Goal: Task Accomplishment & Management: Complete application form

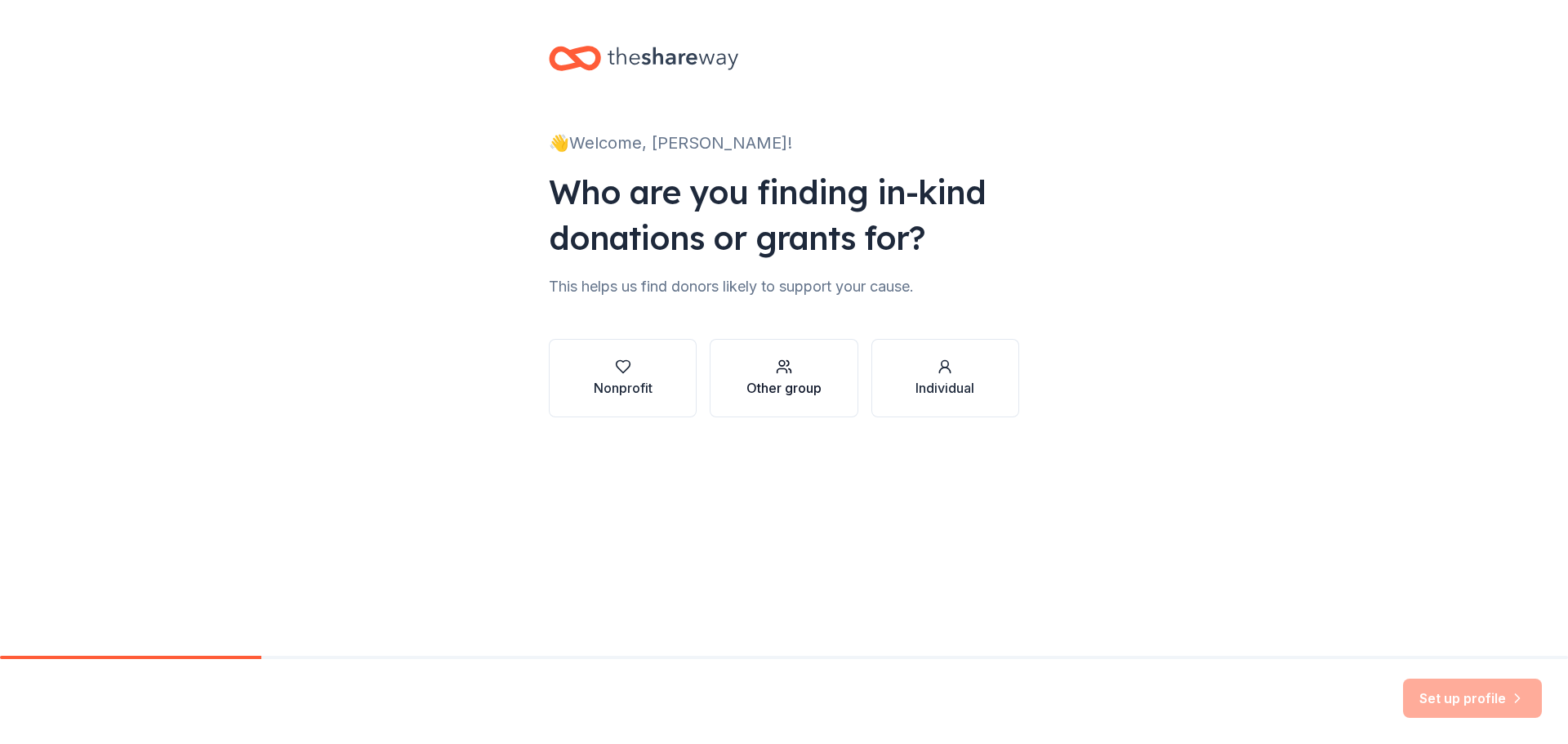
click at [802, 374] on div "button" at bounding box center [784, 366] width 75 height 16
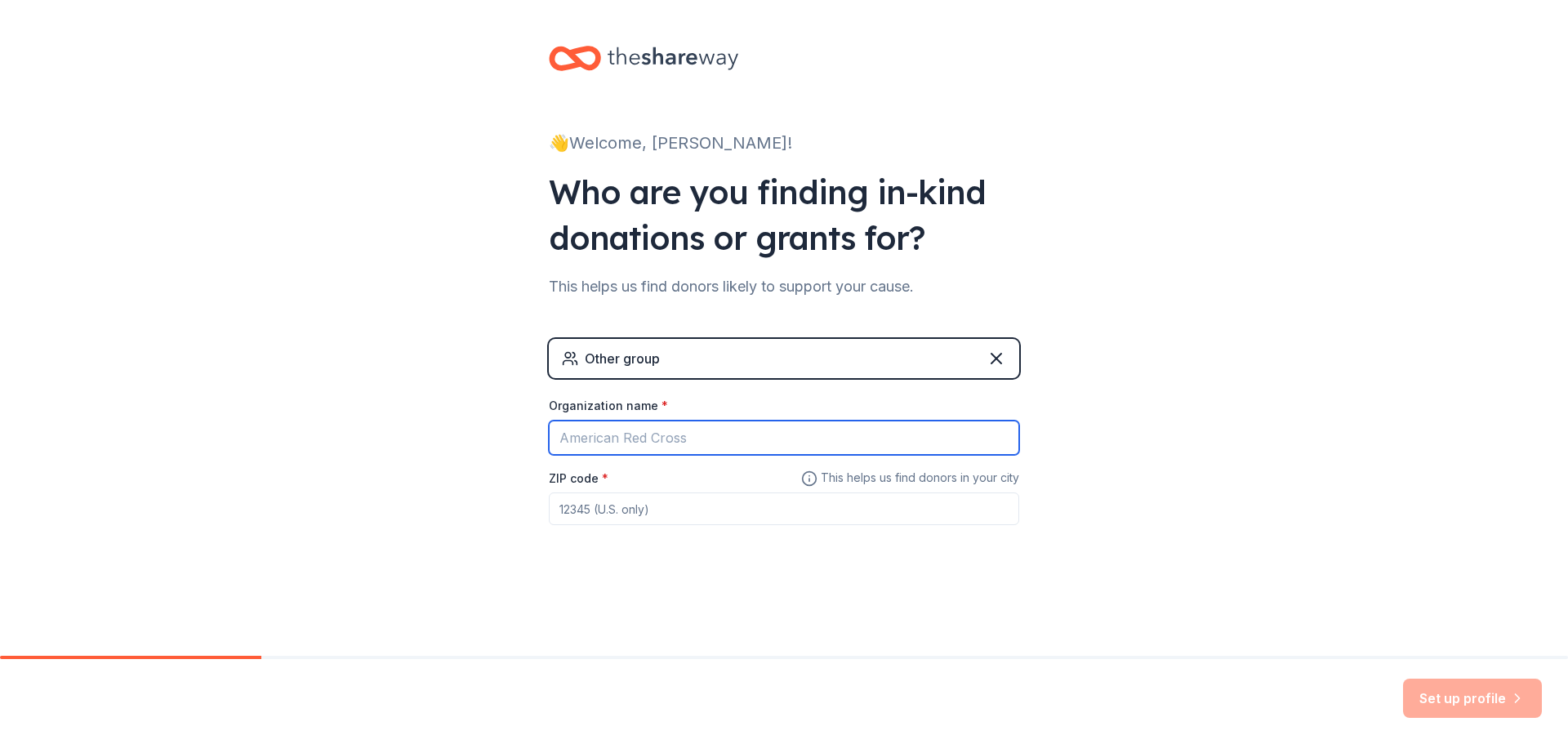
click at [591, 438] on input "Organization name *" at bounding box center [784, 438] width 470 height 35
type input "[US_STATE] Cyber Academy Life Program"
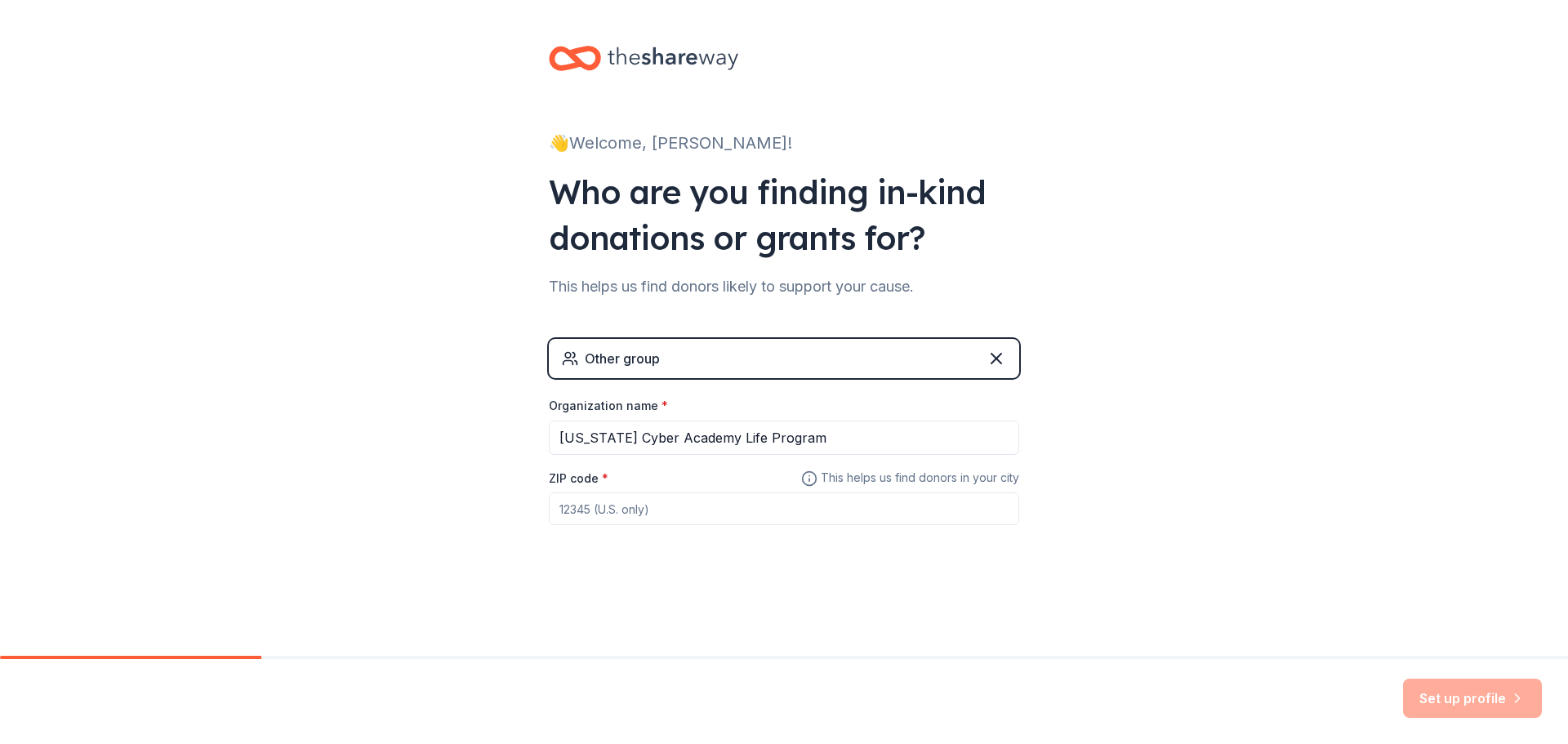
click at [593, 514] on input "ZIP code *" at bounding box center [784, 509] width 470 height 33
type input "31052"
click at [1441, 707] on button "Set up profile" at bounding box center [1472, 698] width 139 height 39
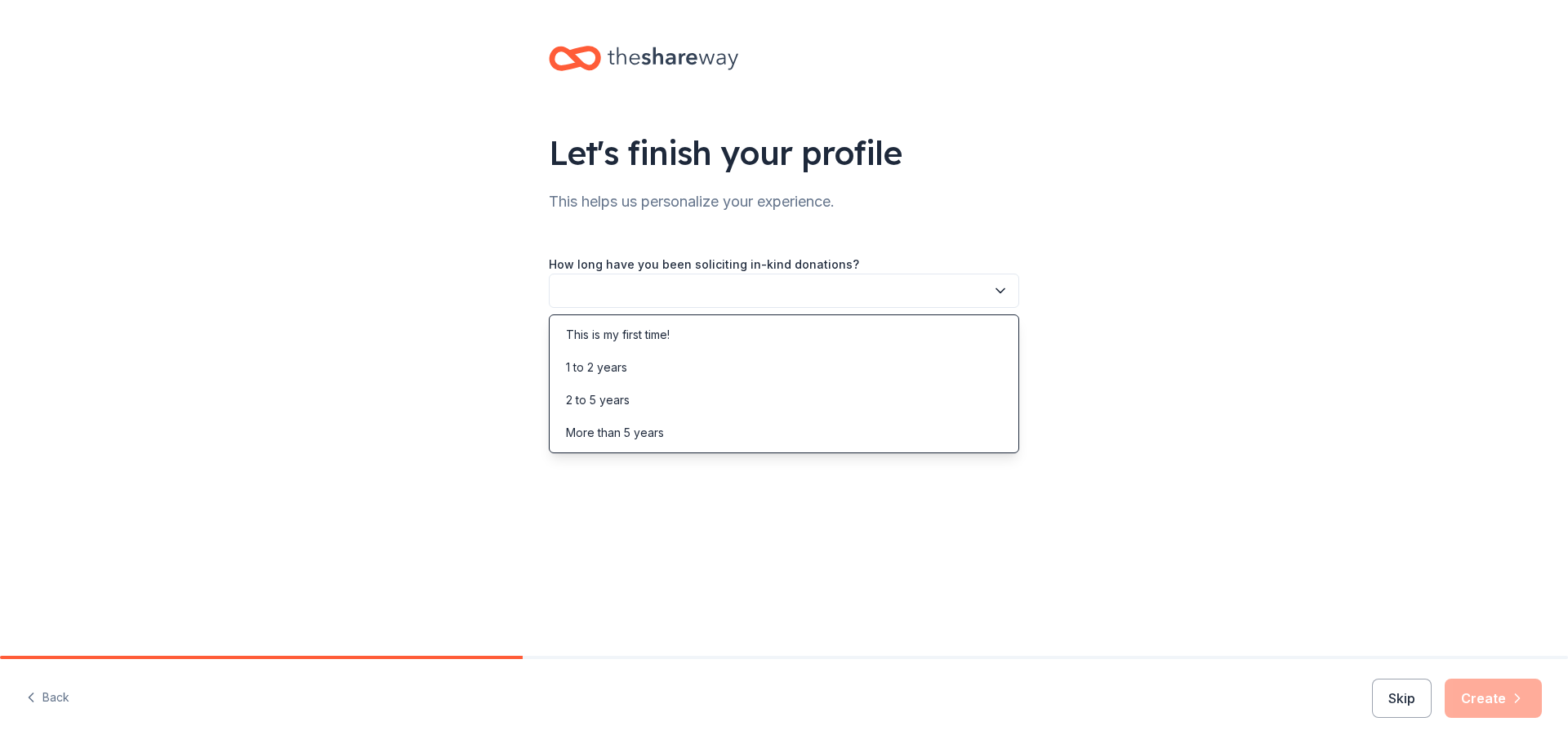
click at [1000, 289] on icon "button" at bounding box center [1001, 290] width 16 height 16
click at [683, 341] on div "This is my first time!" at bounding box center [784, 335] width 462 height 33
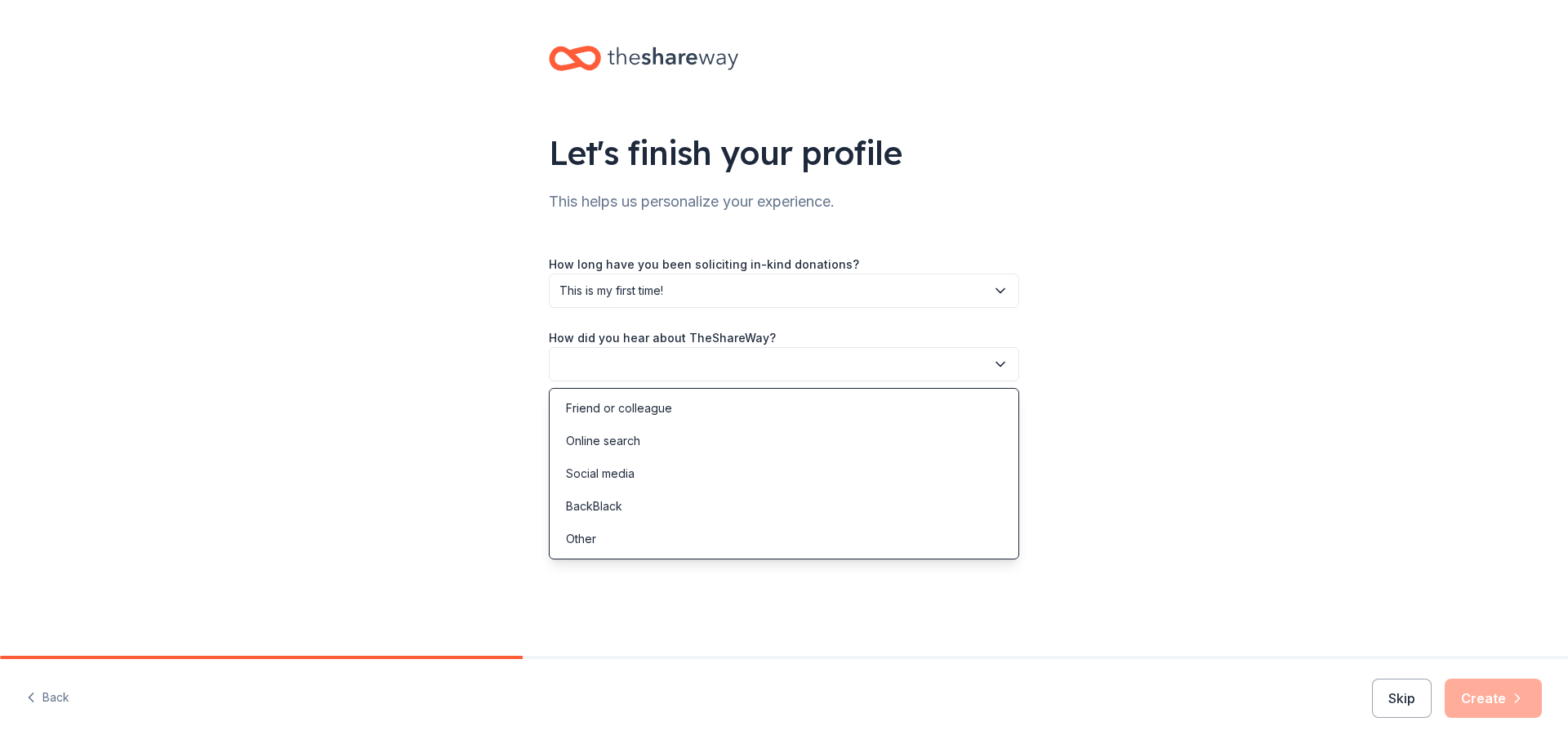
click at [700, 366] on button "button" at bounding box center [784, 365] width 470 height 35
click at [643, 449] on div "Online search" at bounding box center [784, 441] width 462 height 33
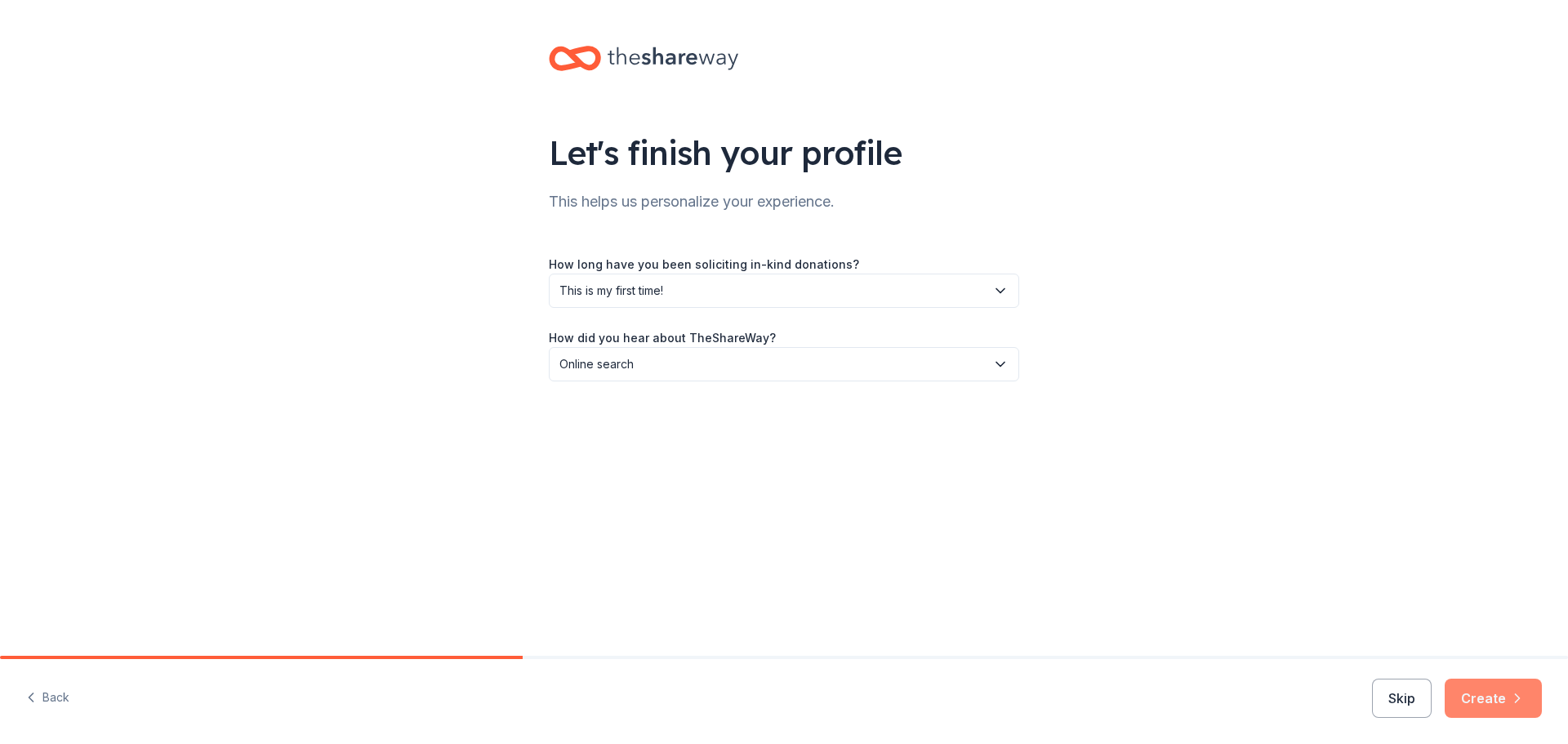
click at [1485, 690] on button "Create" at bounding box center [1493, 698] width 97 height 39
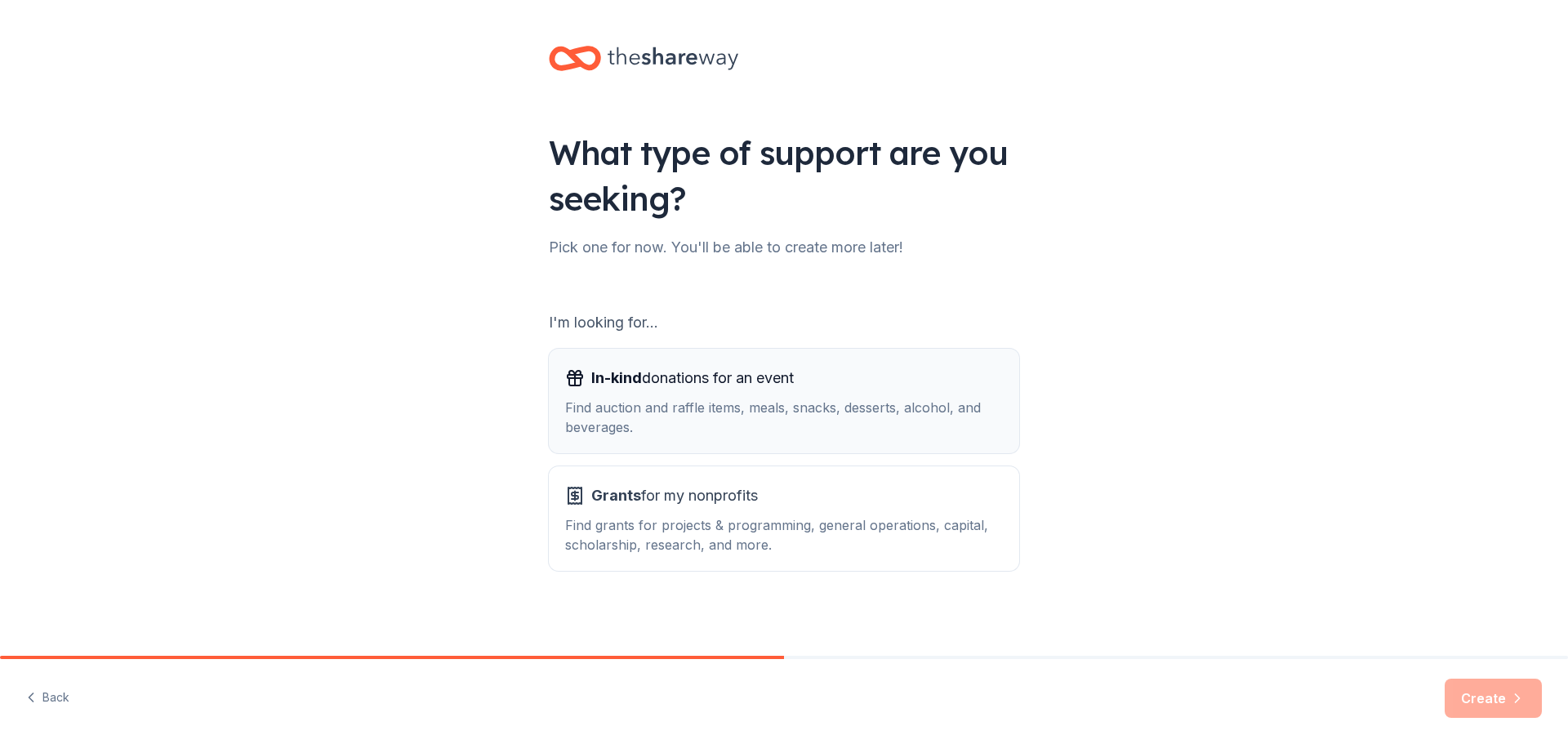
click at [726, 409] on div "Find auction and raffle items, meals, snacks, desserts, alcohol, and beverages." at bounding box center [784, 417] width 438 height 39
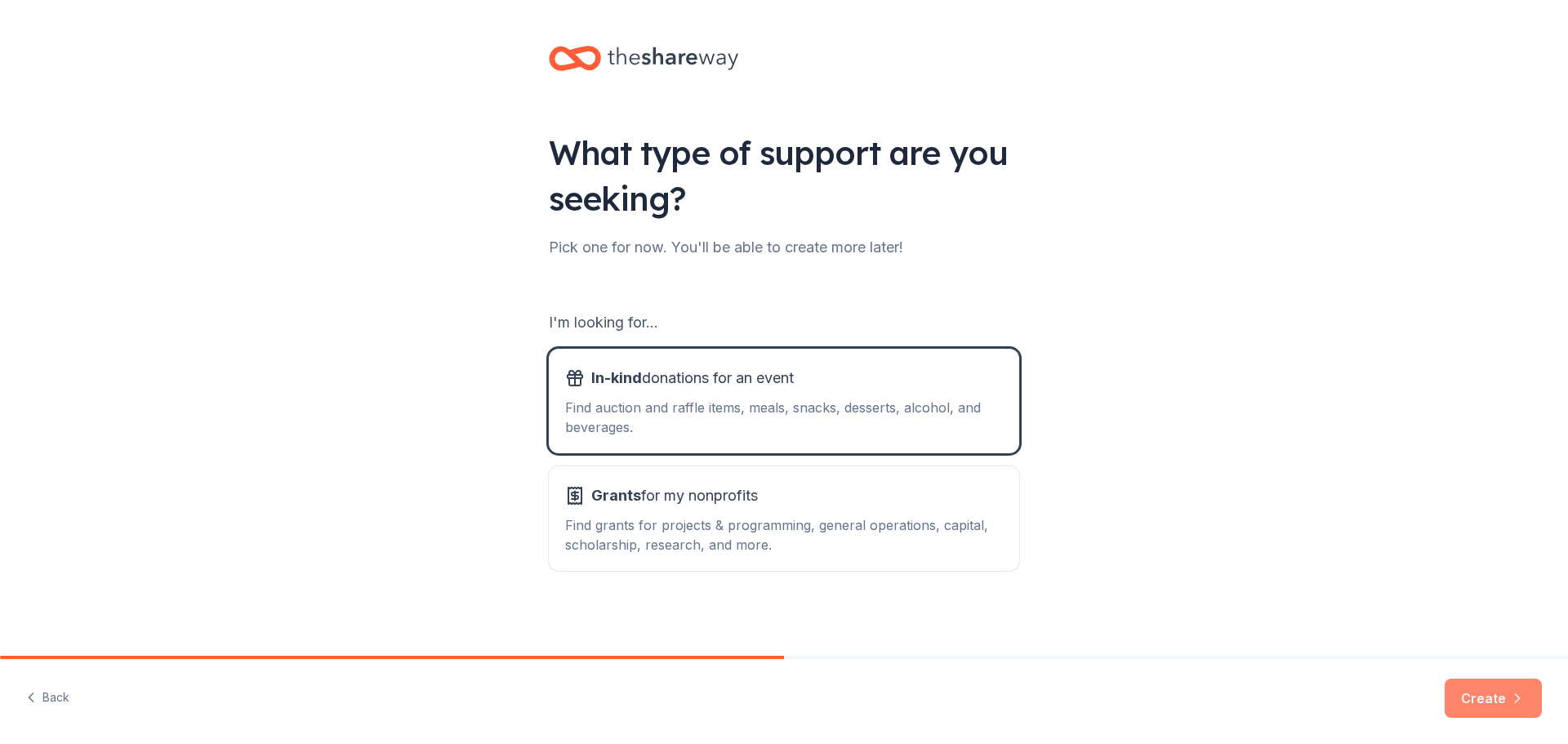
click at [1485, 703] on button "Create" at bounding box center [1493, 698] width 97 height 39
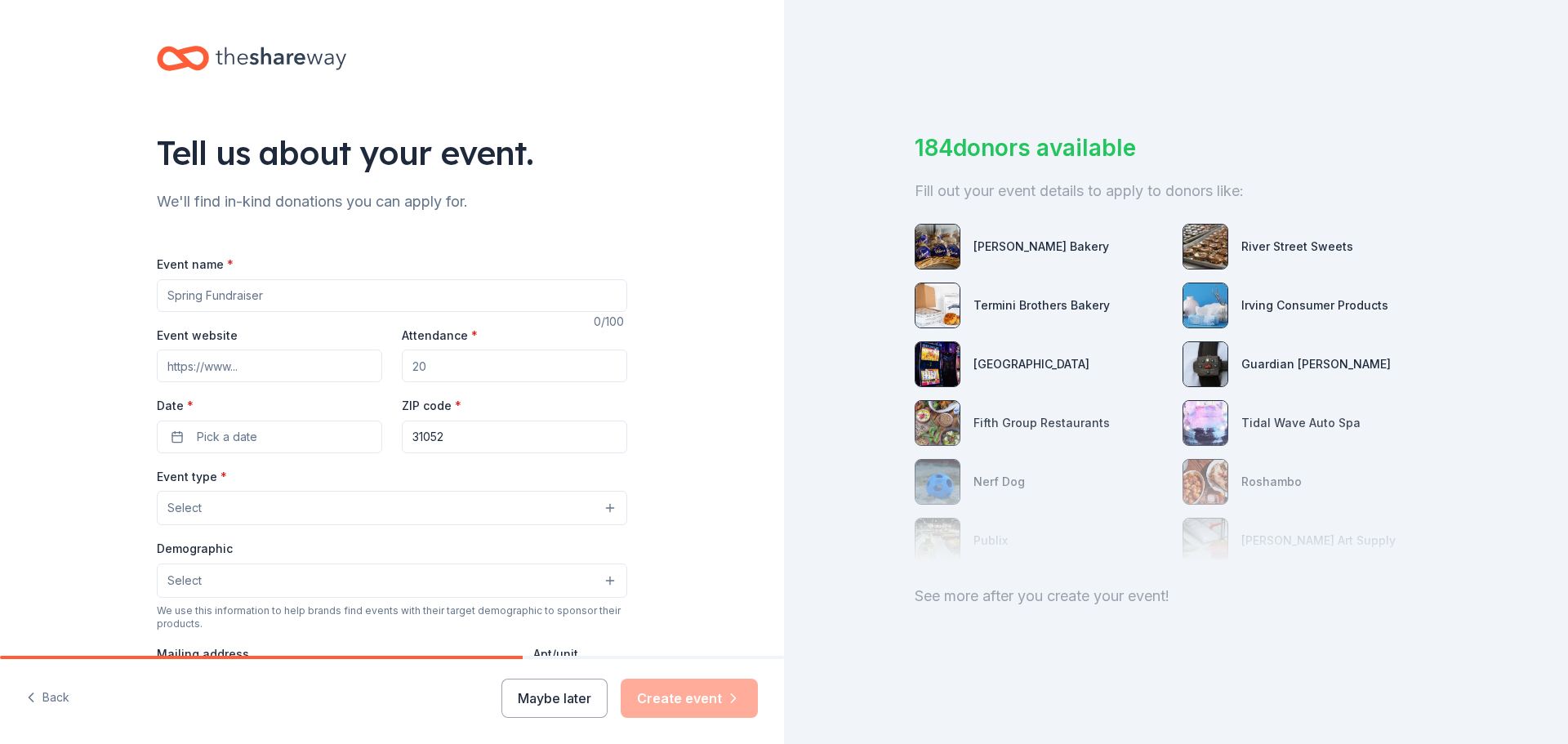
click at [441, 299] on input "Event name *" at bounding box center [392, 296] width 470 height 33
type input "PBIS Rewards"
click at [229, 366] on input "Event website" at bounding box center [269, 366] width 226 height 33
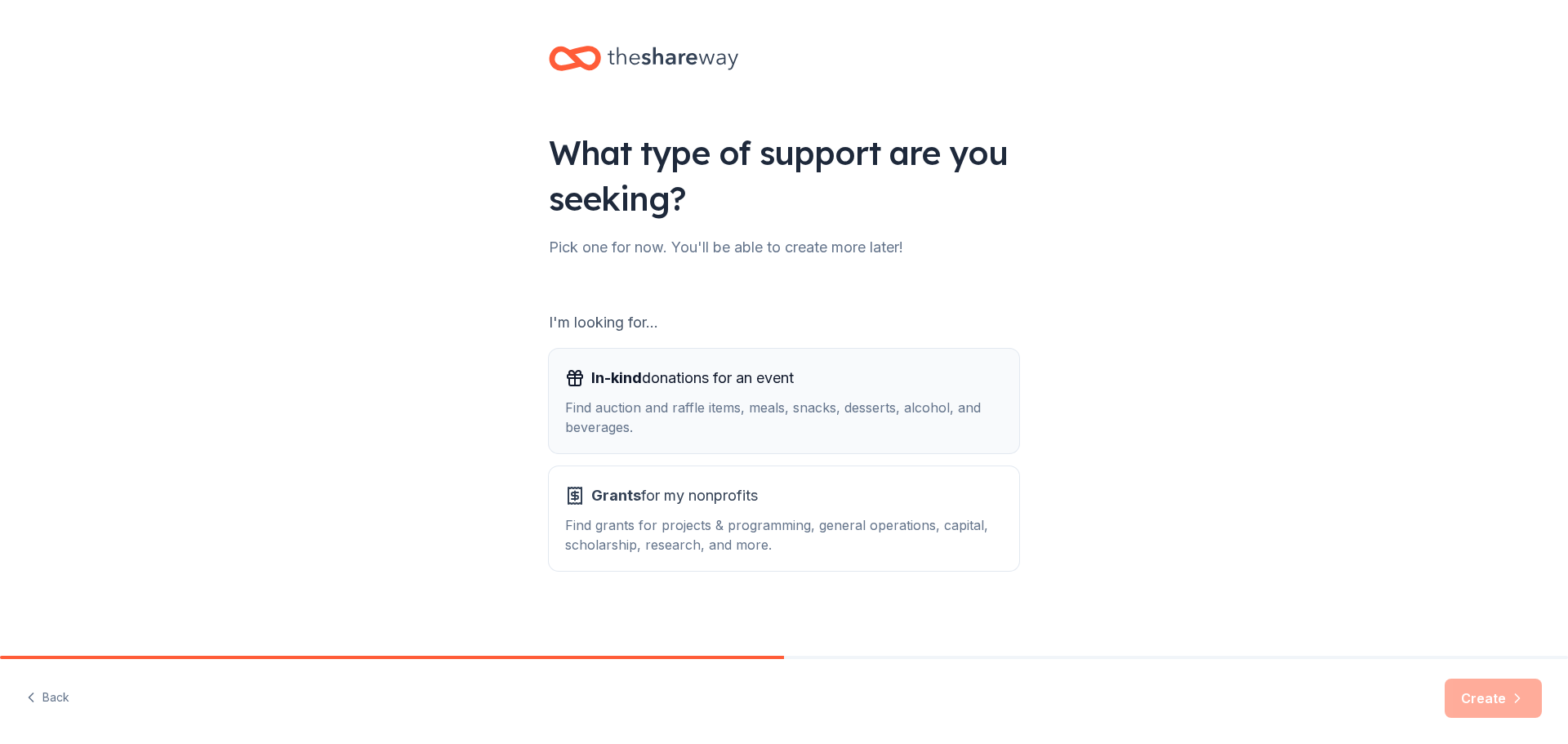
click at [713, 427] on div "Find auction and raffle items, meals, snacks, desserts, alcohol, and beverages." at bounding box center [784, 417] width 438 height 39
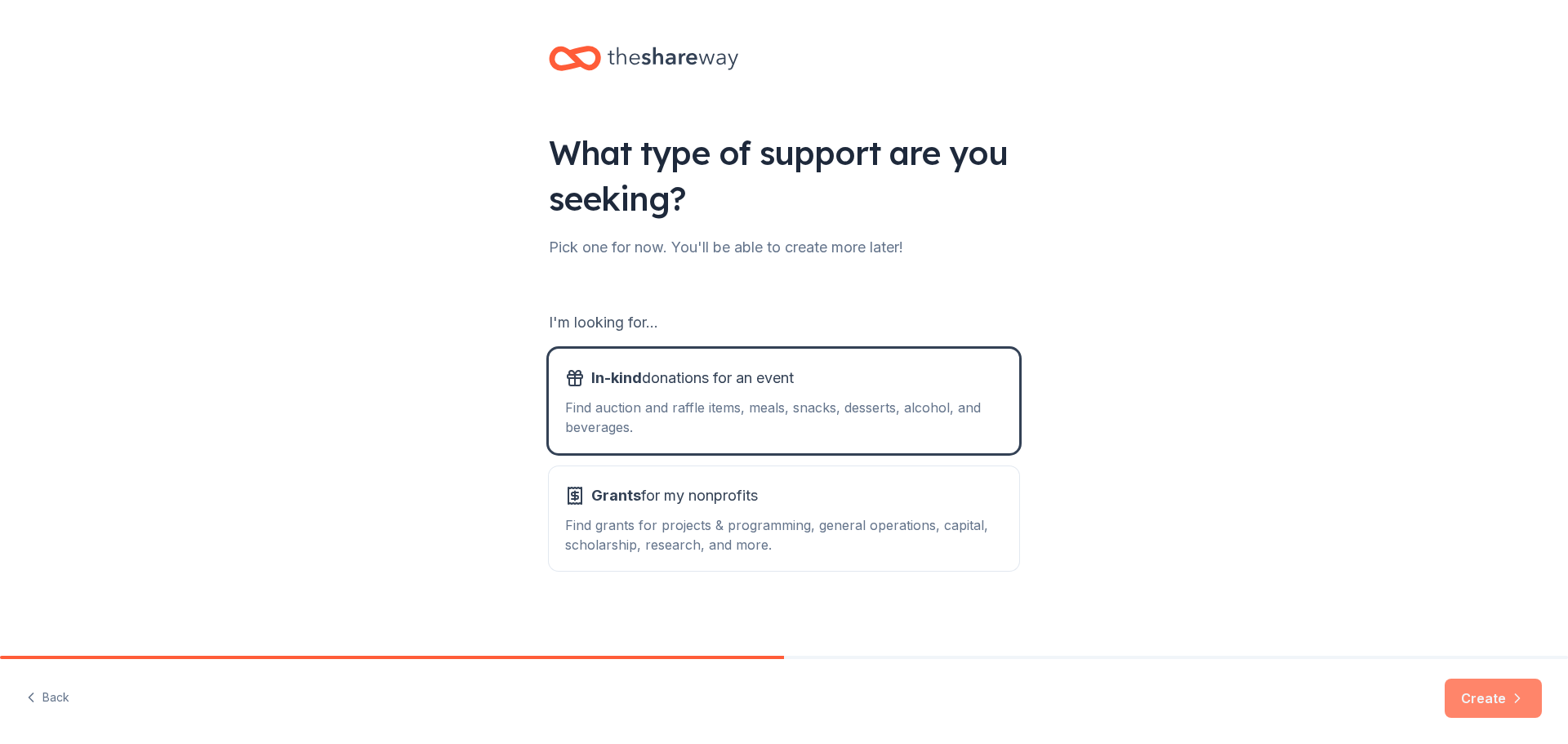
click at [1464, 703] on button "Create" at bounding box center [1493, 698] width 97 height 39
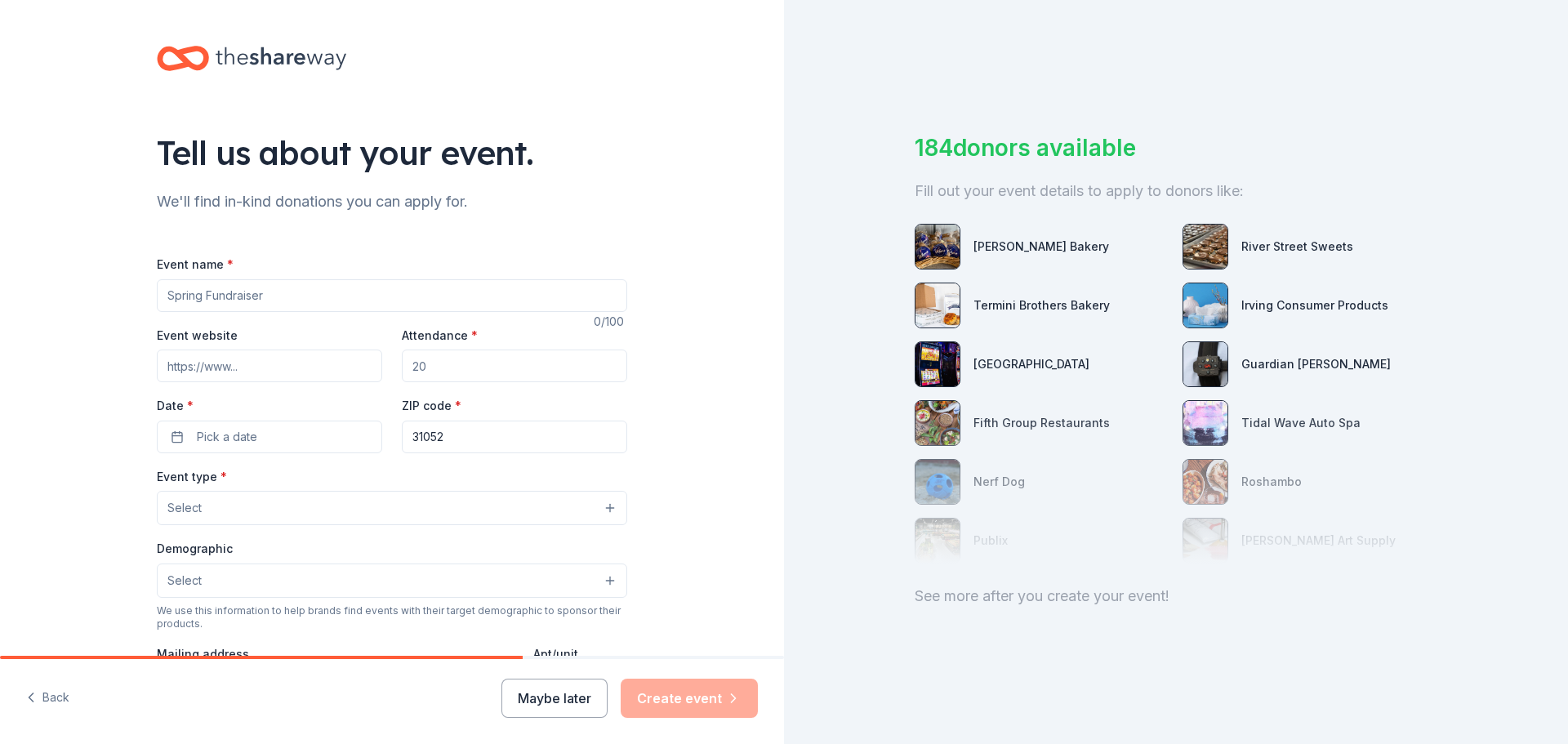
click at [262, 287] on input "Event name *" at bounding box center [392, 296] width 470 height 33
type input "PBIS Rewards"
drag, startPoint x: 451, startPoint y: 356, endPoint x: 260, endPoint y: 382, distance: 192.8
click at [261, 382] on div "Event website Attendance * Date * Pick a date ZIP code * 31052" at bounding box center [392, 390] width 470 height 129
type input "300"
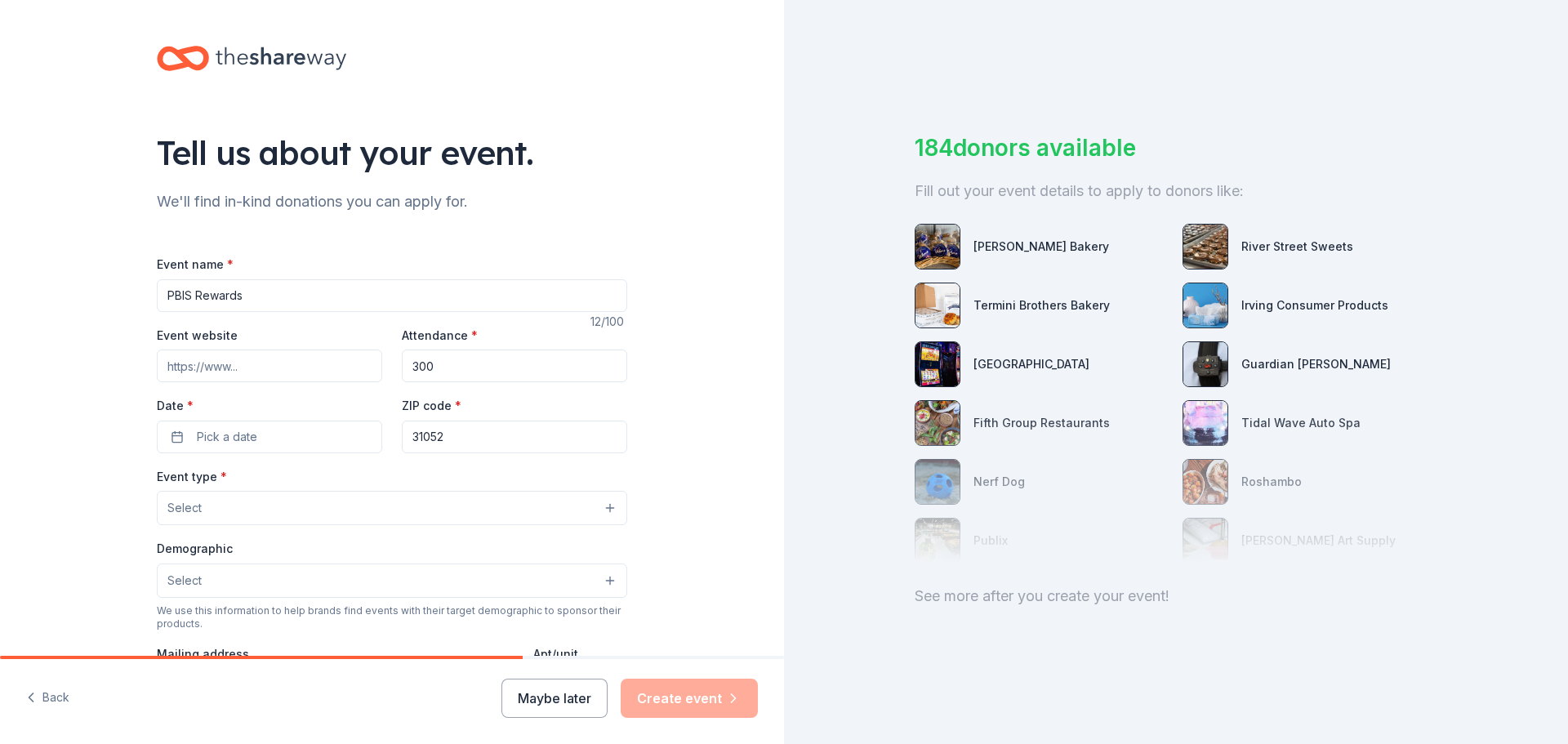
click at [268, 368] on input "Event website" at bounding box center [269, 366] width 226 height 33
click at [567, 698] on button "Maybe later" at bounding box center [554, 698] width 107 height 39
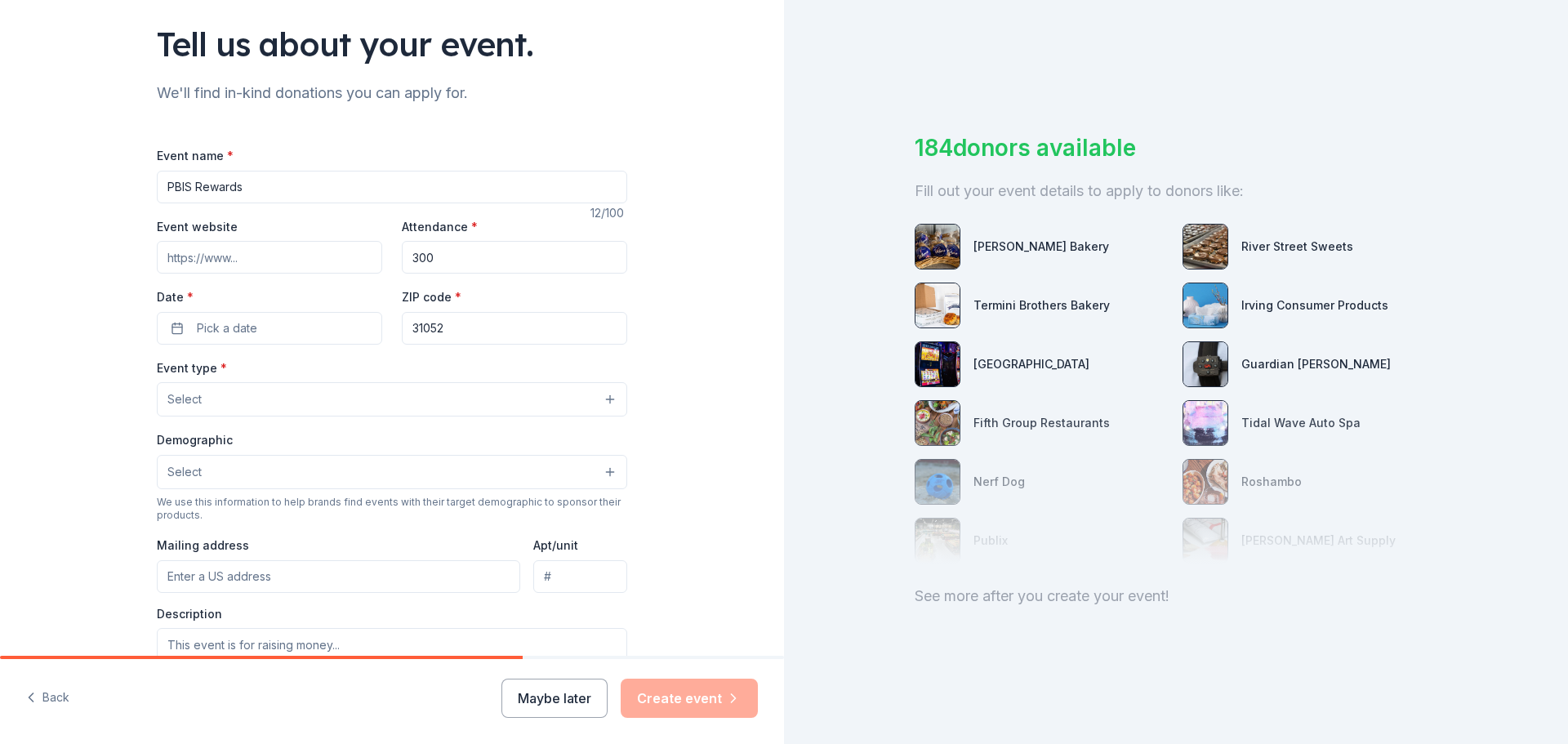
scroll to position [163, 0]
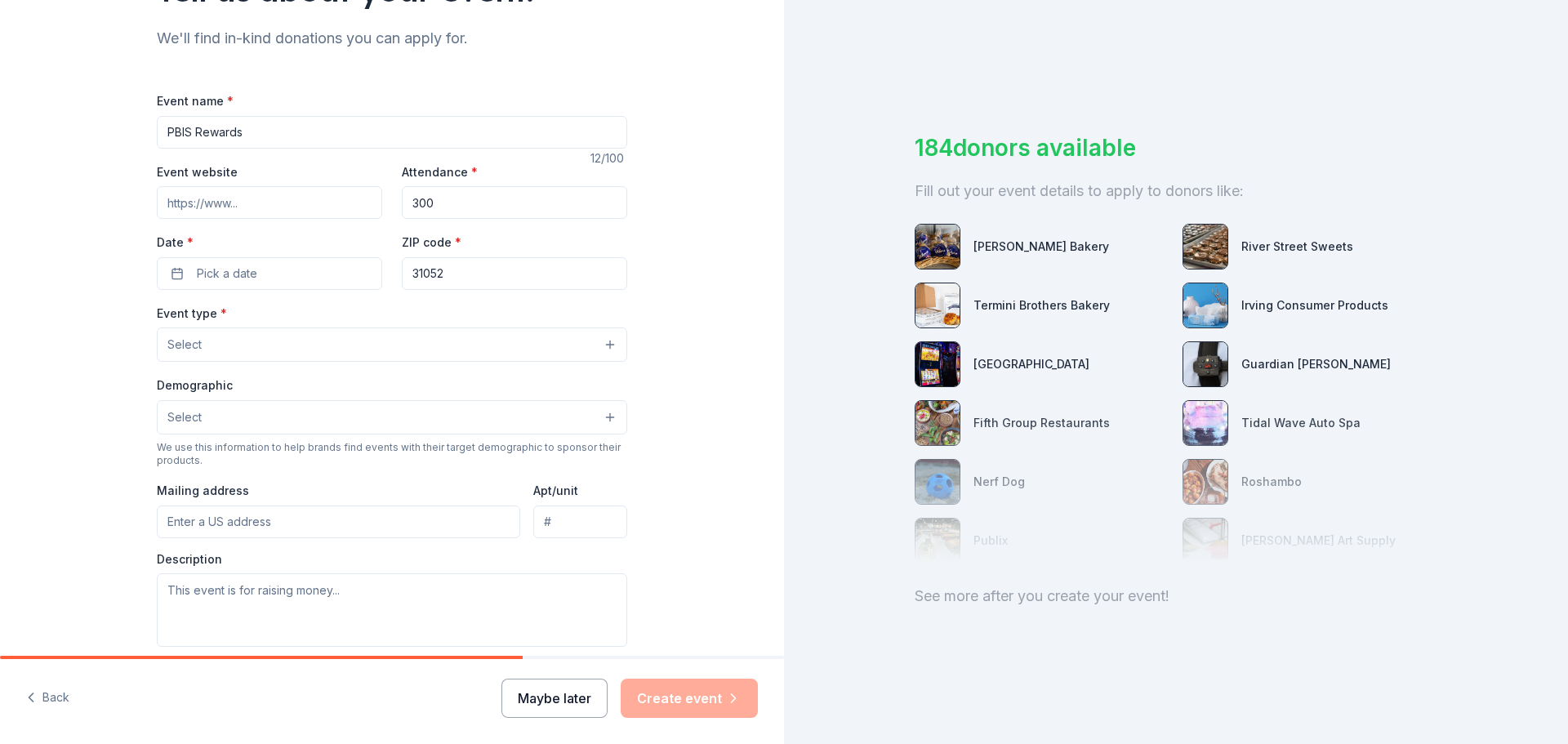
click at [544, 693] on button "Maybe later" at bounding box center [554, 698] width 107 height 39
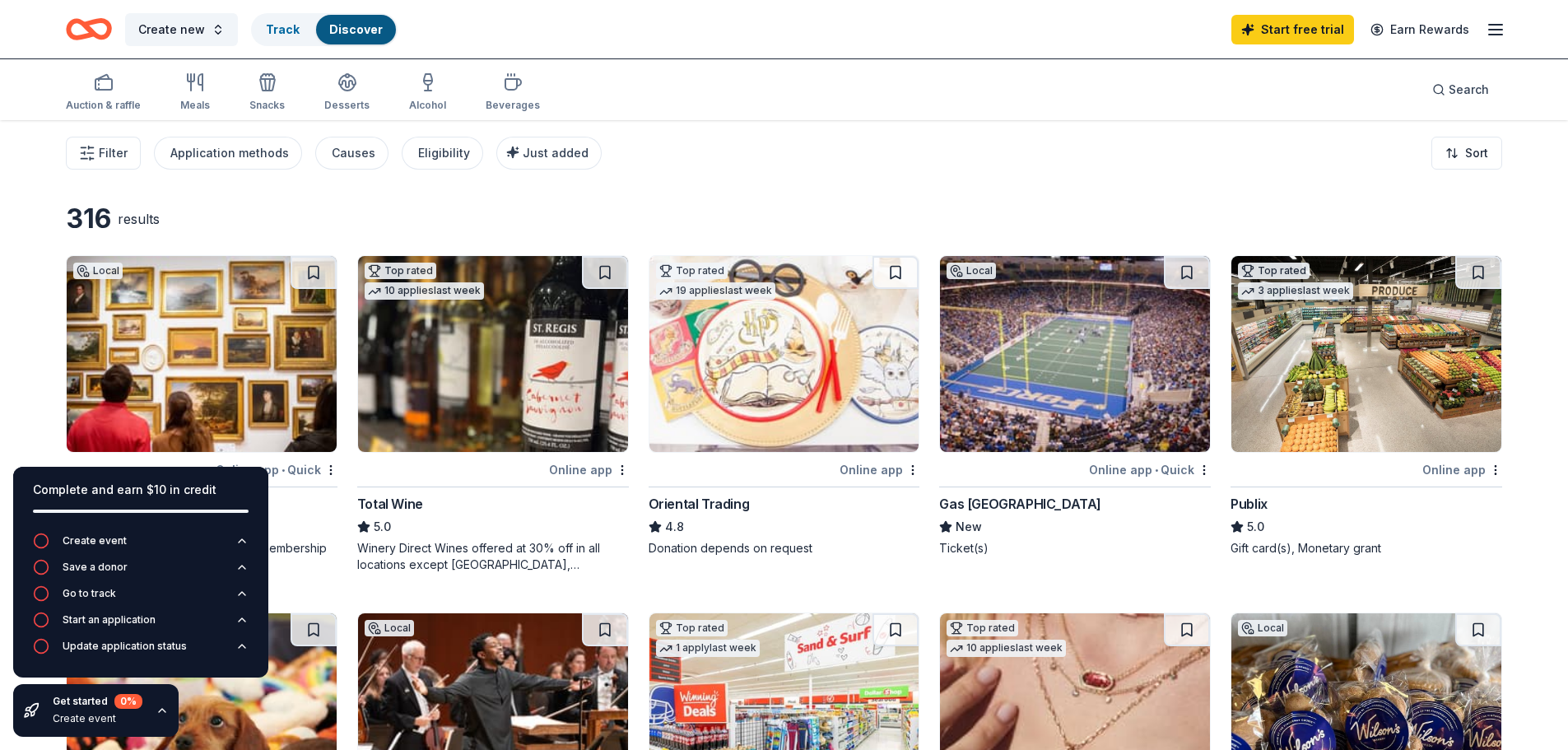
click at [840, 400] on img at bounding box center [784, 354] width 270 height 195
click at [38, 613] on icon "button" at bounding box center [41, 619] width 16 height 16
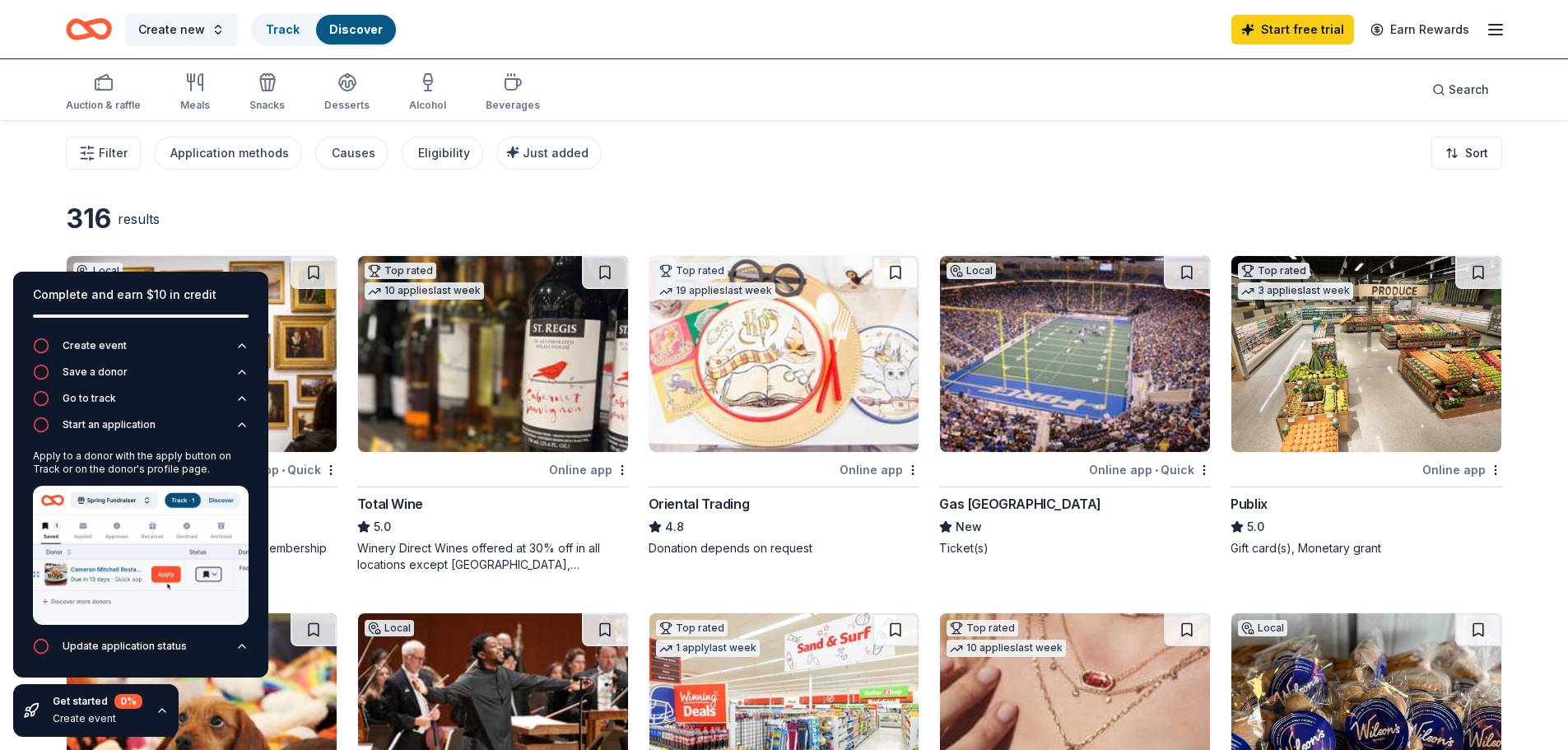
click at [889, 210] on div "316 results" at bounding box center [784, 219] width 1435 height 33
click at [236, 426] on icon "button" at bounding box center [242, 425] width 14 height 14
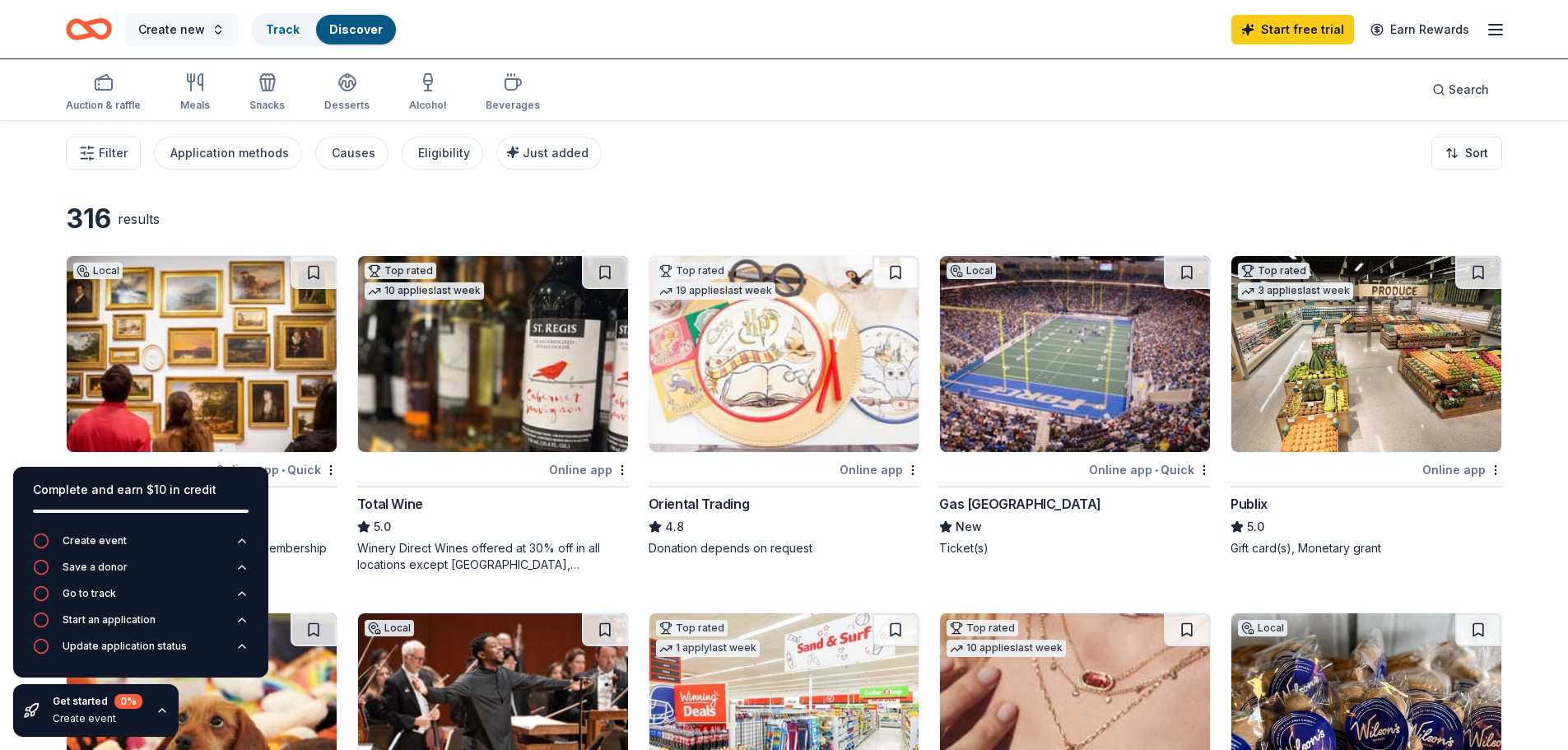
click at [175, 30] on span "Create new" at bounding box center [171, 29] width 67 height 19
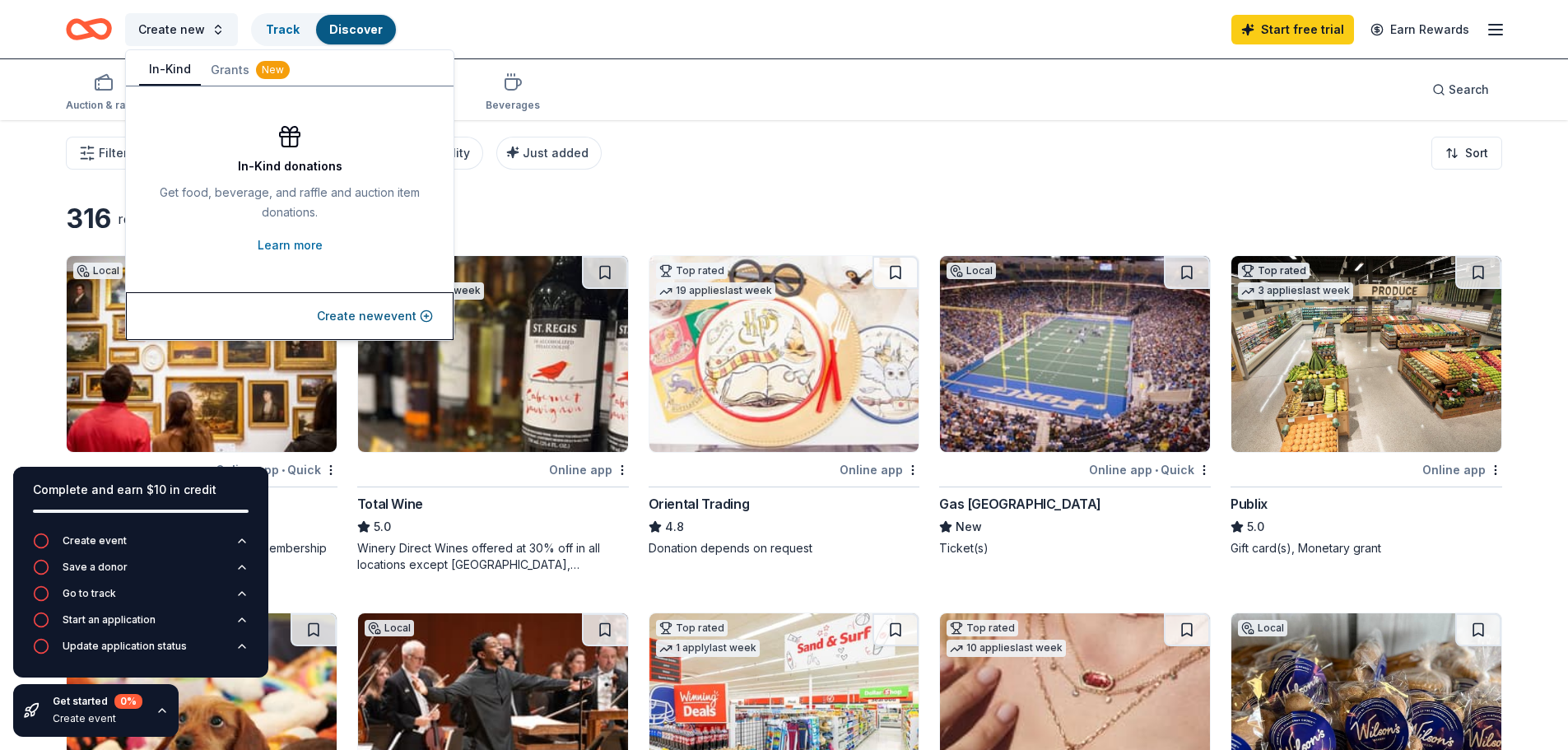
click at [169, 70] on button "In-Kind" at bounding box center [170, 70] width 62 height 31
click at [423, 319] on button "Create new event" at bounding box center [375, 315] width 116 height 19
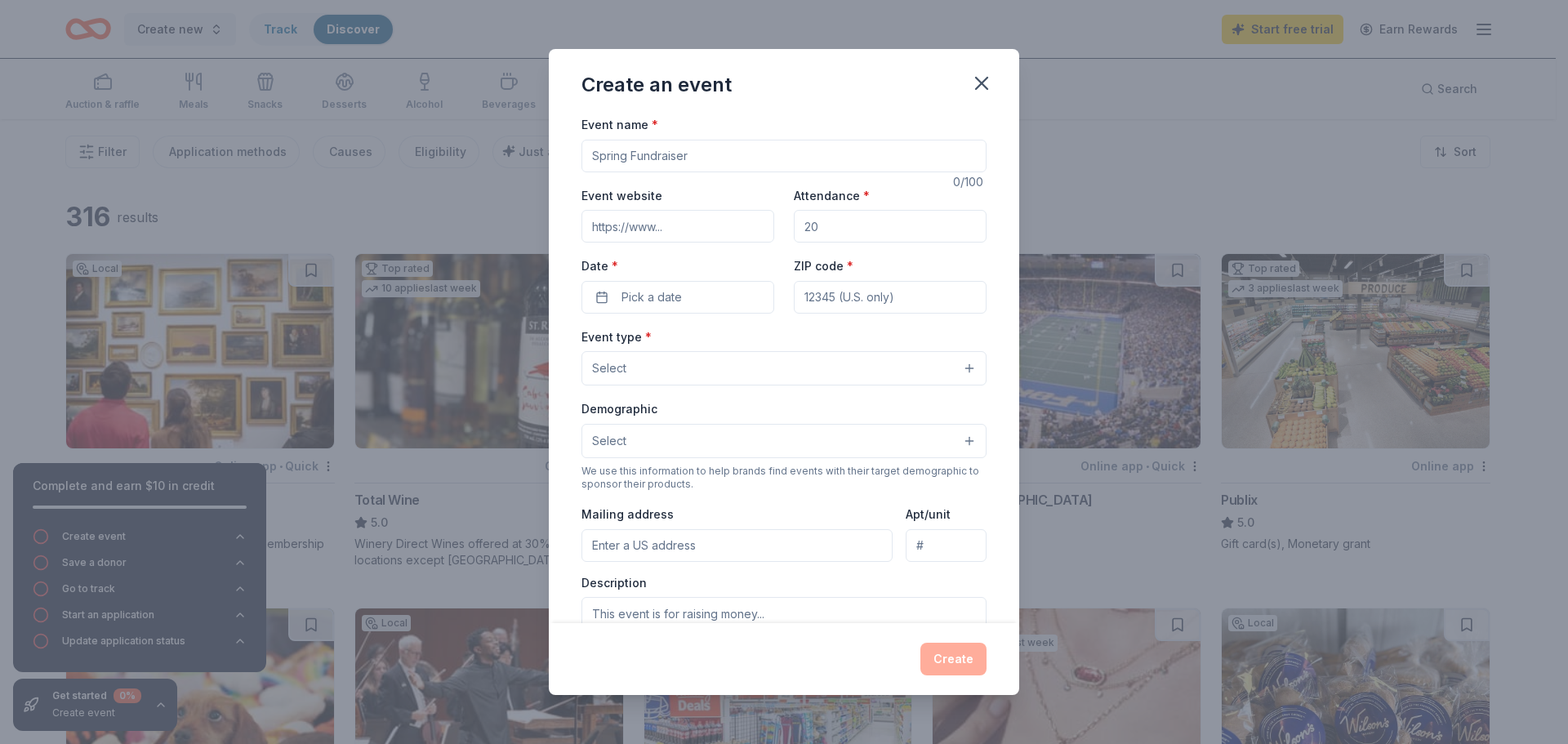
click at [728, 158] on input "Event name *" at bounding box center [784, 156] width 405 height 33
type input "Positive Behavior System"
drag, startPoint x: 838, startPoint y: 224, endPoint x: 711, endPoint y: 226, distance: 127.0
click at [719, 225] on div "Event website Attendance * Date * Pick a date ZIP code *" at bounding box center [784, 250] width 405 height 129
type input "2"
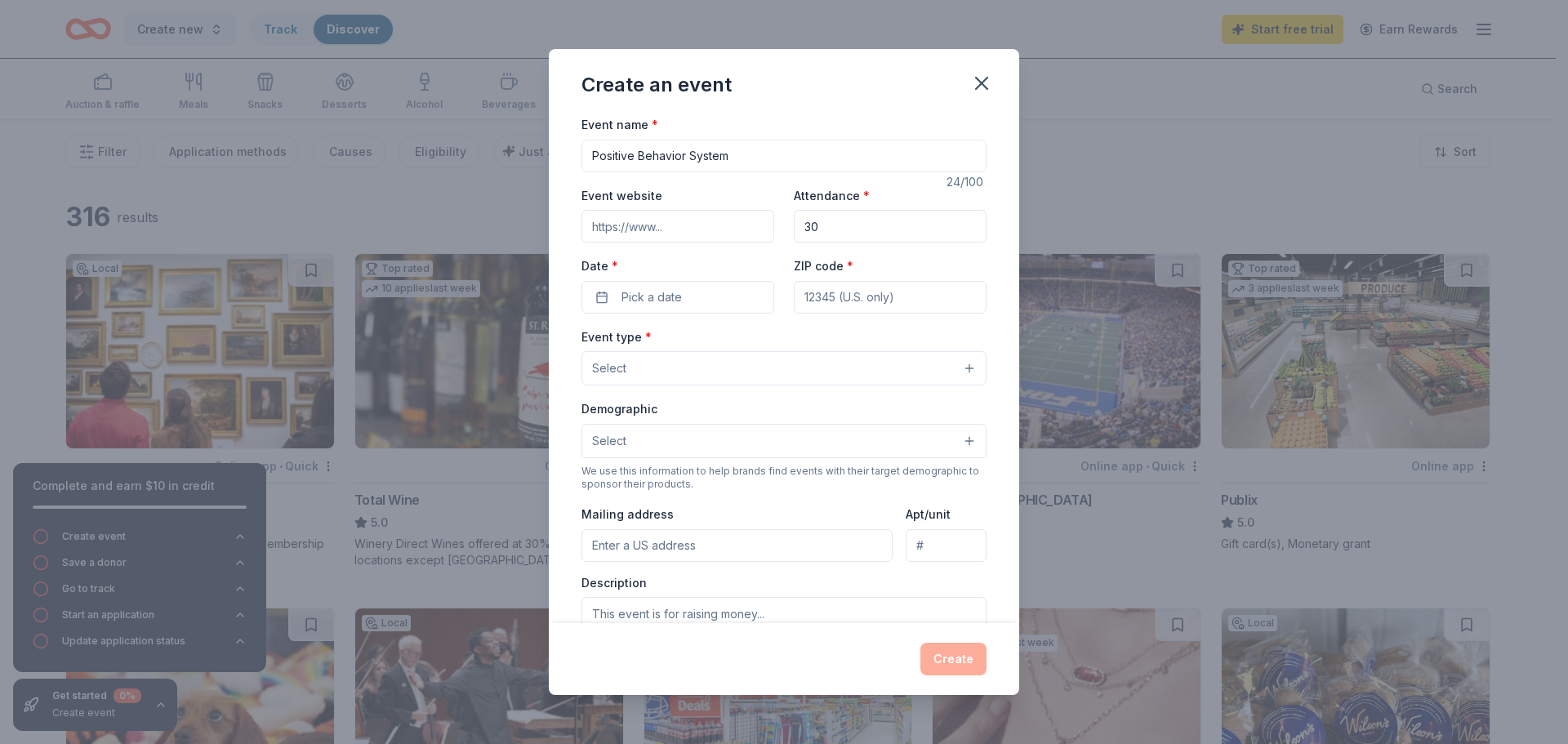
type input "30"
click at [800, 279] on div "ZIP code *" at bounding box center [890, 284] width 193 height 58
click at [724, 227] on input "Event website" at bounding box center [678, 227] width 193 height 33
click at [687, 294] on button "Pick a date" at bounding box center [678, 298] width 193 height 33
click at [590, 577] on button "31" at bounding box center [586, 581] width 30 height 30
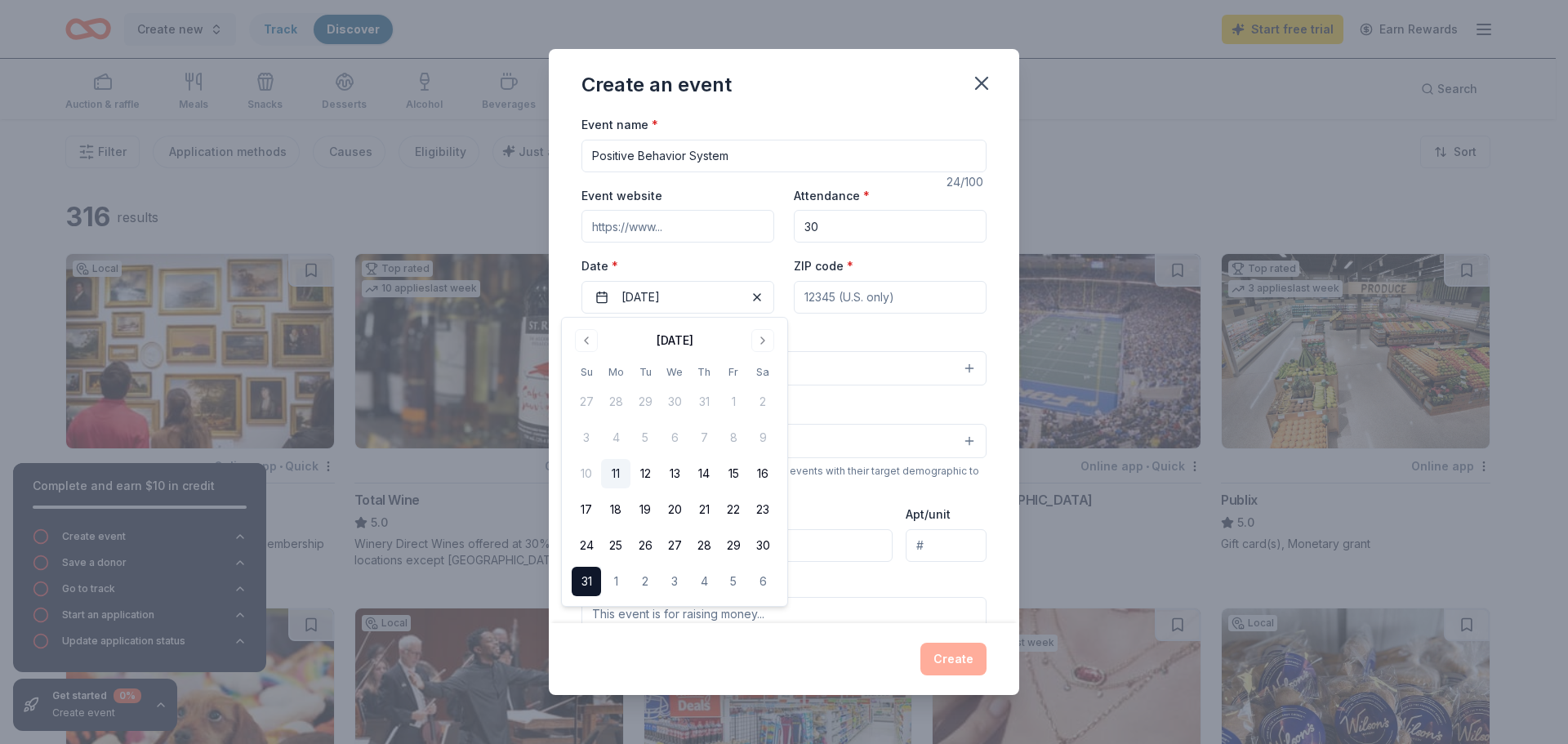
click at [902, 275] on div "ZIP code *" at bounding box center [890, 284] width 193 height 58
click at [957, 360] on button "Select" at bounding box center [784, 369] width 405 height 35
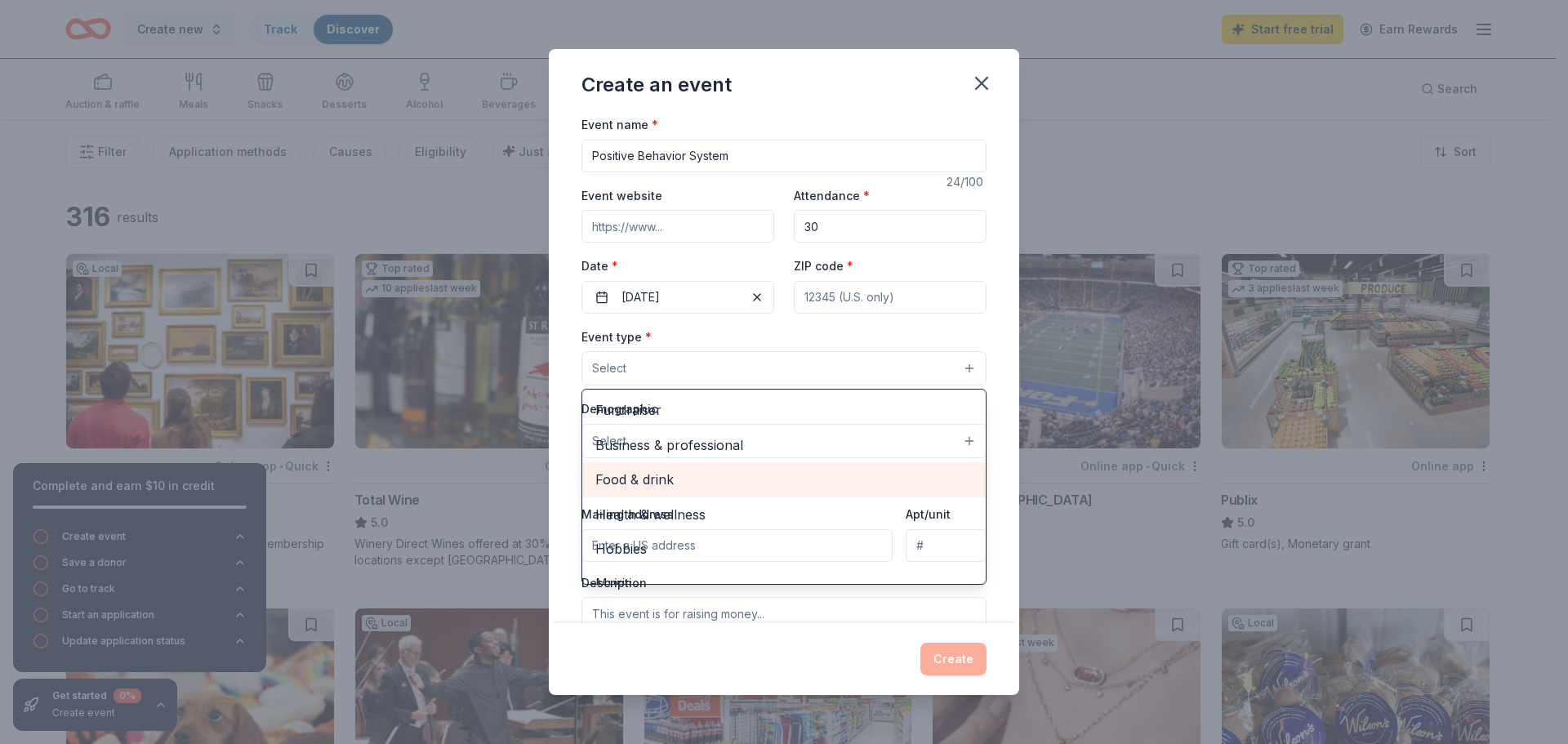
click at [681, 481] on span "Food & drink" at bounding box center [784, 479] width 377 height 21
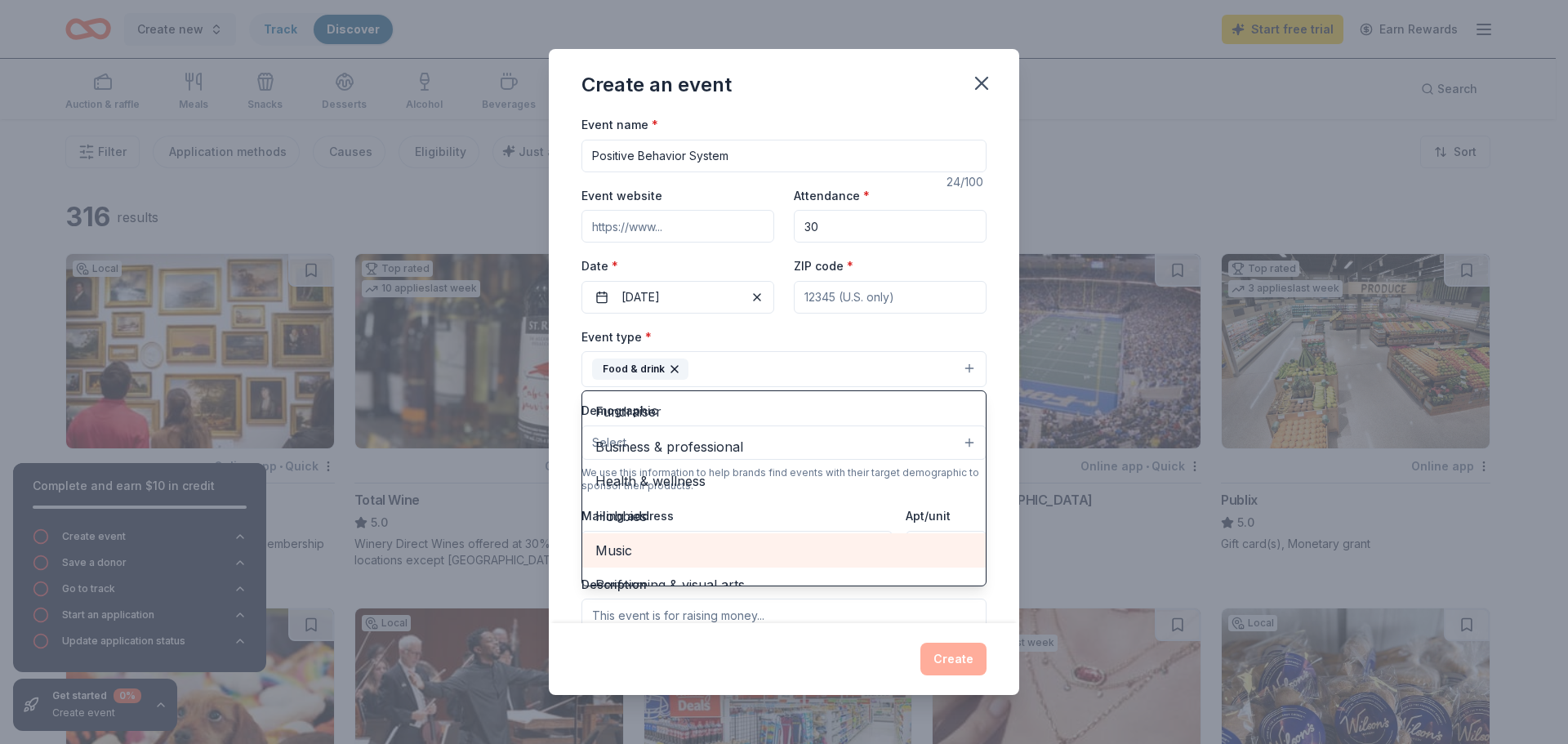
click at [640, 549] on span "Music" at bounding box center [784, 550] width 377 height 21
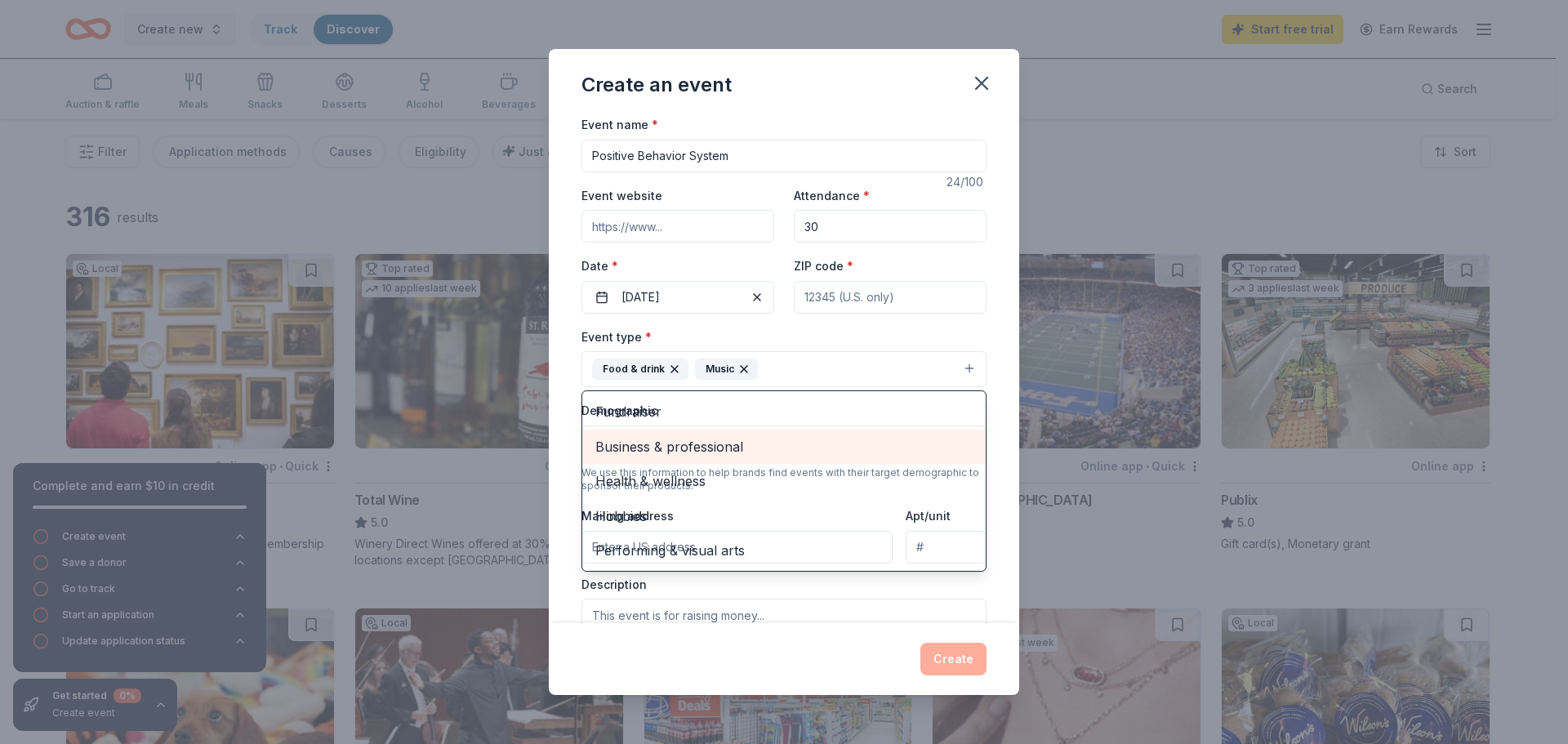
click at [679, 454] on span "Business & professional" at bounding box center [784, 446] width 377 height 21
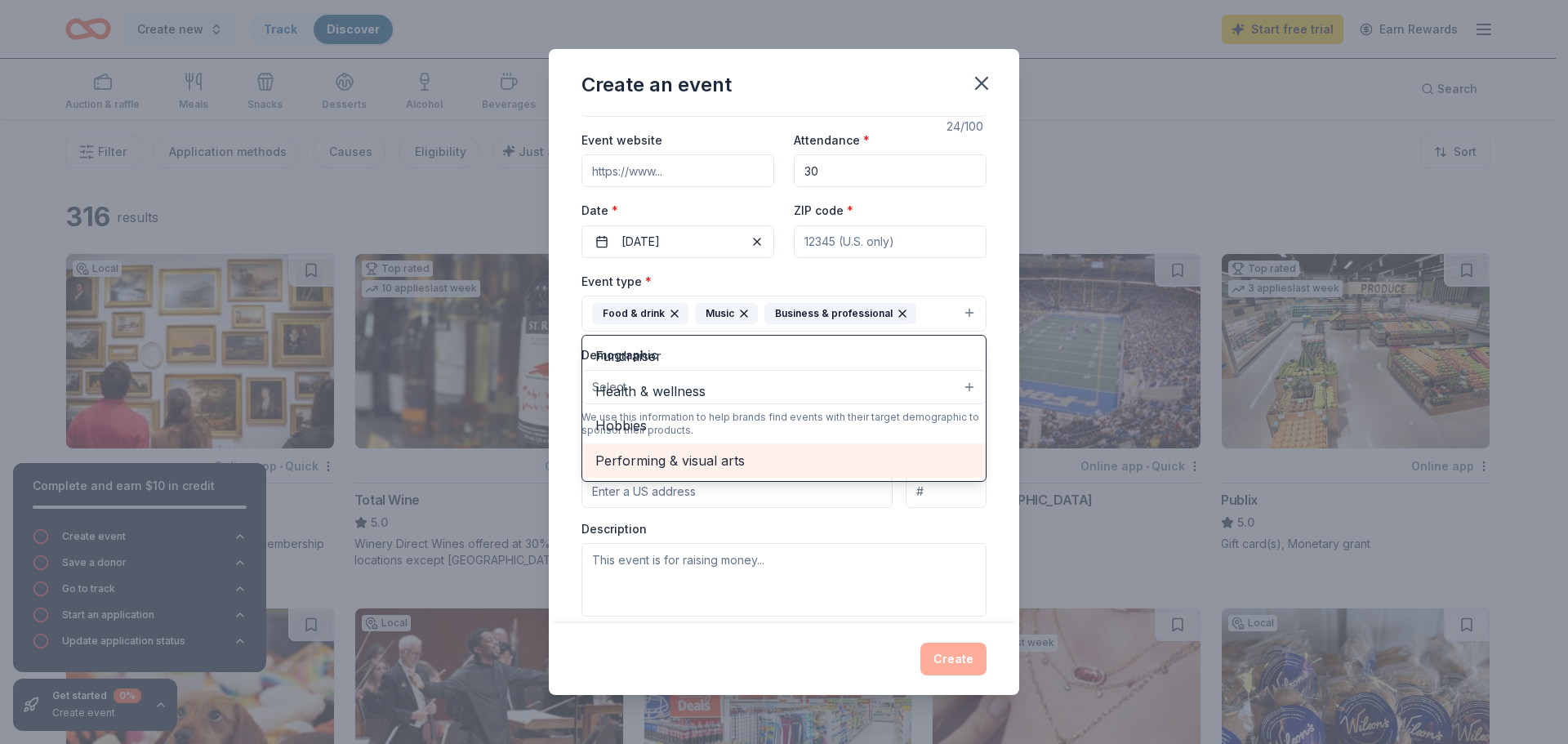
scroll to position [82, 0]
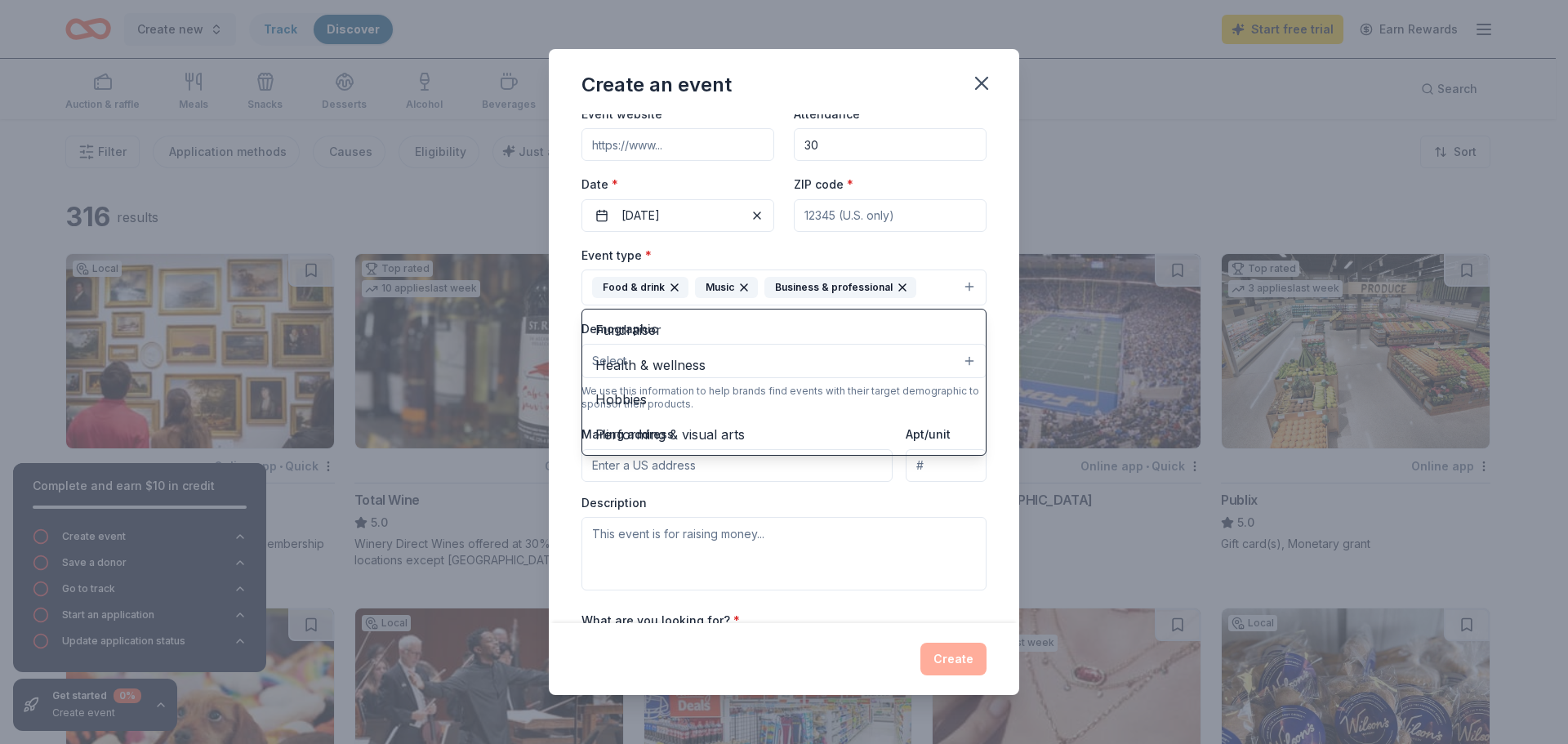
click at [749, 485] on div "Event type * Food & drink Music Business & professional Fundraiser Health & wel…" at bounding box center [784, 418] width 405 height 346
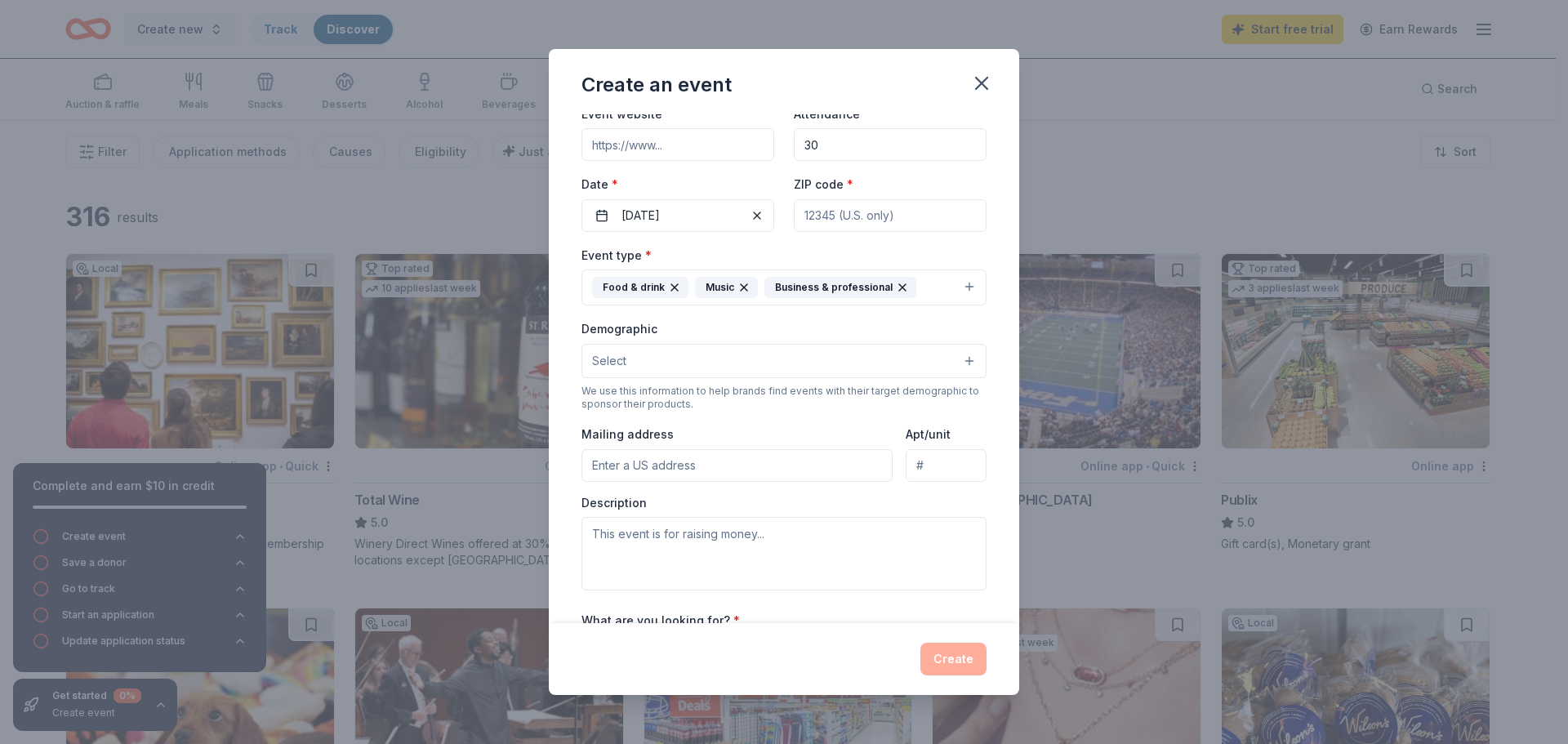
click at [660, 360] on button "Select" at bounding box center [784, 361] width 405 height 35
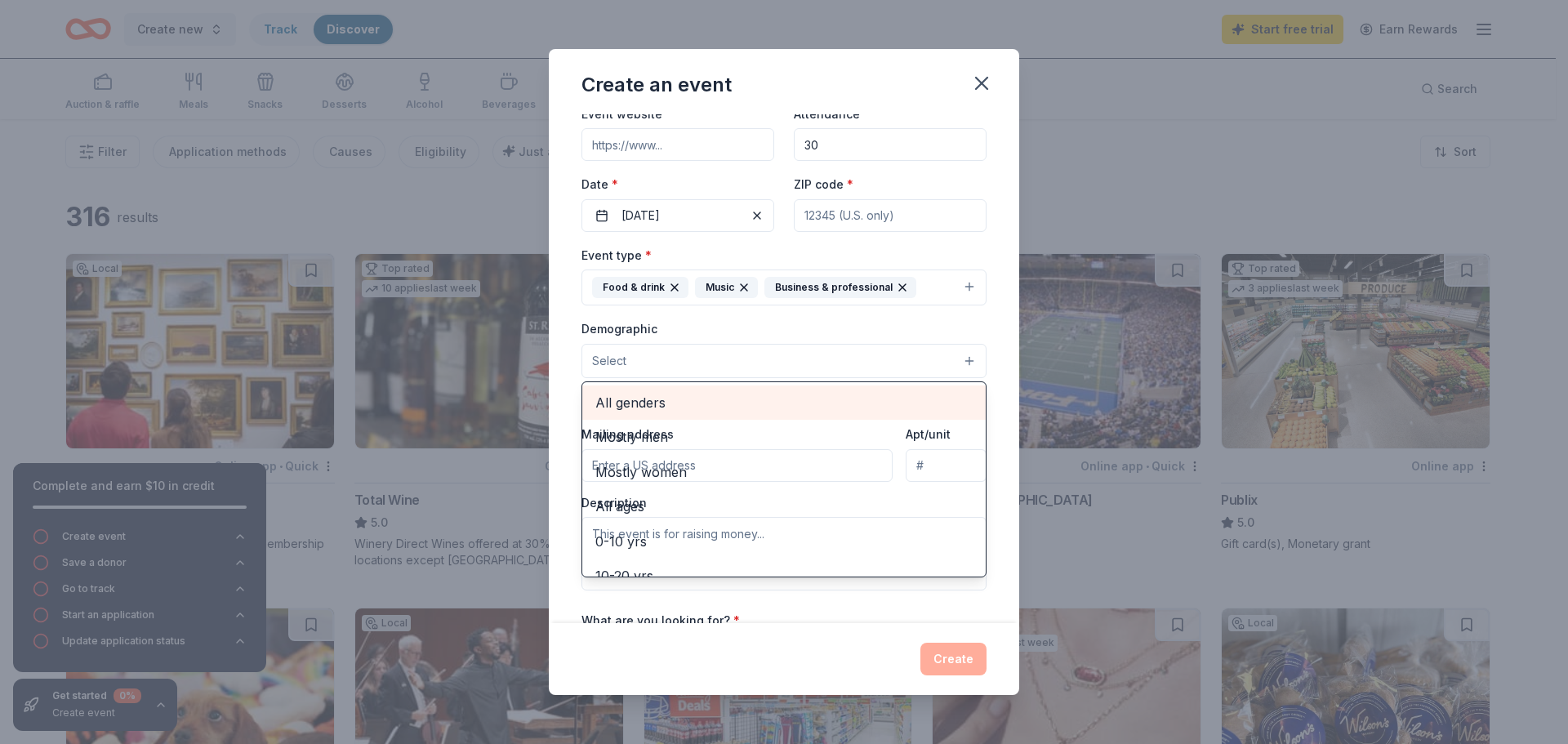
click at [634, 397] on span "All genders" at bounding box center [784, 402] width 377 height 21
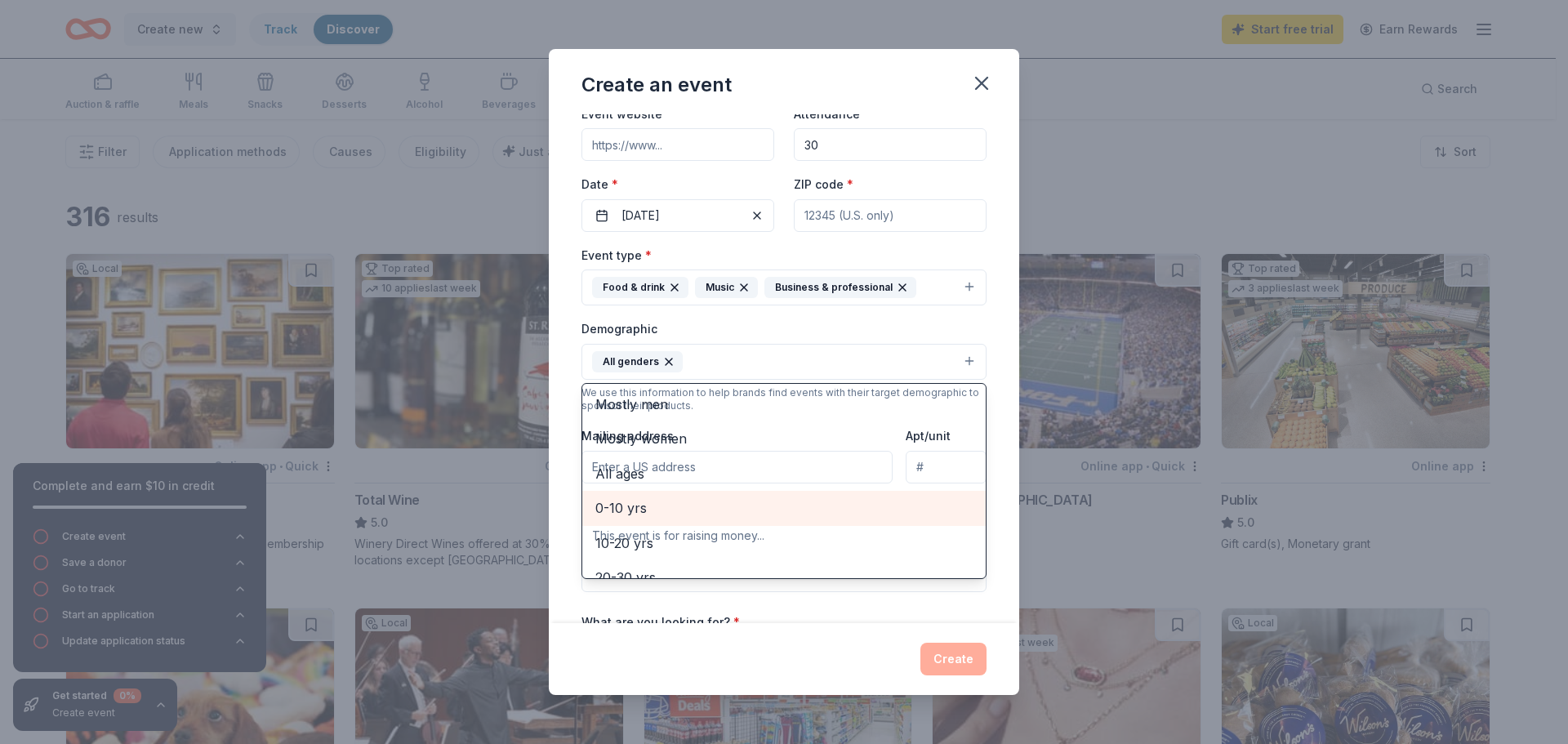
click at [636, 503] on span "0-10 yrs" at bounding box center [784, 508] width 377 height 21
click at [637, 511] on span "10-20 yrs" at bounding box center [784, 508] width 377 height 21
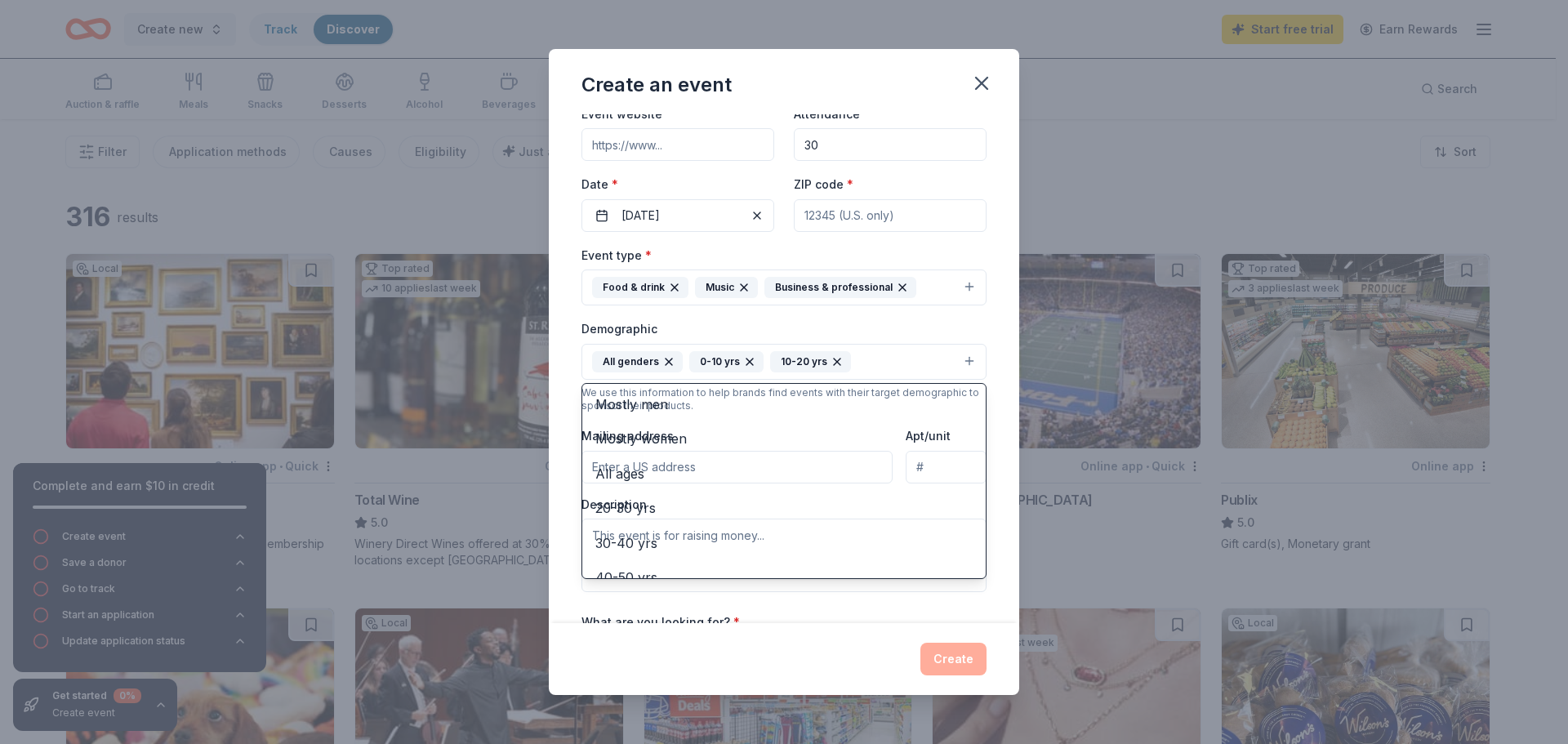
click at [997, 517] on div "Event name * Positive Behavior System 24 /100 Event website Attendance * 30 Dat…" at bounding box center [784, 369] width 470 height 509
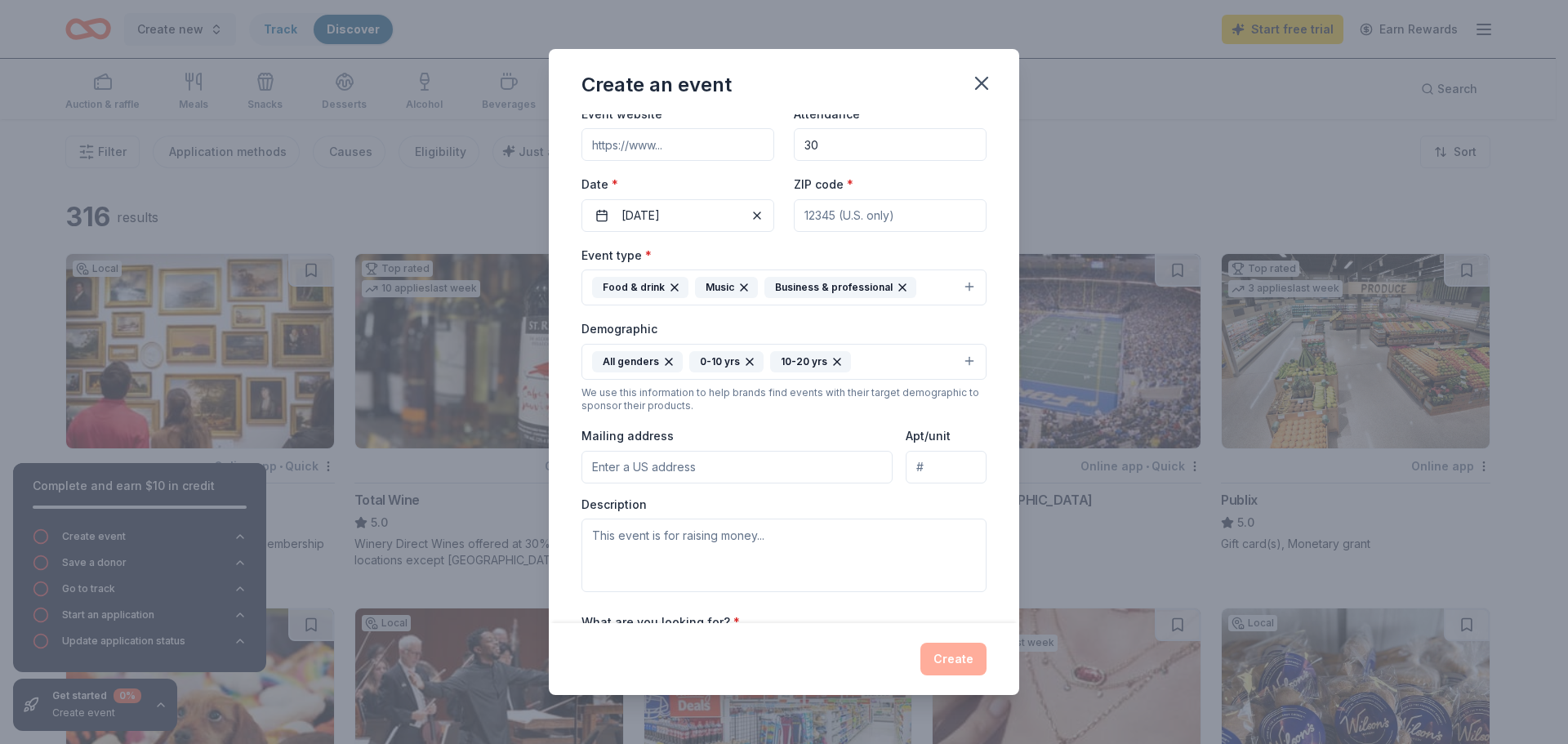
click at [784, 467] on input "Mailing address" at bounding box center [737, 468] width 311 height 33
type input "5757 Rogers Road, Lizella, GA, 31052"
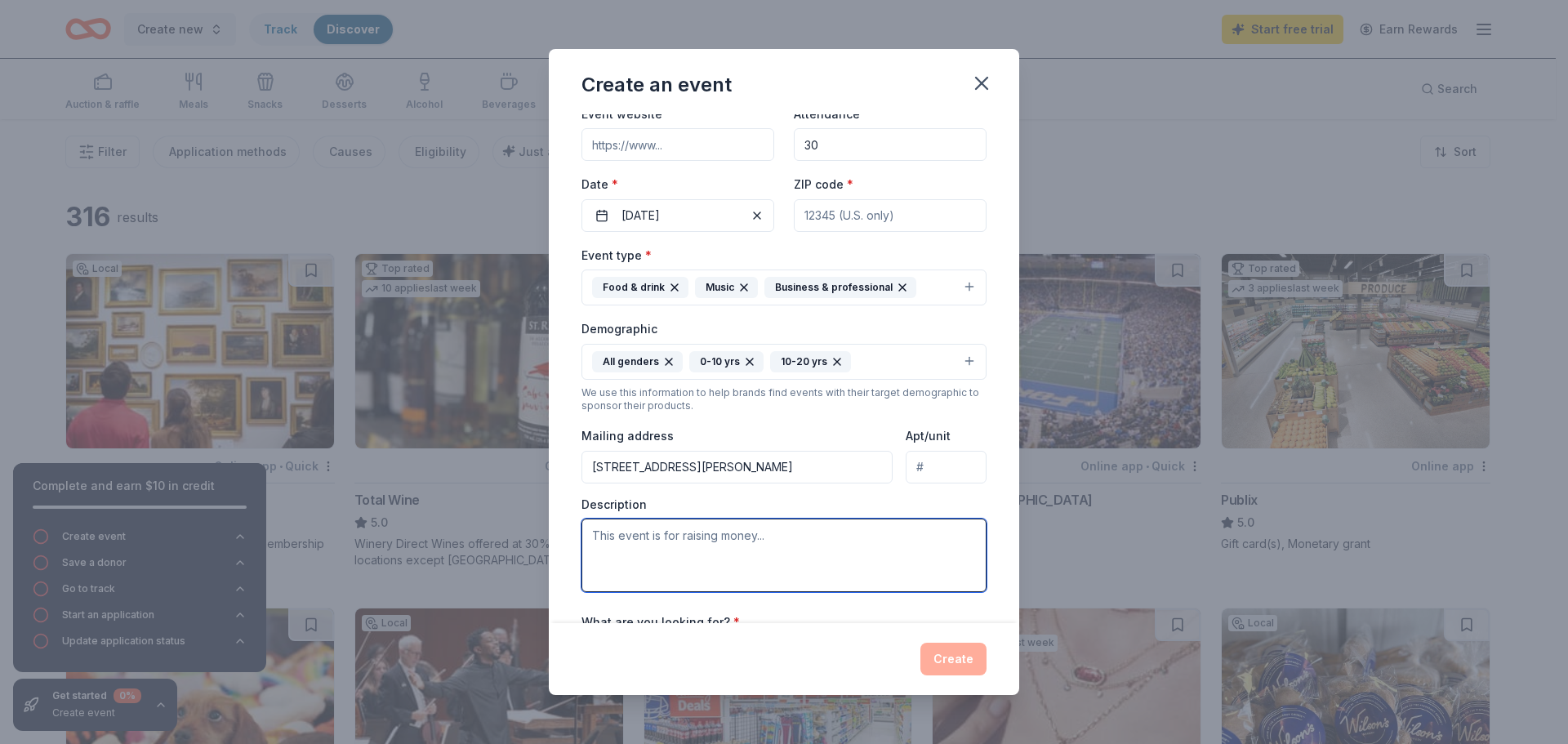
click at [677, 532] on textarea at bounding box center [784, 555] width 405 height 74
paste textarea "I hope this message finds you well. My name is Crystal Lawson, and I am a dedic…"
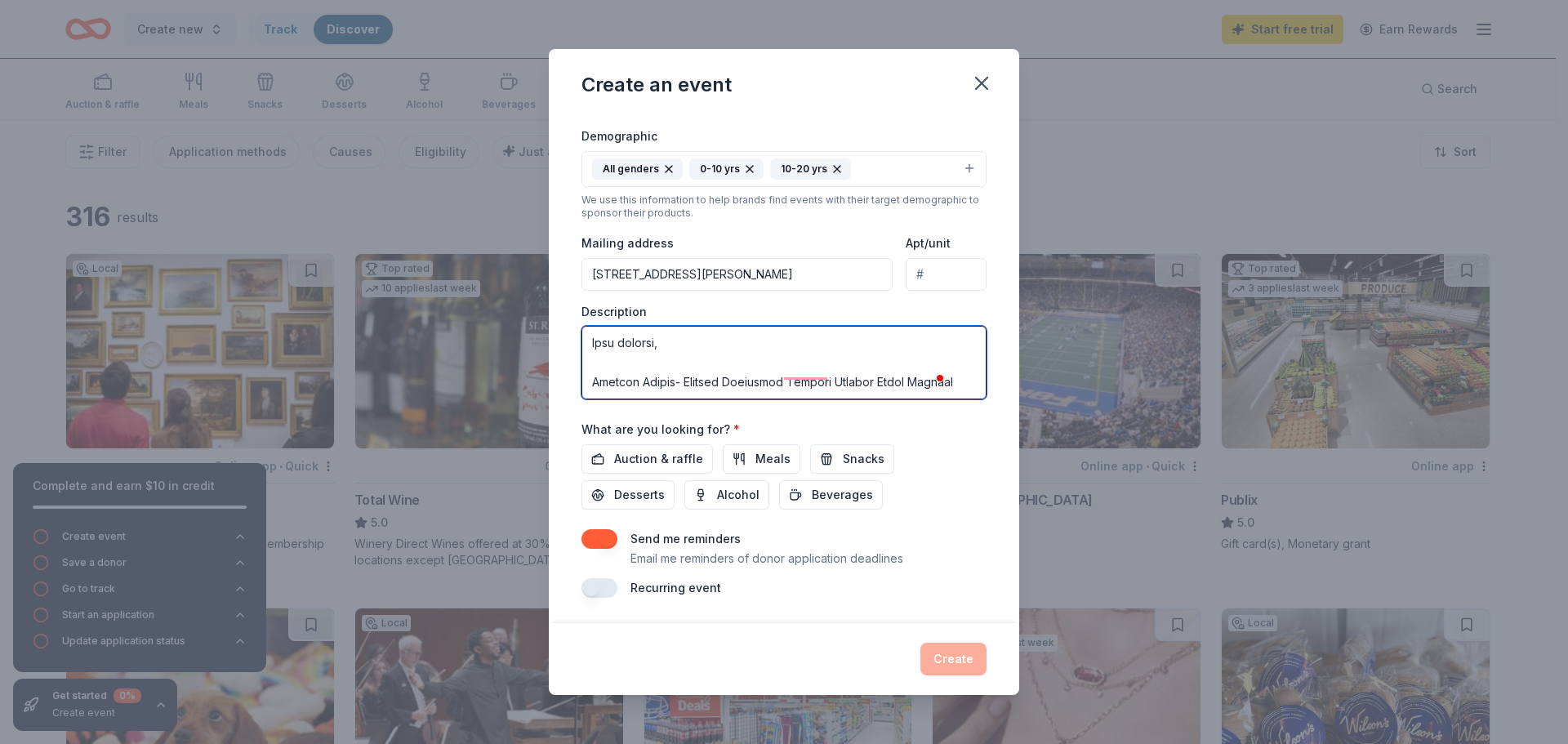
scroll to position [276, 0]
type textarea "This is my personal info as we are an online school. I hope this message finds …"
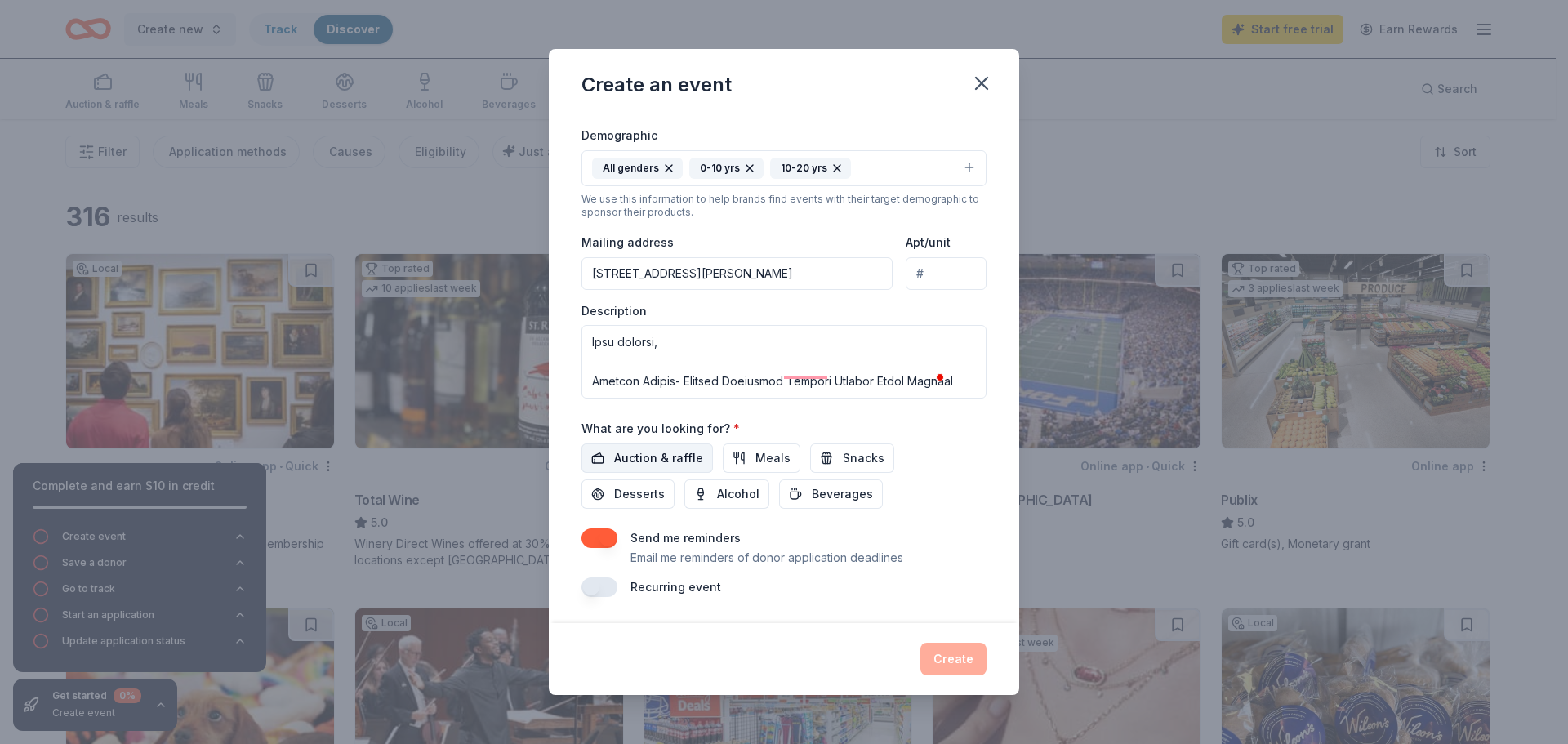
click at [685, 458] on span "Auction & raffle" at bounding box center [659, 458] width 89 height 19
click at [639, 491] on span "Desserts" at bounding box center [639, 493] width 51 height 19
click at [740, 451] on button "Meals" at bounding box center [761, 458] width 78 height 30
click at [861, 451] on span "Snacks" at bounding box center [863, 458] width 41 height 19
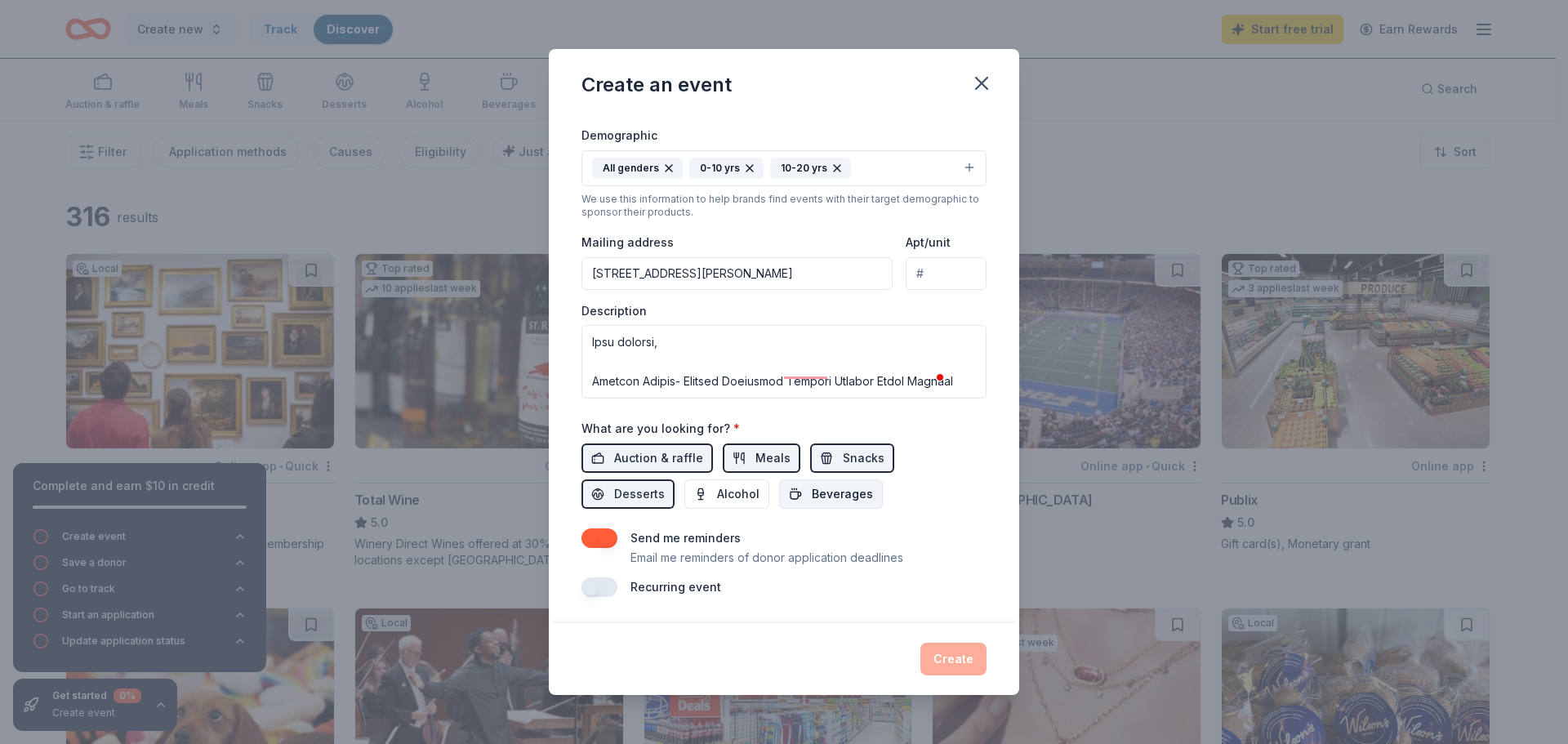
click at [832, 495] on span "Beverages" at bounding box center [843, 493] width 61 height 19
click at [603, 582] on button "button" at bounding box center [599, 587] width 36 height 19
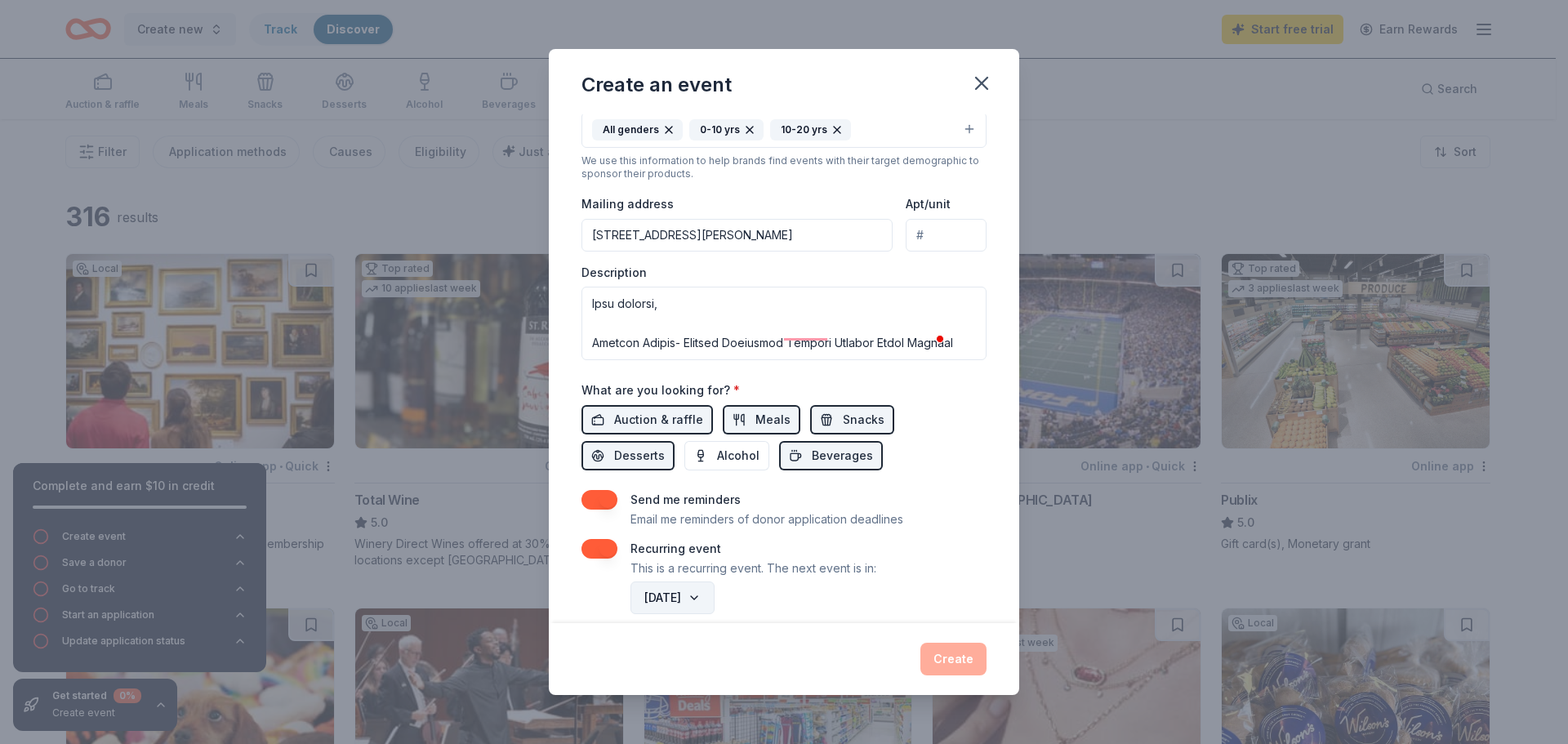
scroll to position [334, 0]
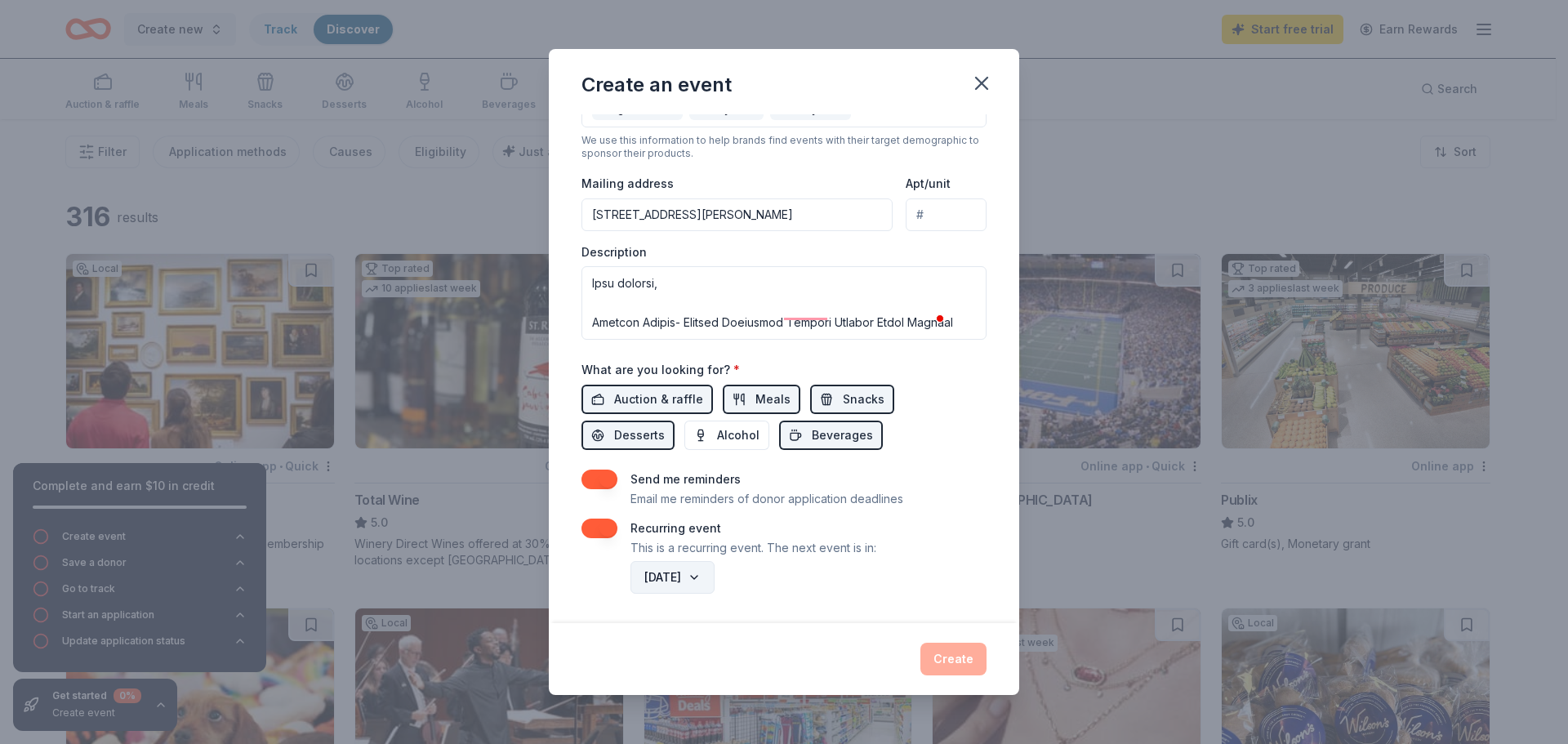
click at [714, 572] on button "August 2026" at bounding box center [673, 577] width 84 height 33
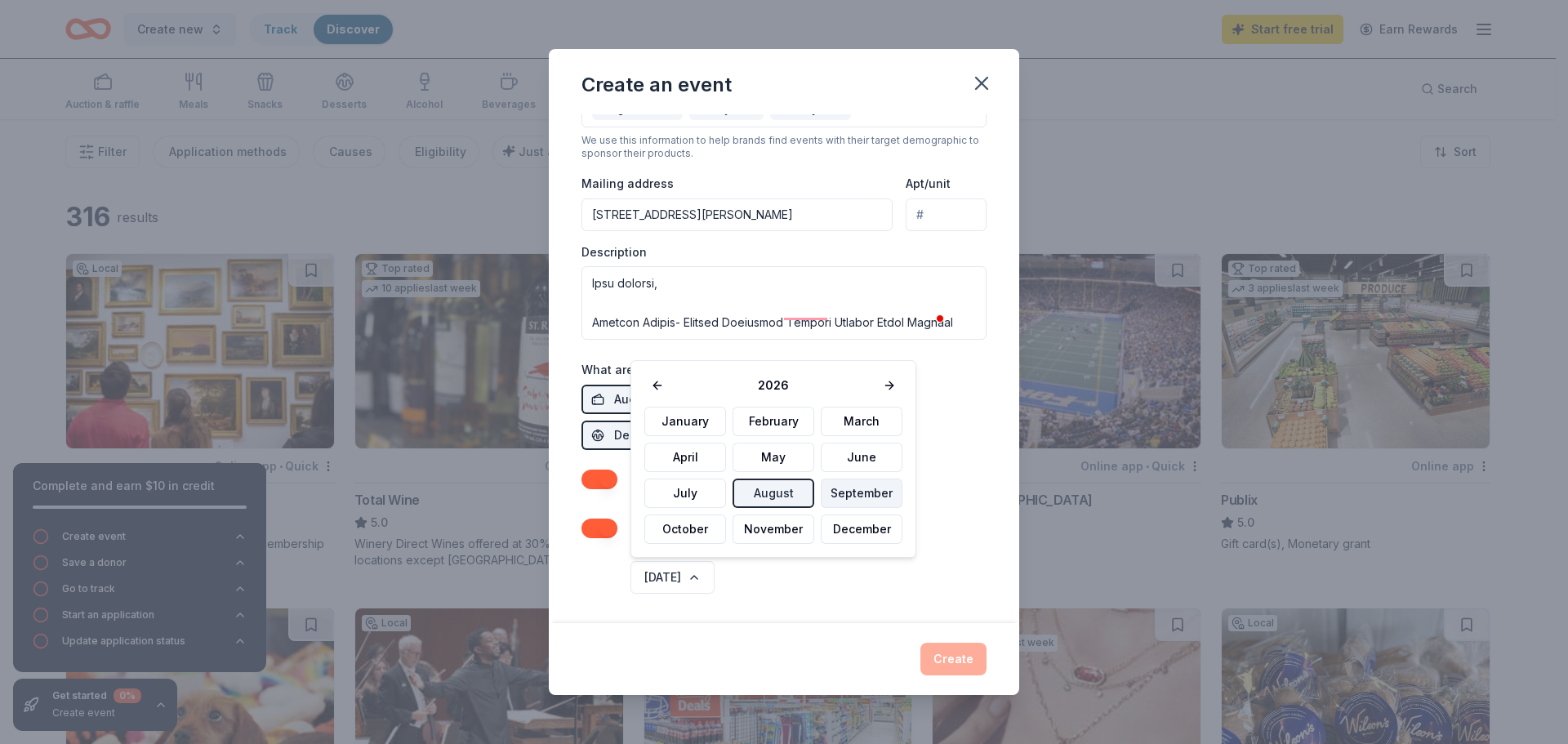
click at [829, 492] on button "September" at bounding box center [861, 493] width 82 height 30
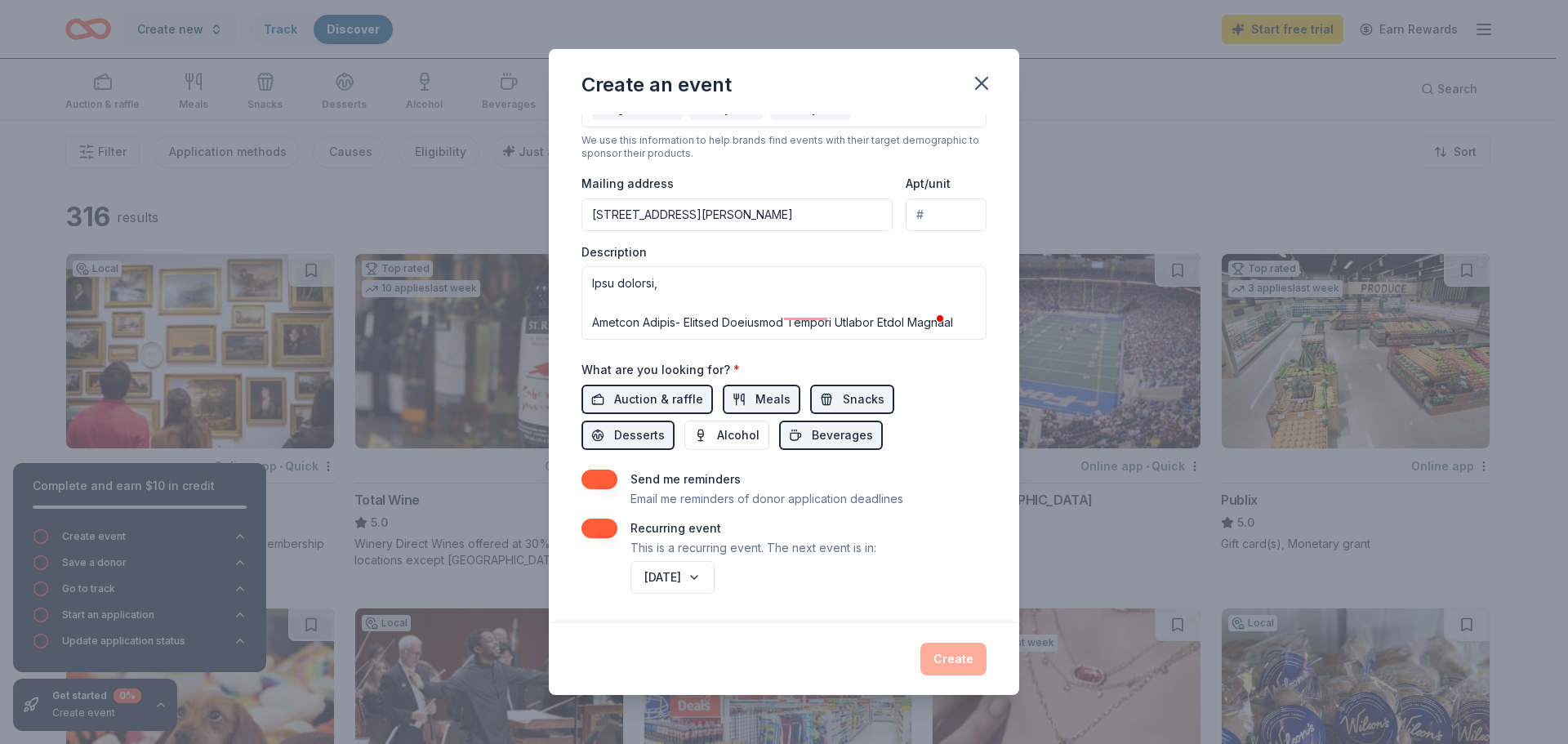
click at [880, 588] on div "September 2026" at bounding box center [807, 577] width 359 height 39
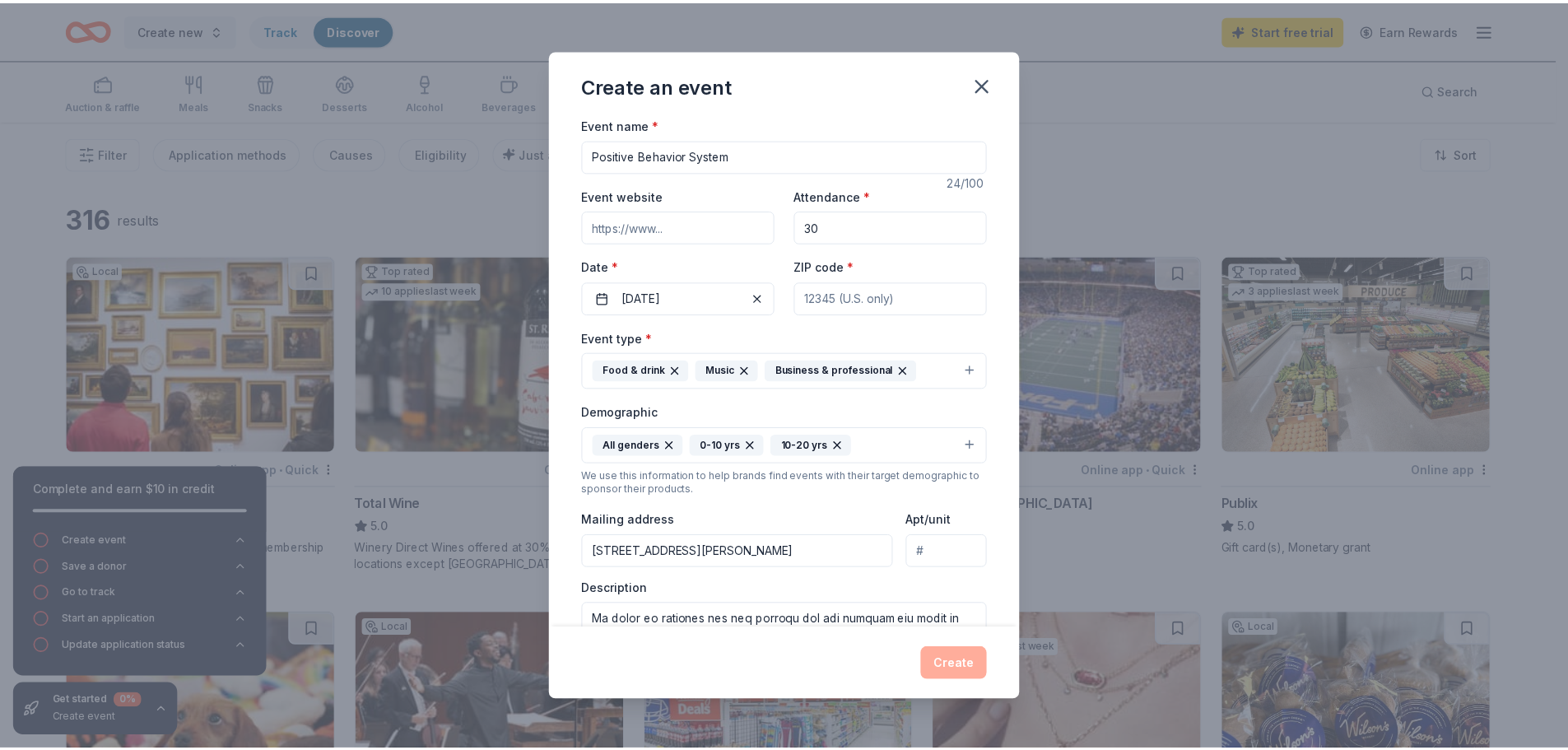
scroll to position [0, 0]
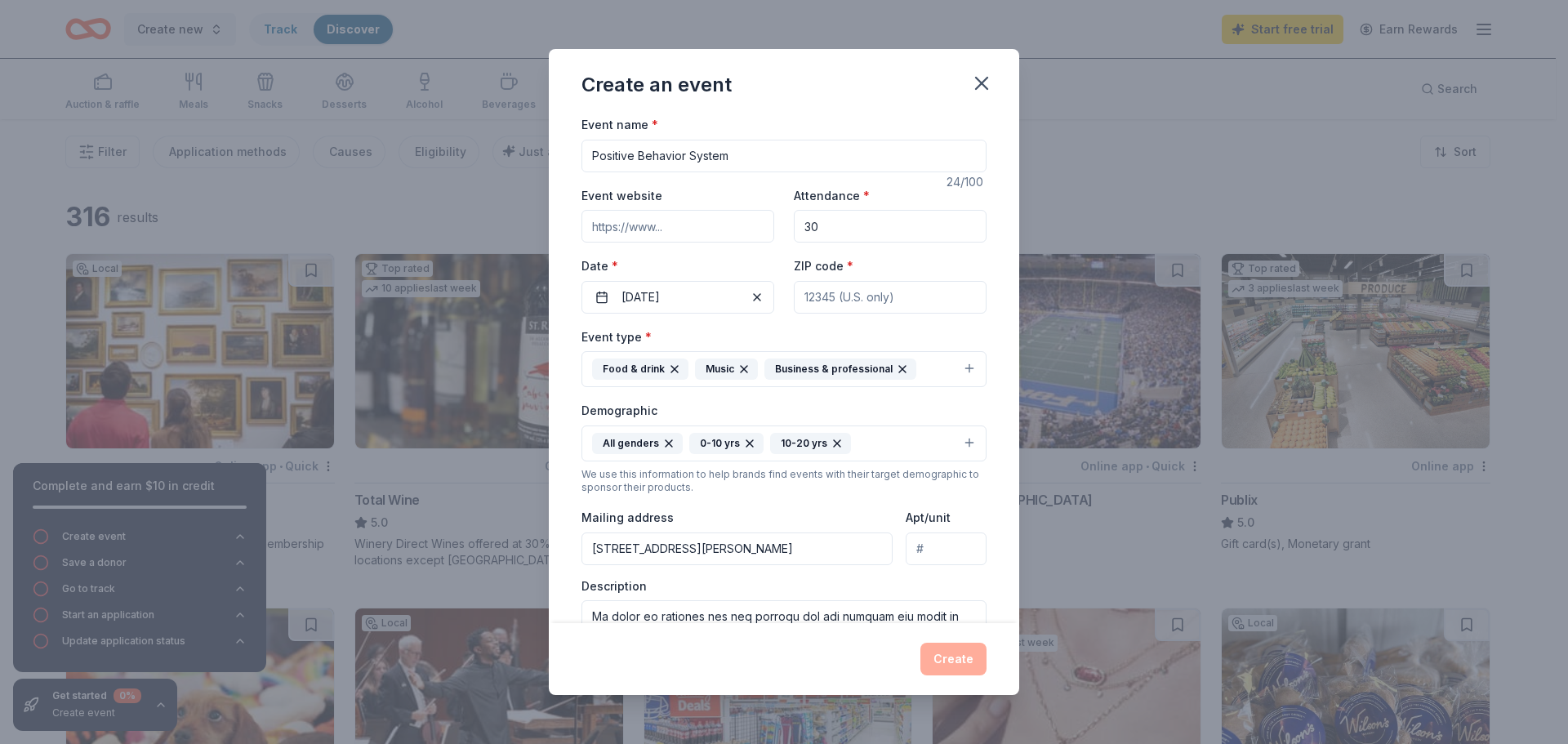
click at [808, 287] on input "ZIP code *" at bounding box center [890, 298] width 193 height 33
type input "31052"
click at [942, 655] on button "Create" at bounding box center [953, 659] width 66 height 33
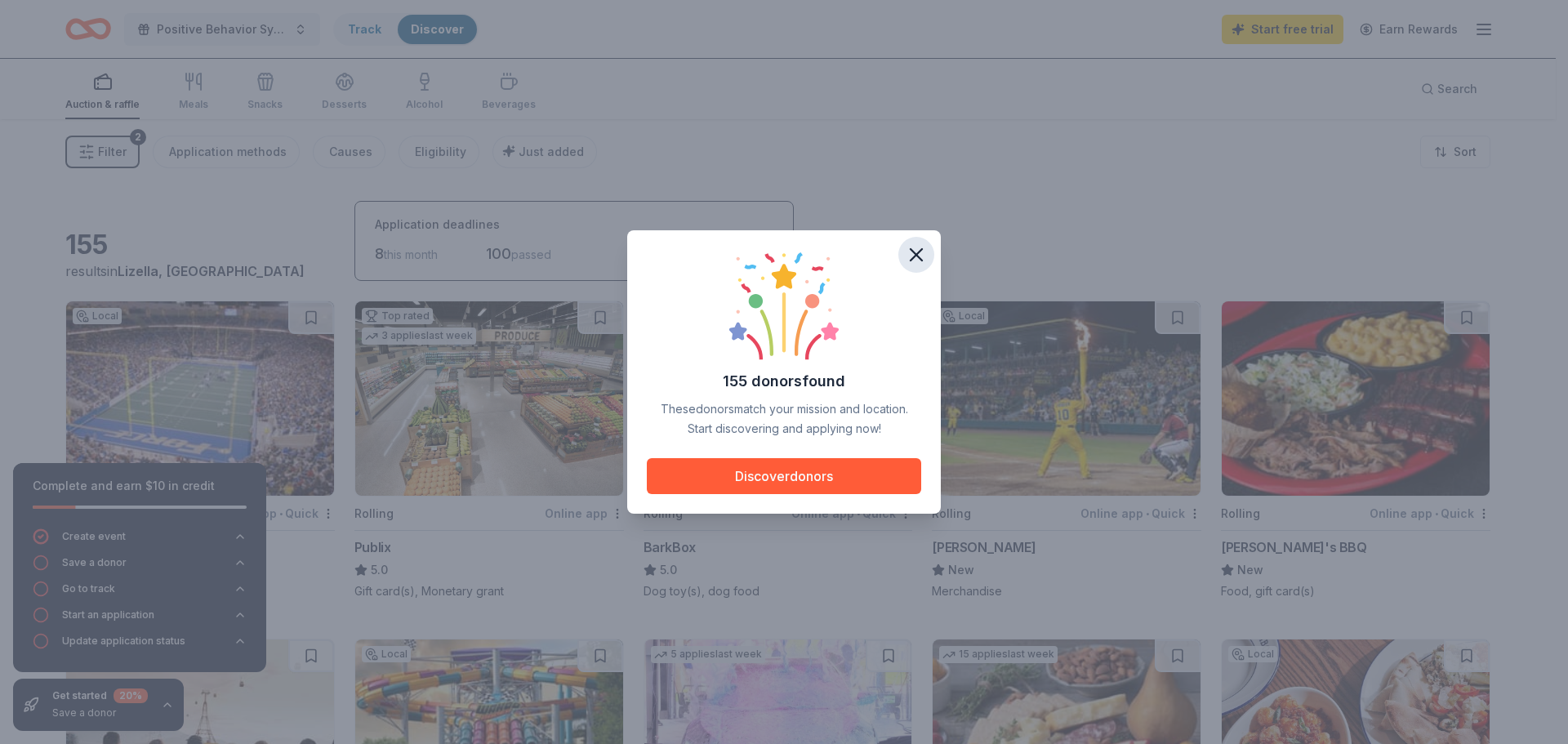
click at [909, 253] on icon "button" at bounding box center [917, 255] width 23 height 23
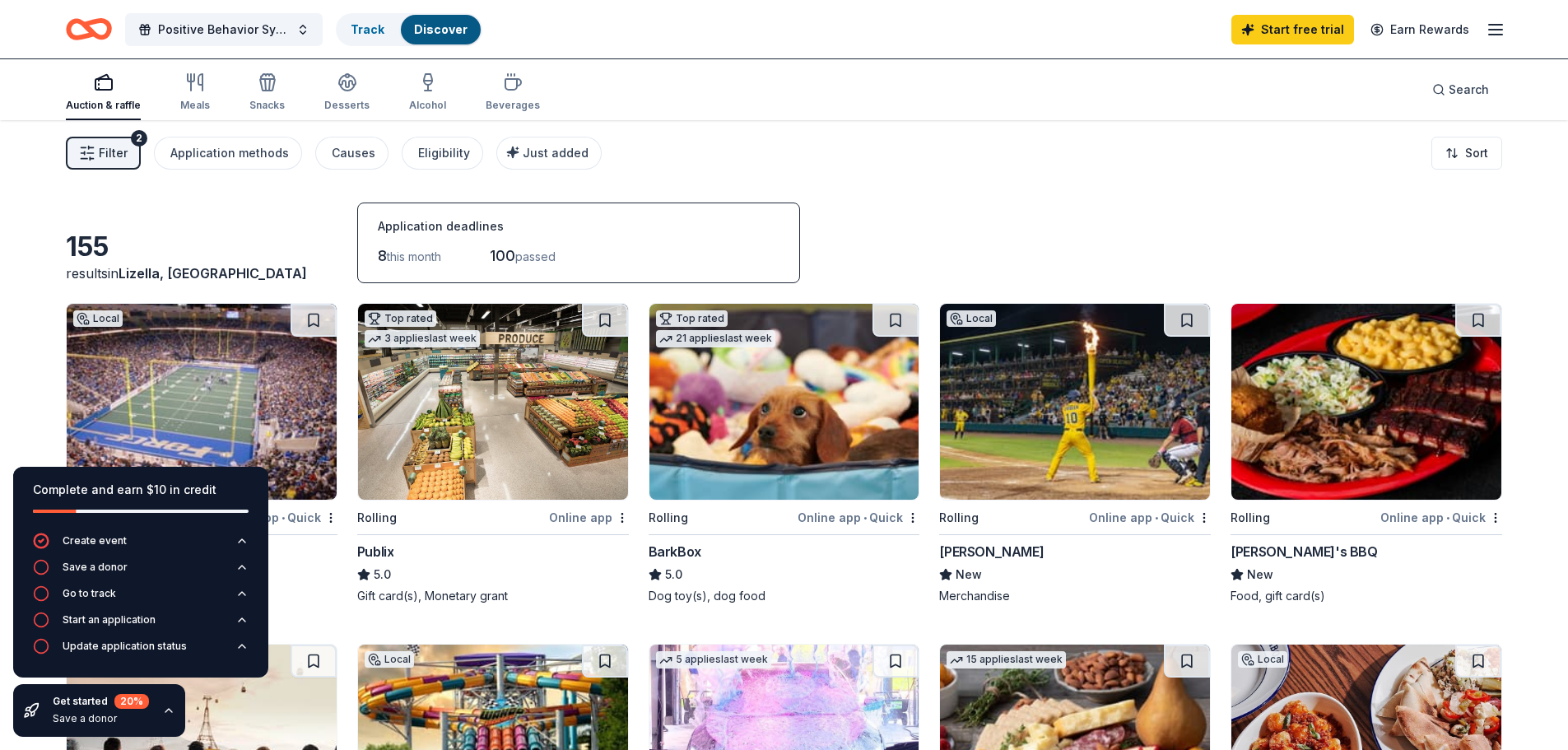
click at [1024, 470] on img at bounding box center [1074, 402] width 270 height 195
click at [1317, 465] on img at bounding box center [1366, 402] width 270 height 195
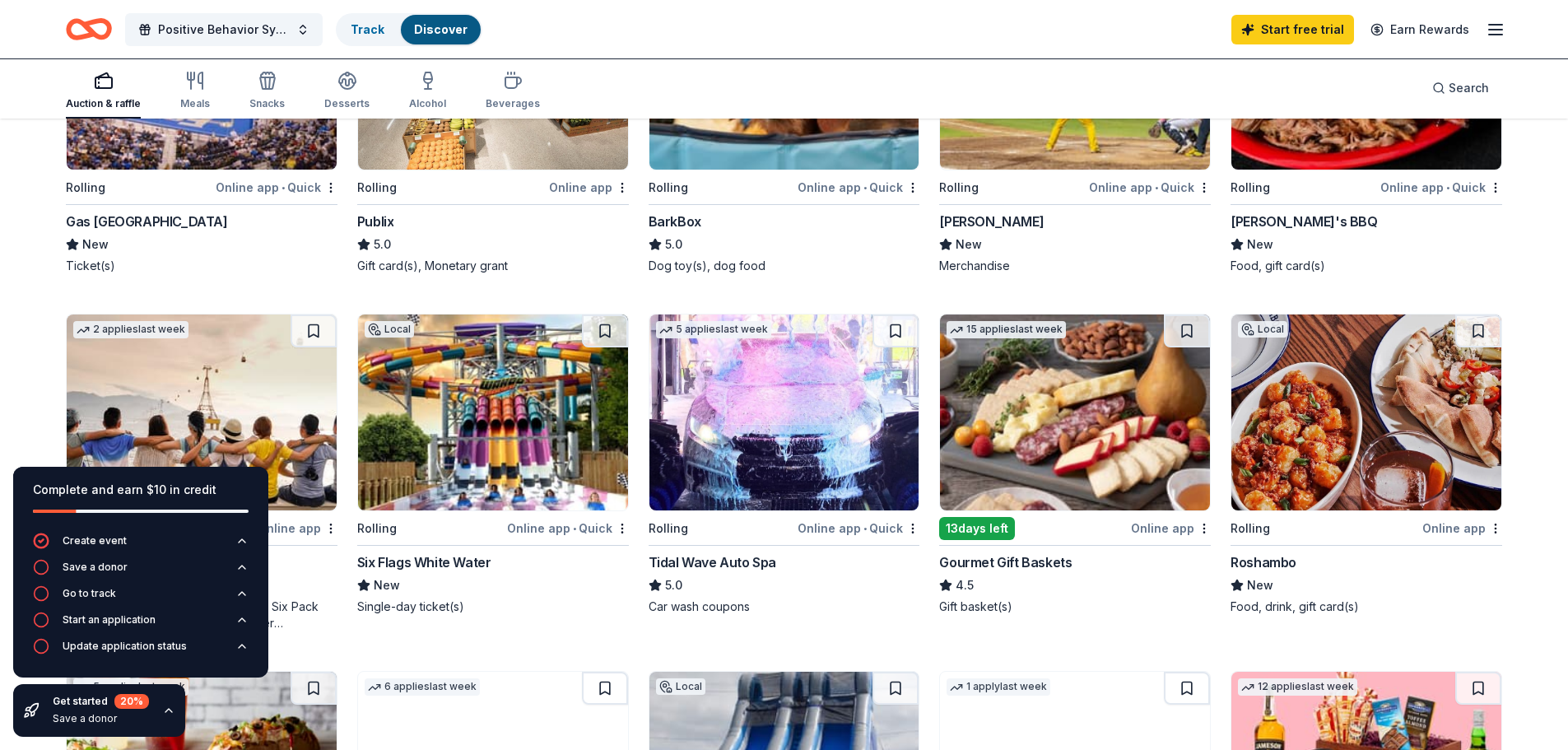
scroll to position [329, 0]
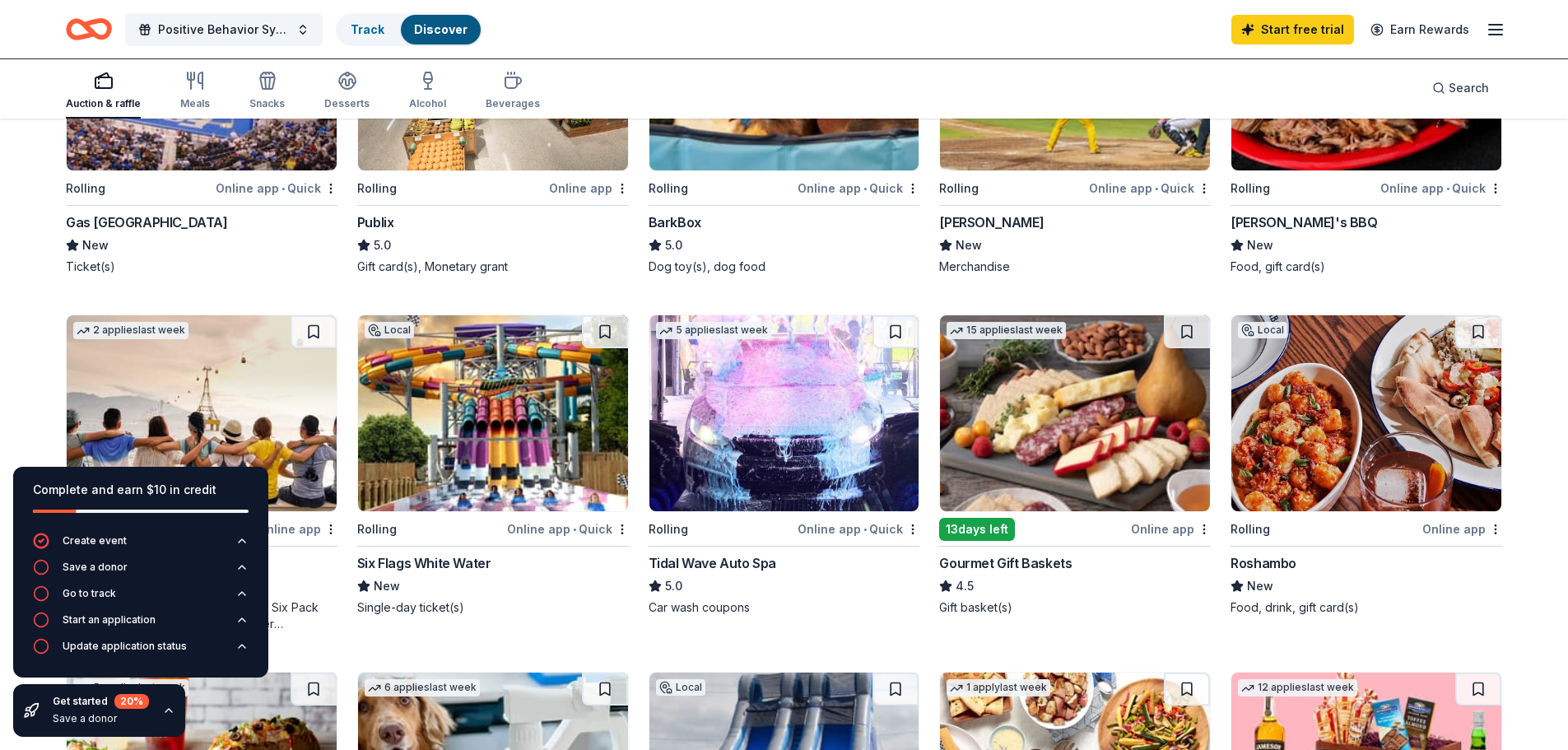
click at [240, 391] on img at bounding box center [201, 413] width 270 height 195
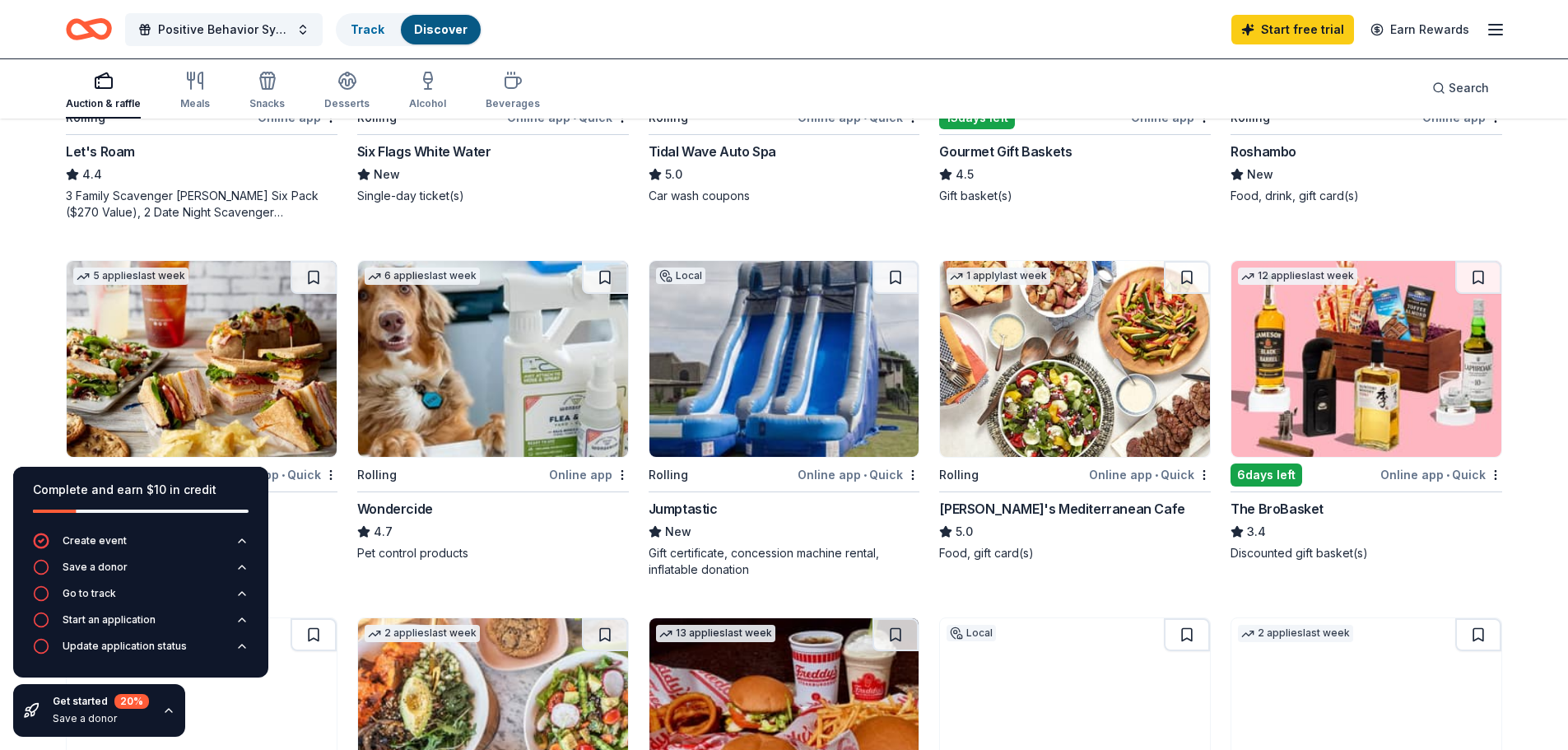
scroll to position [824, 0]
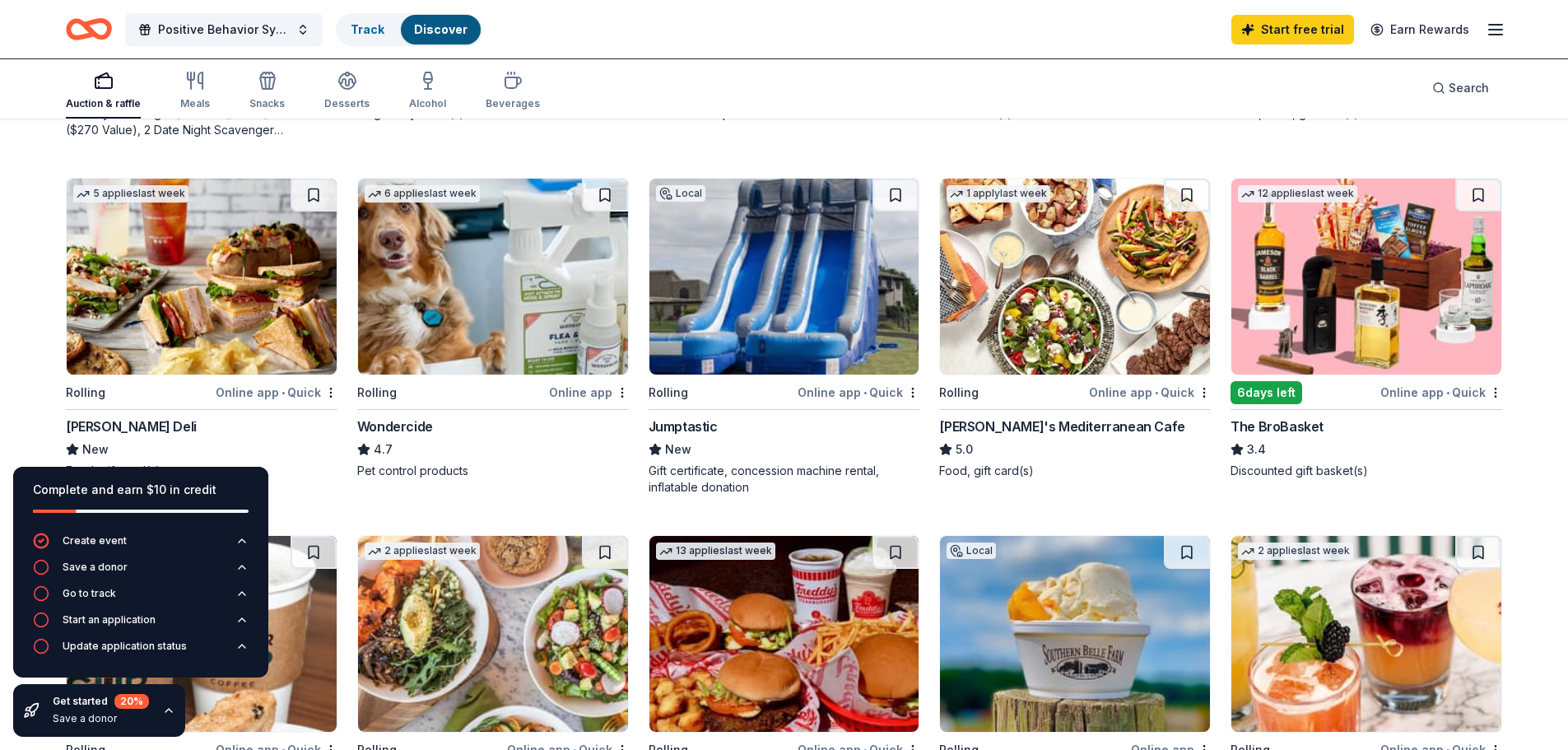
click at [233, 394] on div "Online app • Quick" at bounding box center [277, 392] width 122 height 20
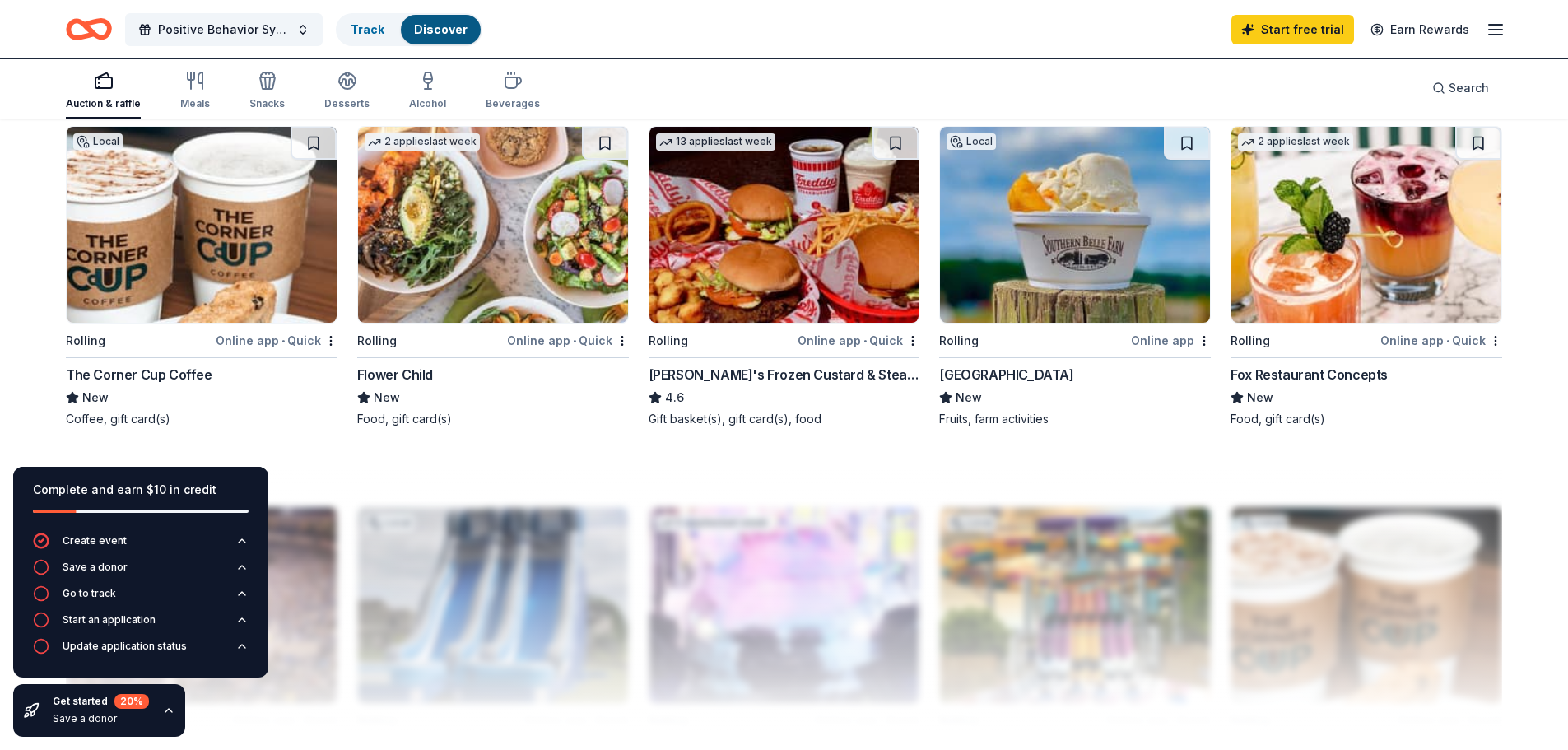
scroll to position [1235, 0]
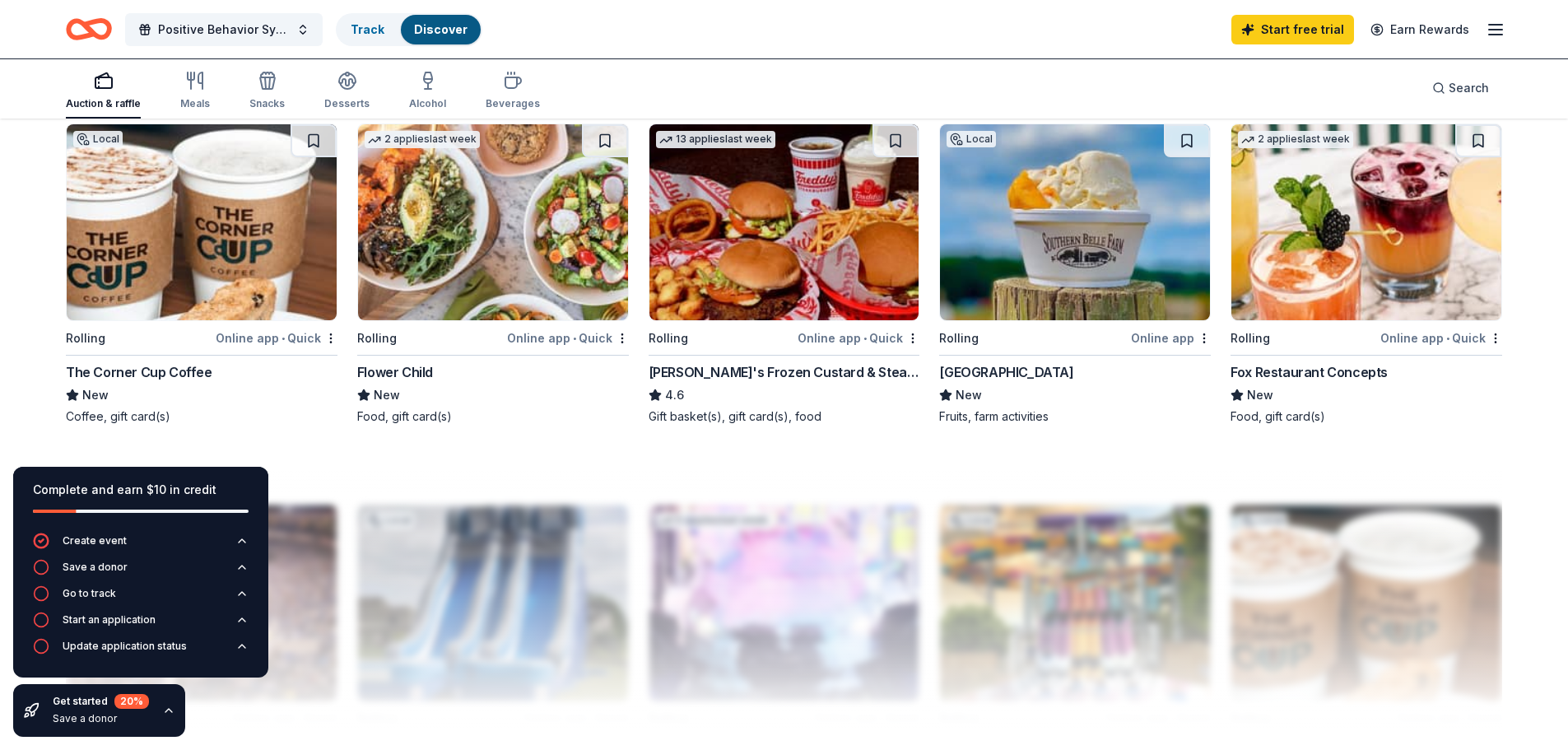
click at [827, 292] on img at bounding box center [784, 222] width 270 height 195
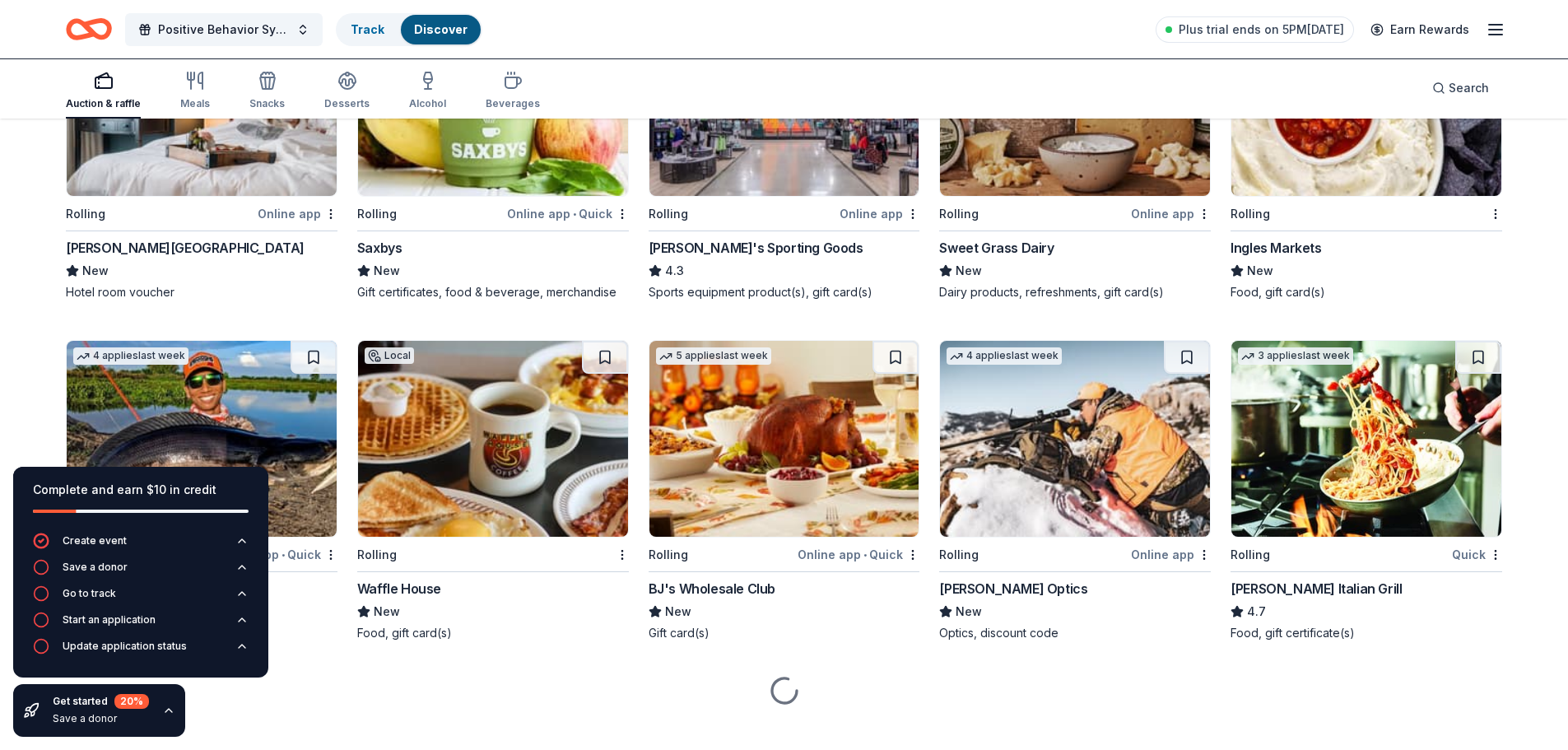
scroll to position [4532, 0]
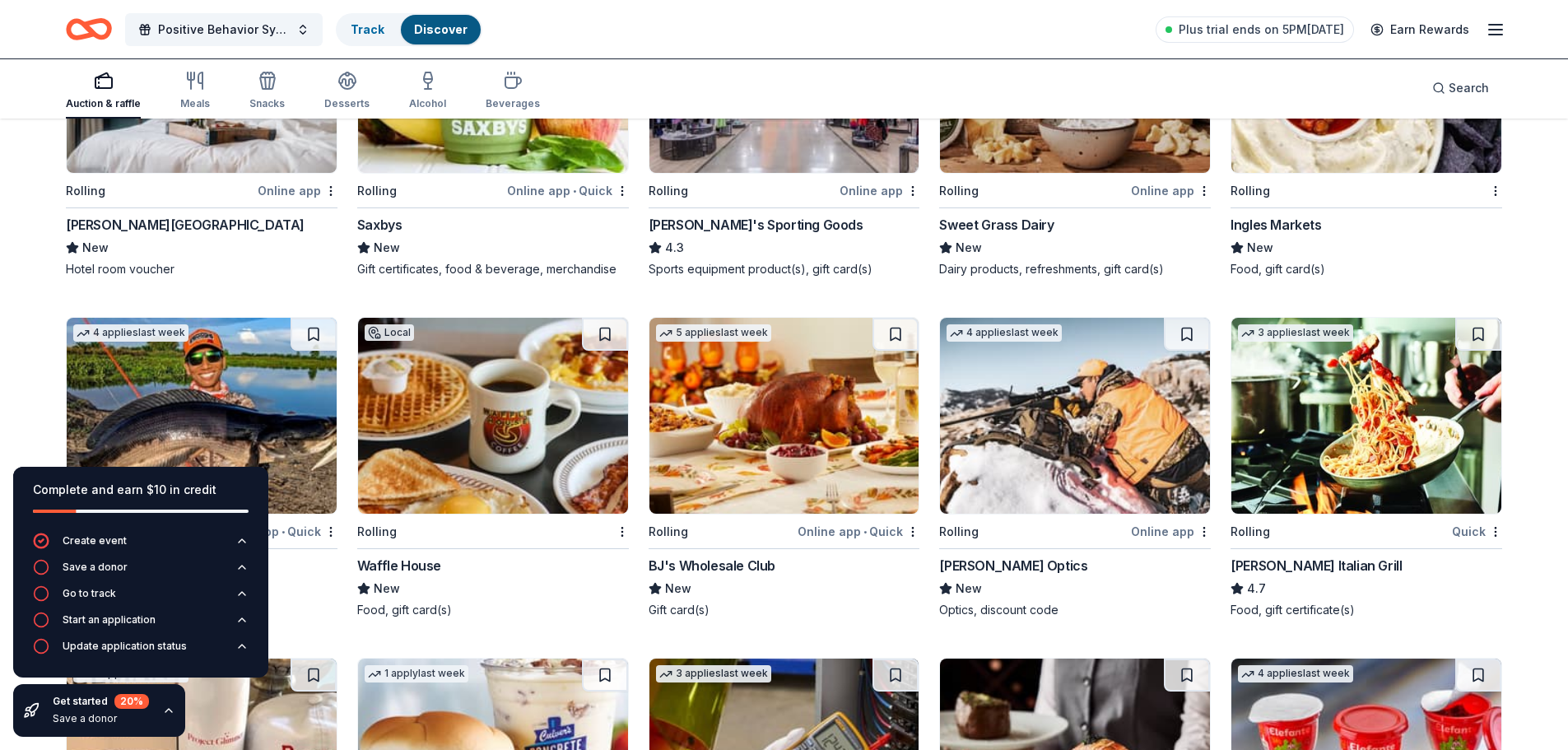
click at [494, 470] on img at bounding box center [492, 415] width 270 height 195
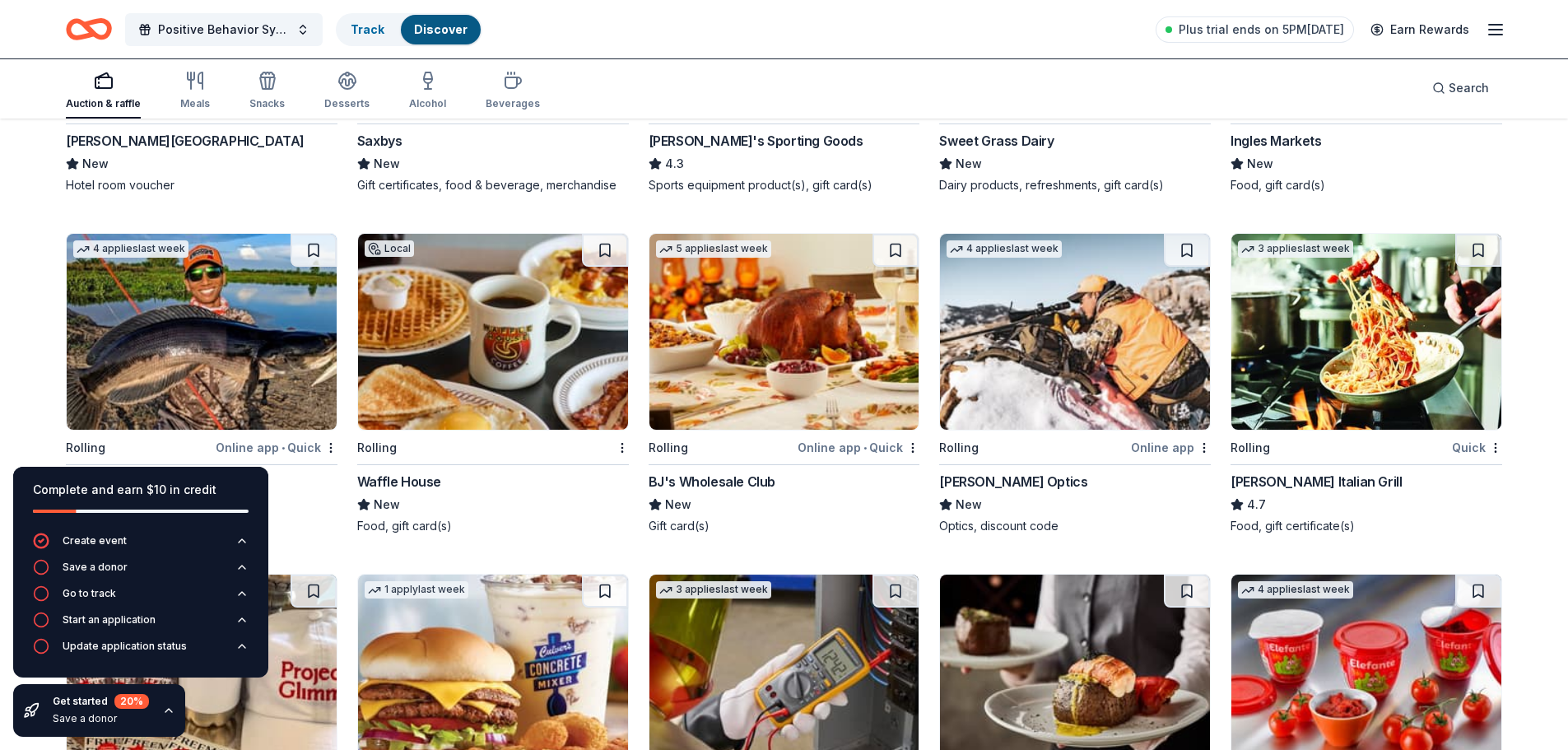
scroll to position [4696, 0]
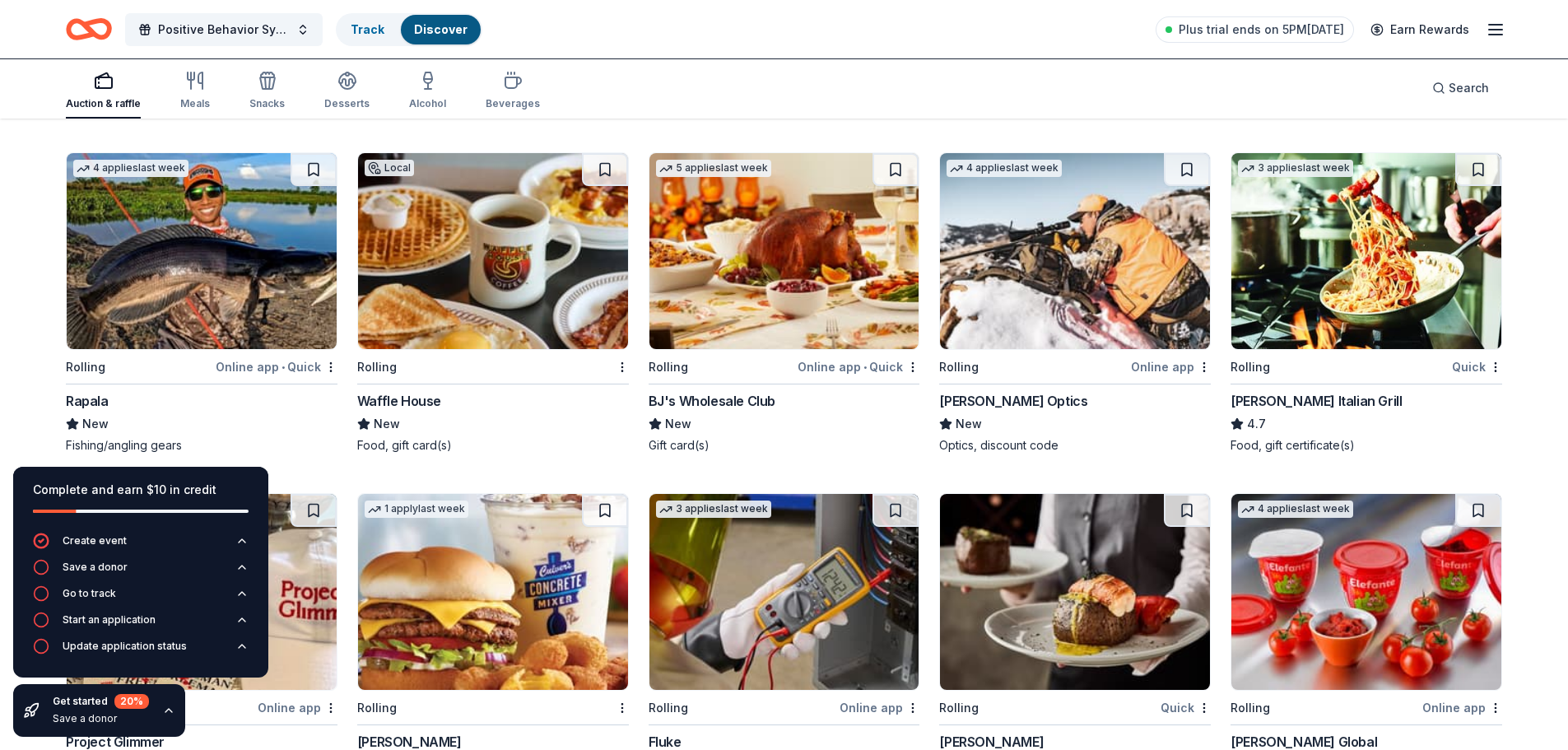
click at [1313, 322] on img at bounding box center [1366, 251] width 270 height 195
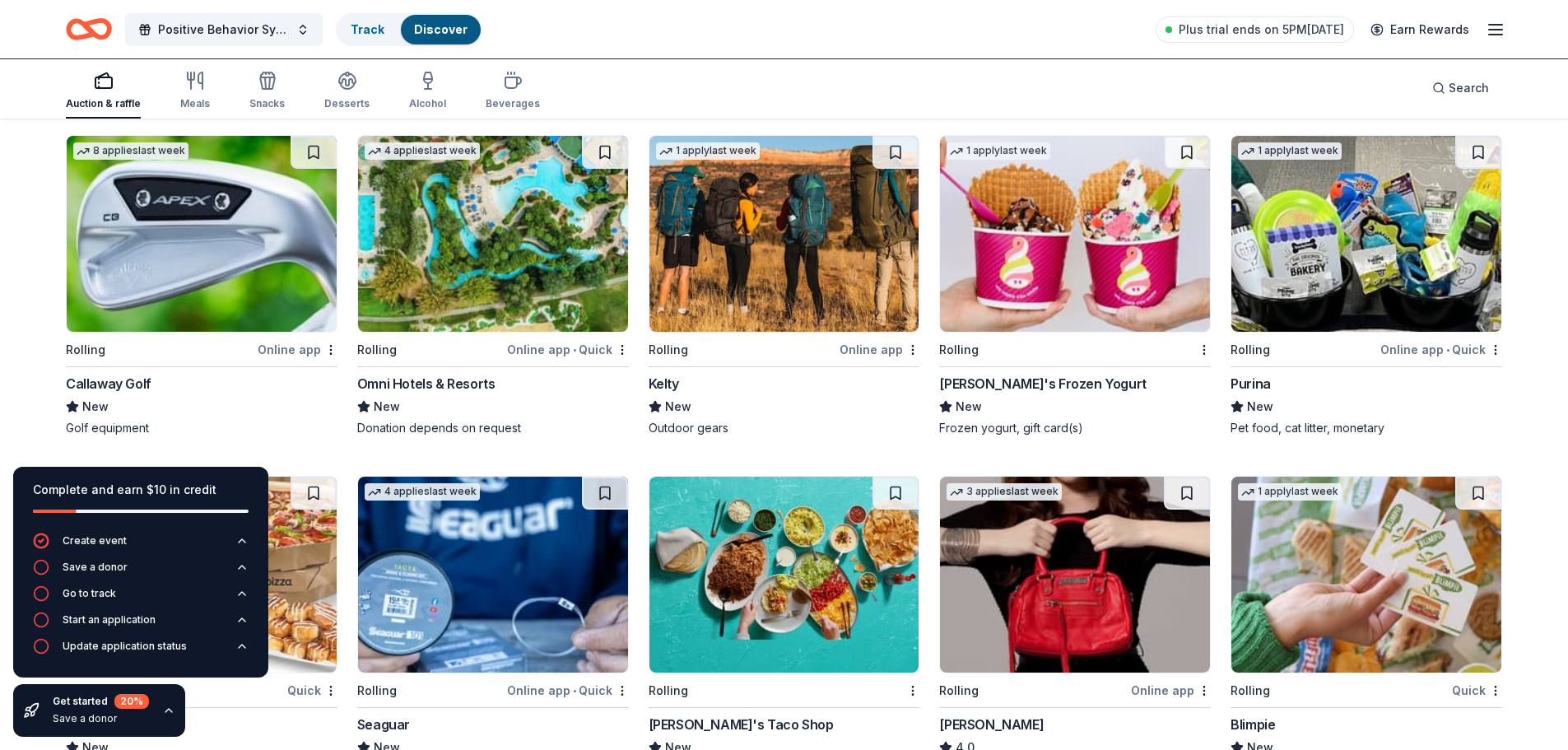
scroll to position [5767, 0]
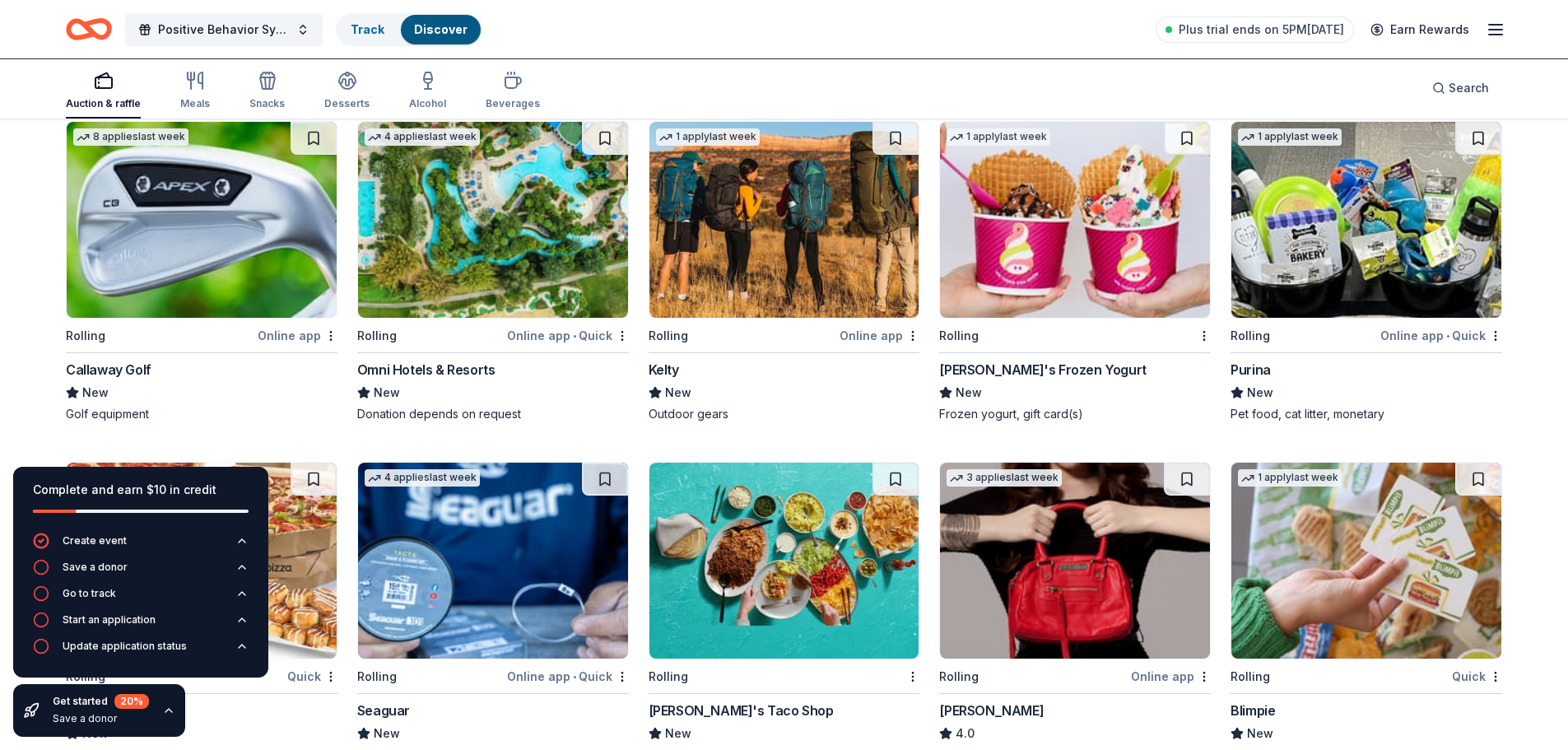
click at [1073, 192] on img at bounding box center [1074, 220] width 270 height 195
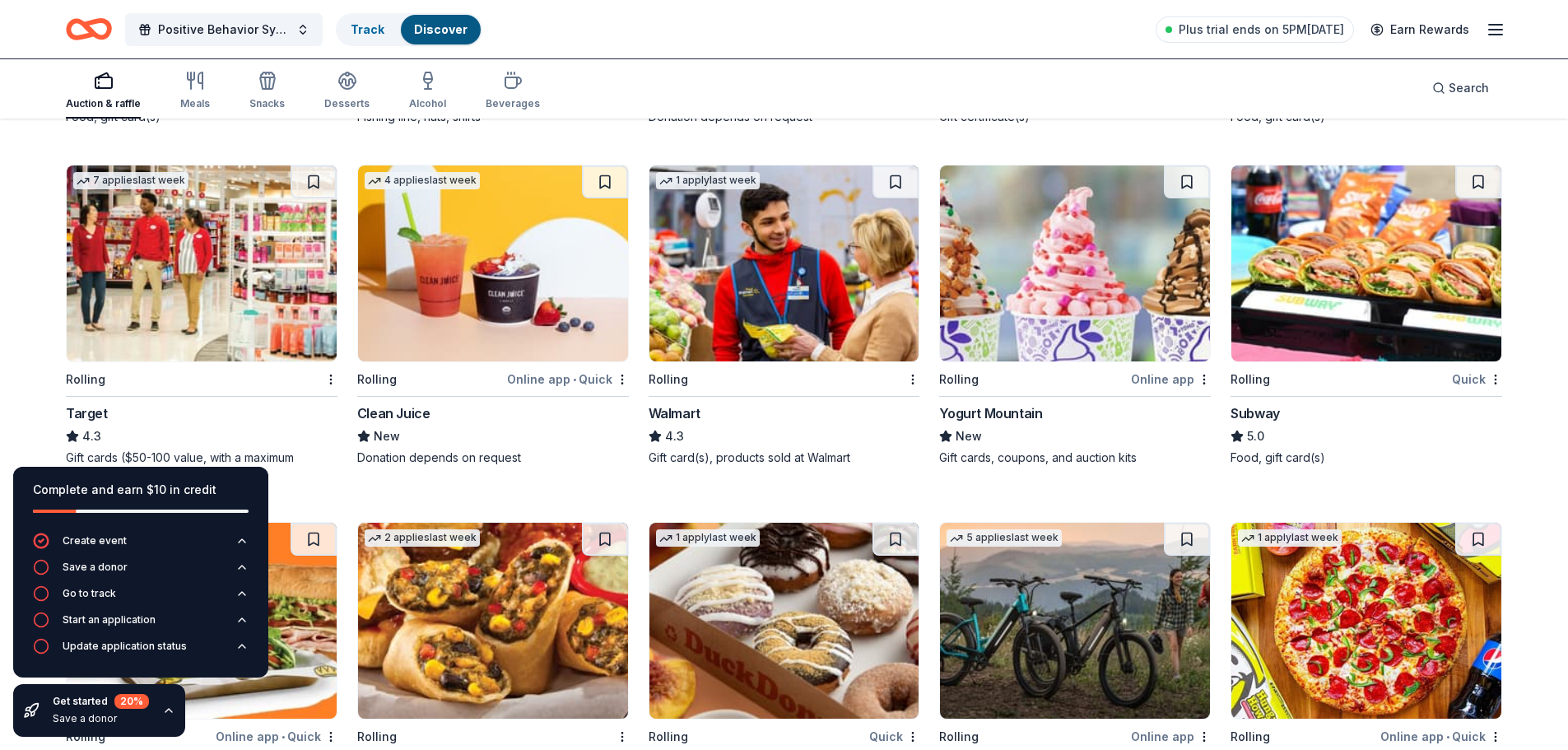
scroll to position [6405, 0]
click at [1305, 317] on img at bounding box center [1366, 262] width 270 height 195
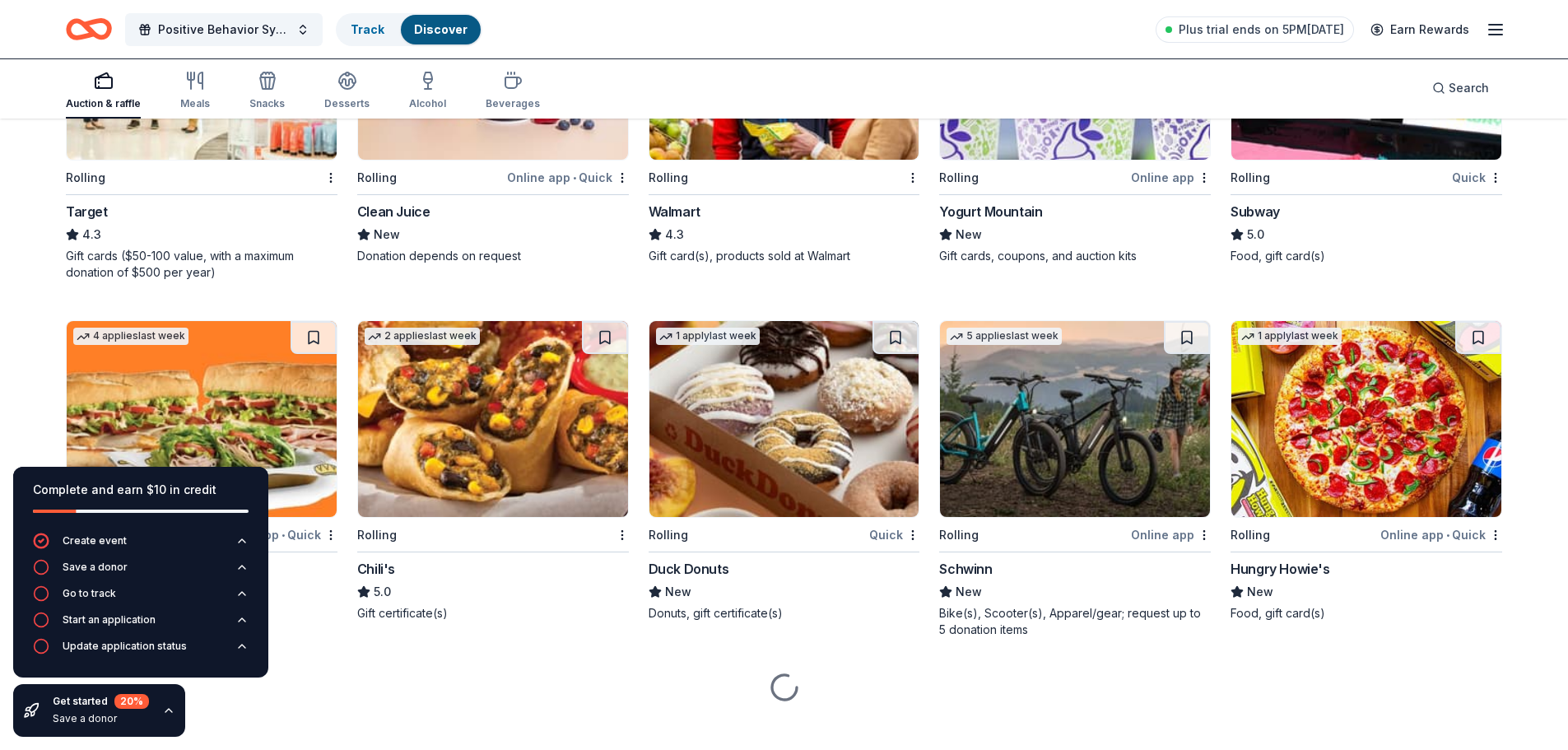
scroll to position [6626, 0]
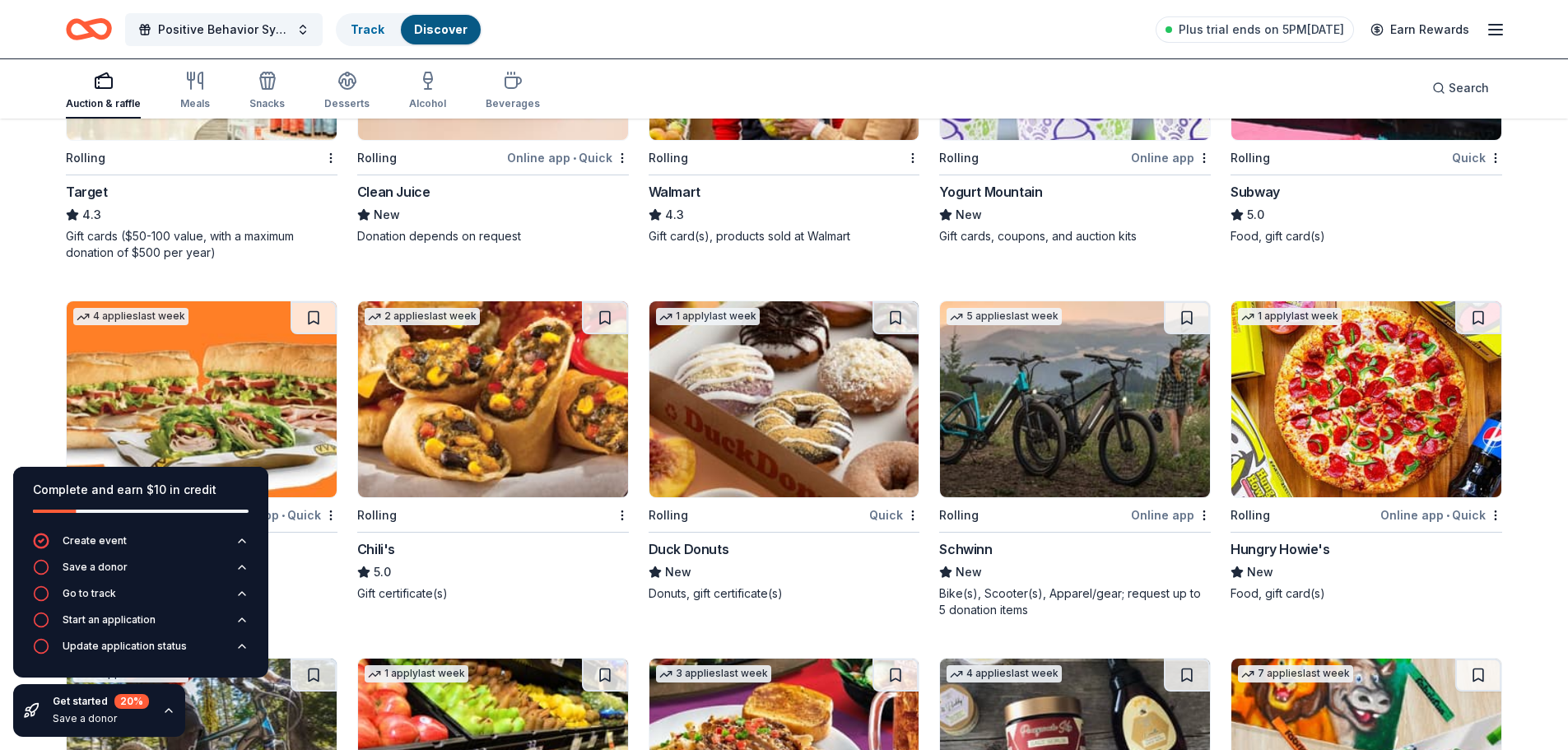
click at [554, 383] on img at bounding box center [492, 399] width 270 height 195
click at [167, 707] on icon "button" at bounding box center [169, 710] width 14 height 14
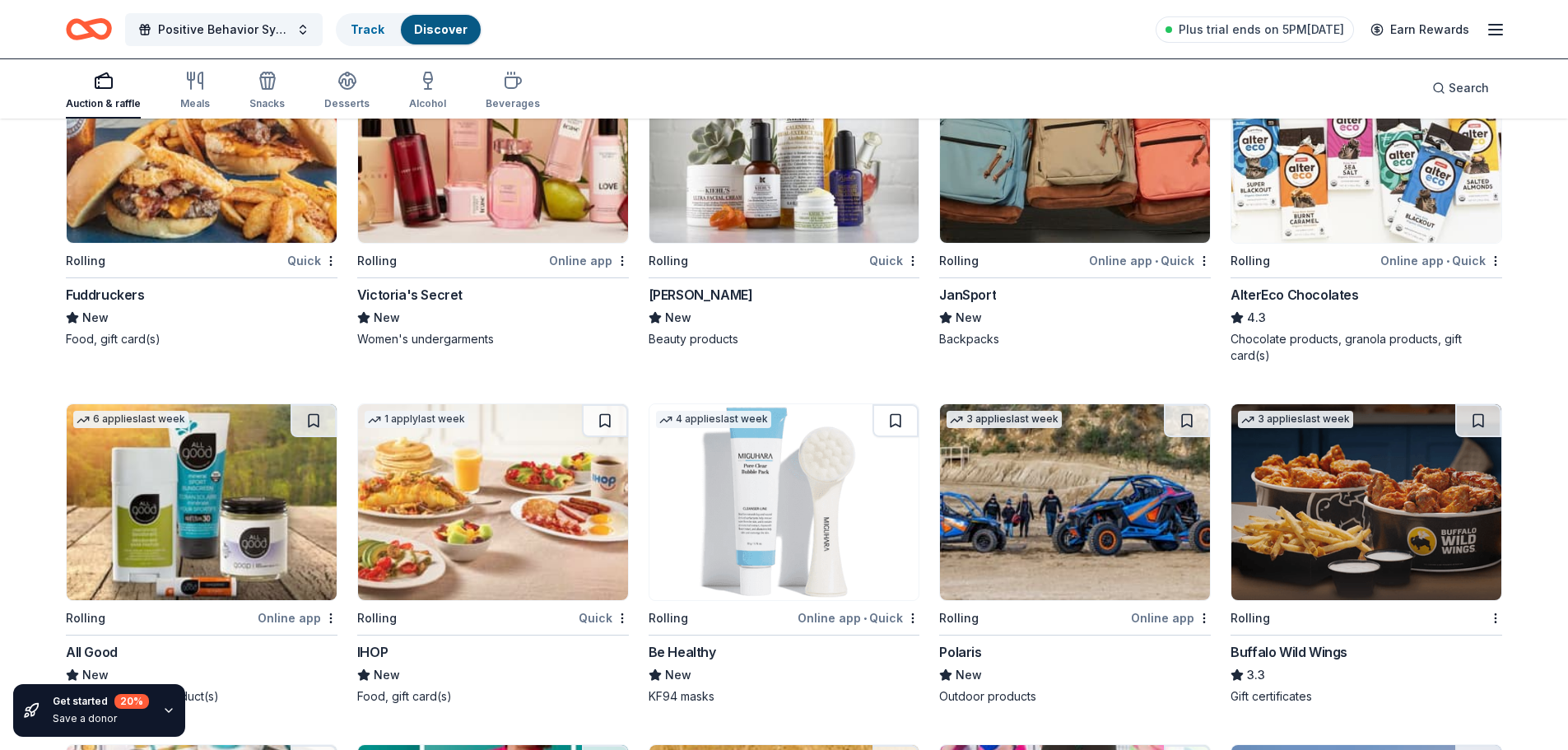
scroll to position [7614, 0]
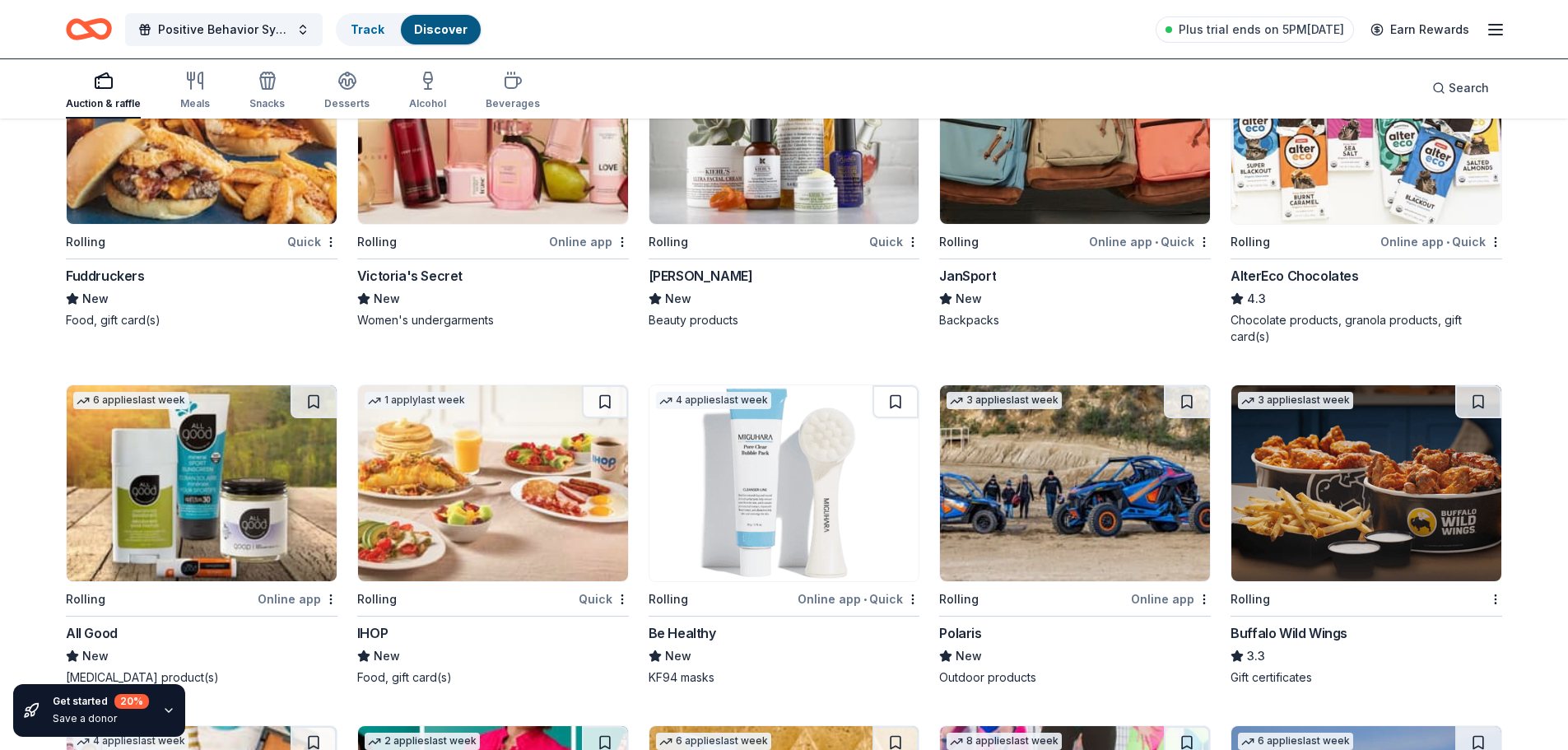
click at [562, 488] on img at bounding box center [492, 483] width 270 height 195
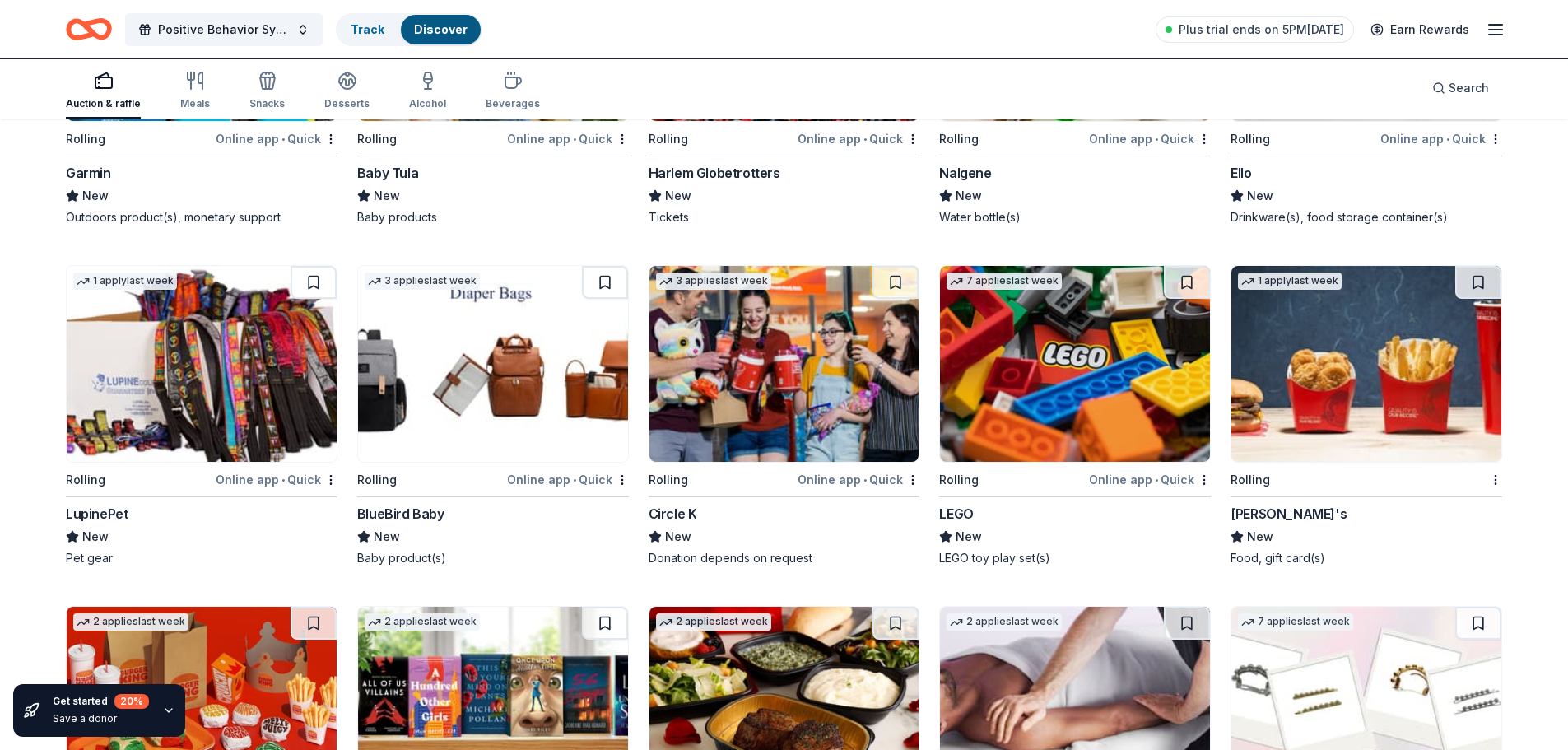
scroll to position [9149, 0]
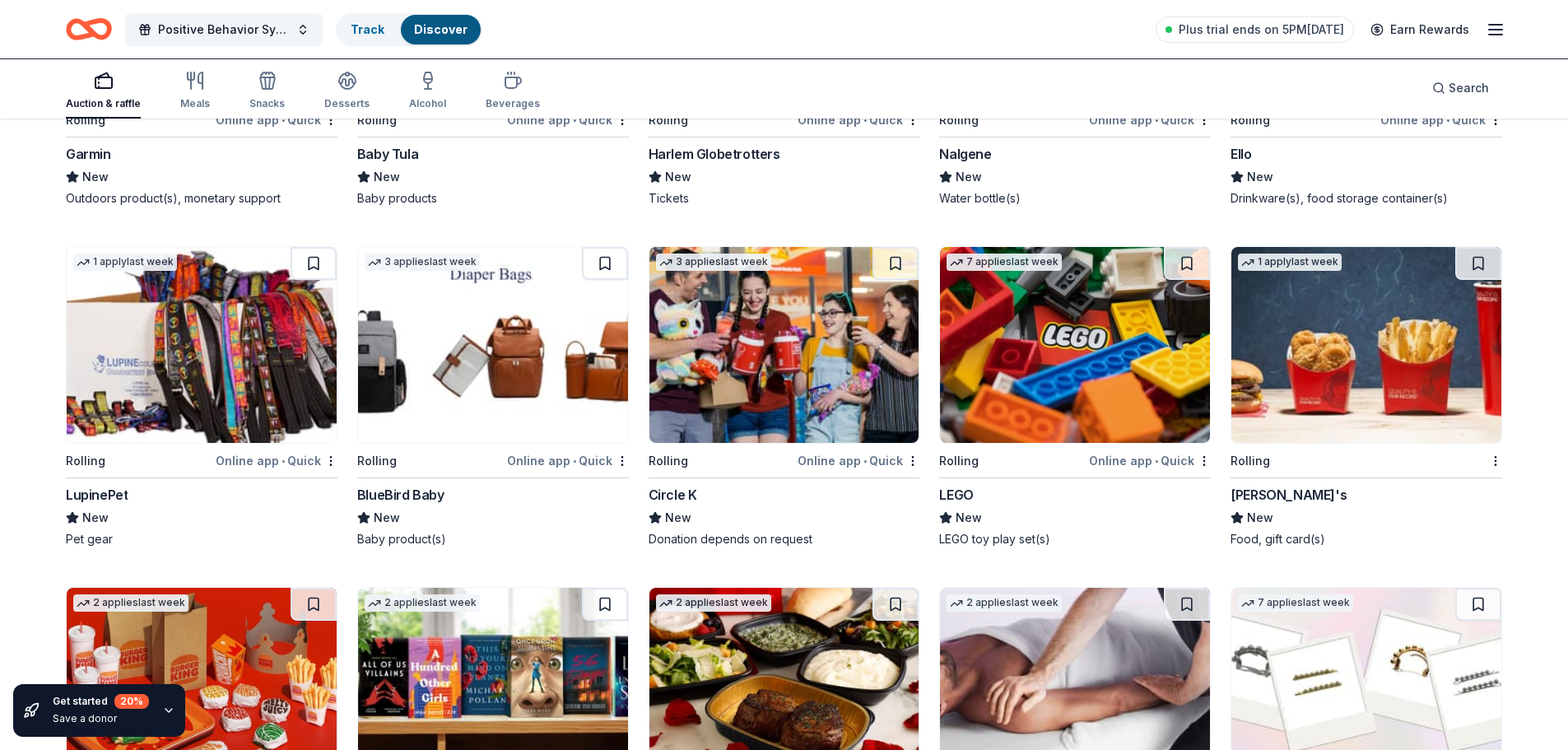
click at [1021, 396] on img at bounding box center [1074, 345] width 270 height 195
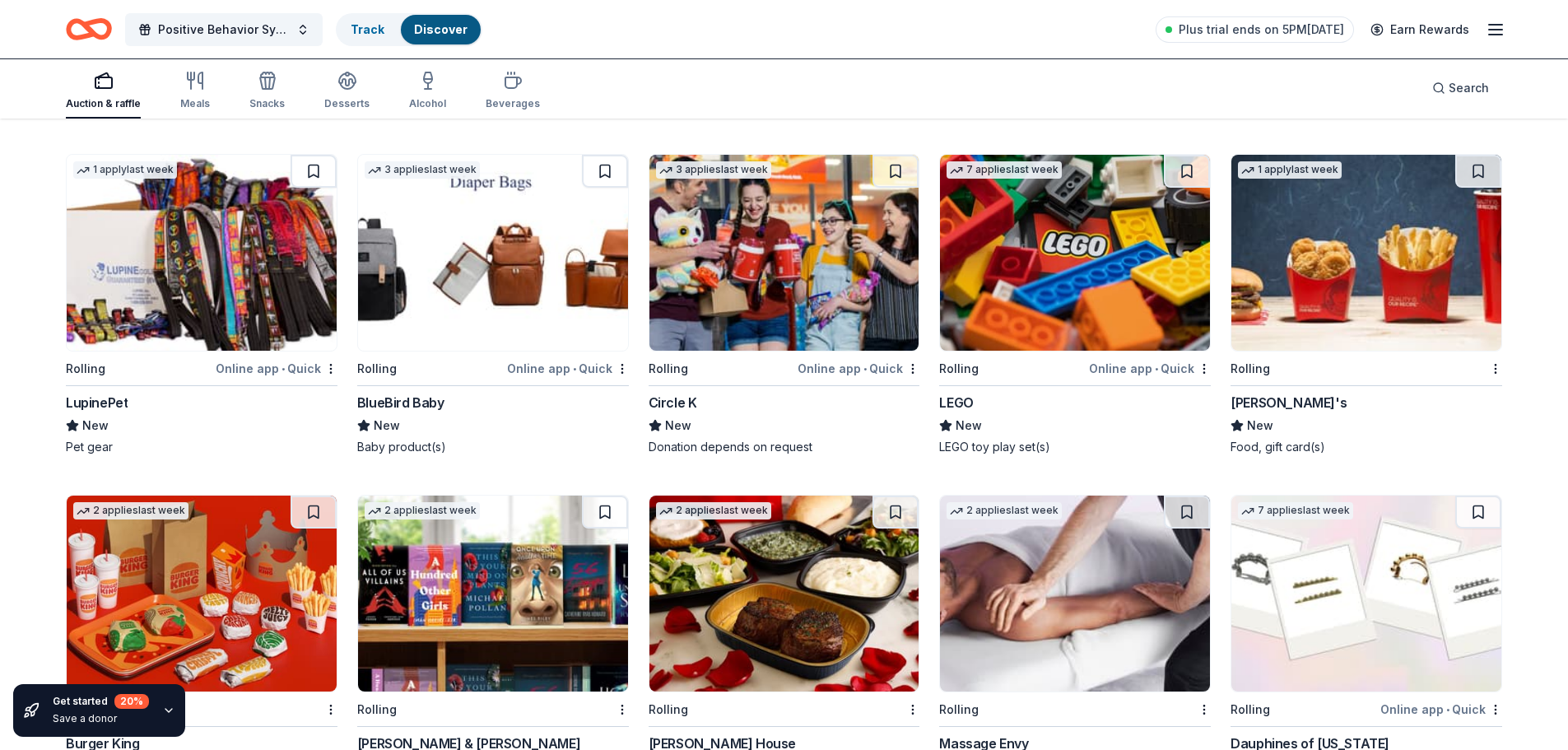
scroll to position [9314, 0]
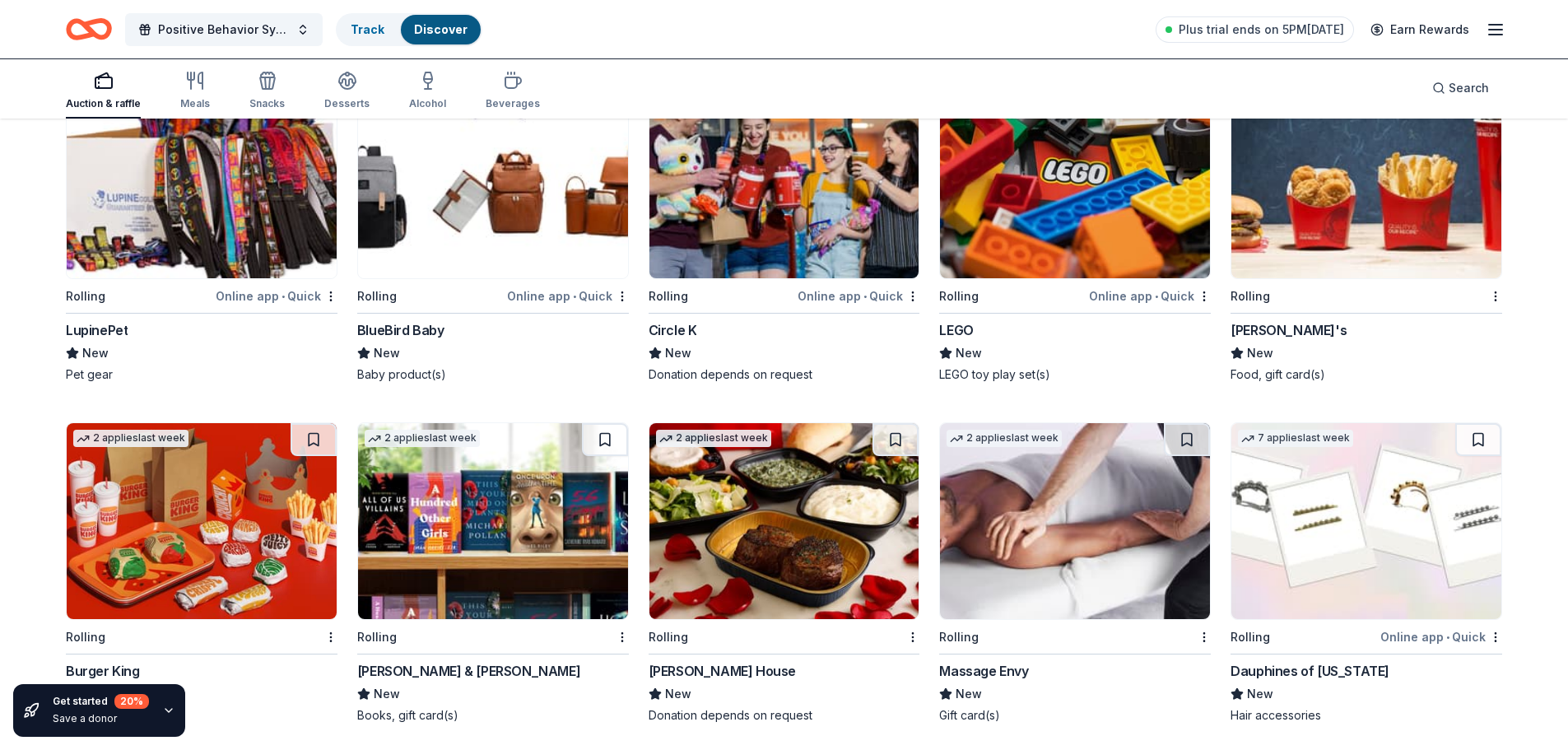
click at [464, 576] on img at bounding box center [492, 521] width 270 height 195
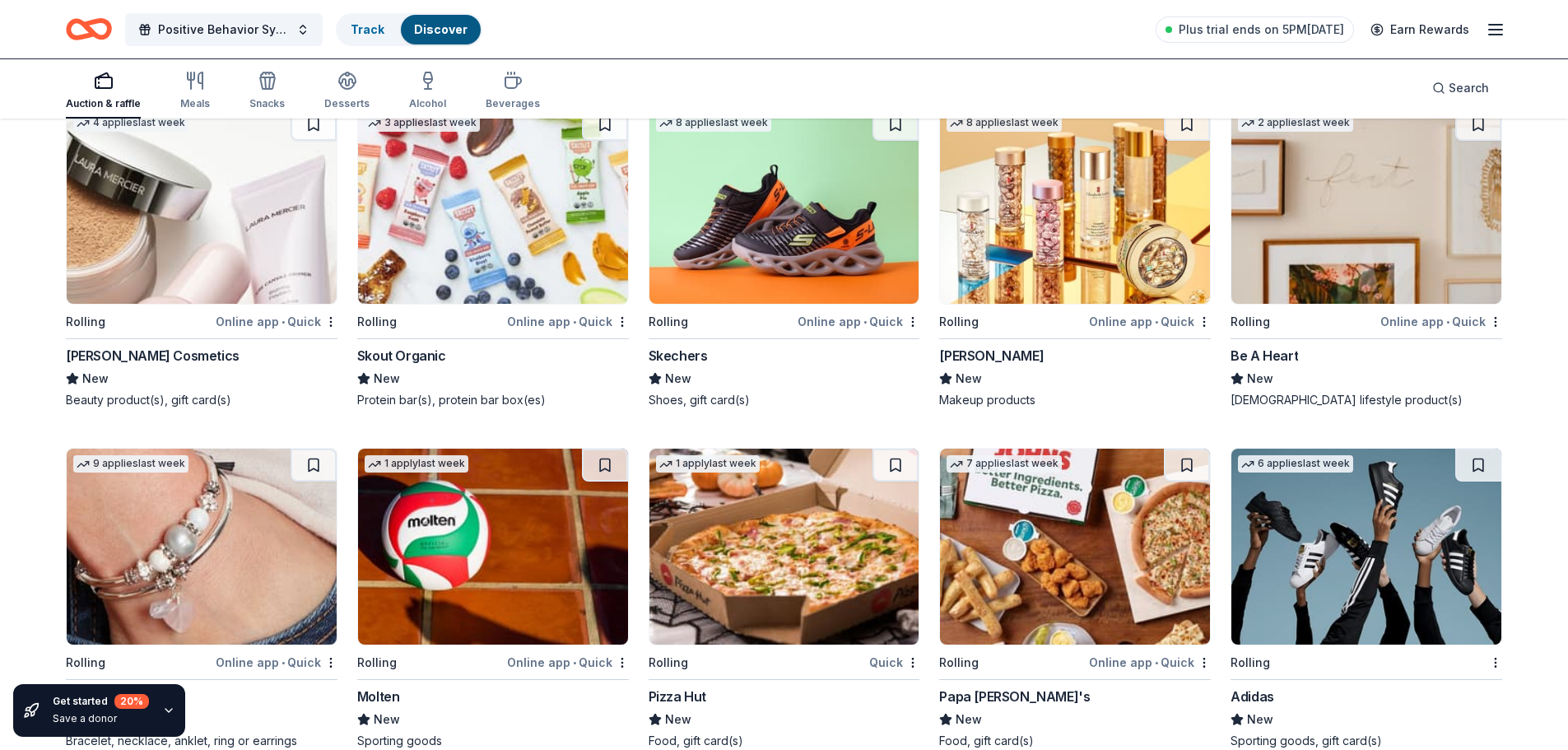
scroll to position [10359, 0]
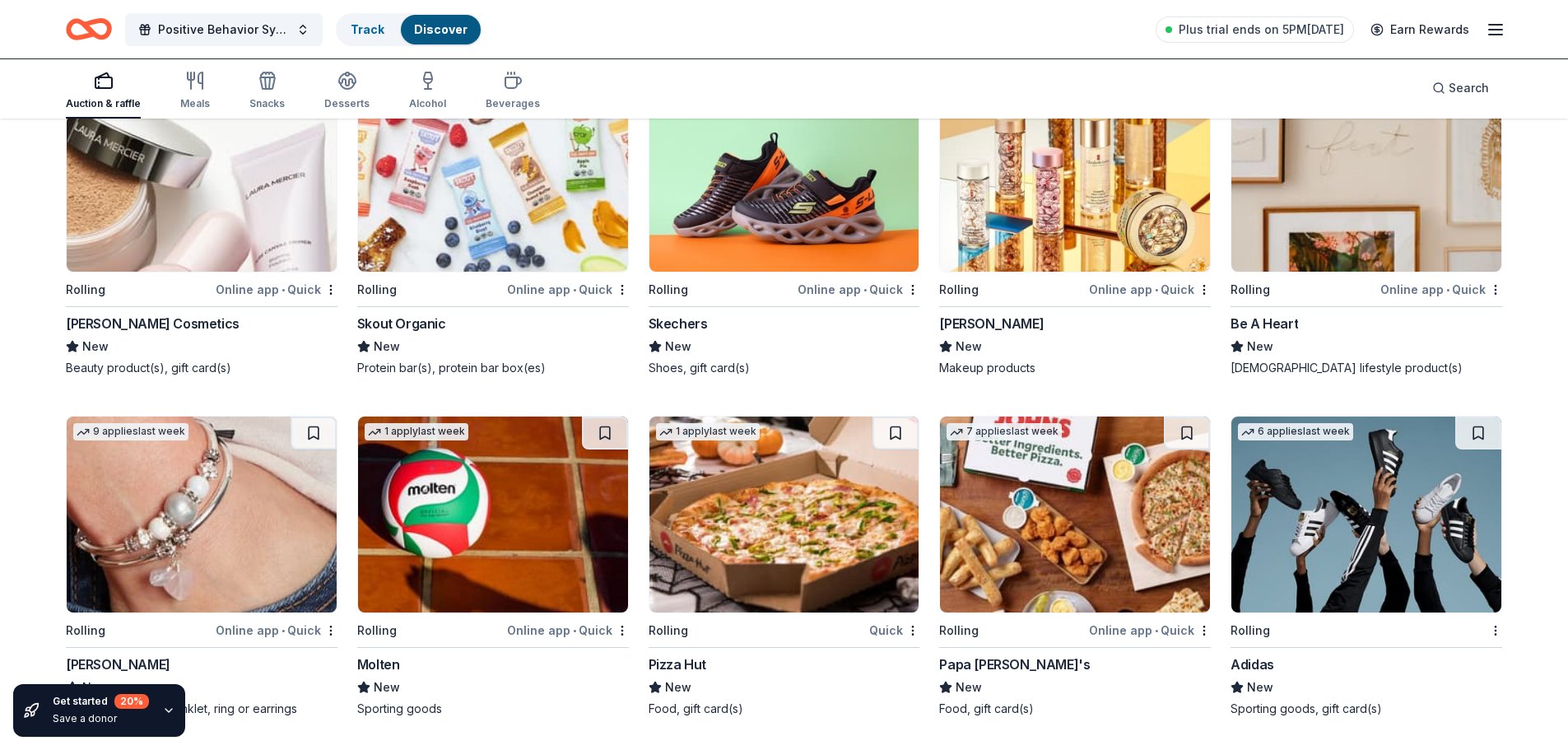
click at [749, 535] on img at bounding box center [784, 514] width 270 height 195
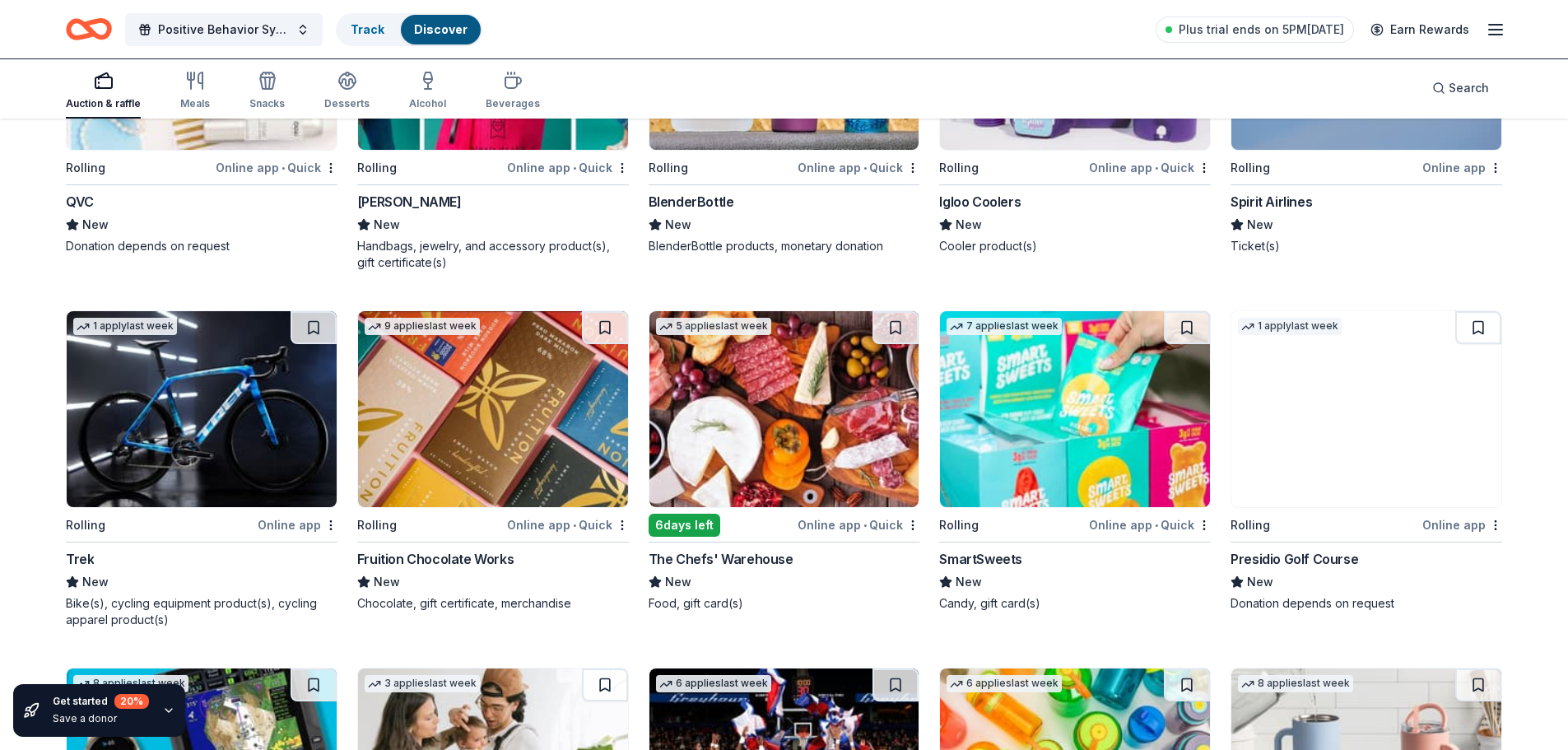
scroll to position [8054, 0]
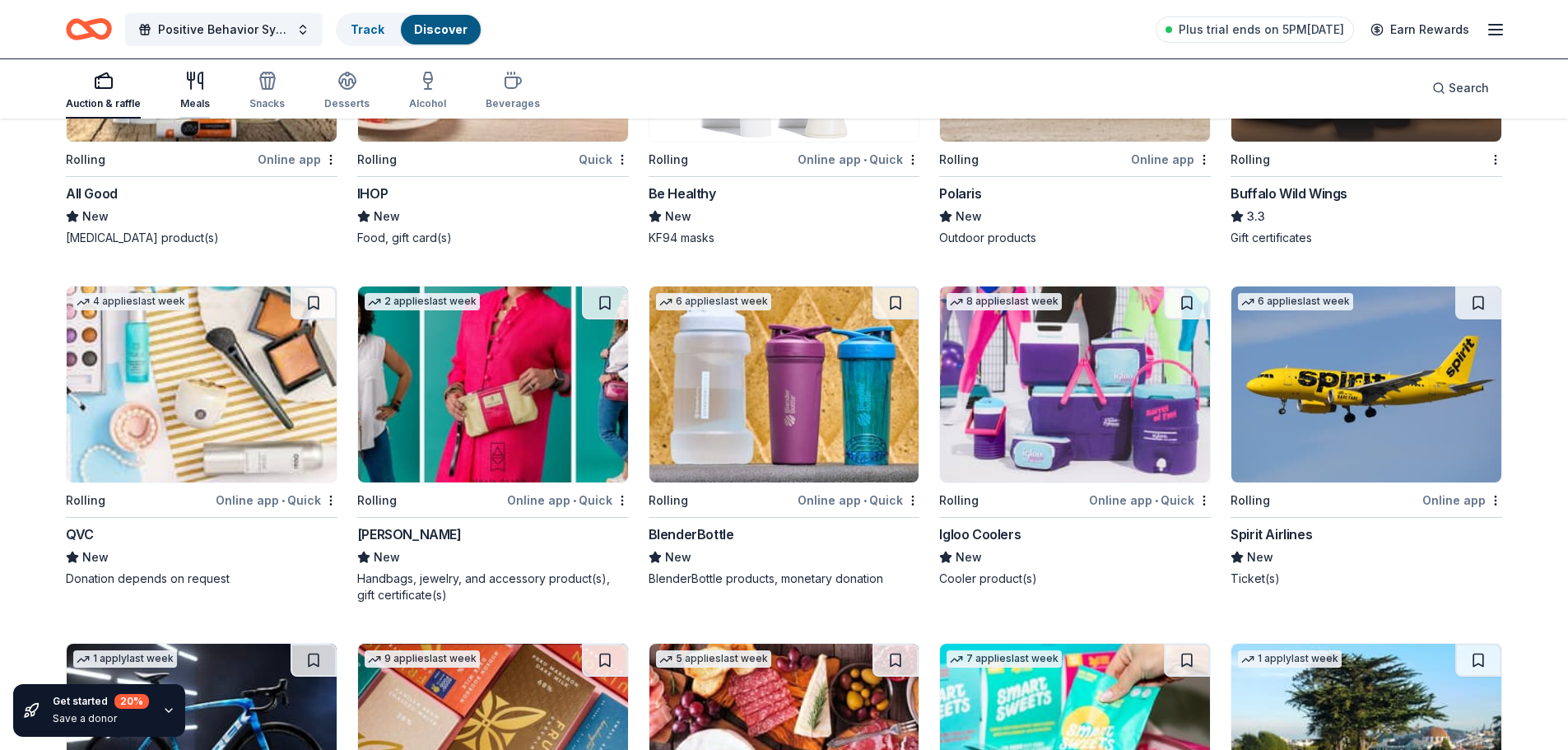
click at [183, 91] on div "Meals" at bounding box center [194, 90] width 30 height 40
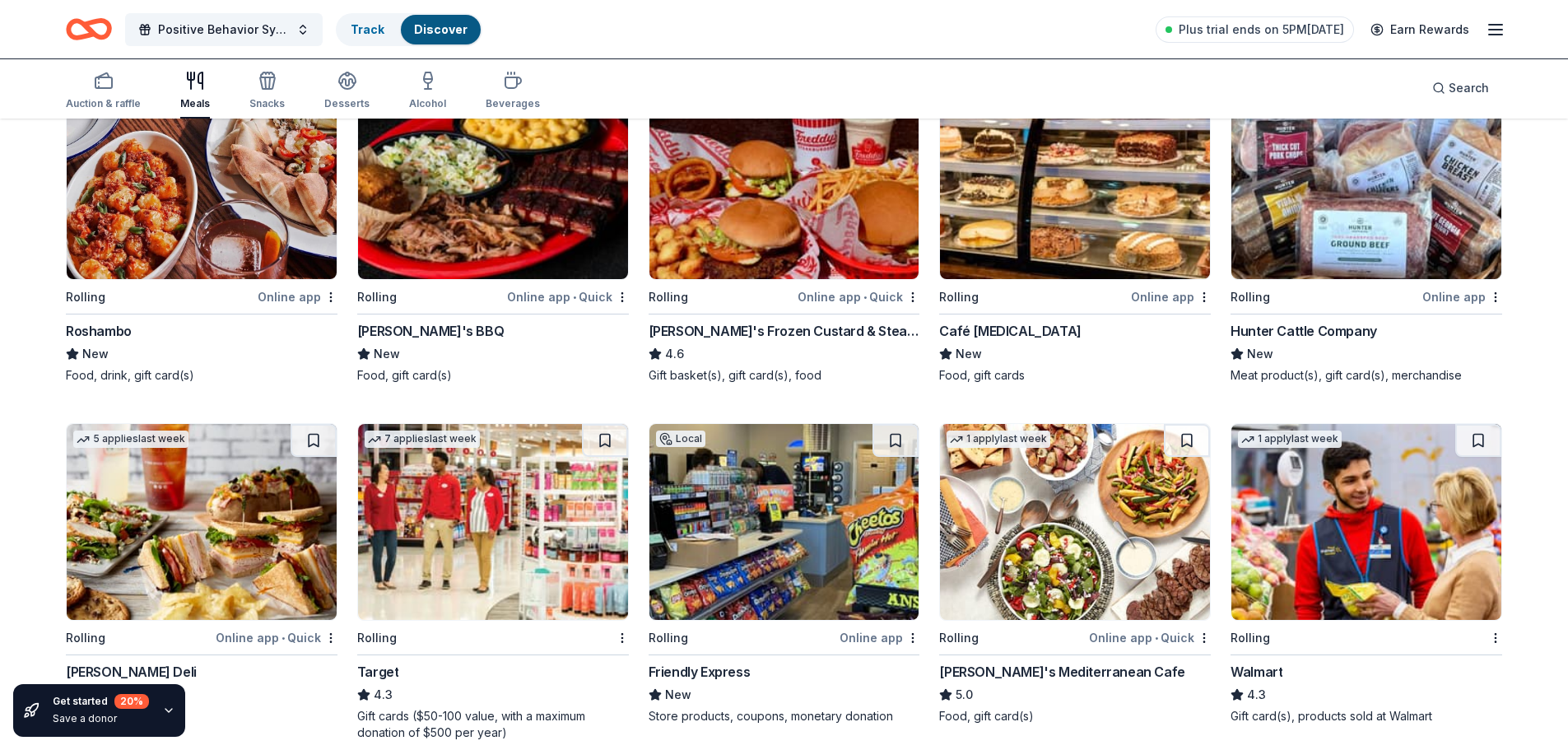
scroll to position [329, 0]
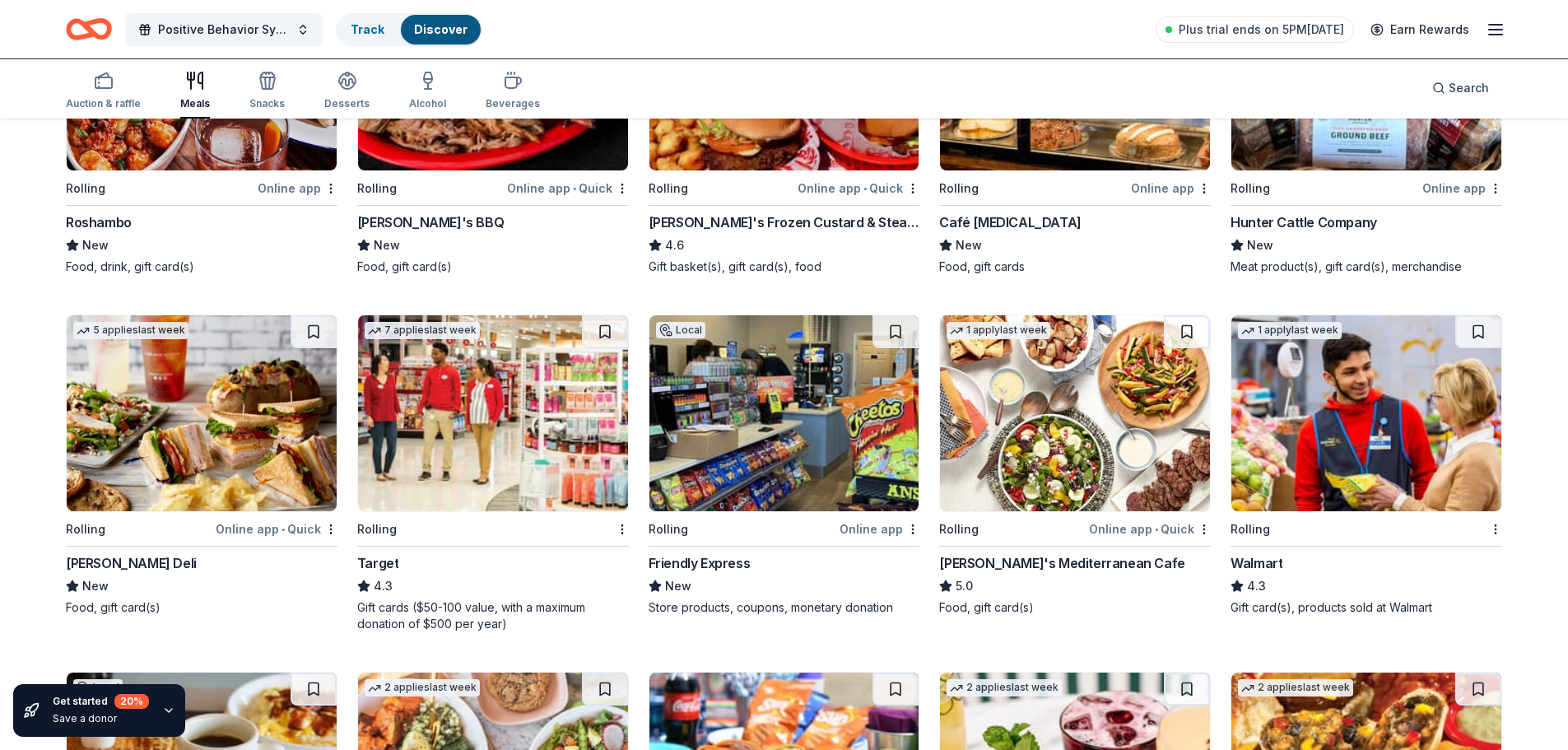
click at [1321, 465] on img at bounding box center [1366, 413] width 270 height 195
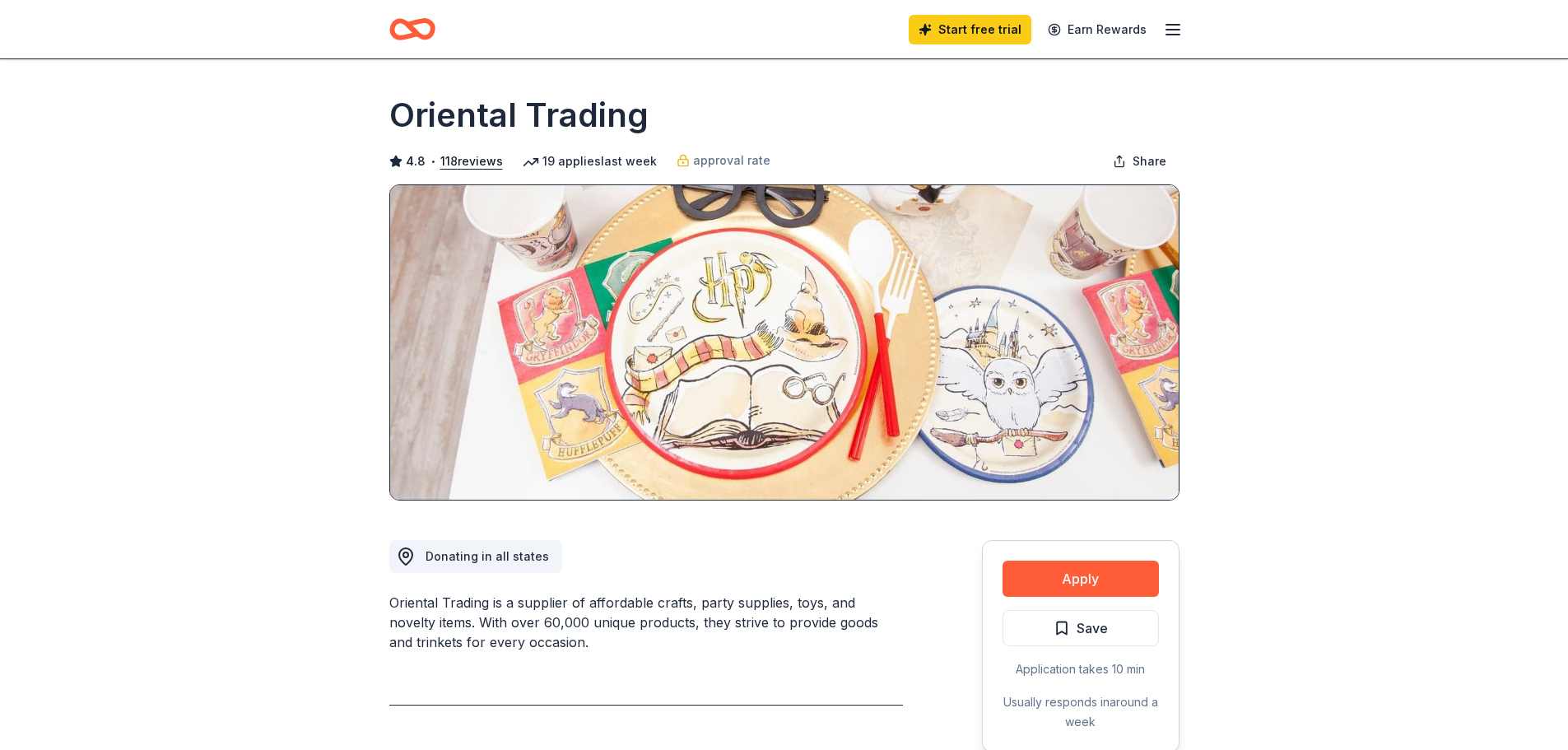
click at [1045, 584] on button "Apply" at bounding box center [1080, 578] width 157 height 36
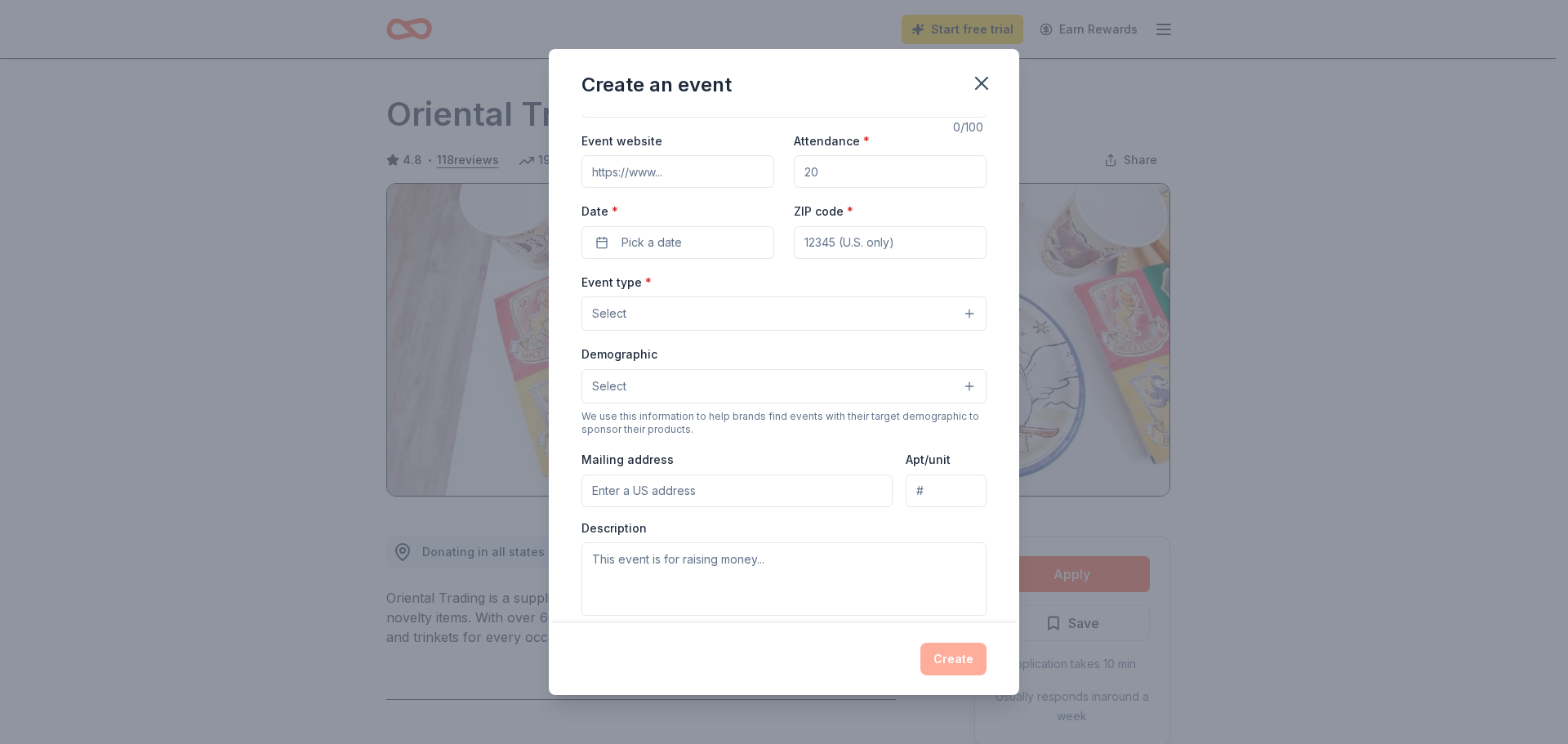
scroll to position [82, 0]
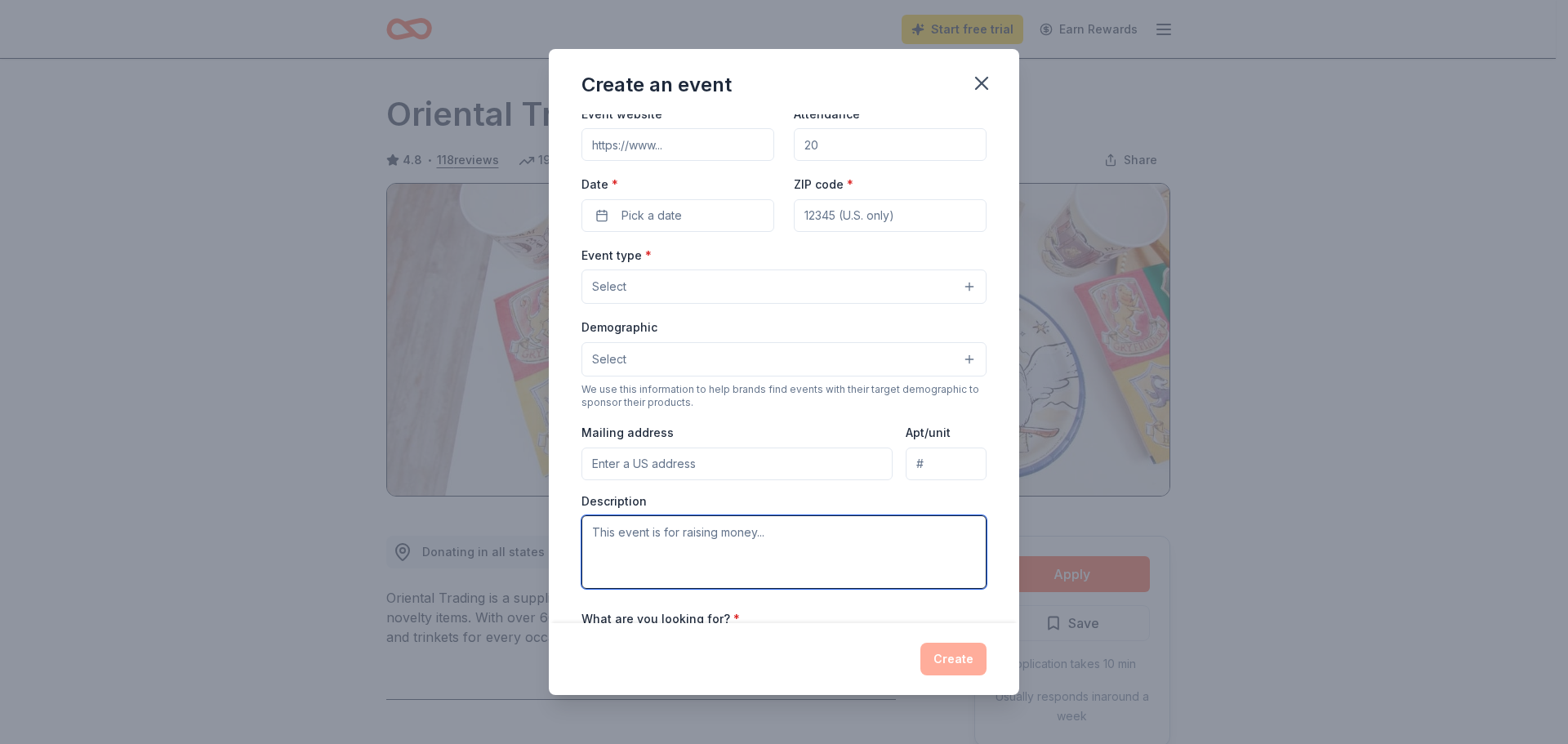
click at [689, 541] on textarea at bounding box center [784, 552] width 405 height 74
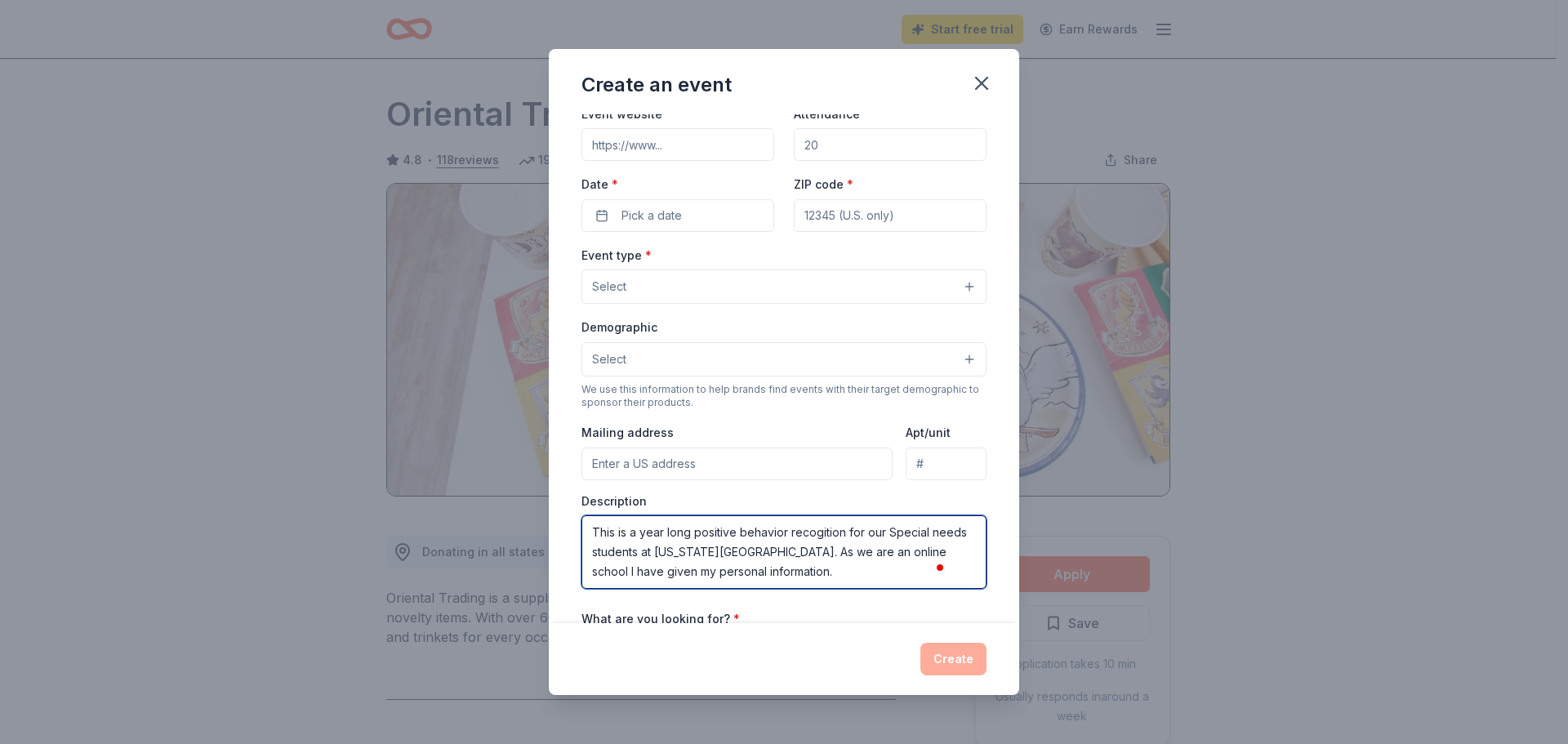
scroll to position [30, 0]
paste textarea "I hope this message finds you well. My name is [PERSON_NAME], and I am a dedica…"
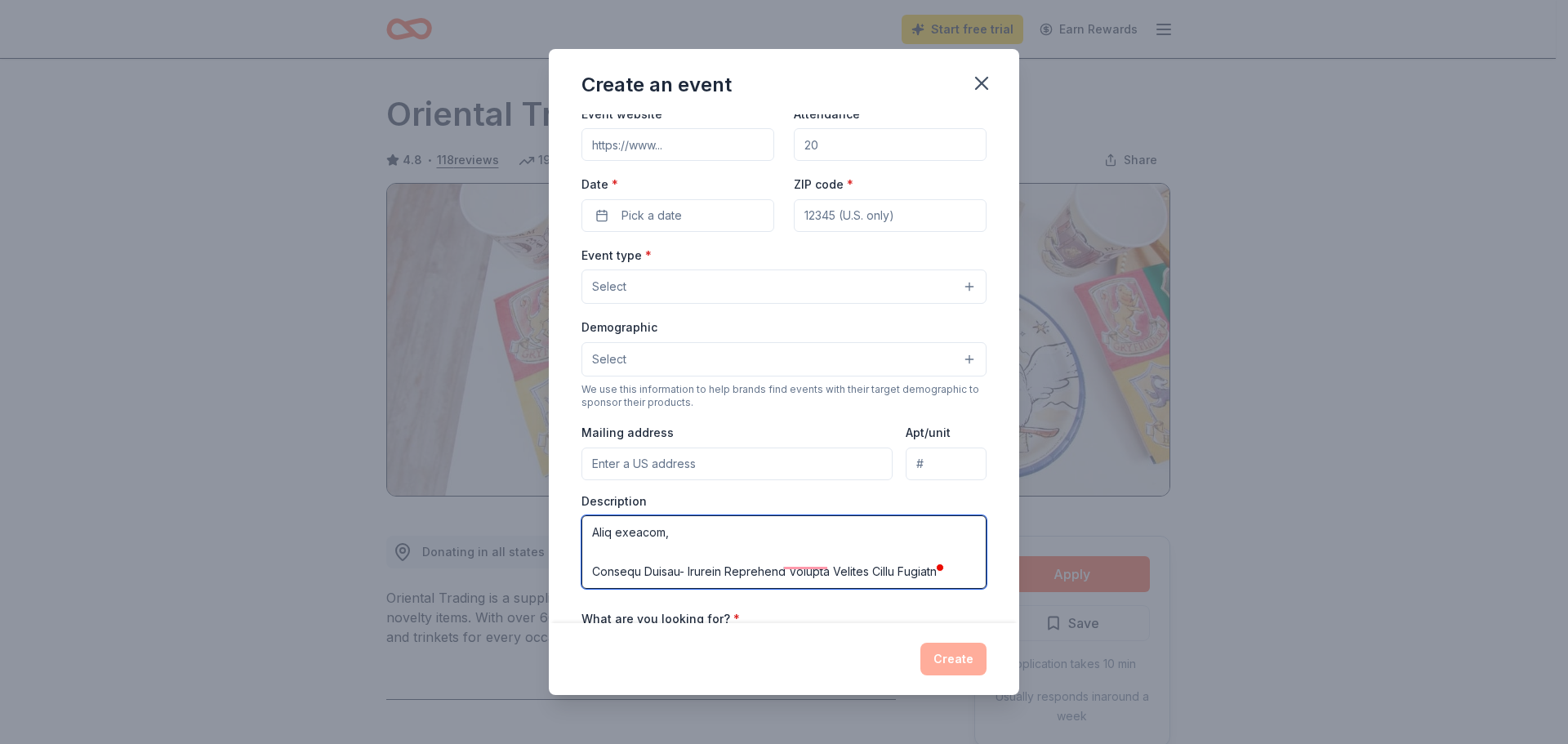
scroll to position [823, 0]
type textarea "This is a year long positive behavior recogition for our Special needs students…"
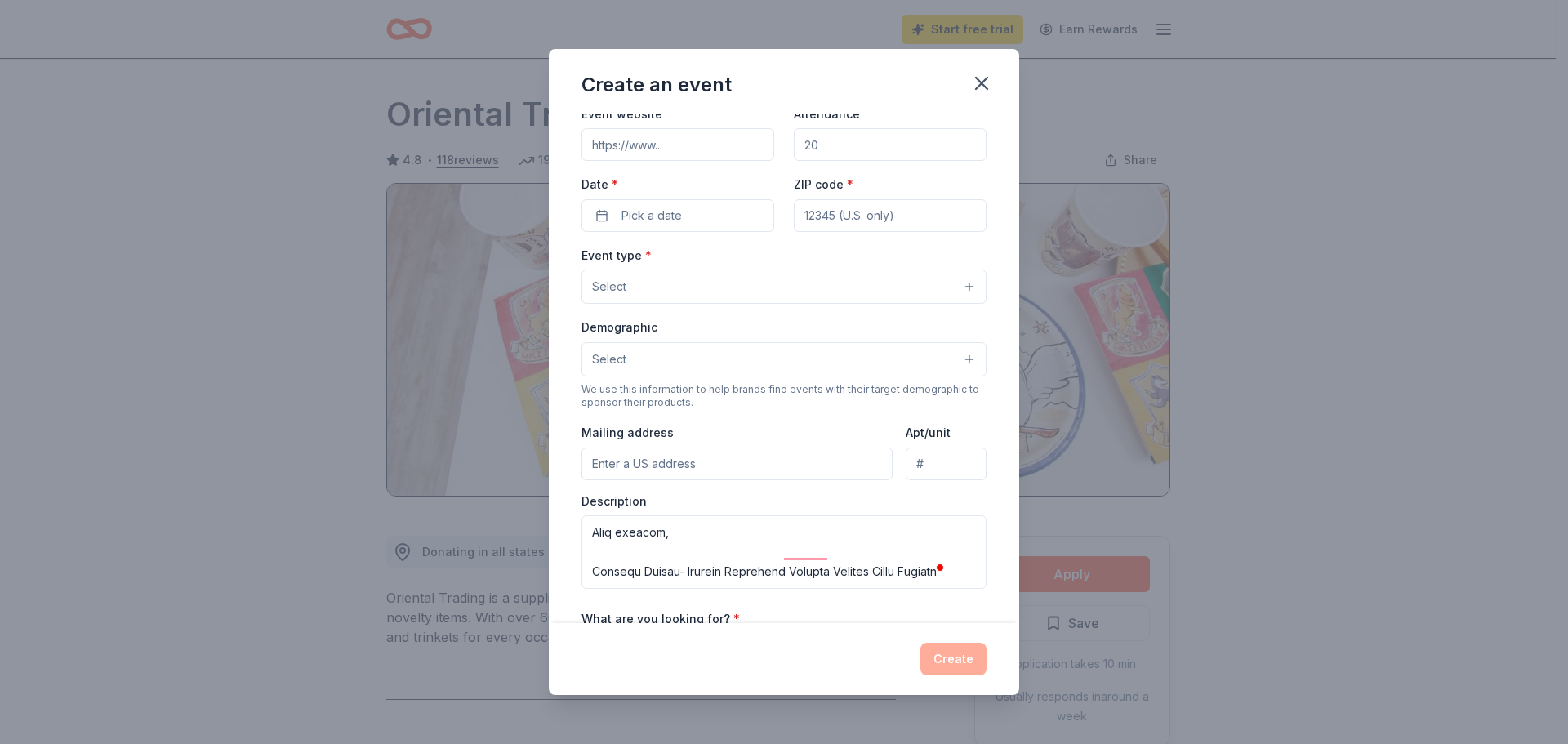
click at [692, 473] on input "Mailing address" at bounding box center [737, 464] width 311 height 33
type input "5757 Rogers Road, Lizella, GA, 31052"
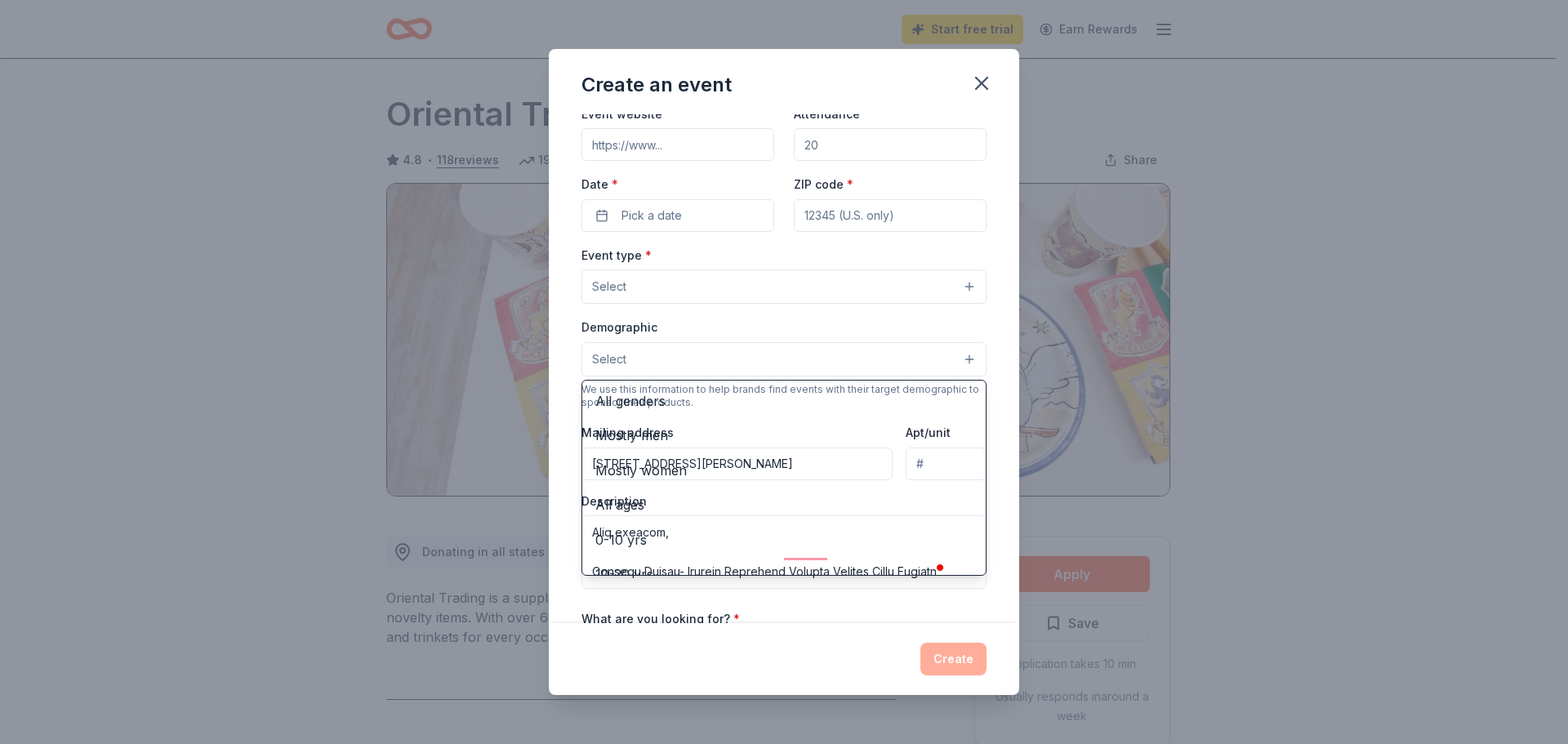
click at [701, 347] on button "Select" at bounding box center [784, 359] width 405 height 35
click at [716, 653] on div "Create an event Event name * 0 /100 Event website Attendance * Date * Pick a da…" at bounding box center [784, 372] width 470 height 646
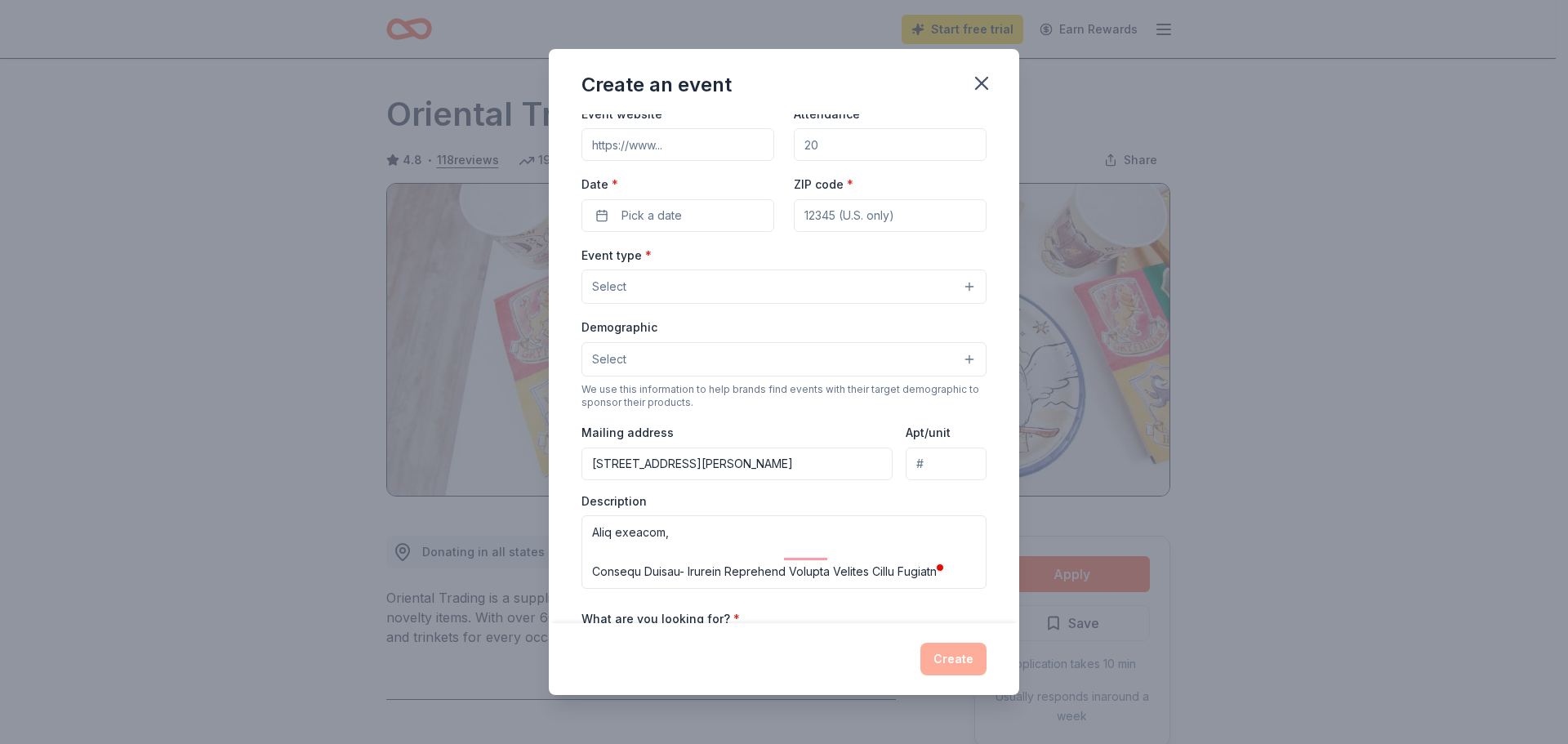
click at [960, 354] on button "Select" at bounding box center [784, 359] width 405 height 35
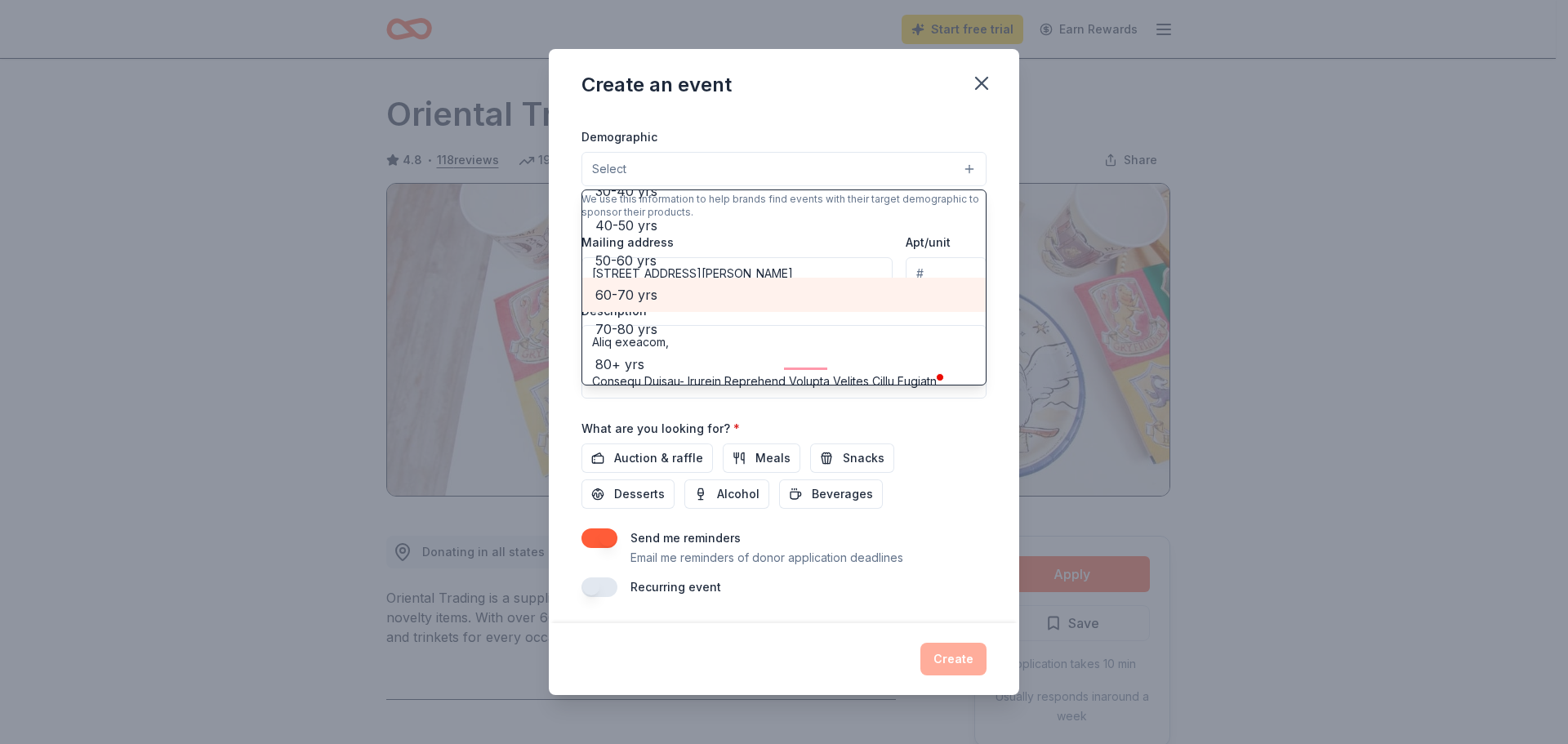
scroll to position [99, 0]
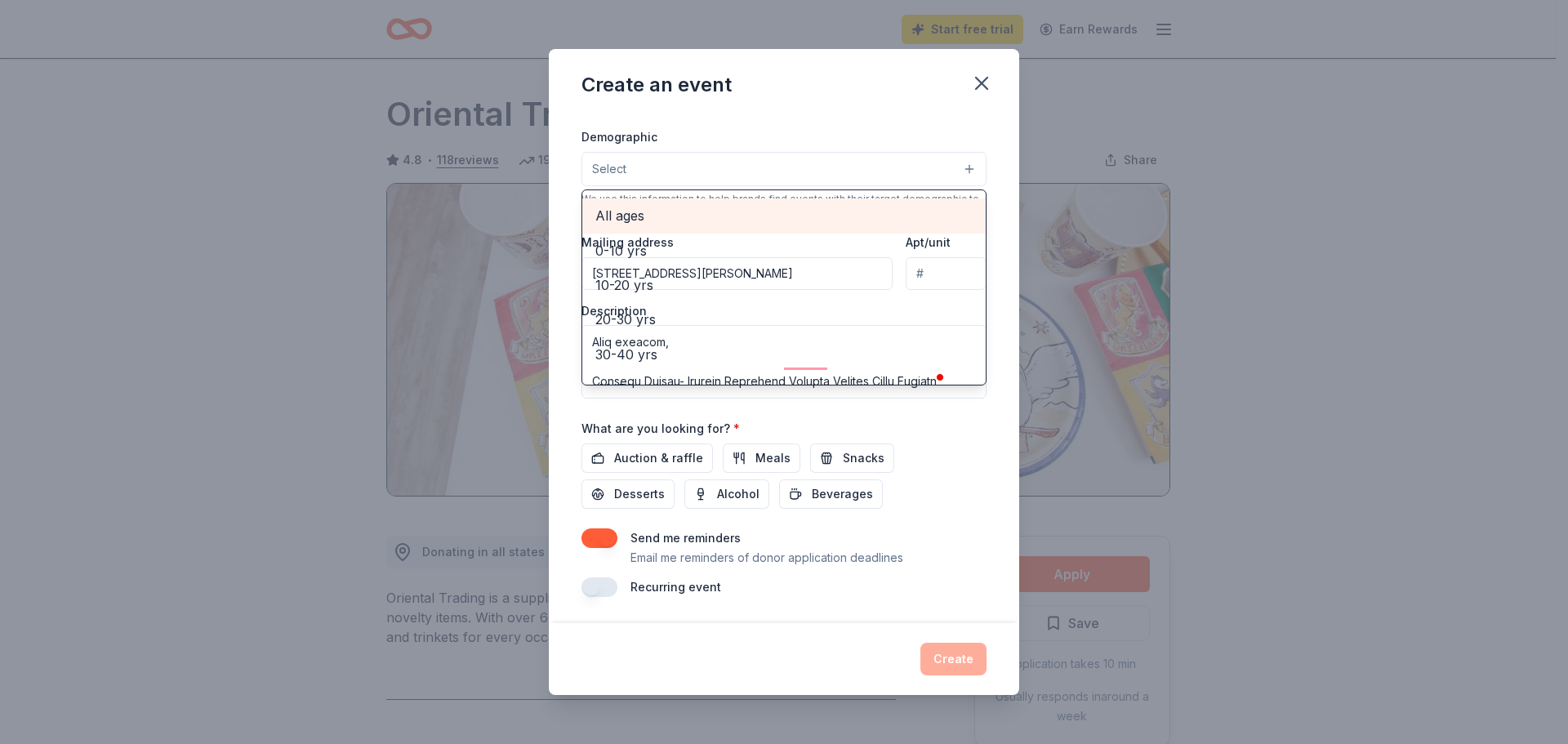
click at [629, 214] on span "All ages" at bounding box center [784, 216] width 377 height 21
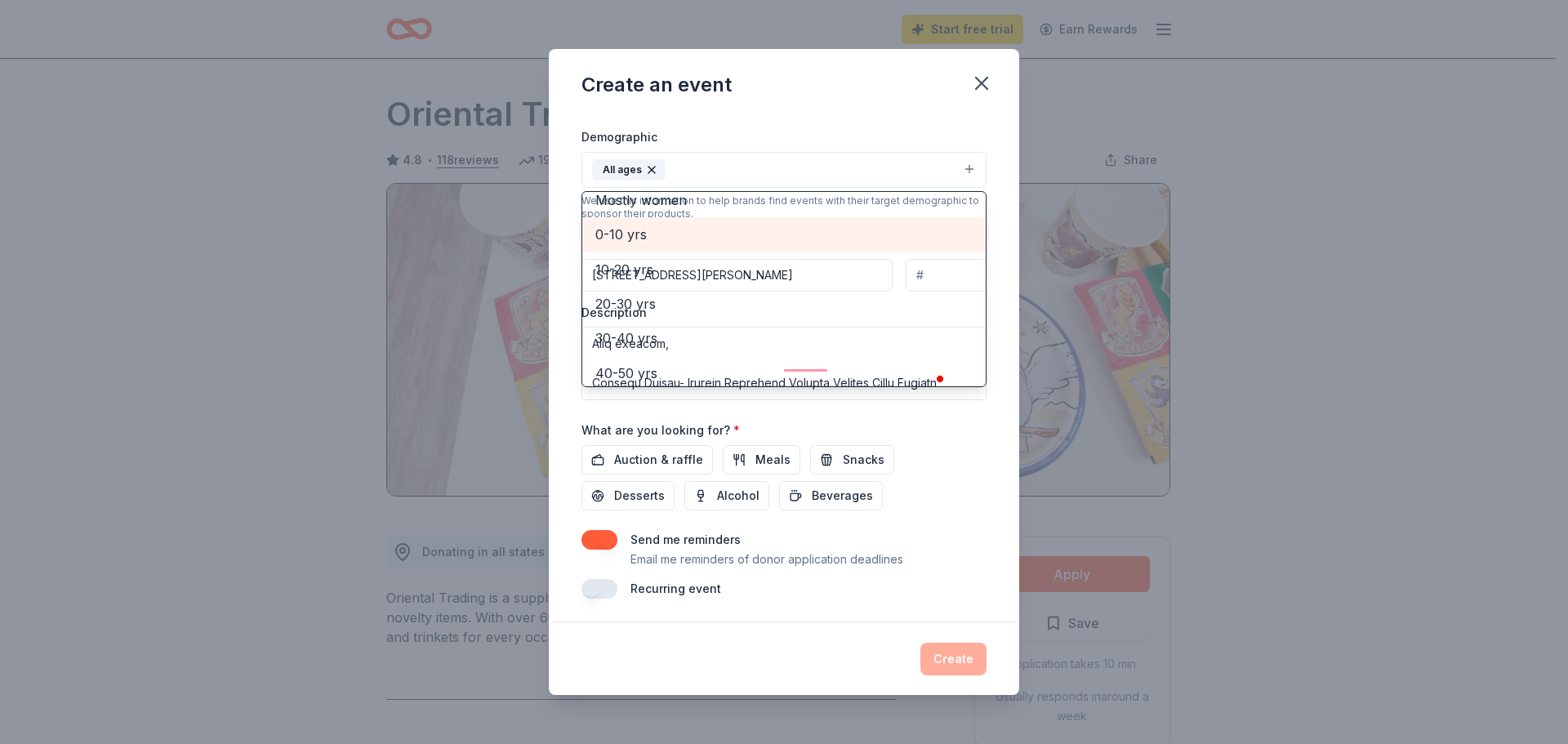
scroll to position [0, 0]
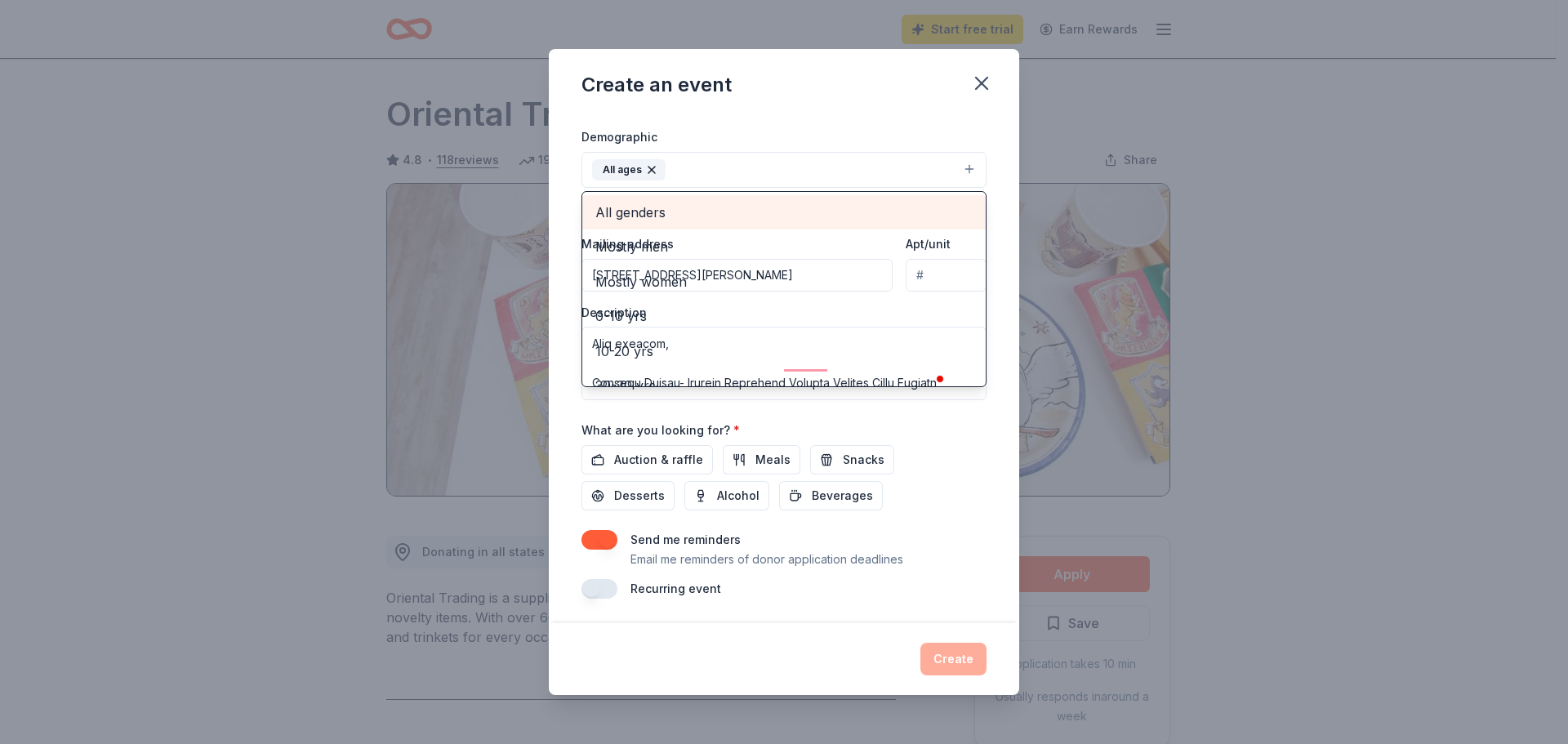
click at [654, 215] on span "All genders" at bounding box center [784, 212] width 377 height 21
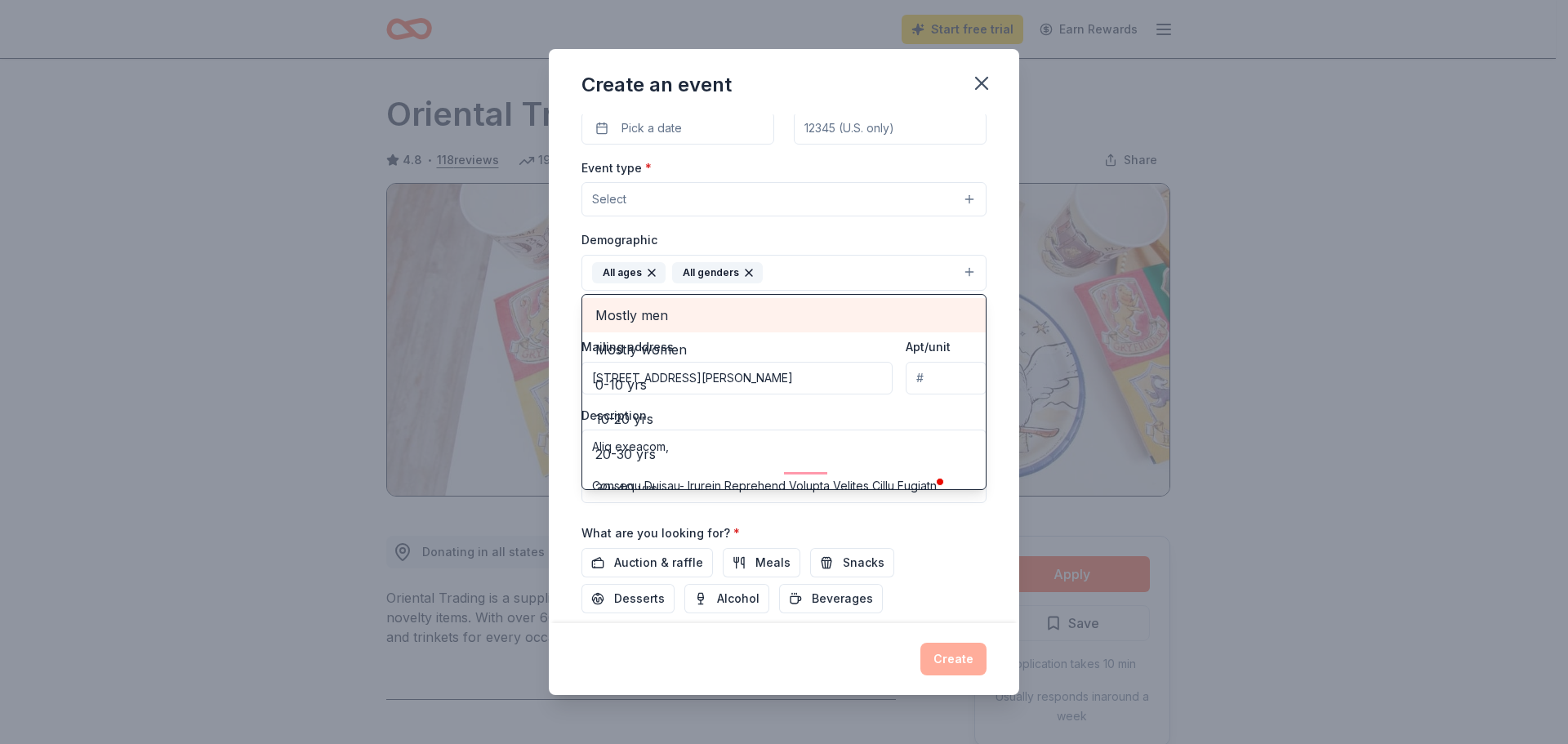
scroll to position [272, 0]
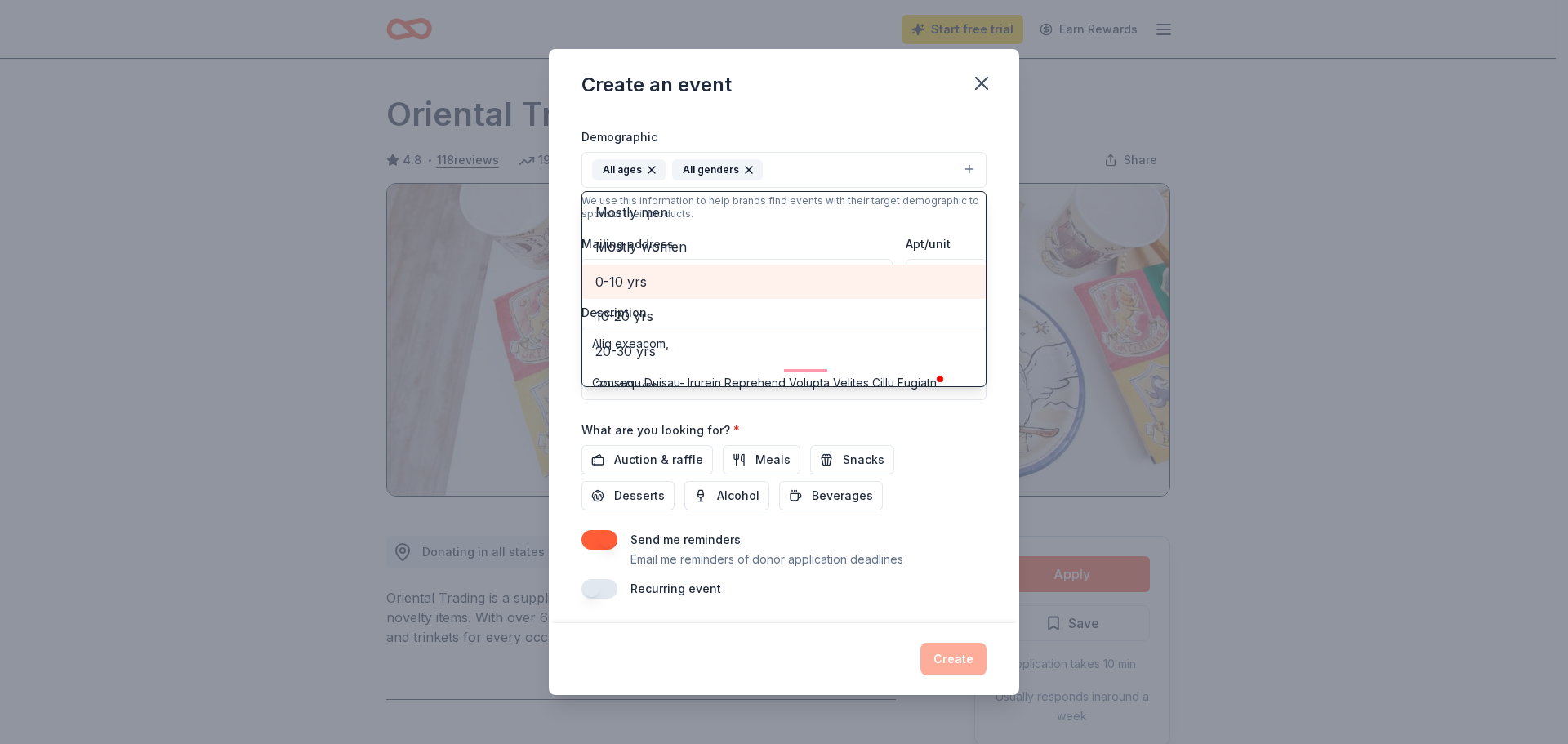
click at [641, 281] on span "0-10 yrs" at bounding box center [784, 281] width 377 height 21
click at [638, 281] on span "10-20 yrs" at bounding box center [784, 281] width 377 height 21
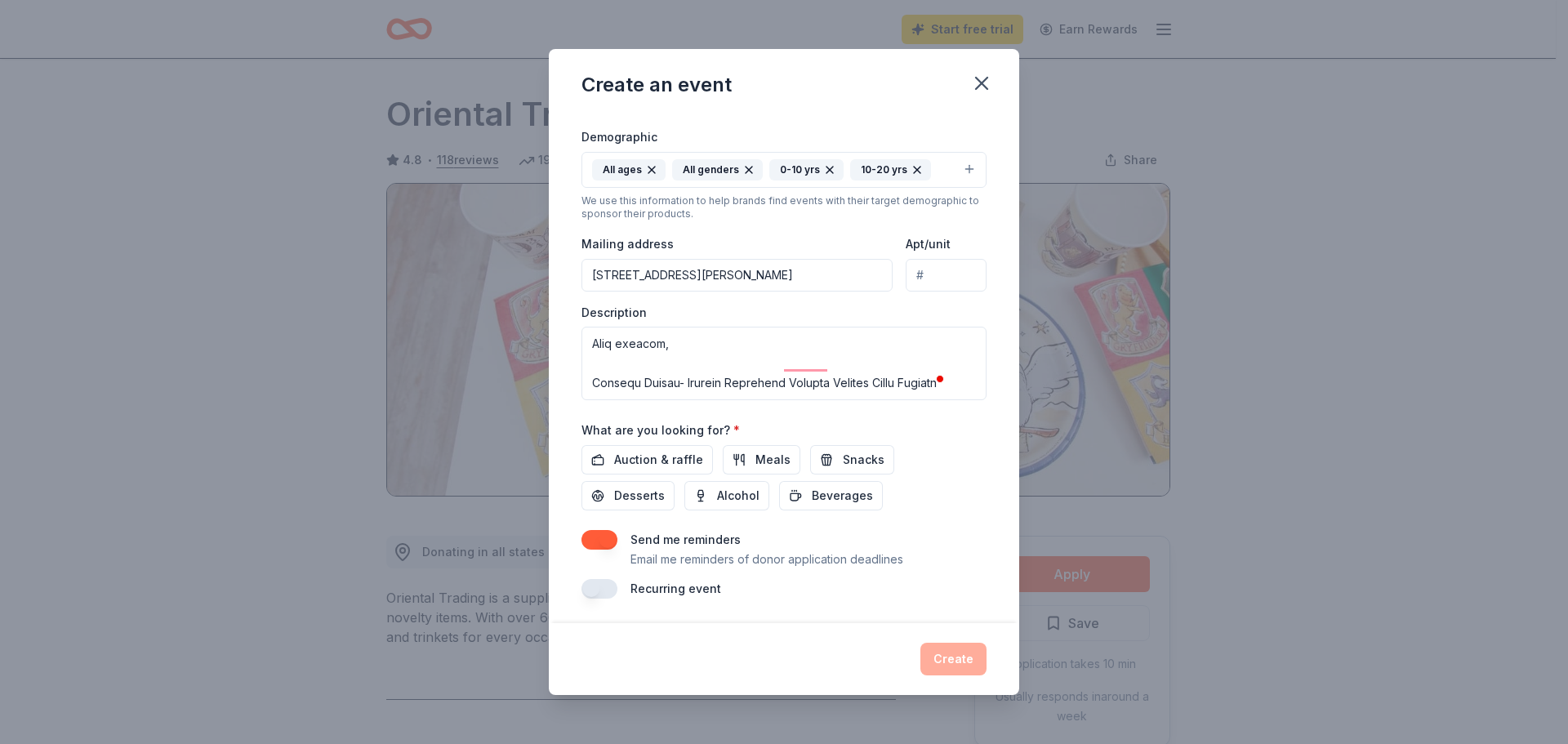
click at [653, 169] on icon "button" at bounding box center [652, 170] width 13 height 13
click at [756, 458] on span "Meals" at bounding box center [773, 460] width 36 height 19
click at [861, 465] on span "Snacks" at bounding box center [863, 460] width 41 height 19
click at [636, 453] on span "Auction & raffle" at bounding box center [659, 460] width 89 height 19
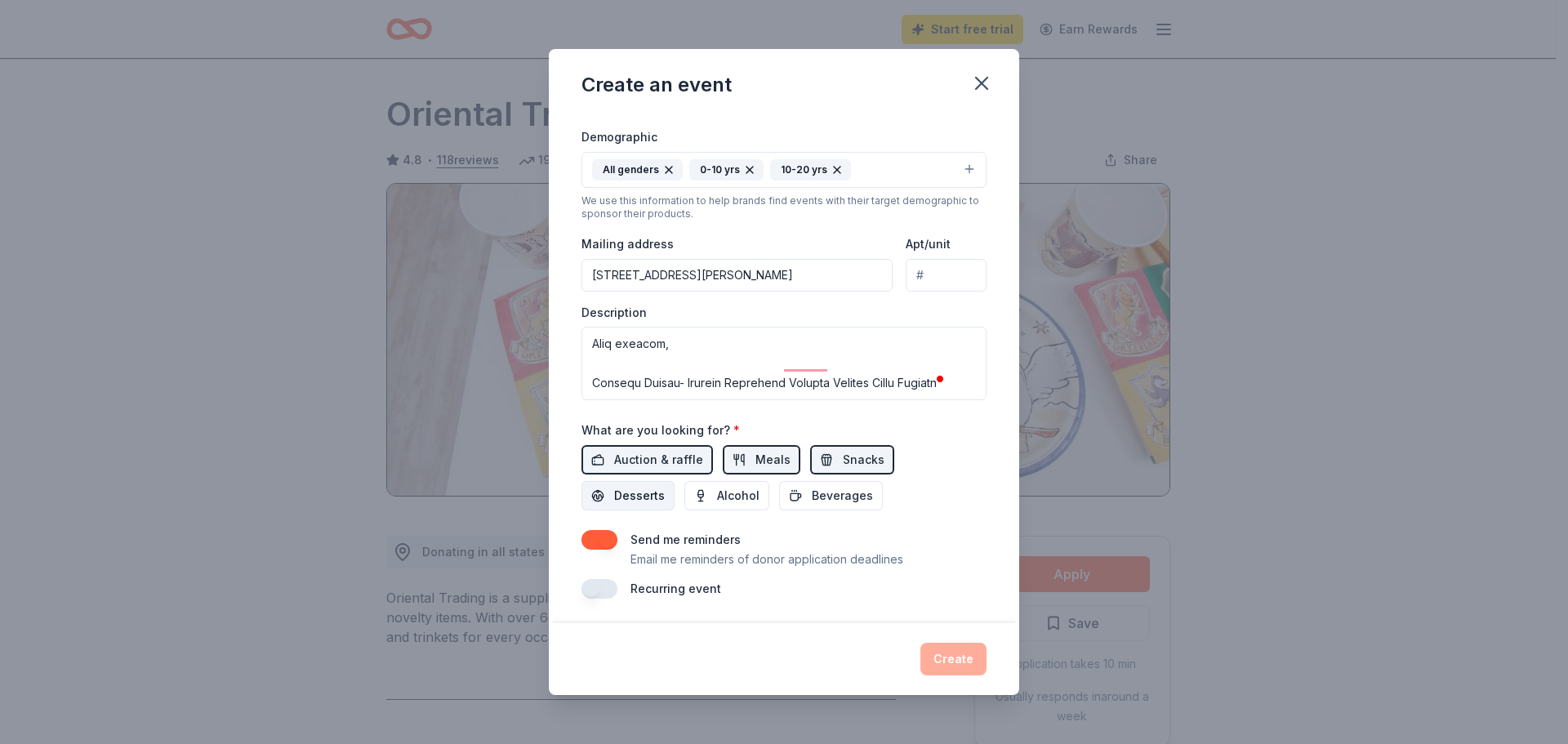
click at [652, 493] on span "Desserts" at bounding box center [639, 495] width 51 height 19
click at [835, 492] on span "Beverages" at bounding box center [843, 495] width 61 height 19
click at [599, 586] on button "button" at bounding box center [599, 587] width 36 height 19
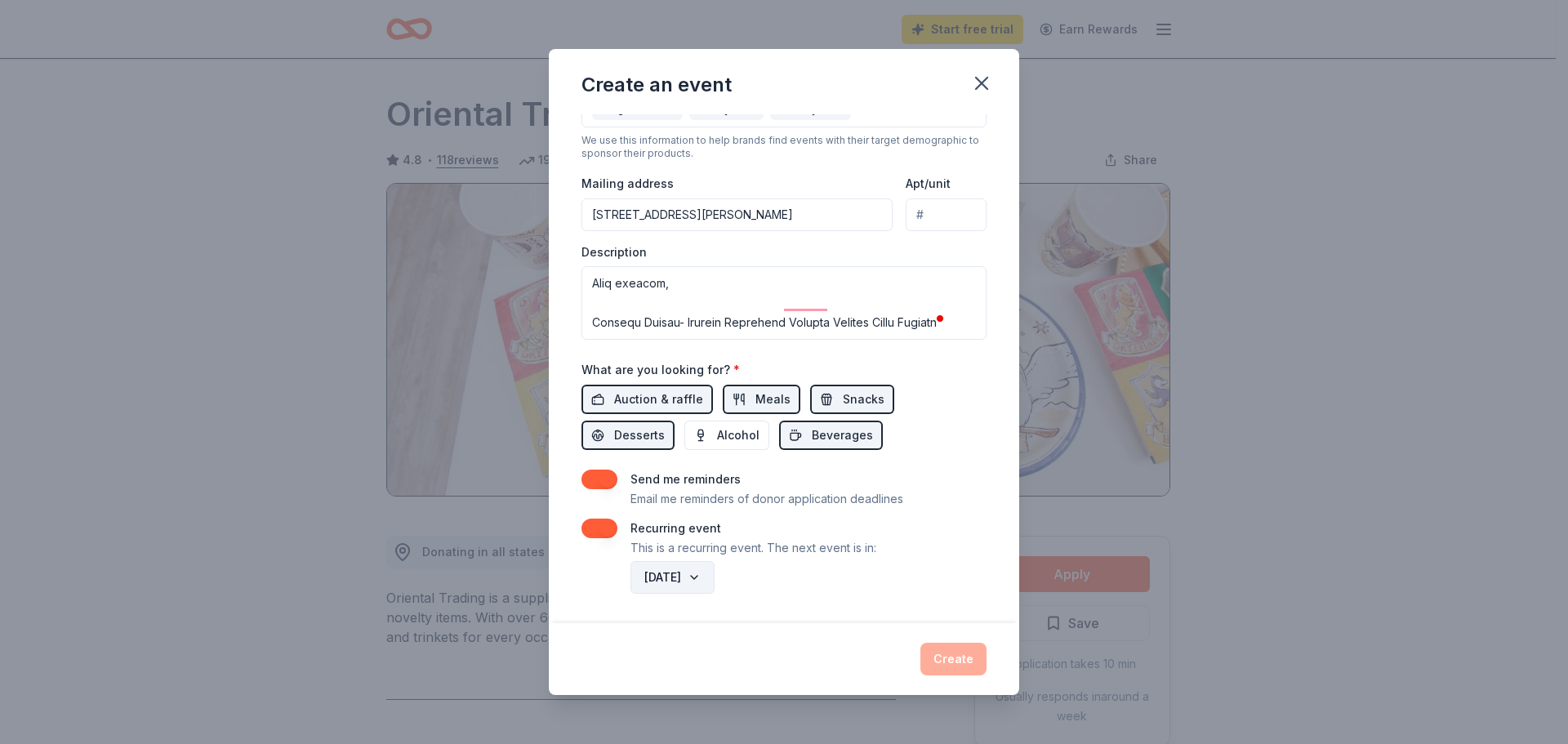
click at [714, 574] on button "August 2026" at bounding box center [673, 577] width 84 height 33
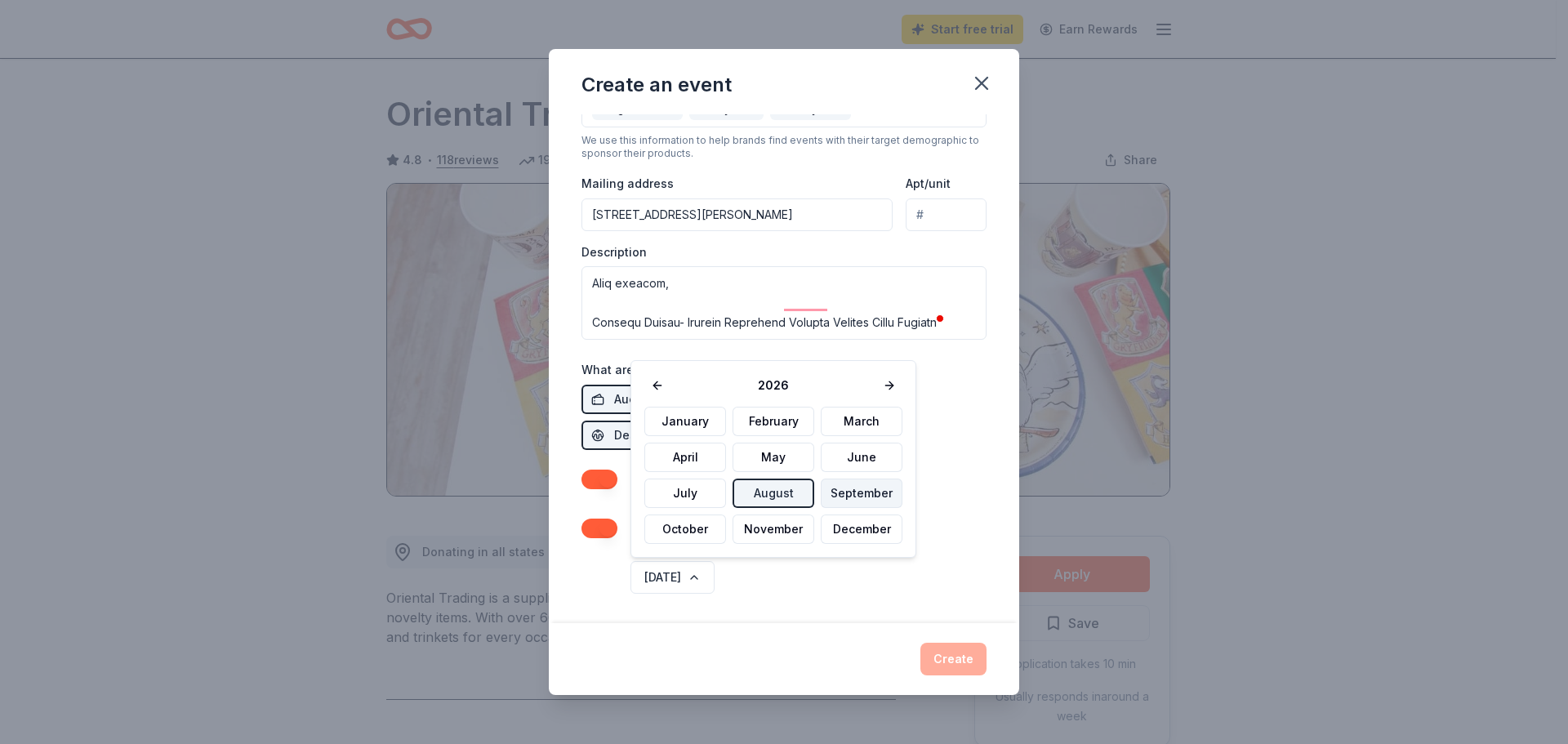
click at [843, 493] on button "September" at bounding box center [861, 493] width 82 height 30
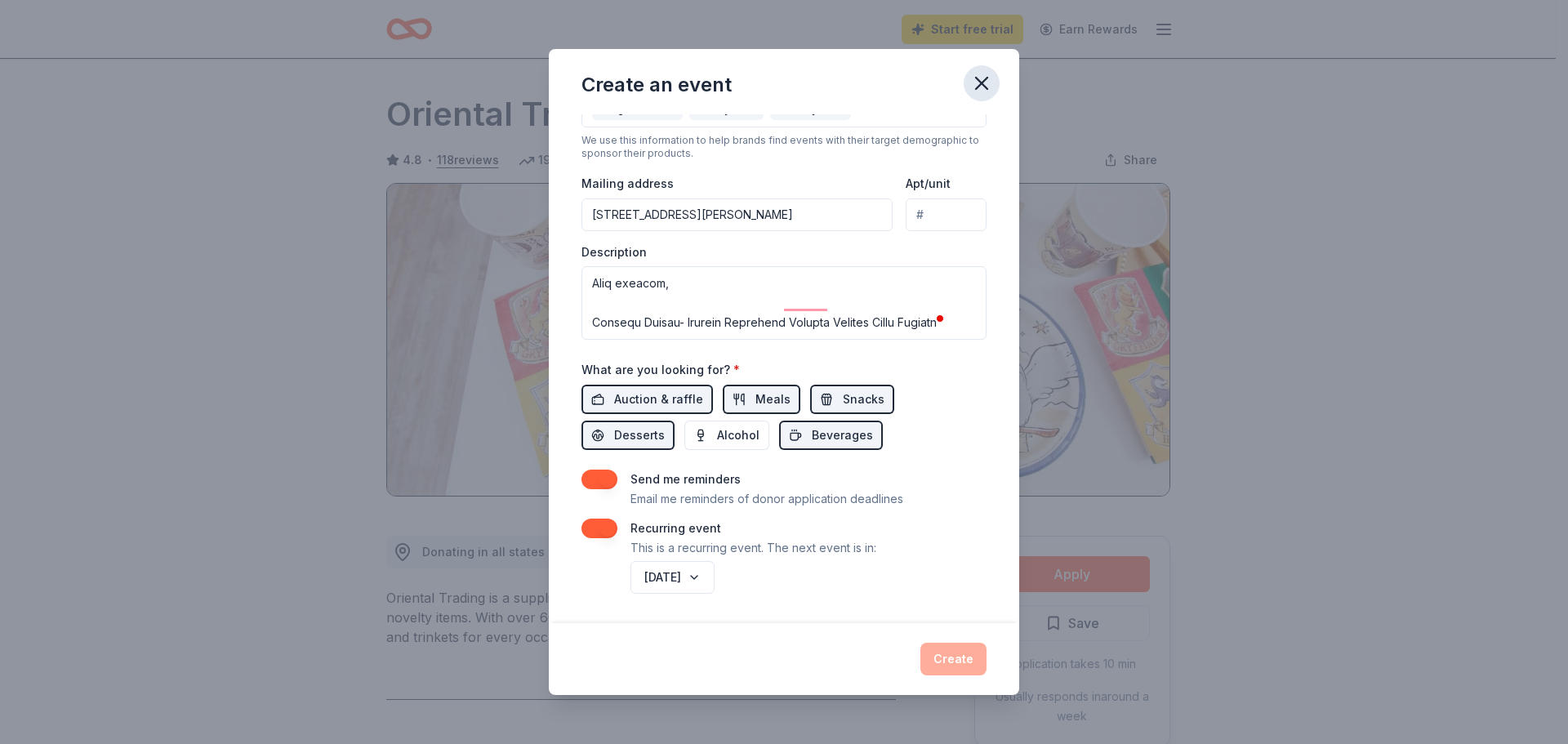
click at [972, 83] on icon "button" at bounding box center [982, 84] width 23 height 23
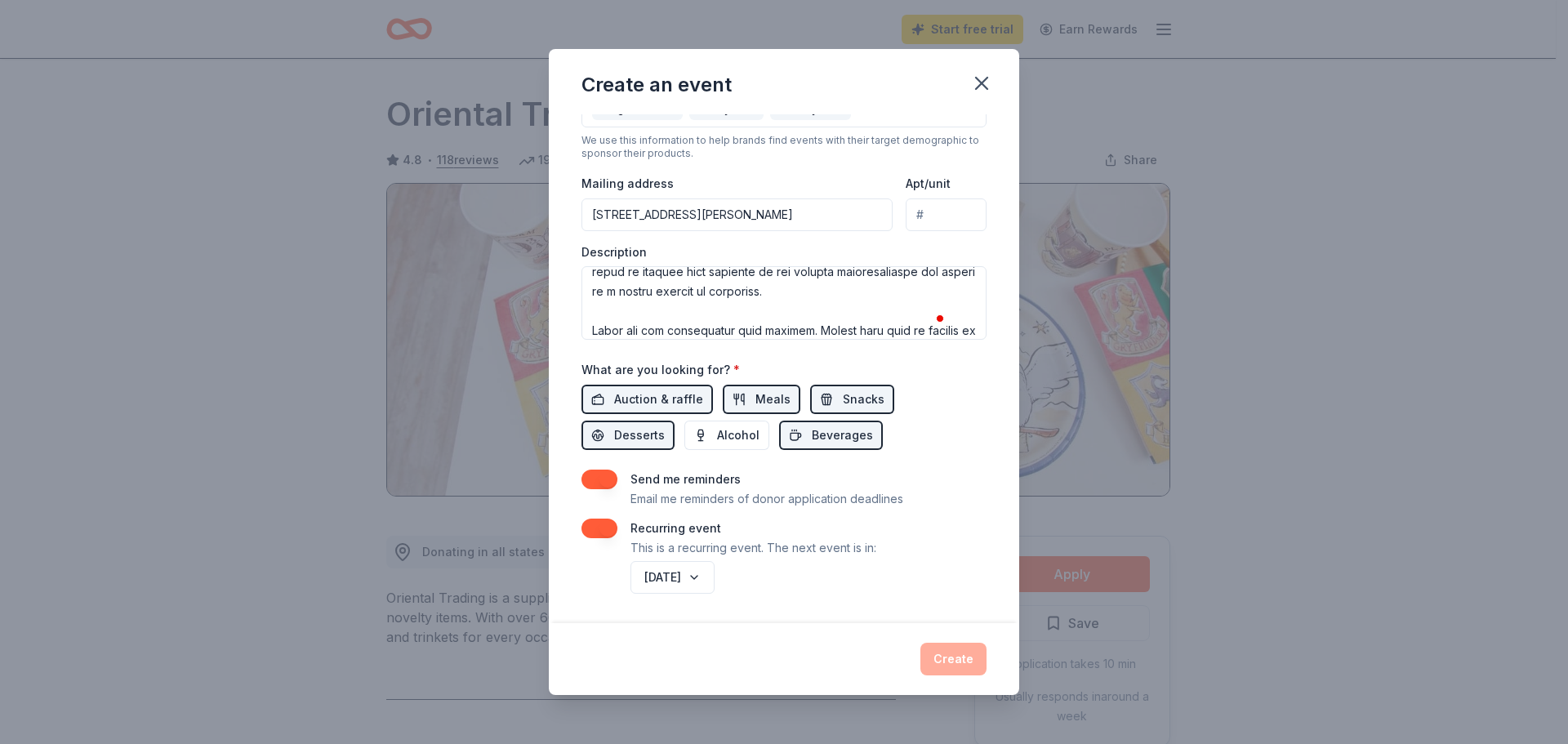
scroll to position [496, 0]
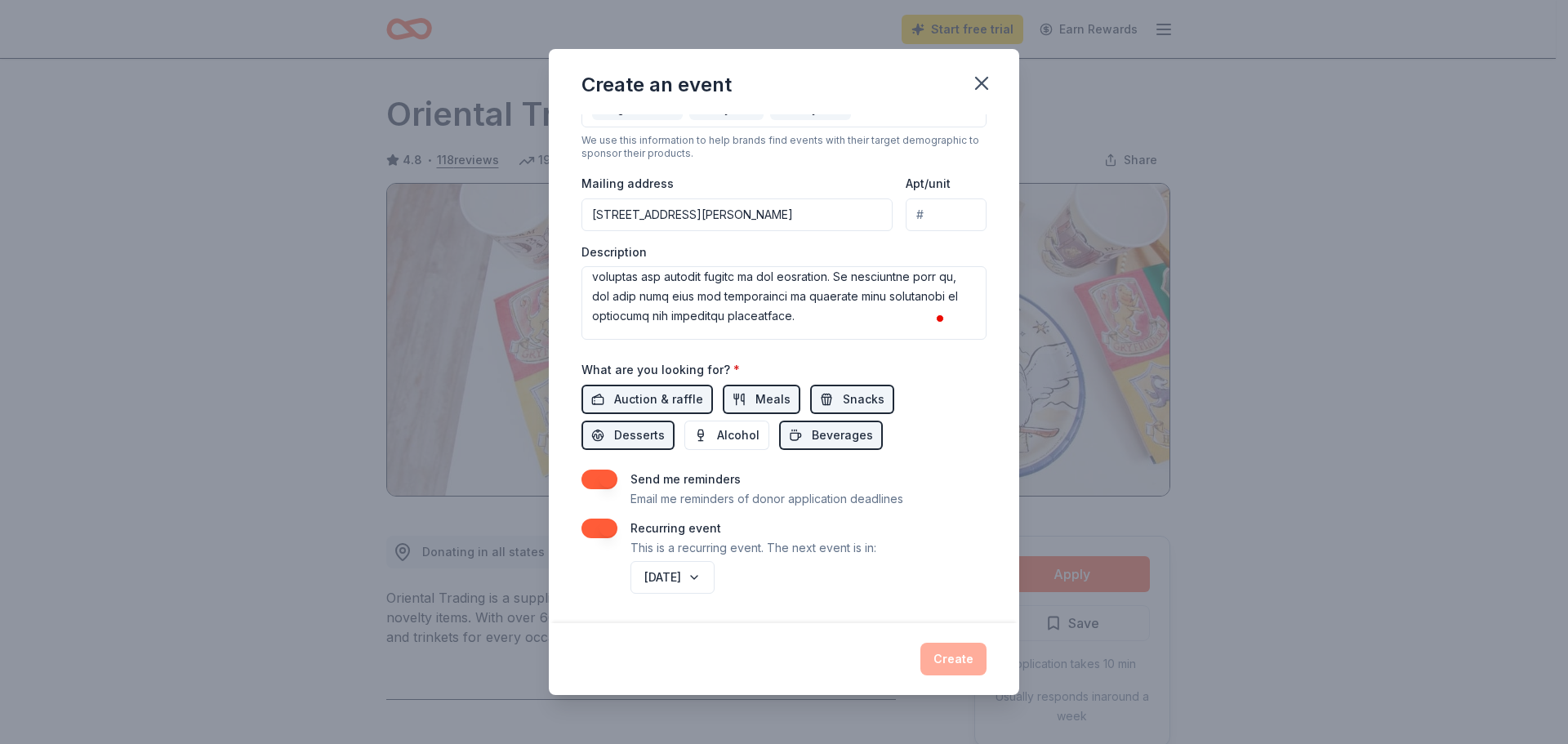
click at [840, 188] on div "Mailing address 5757 Rogers Road, Lizella, GA, 31052" at bounding box center [737, 202] width 311 height 58
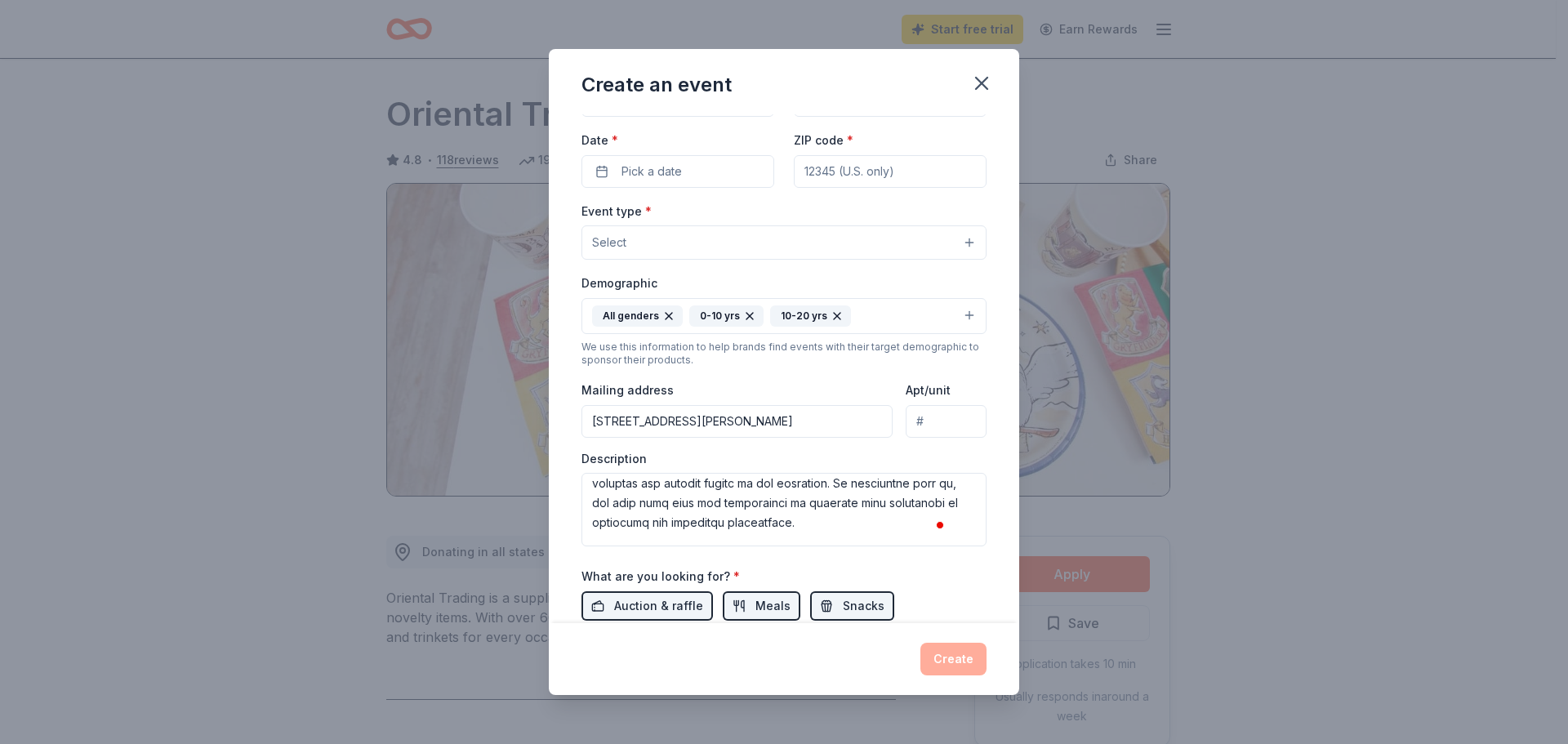
scroll to position [0, 0]
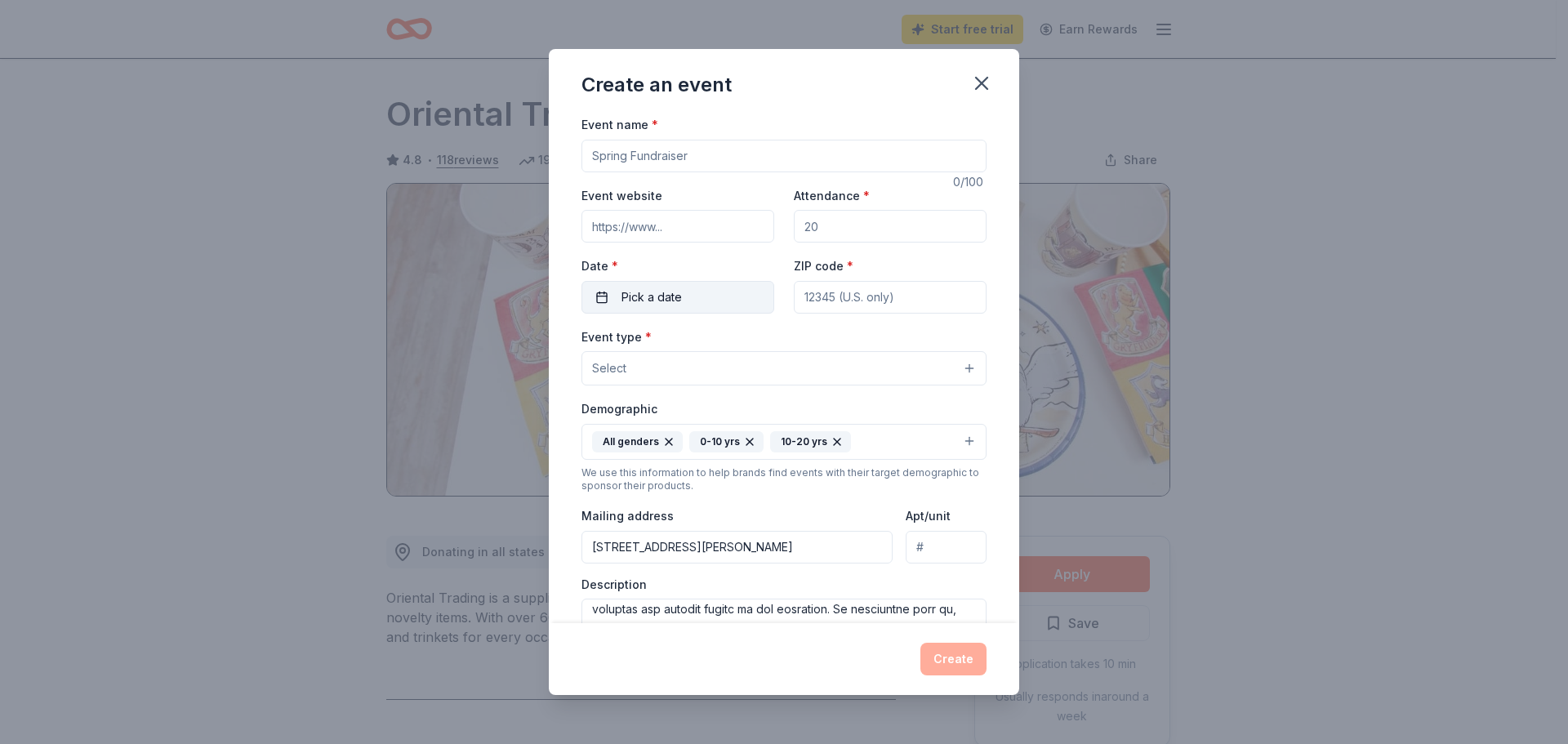
click at [632, 295] on span "Pick a date" at bounding box center [651, 297] width 60 height 19
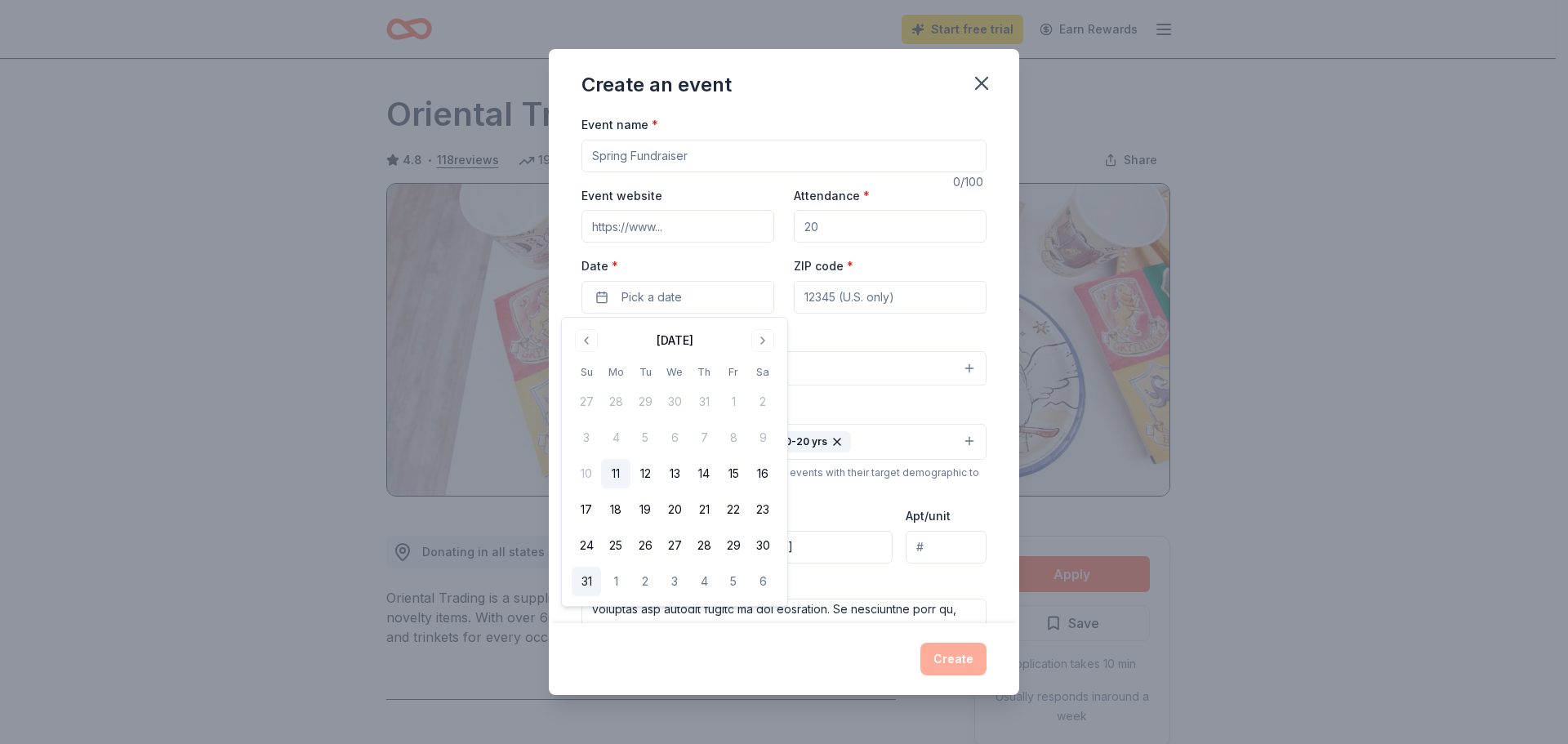
click at [584, 568] on button "31" at bounding box center [586, 581] width 30 height 30
click at [870, 295] on input "ZIP code *" at bounding box center [890, 298] width 193 height 33
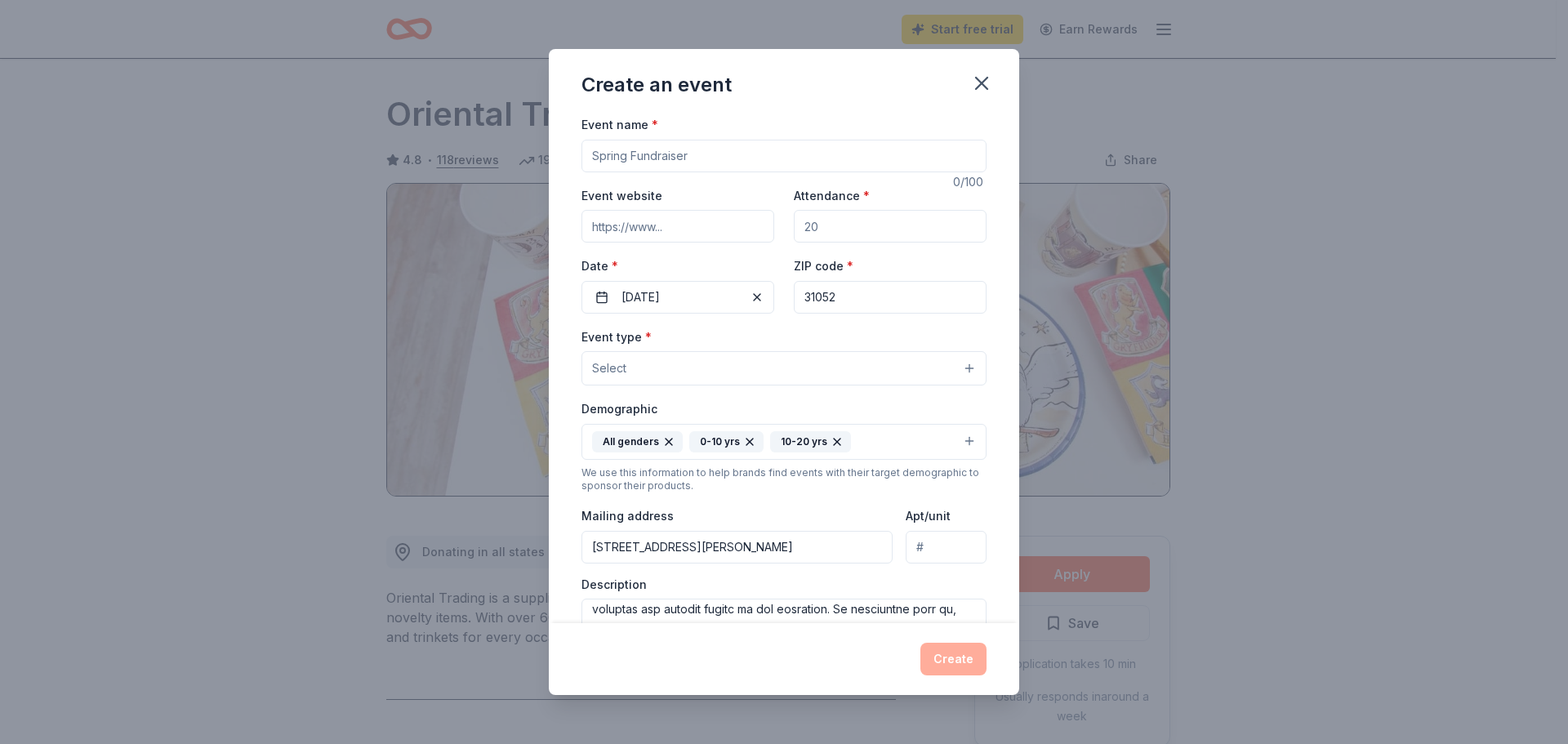
type input "31052"
click at [959, 360] on button "Select" at bounding box center [784, 369] width 405 height 35
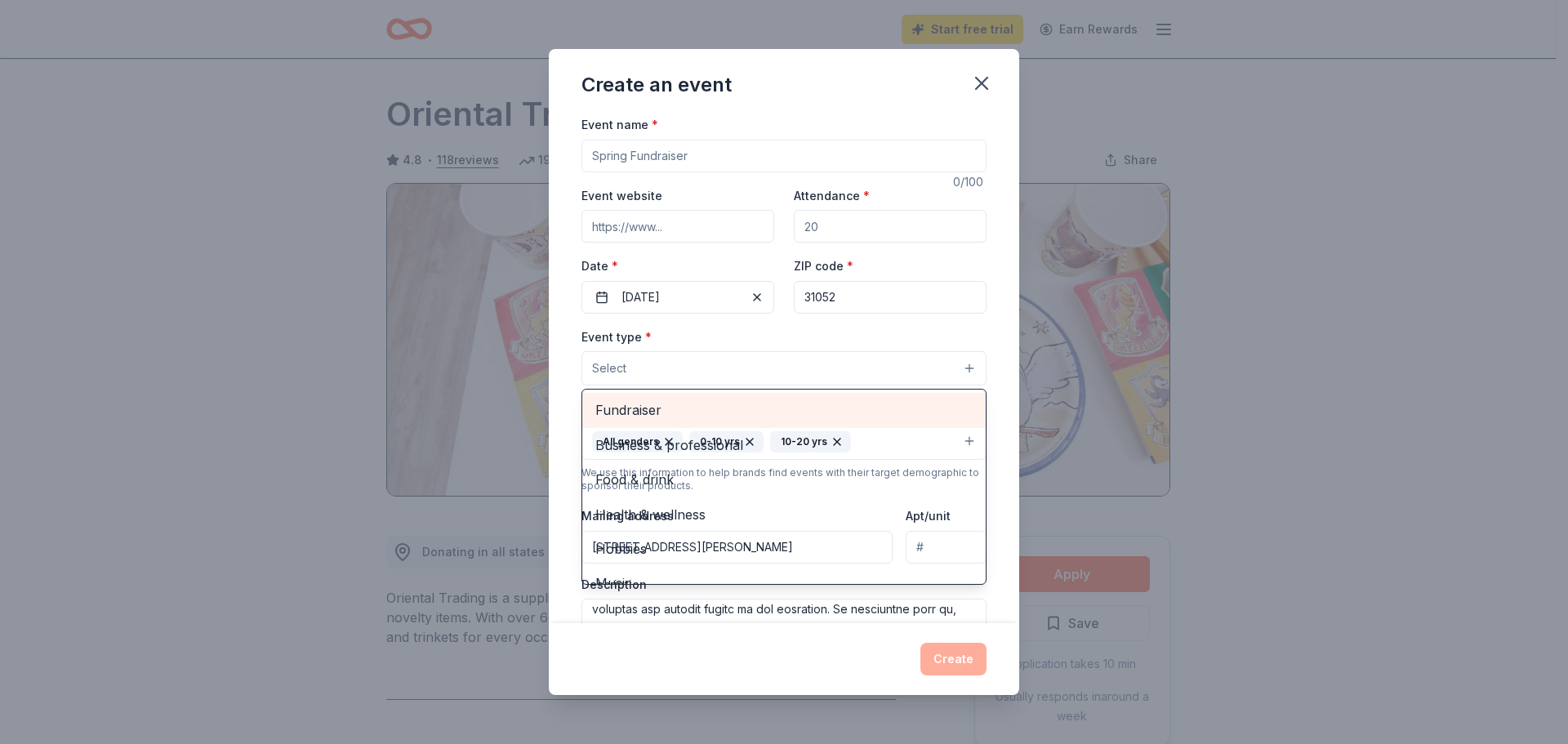
click at [654, 413] on span "Fundraiser" at bounding box center [784, 410] width 377 height 21
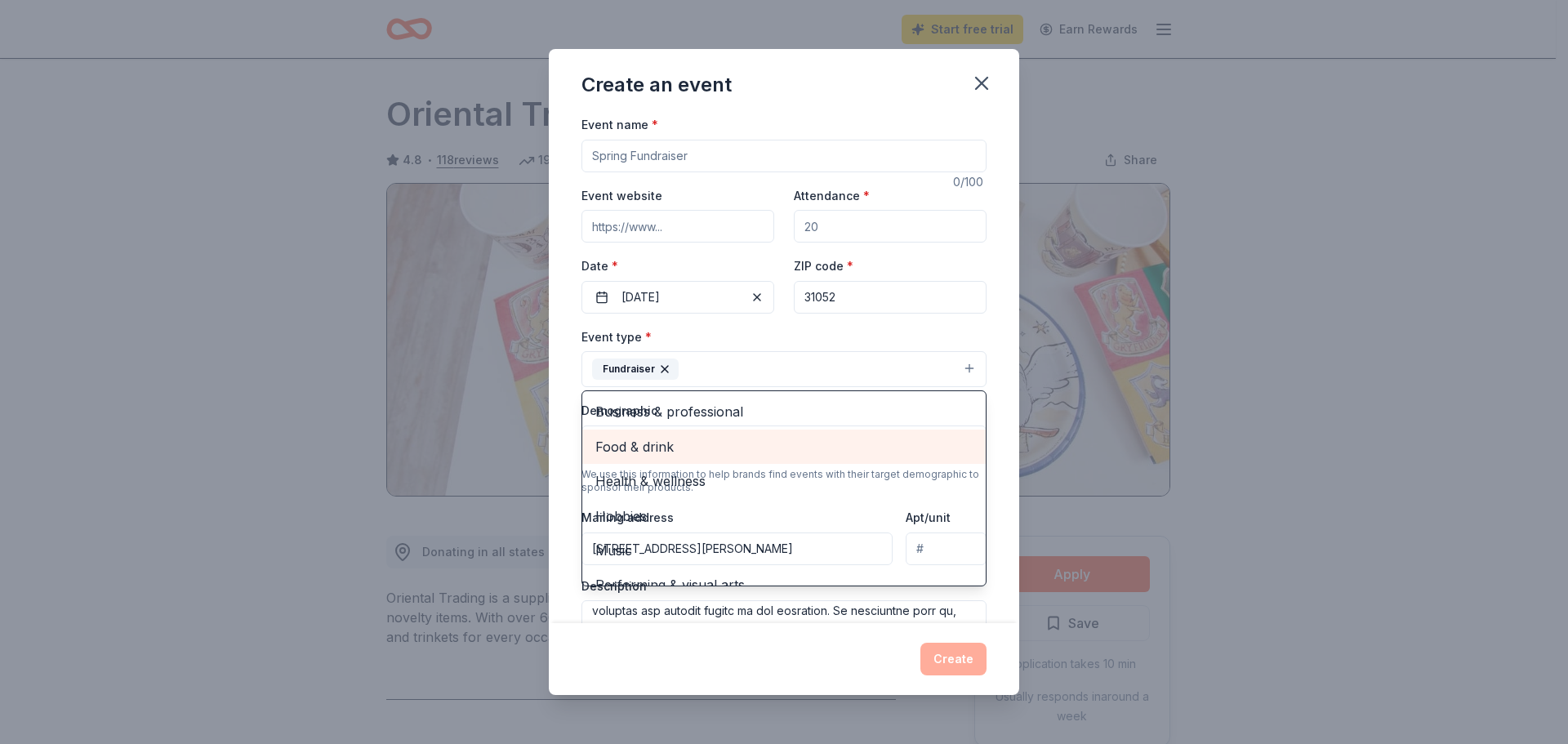
click at [653, 442] on span "Food & drink" at bounding box center [784, 446] width 377 height 21
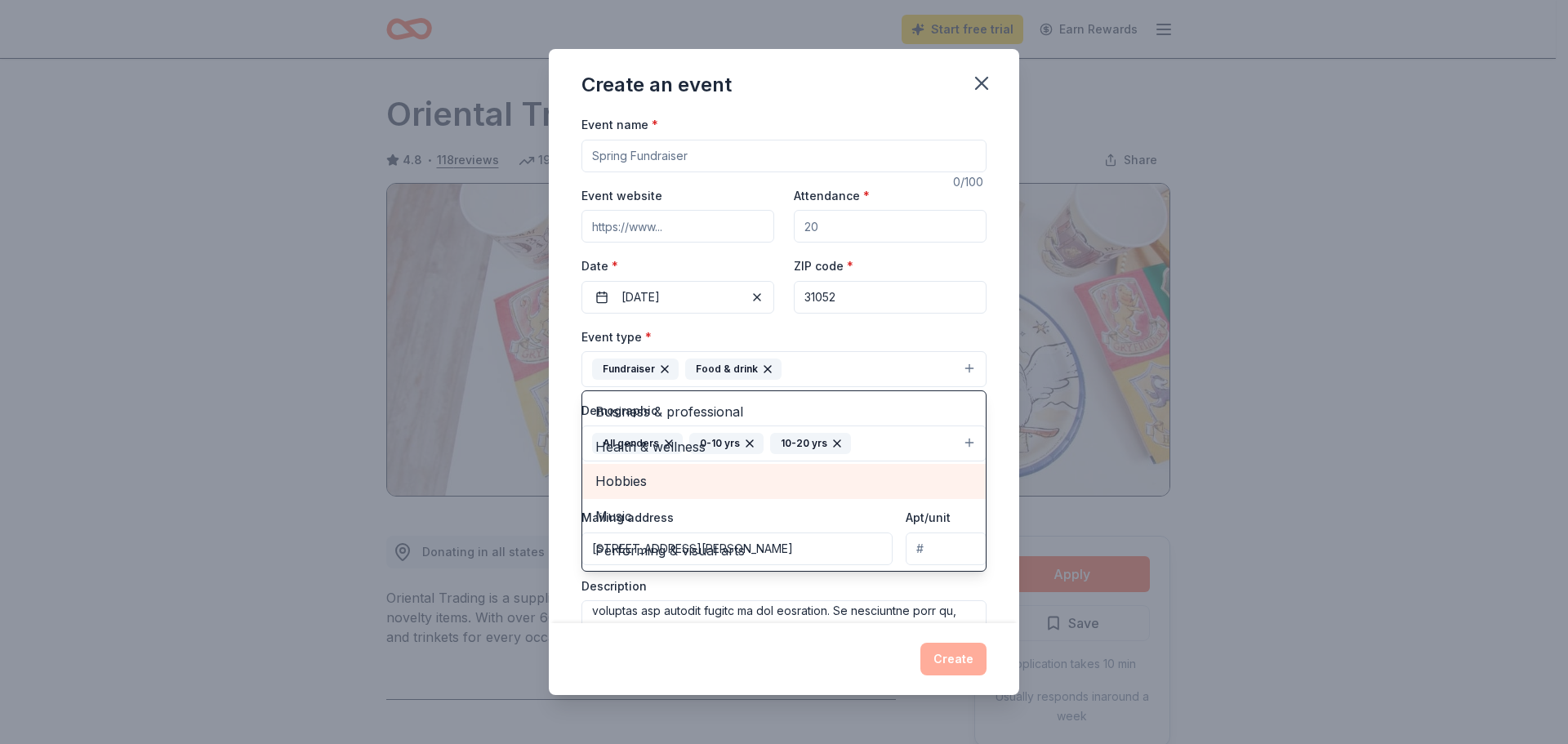
click at [648, 474] on span "Hobbies" at bounding box center [784, 481] width 377 height 21
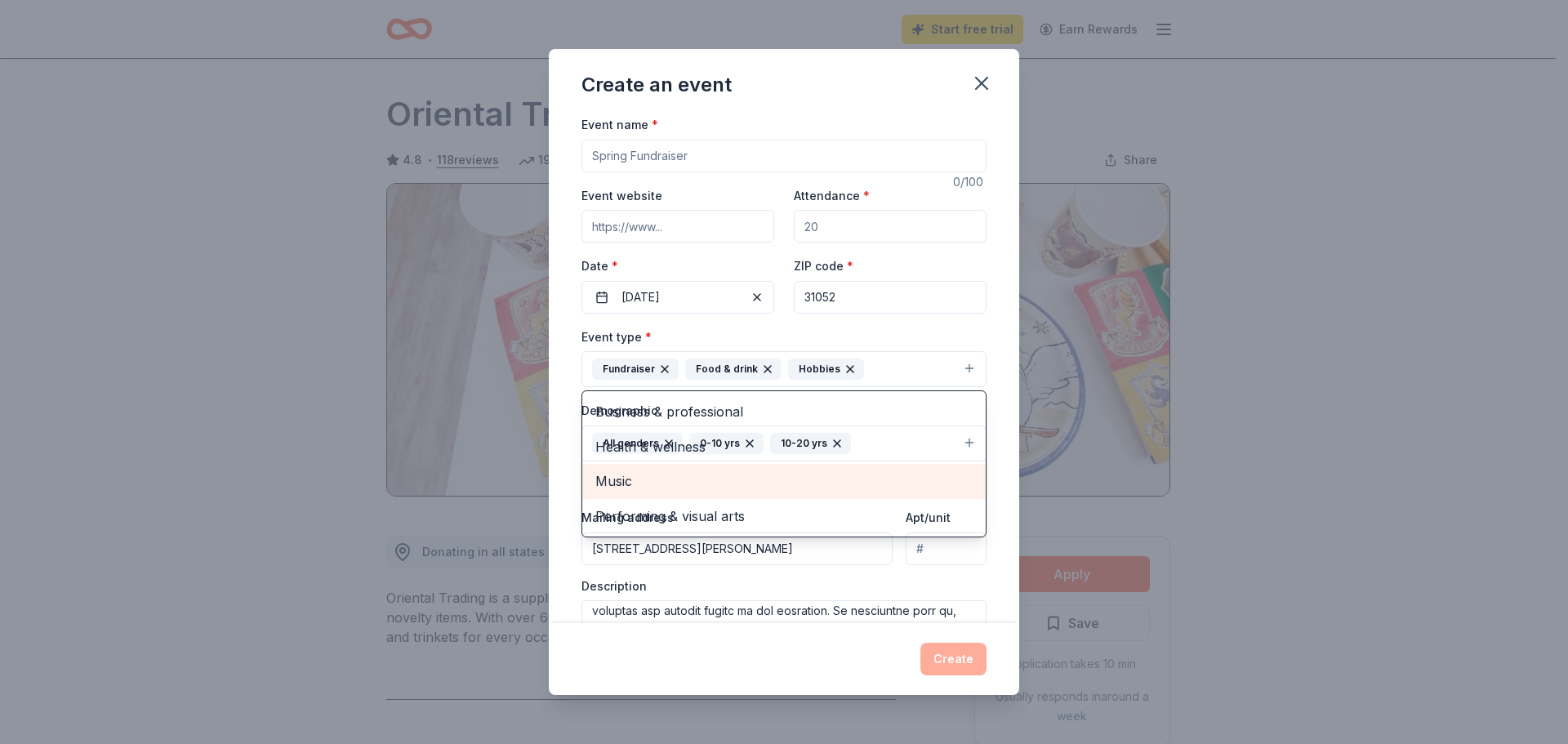
click at [641, 484] on span "Music" at bounding box center [784, 481] width 377 height 21
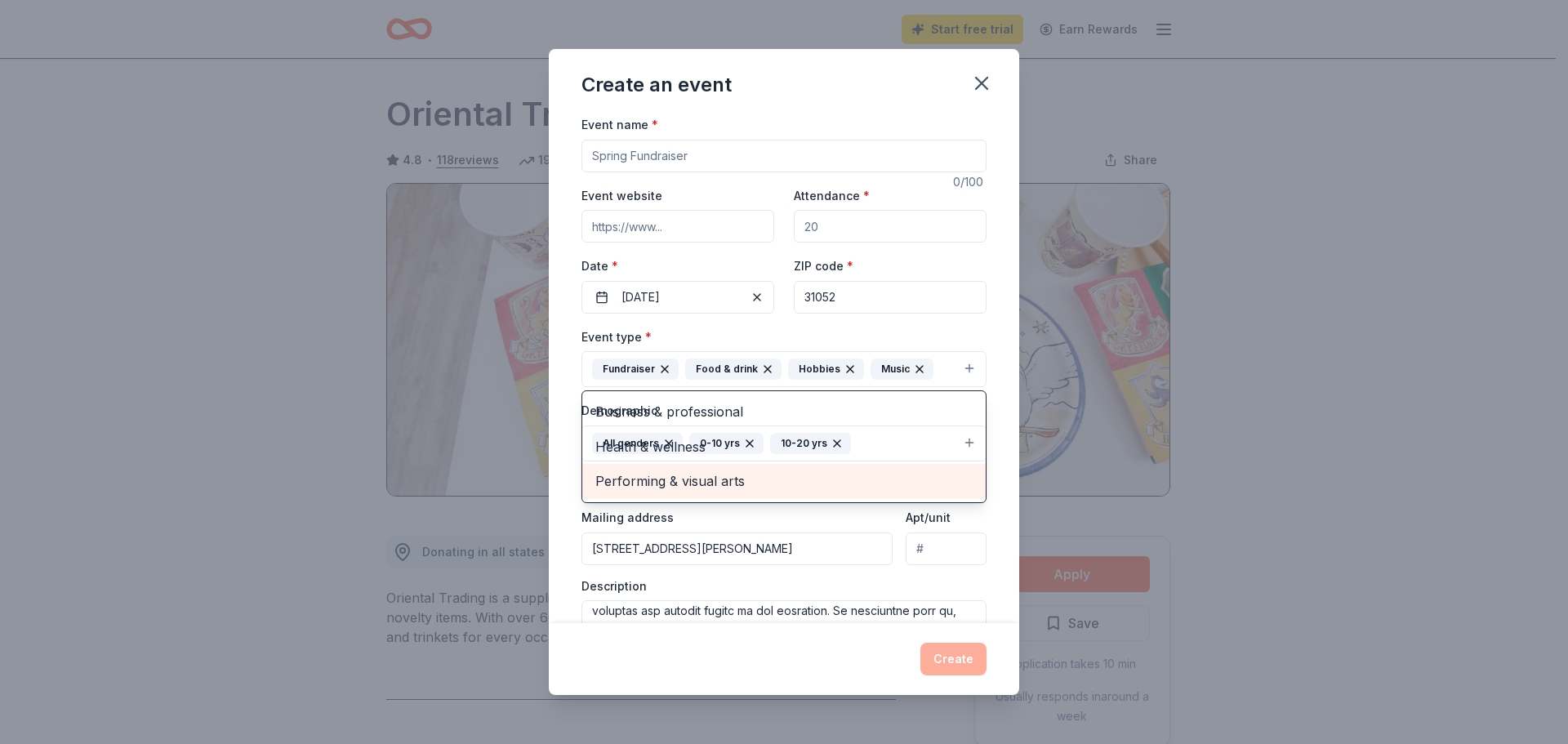
click at [647, 481] on span "Performing & visual arts" at bounding box center [784, 481] width 377 height 21
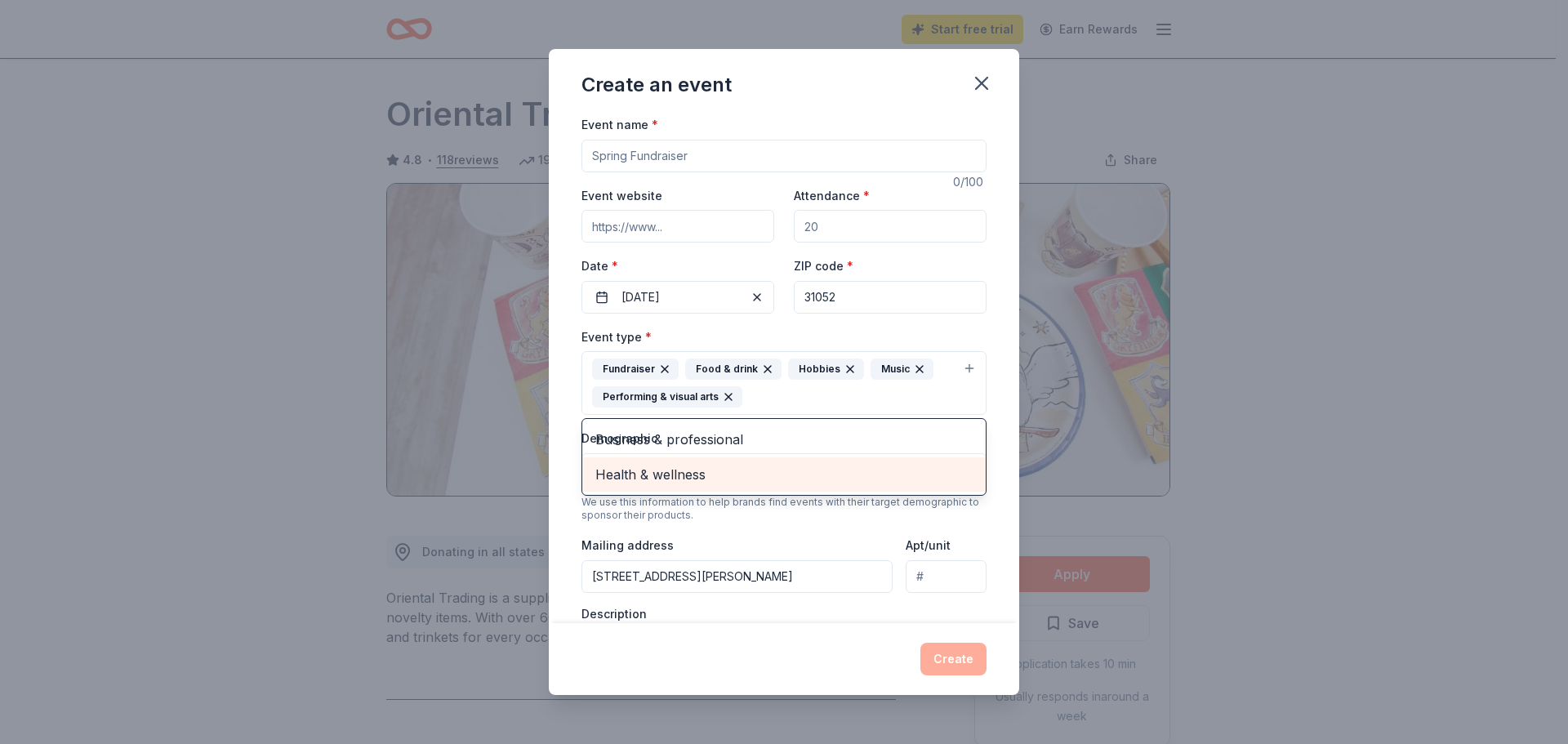
click at [648, 468] on span "Health & wellness" at bounding box center [784, 474] width 377 height 21
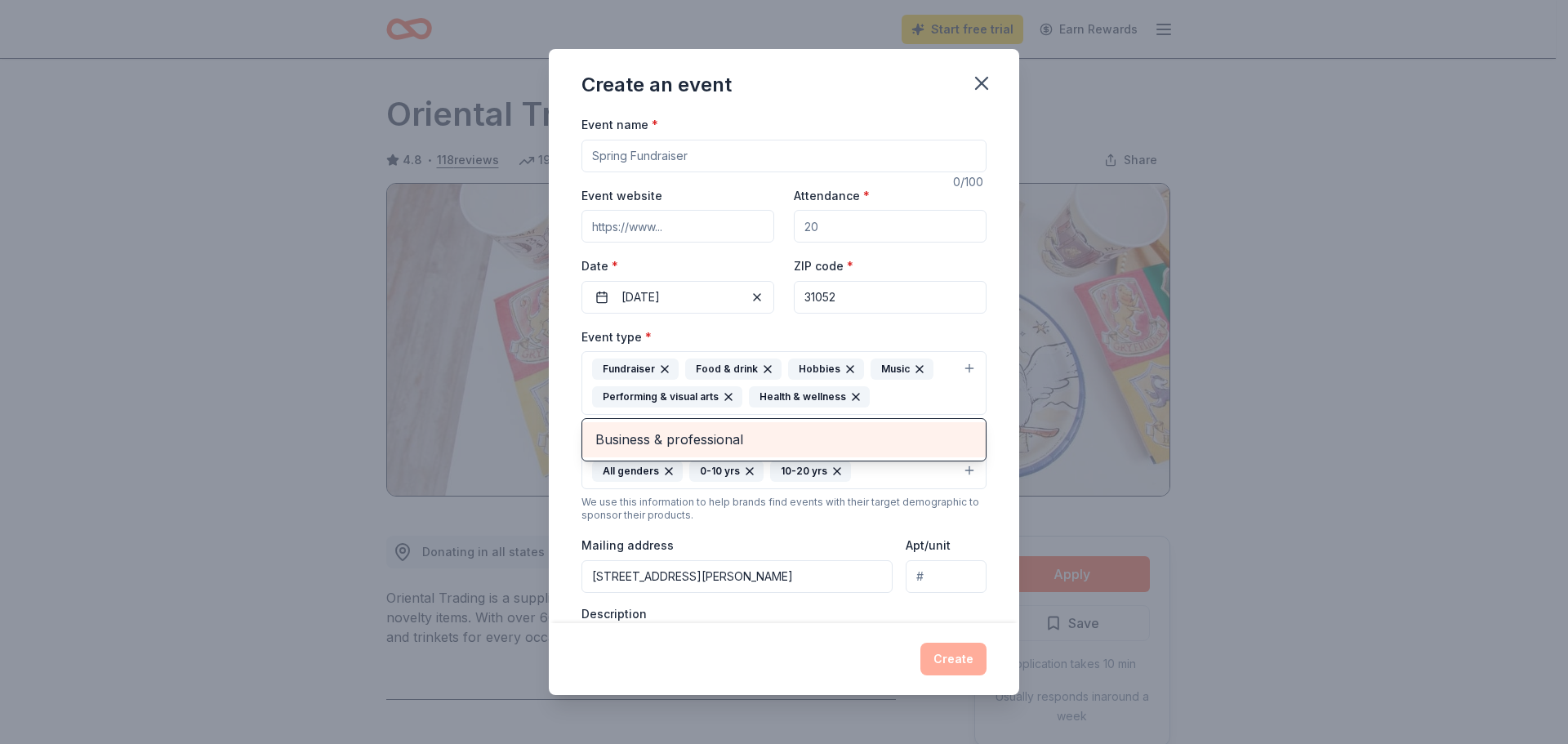
click at [692, 442] on span "Business & professional" at bounding box center [784, 440] width 377 height 21
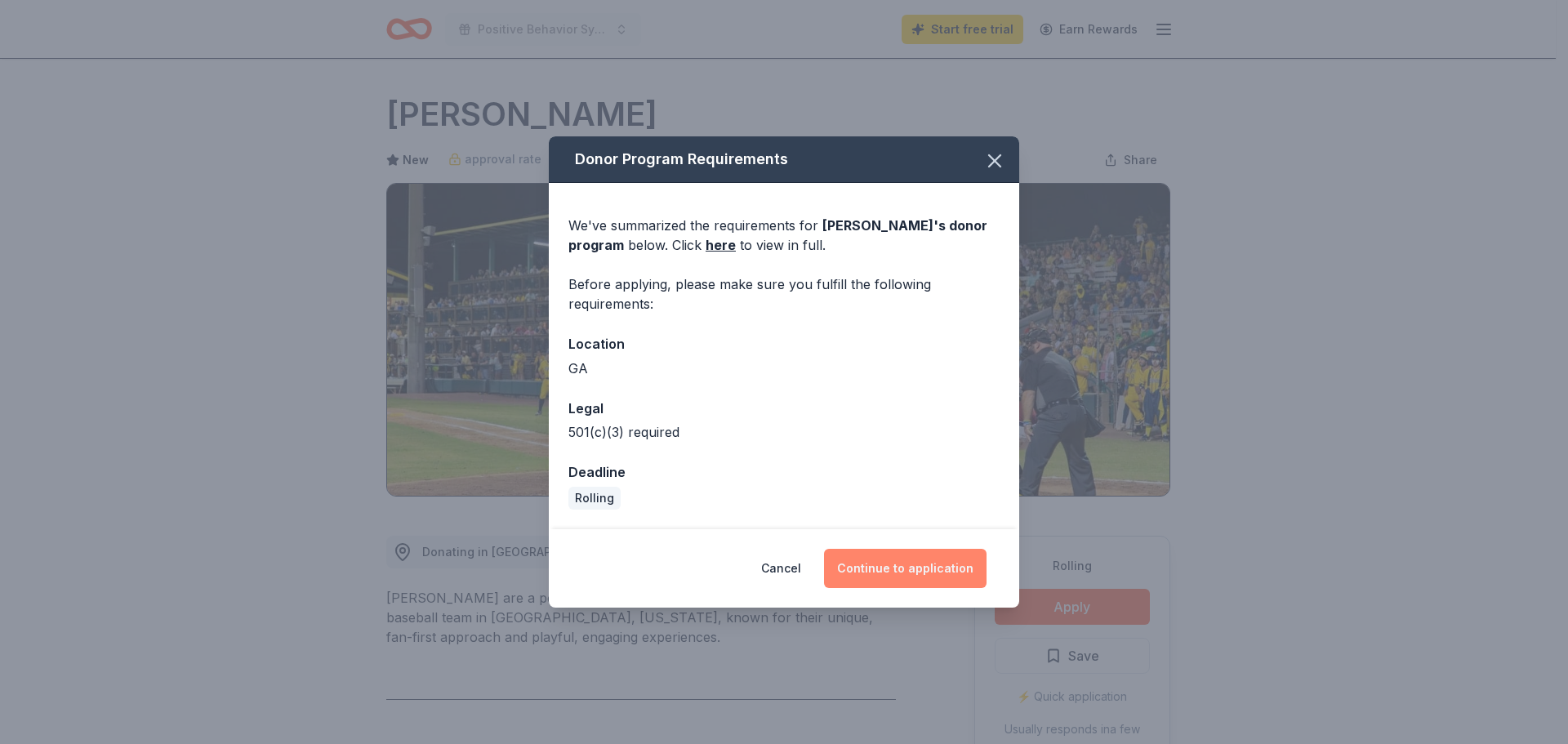
click at [885, 566] on button "Continue to application" at bounding box center [905, 568] width 162 height 39
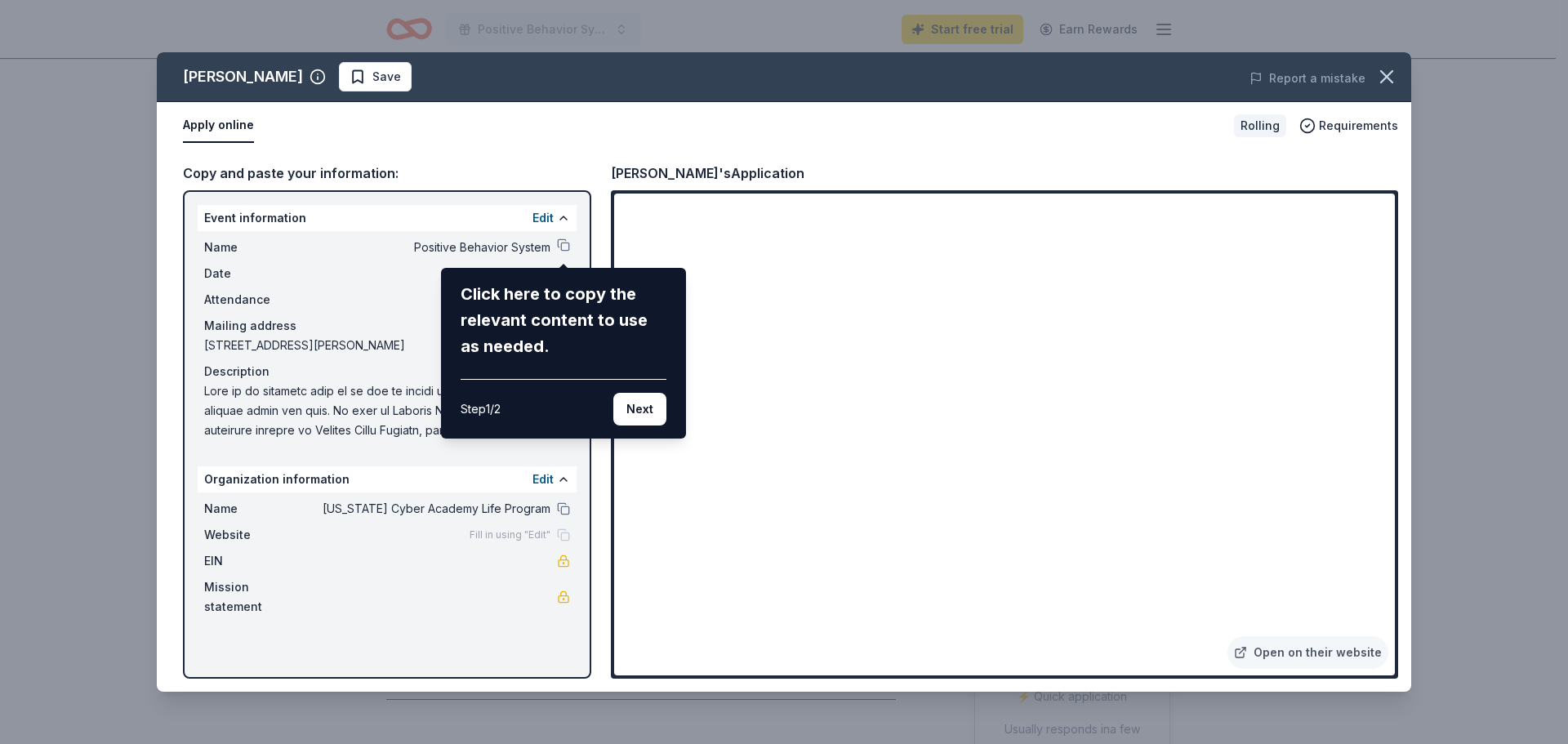
click at [561, 244] on div "Savannah Bananas Save Report a mistake Apply online Rolling Requirements Copy a…" at bounding box center [784, 372] width 1255 height 639
click at [561, 240] on div "Savannah Bananas Save Report a mistake Apply online Rolling Requirements Copy a…" at bounding box center [784, 372] width 1255 height 639
click at [642, 406] on button "Next" at bounding box center [639, 409] width 53 height 33
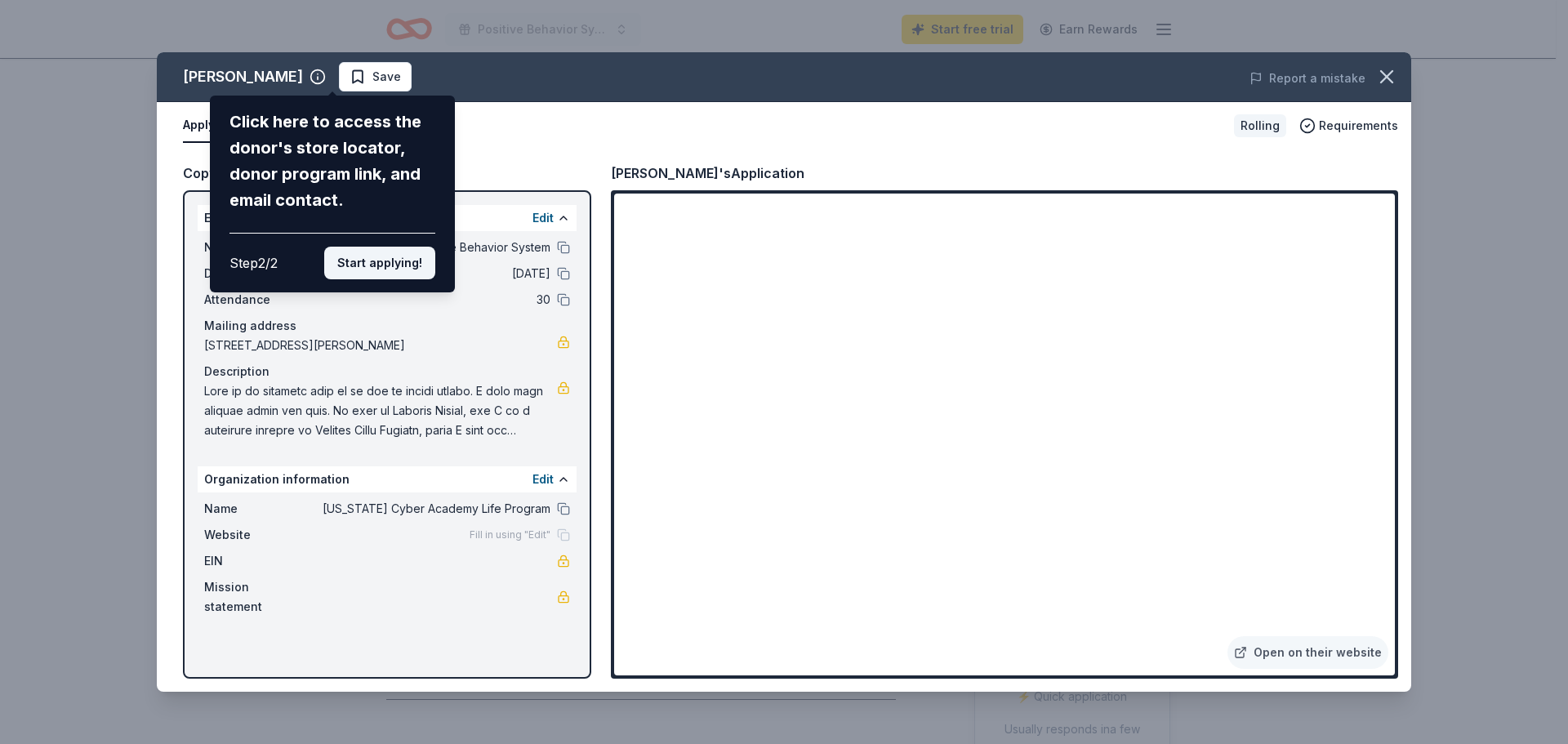
click at [387, 258] on button "Start applying!" at bounding box center [380, 263] width 111 height 33
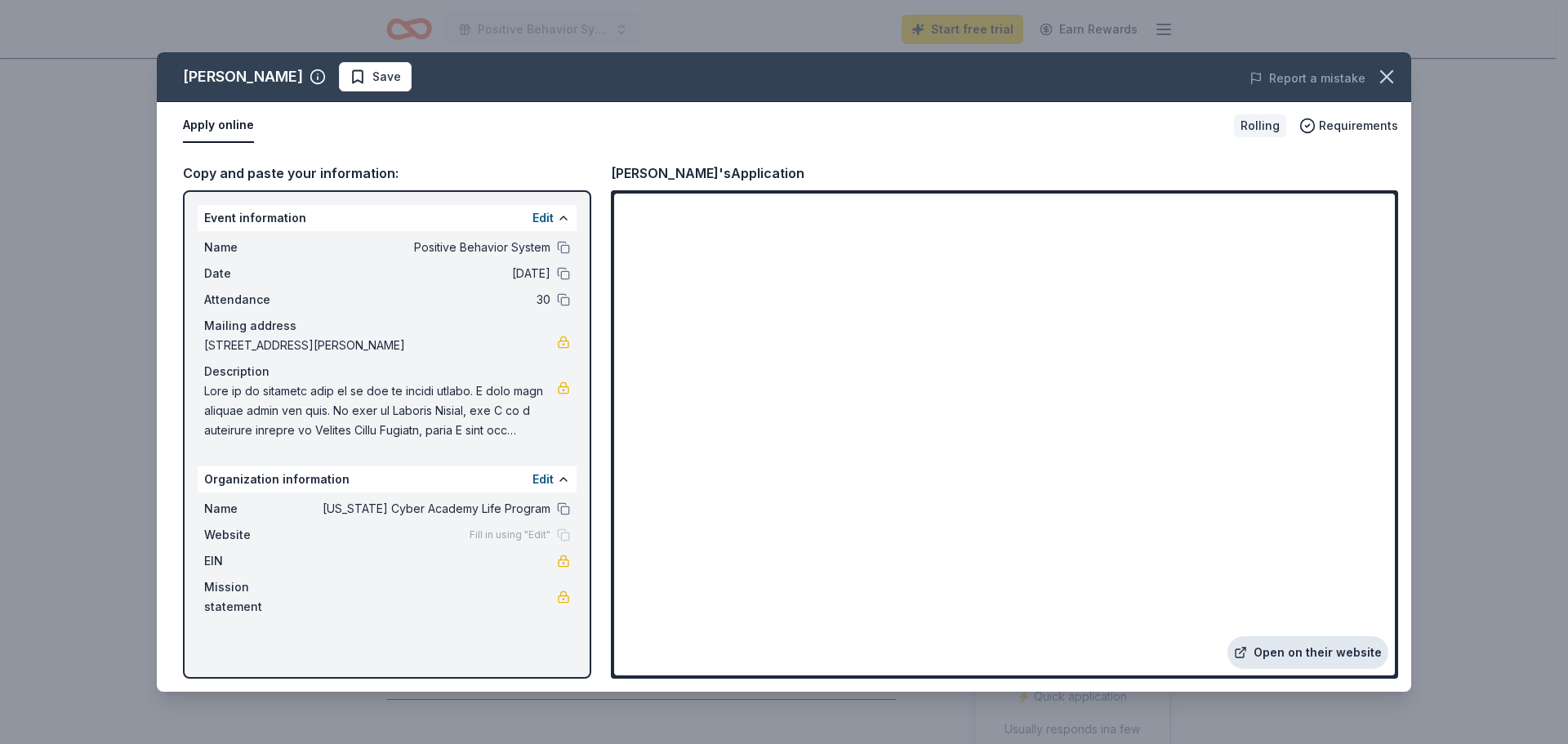
click at [1283, 649] on link "Open on their website" at bounding box center [1309, 653] width 161 height 33
click at [1389, 76] on icon "button" at bounding box center [1387, 77] width 23 height 23
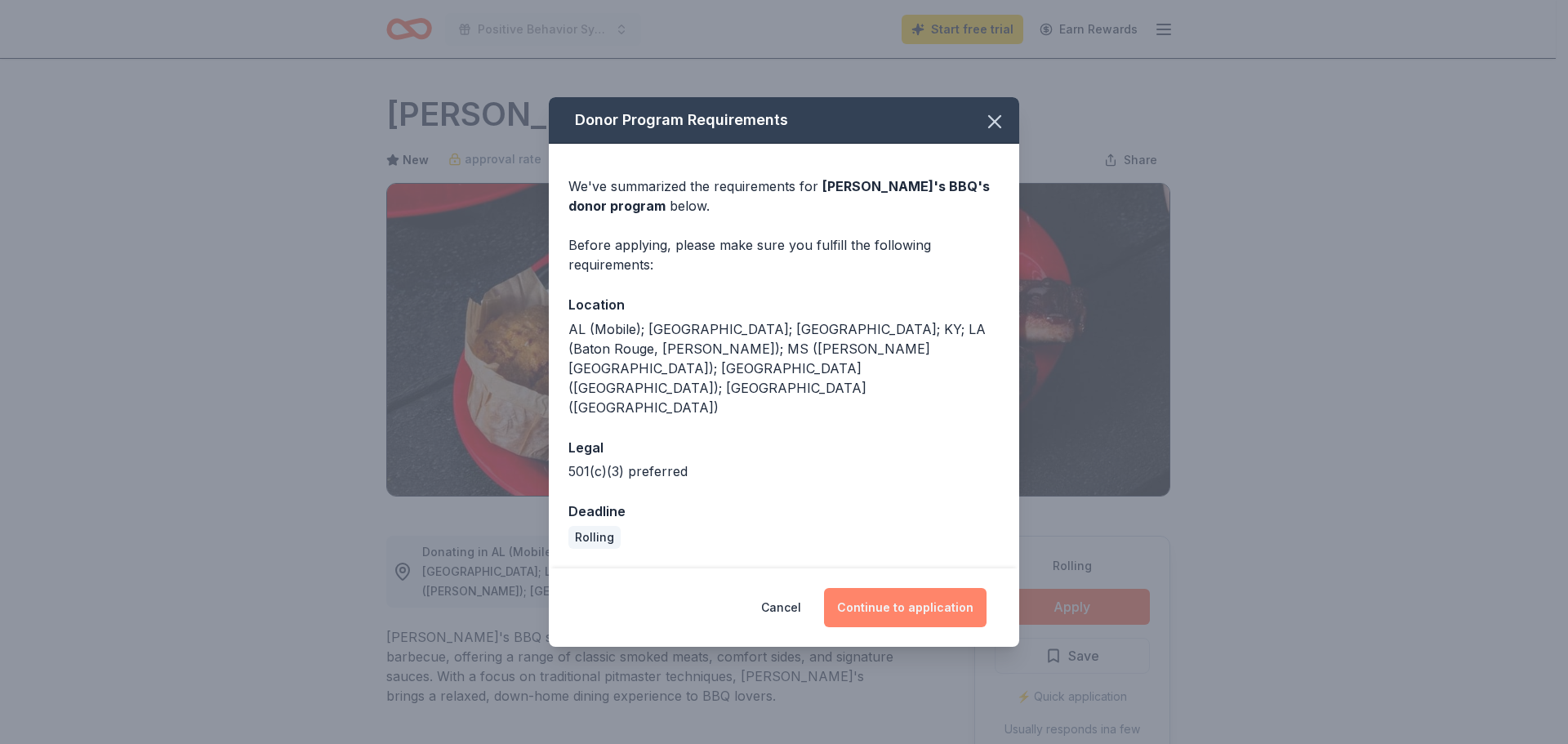
click at [883, 588] on button "Continue to application" at bounding box center [905, 607] width 162 height 39
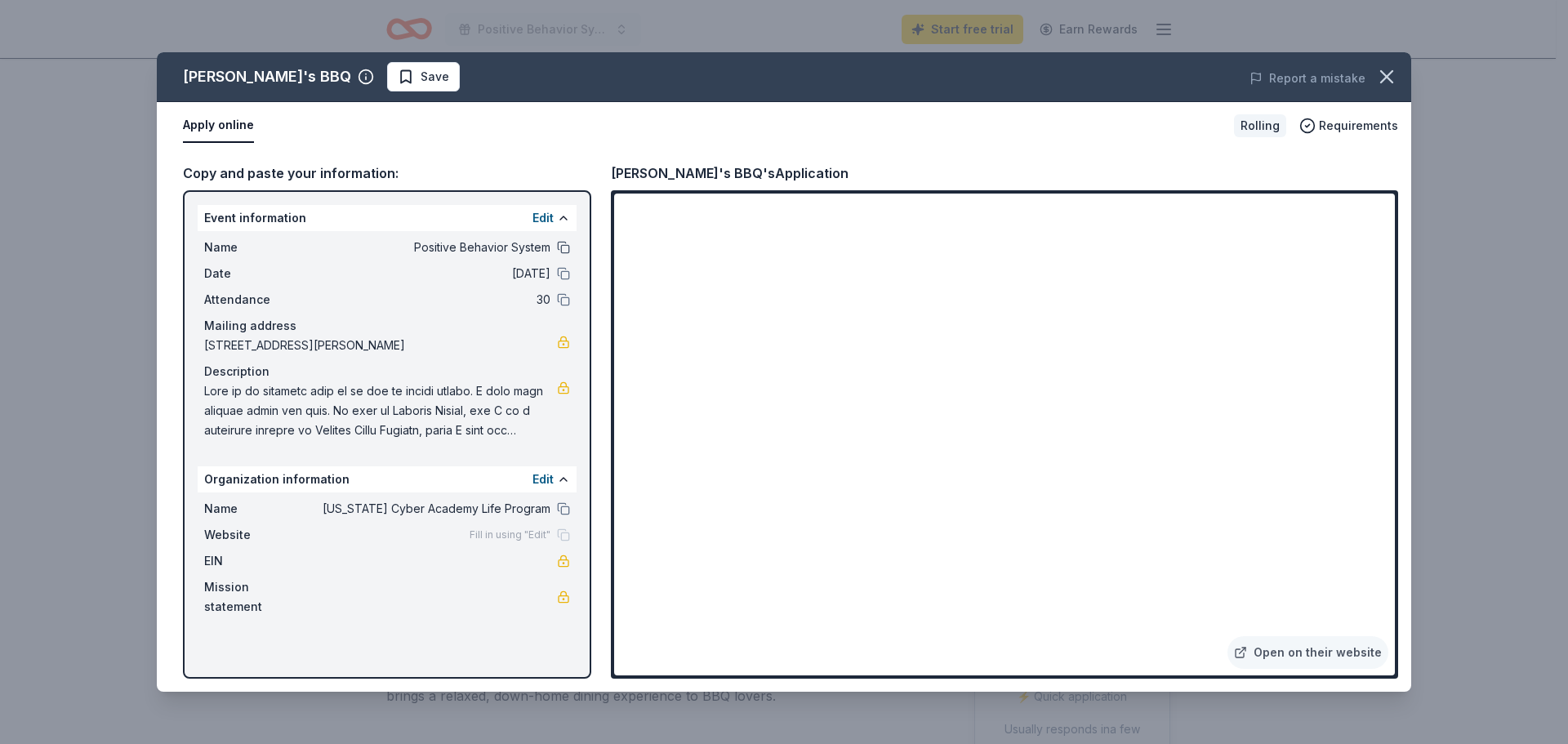
click at [562, 245] on button at bounding box center [564, 248] width 13 height 13
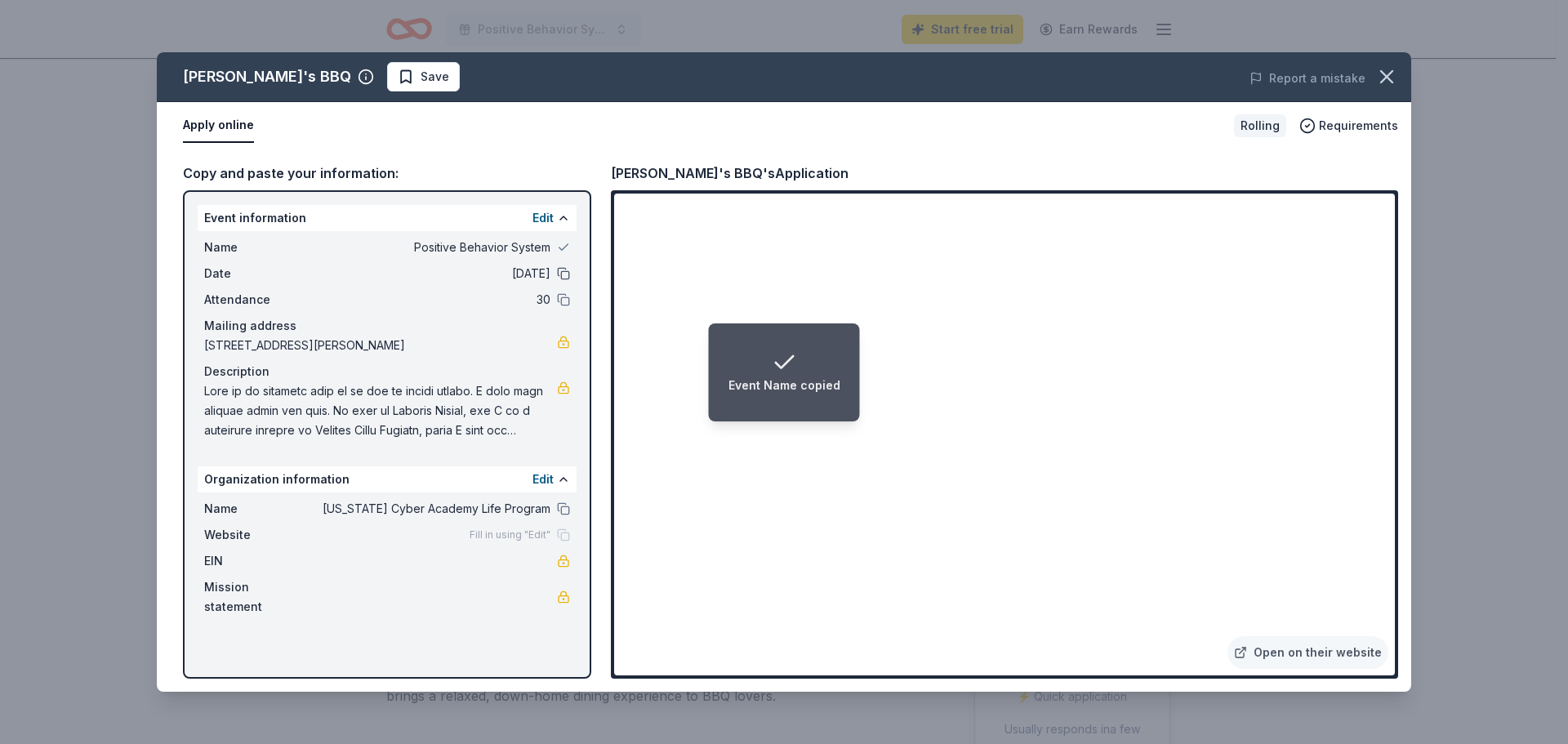
click at [562, 271] on button at bounding box center [564, 274] width 13 height 13
click at [563, 293] on button at bounding box center [564, 300] width 13 height 13
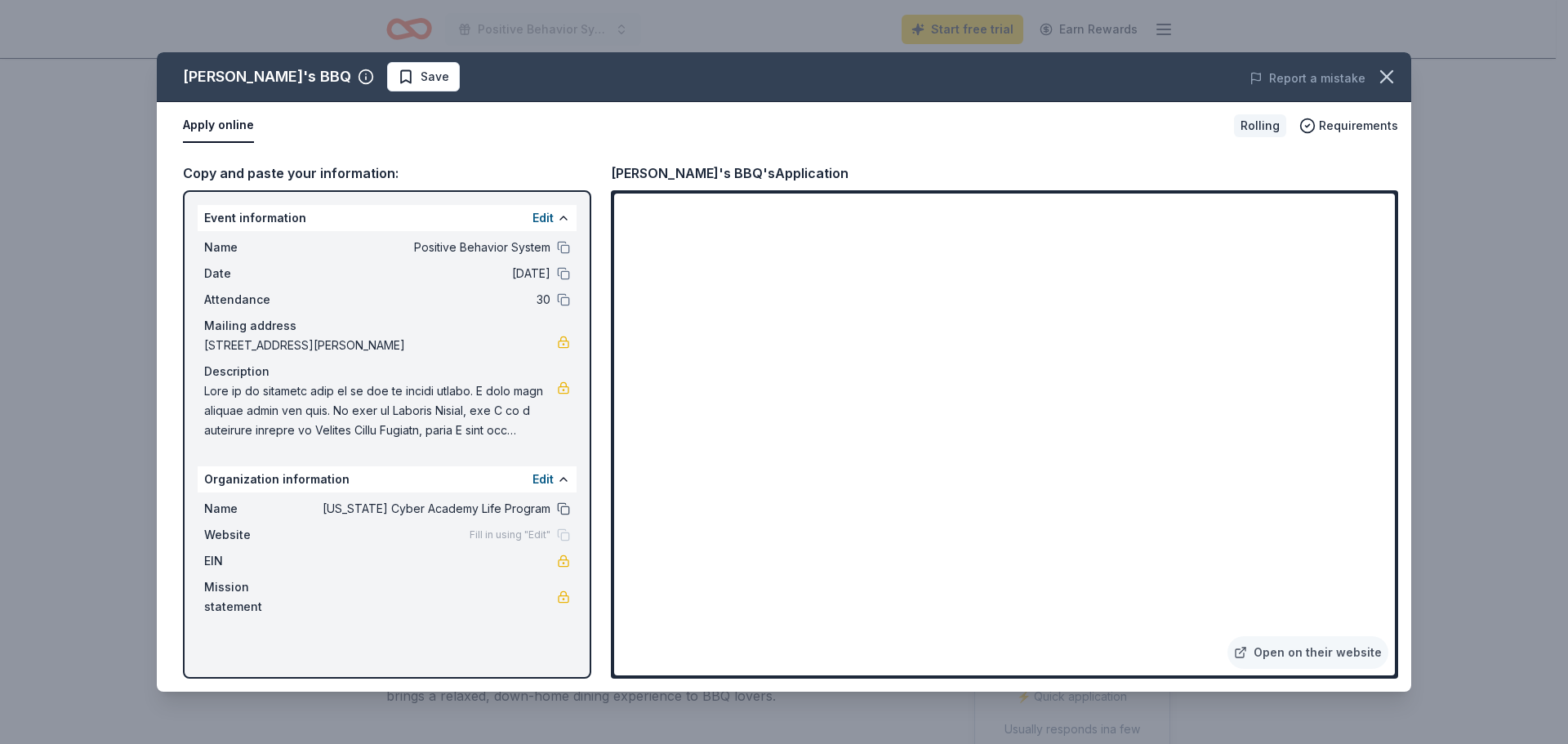
click at [561, 509] on button at bounding box center [564, 509] width 13 height 13
click at [1387, 84] on icon "button" at bounding box center [1387, 77] width 23 height 23
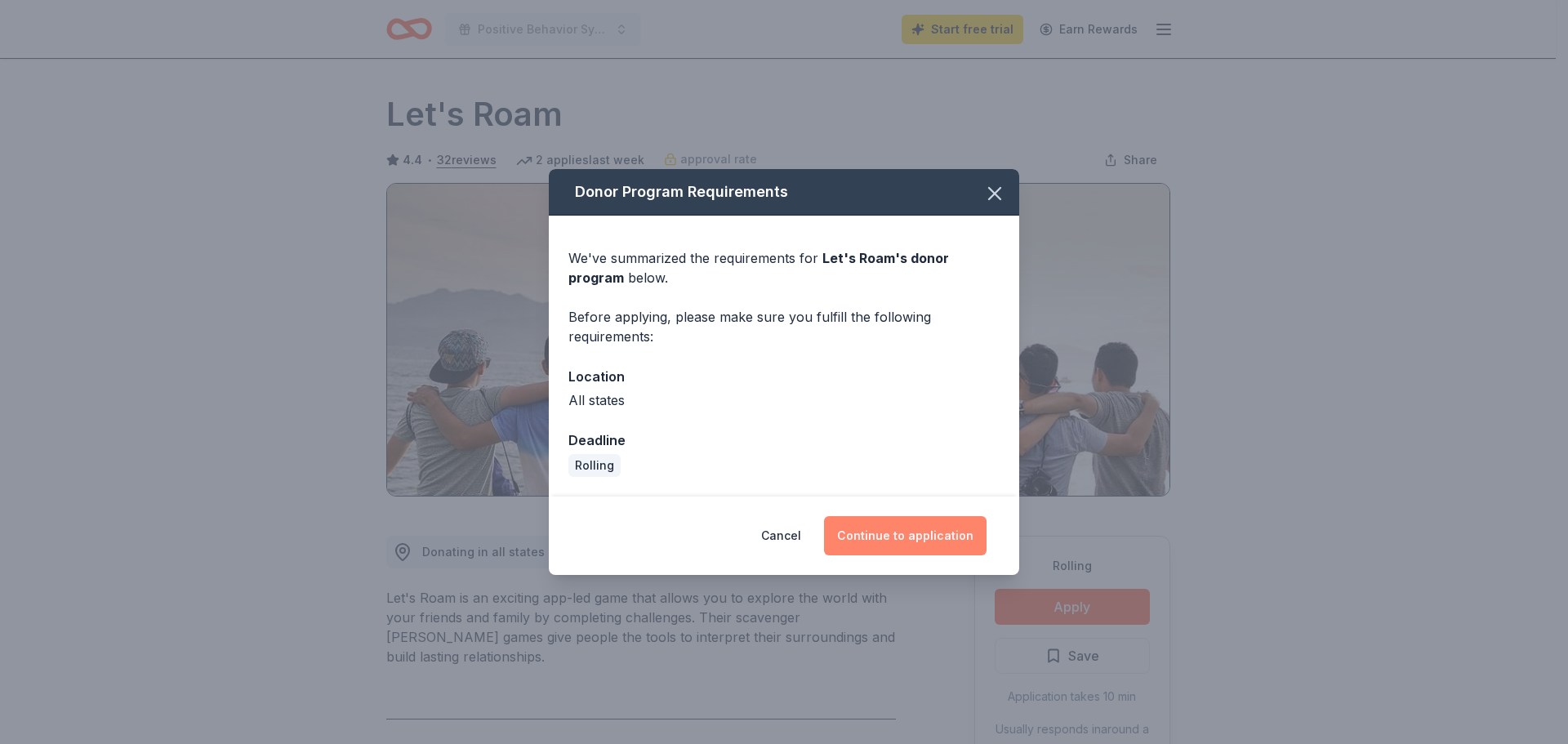
click at [951, 535] on button "Continue to application" at bounding box center [905, 536] width 162 height 39
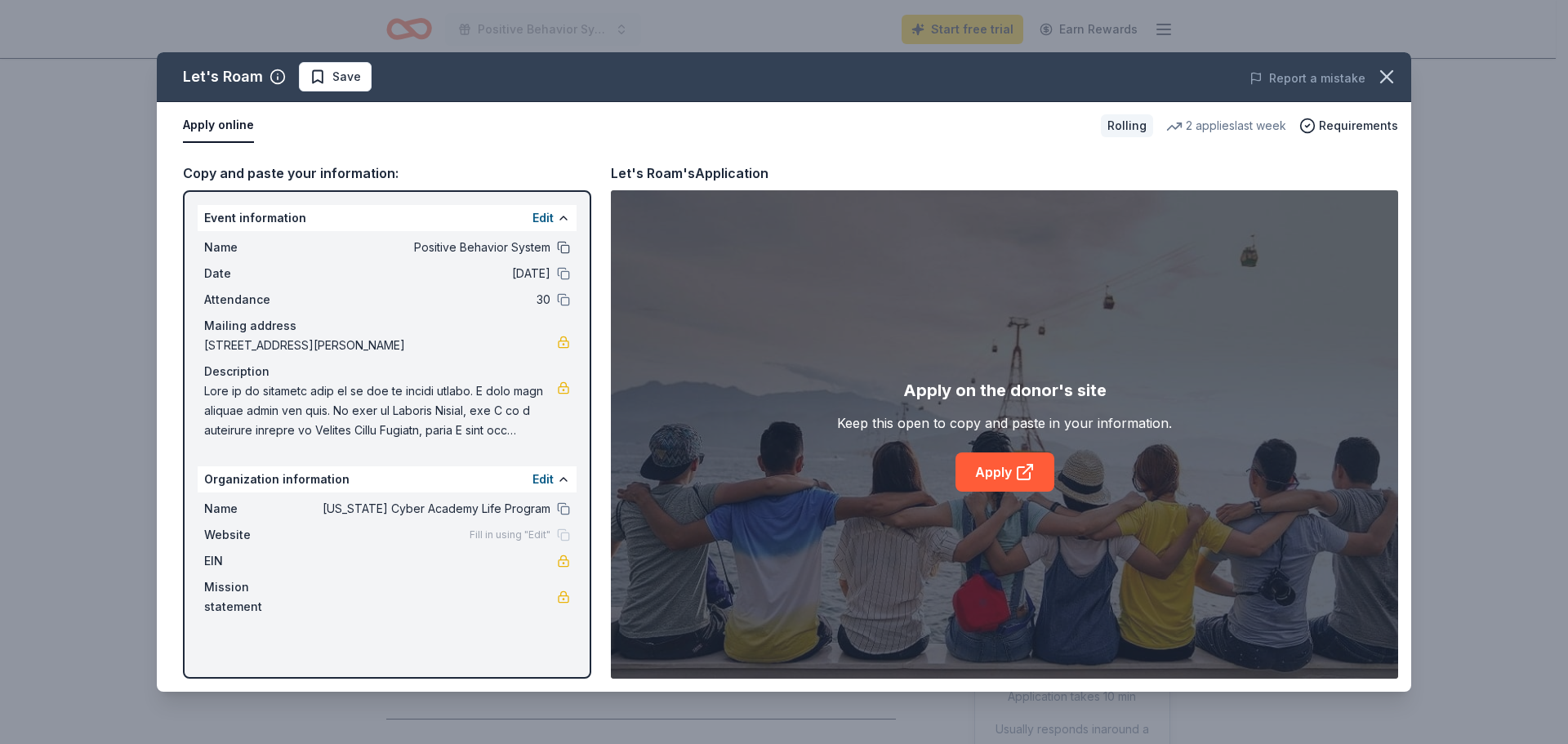
click at [562, 246] on button at bounding box center [564, 248] width 13 height 13
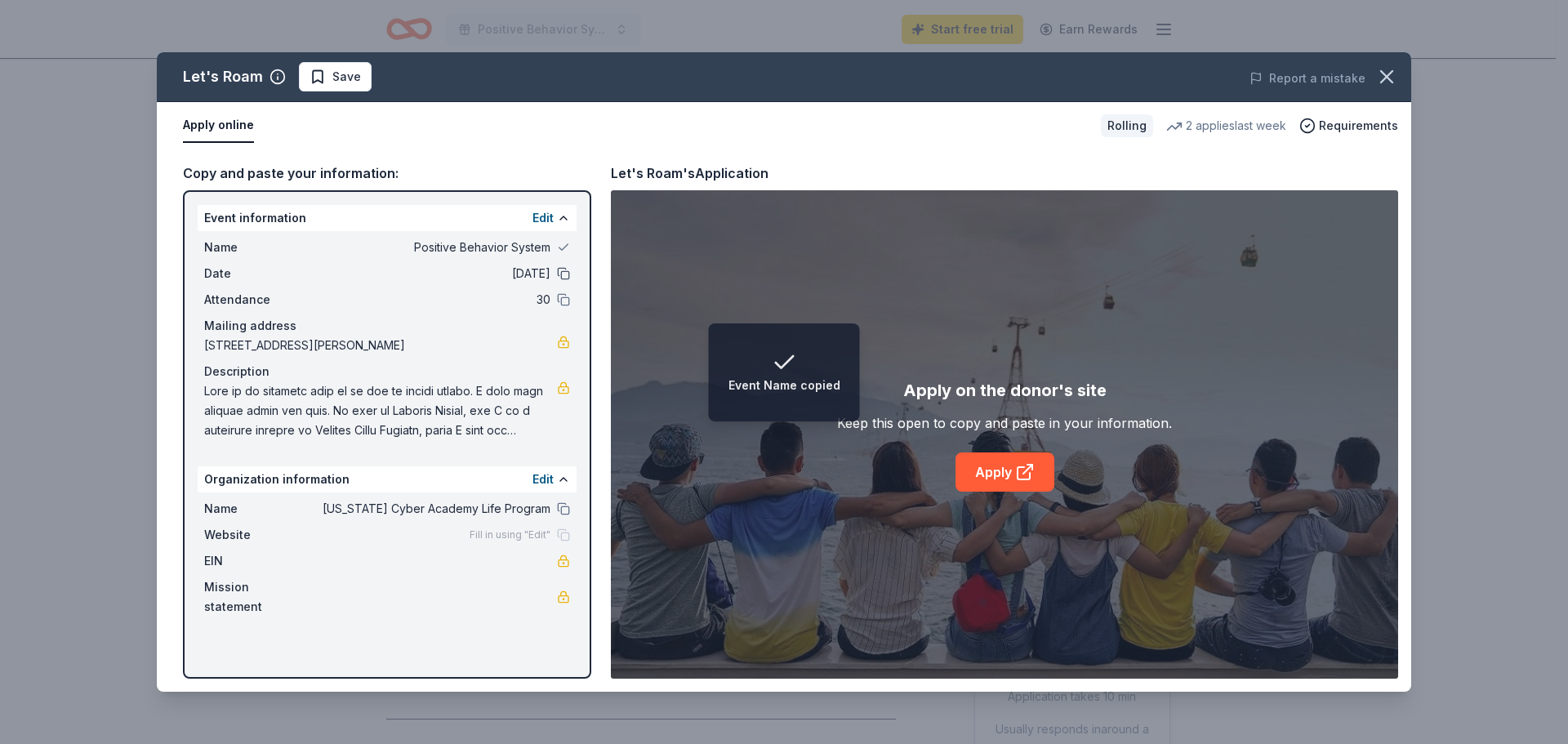
click at [565, 271] on button at bounding box center [564, 274] width 13 height 13
click at [566, 299] on button at bounding box center [564, 300] width 13 height 13
click at [561, 509] on button at bounding box center [564, 509] width 13 height 13
click at [988, 479] on link "Apply" at bounding box center [1004, 471] width 99 height 39
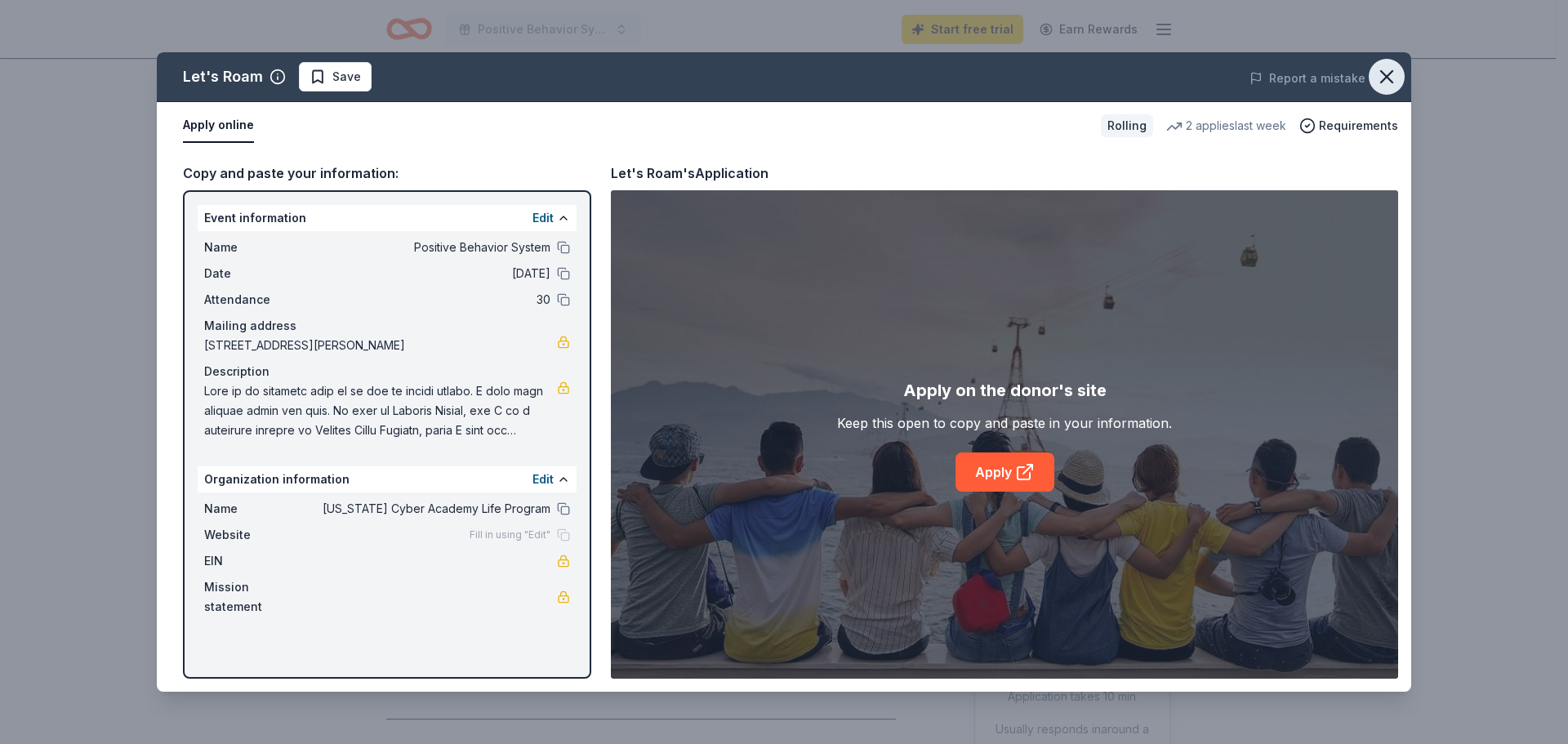
click at [1382, 84] on icon "button" at bounding box center [1387, 77] width 23 height 23
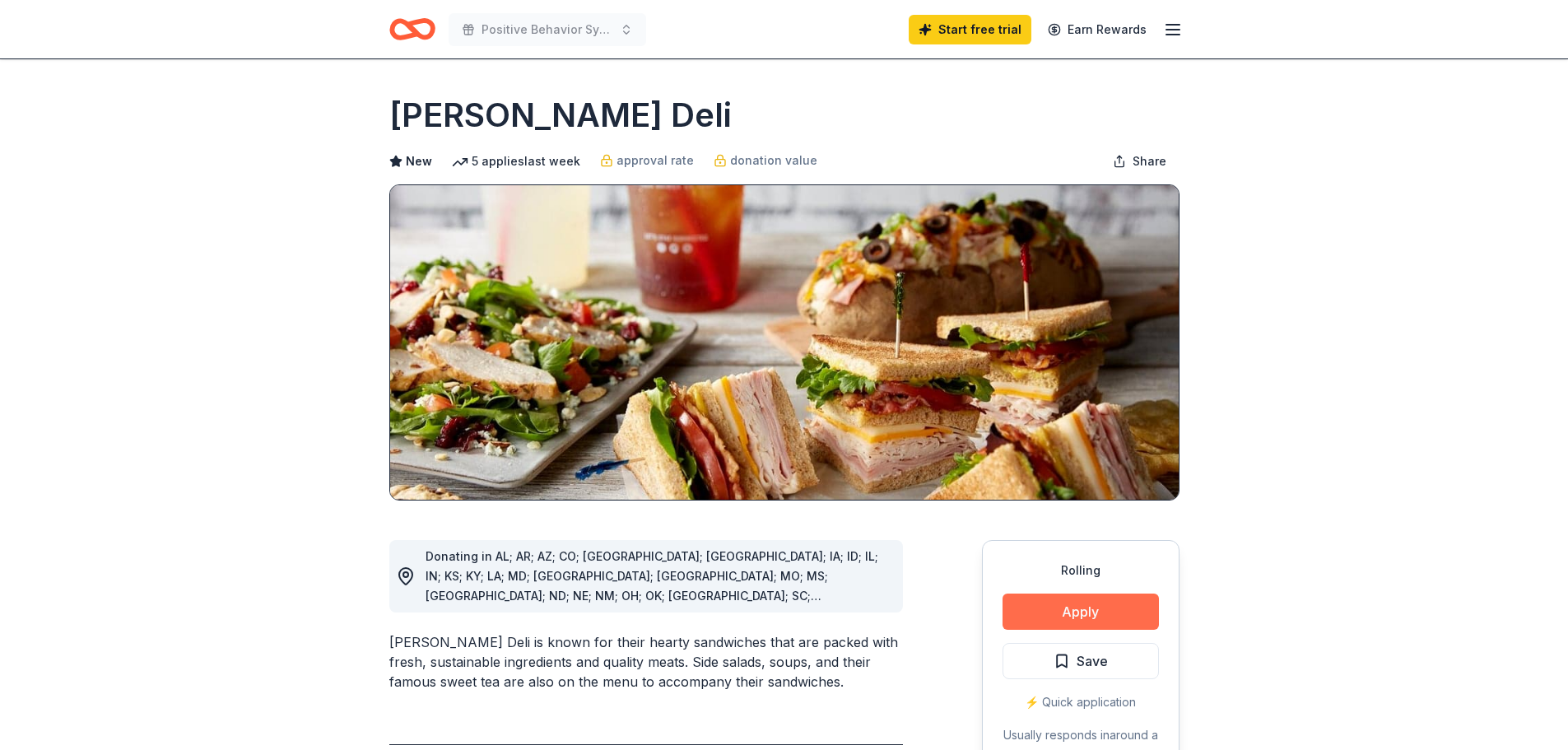
click at [1062, 609] on button "Apply" at bounding box center [1080, 611] width 157 height 36
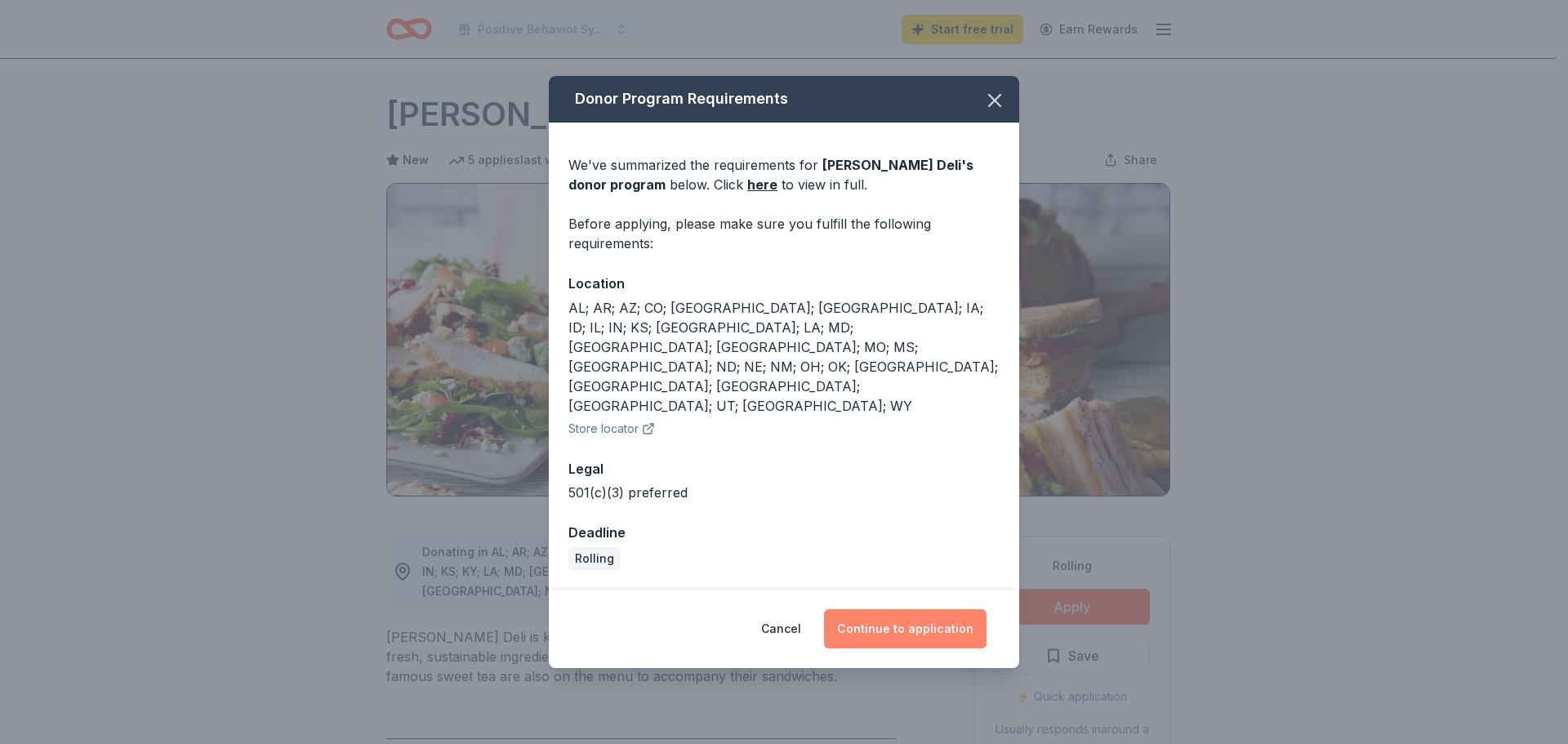
click at [940, 610] on button "Continue to application" at bounding box center [905, 629] width 162 height 39
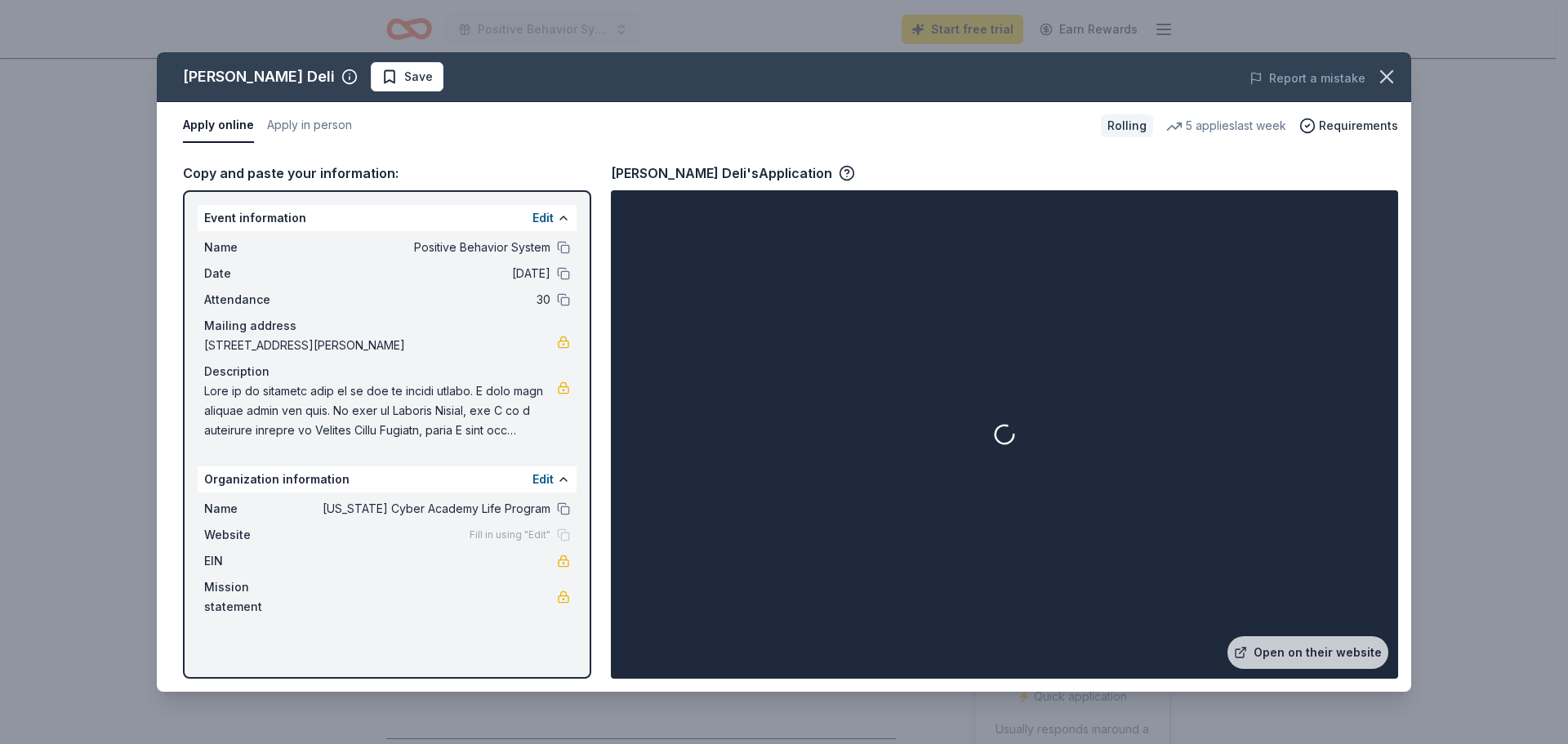
click at [558, 239] on div "Name Positive Behavior System" at bounding box center [387, 248] width 366 height 19
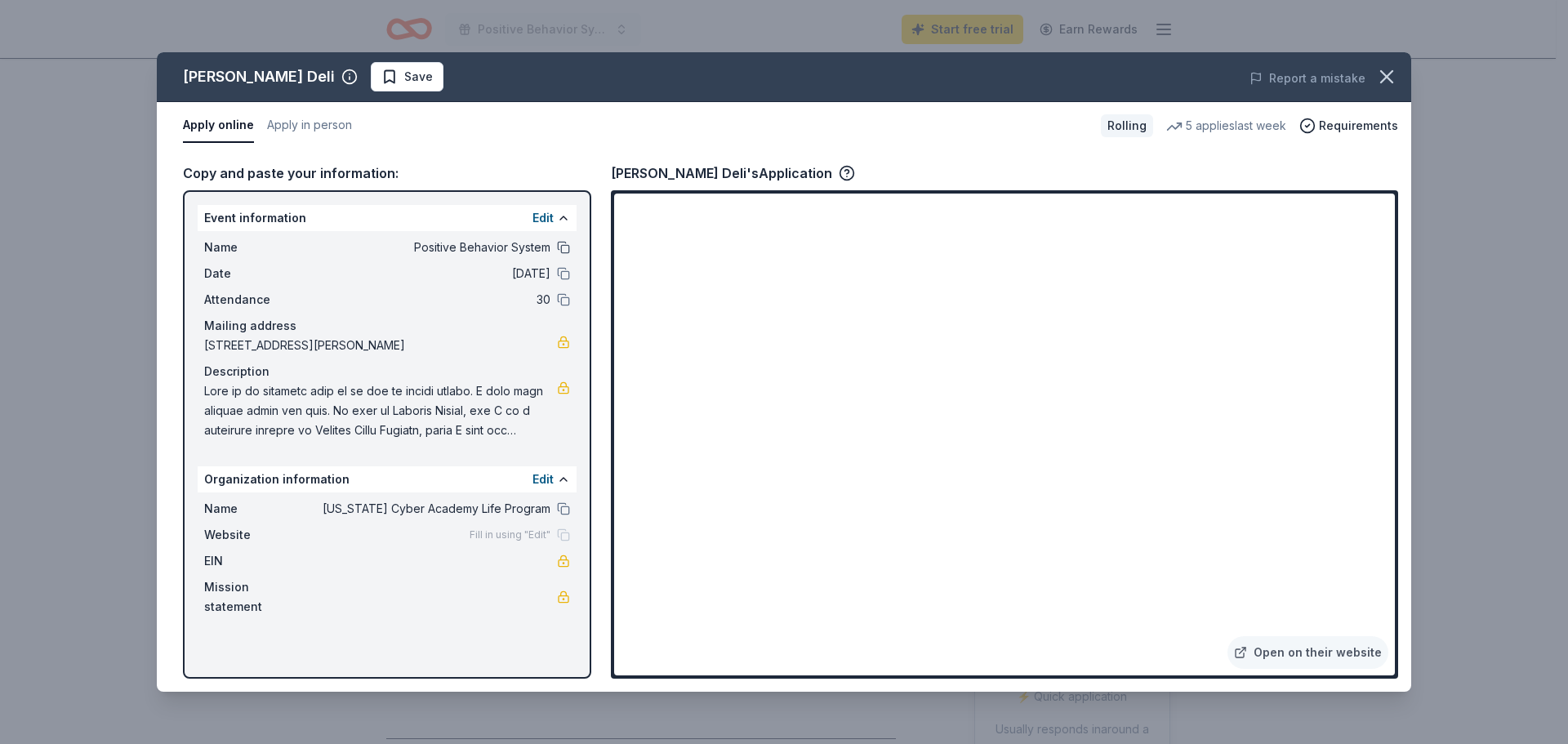
click at [563, 249] on button at bounding box center [564, 248] width 13 height 13
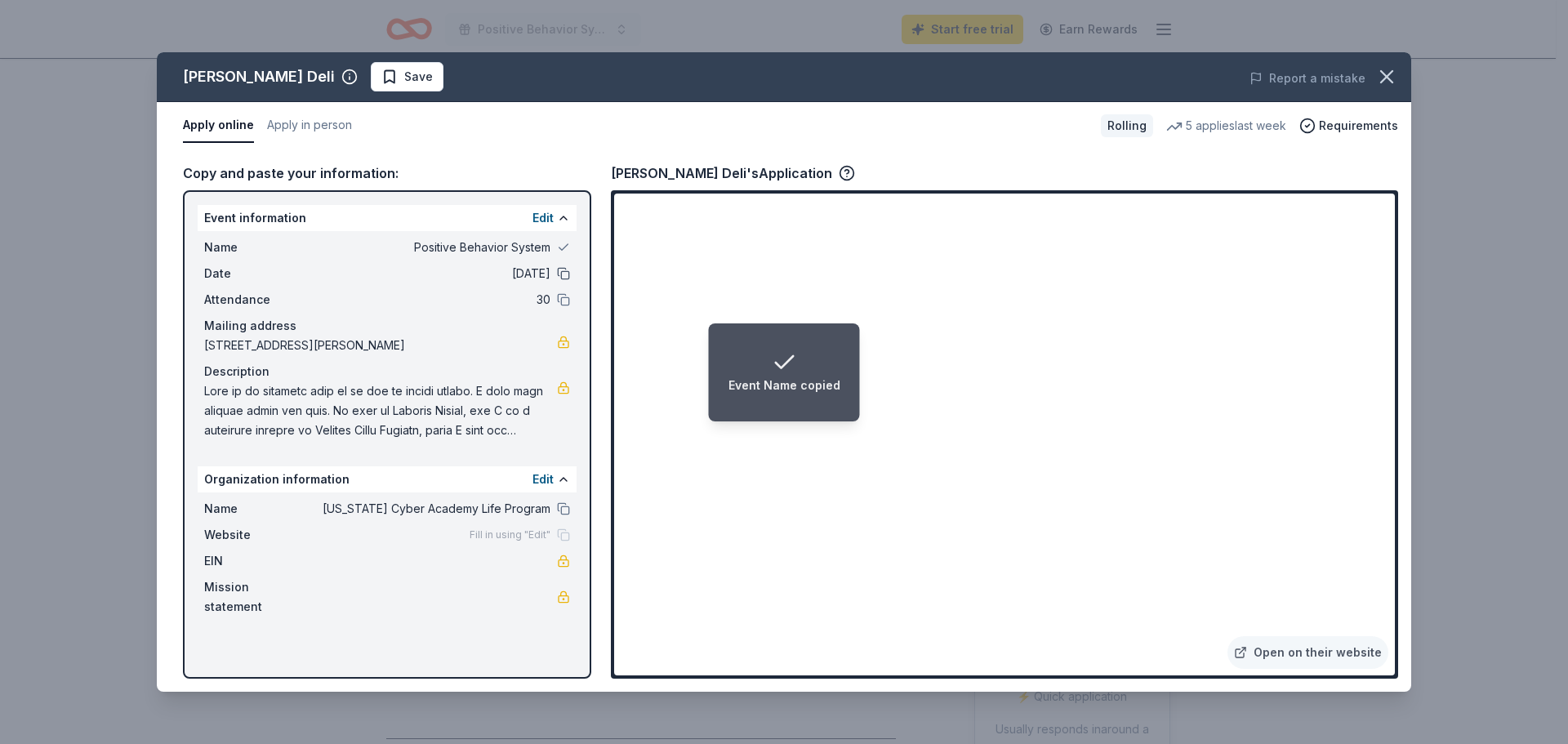
click at [563, 274] on button at bounding box center [564, 274] width 13 height 13
click at [563, 300] on button at bounding box center [564, 300] width 13 height 13
click at [566, 504] on button at bounding box center [564, 509] width 13 height 13
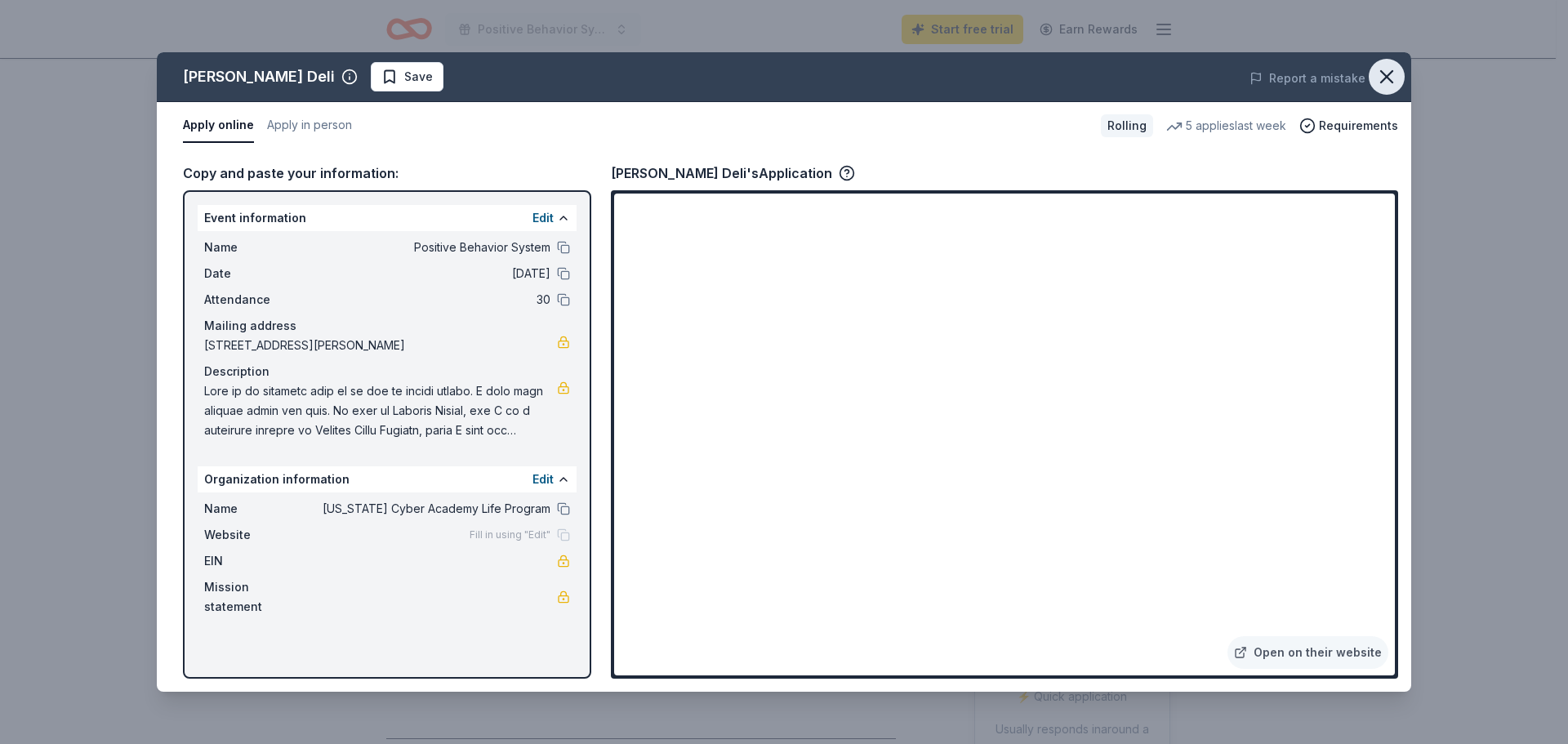
click at [1393, 74] on icon "button" at bounding box center [1387, 77] width 23 height 23
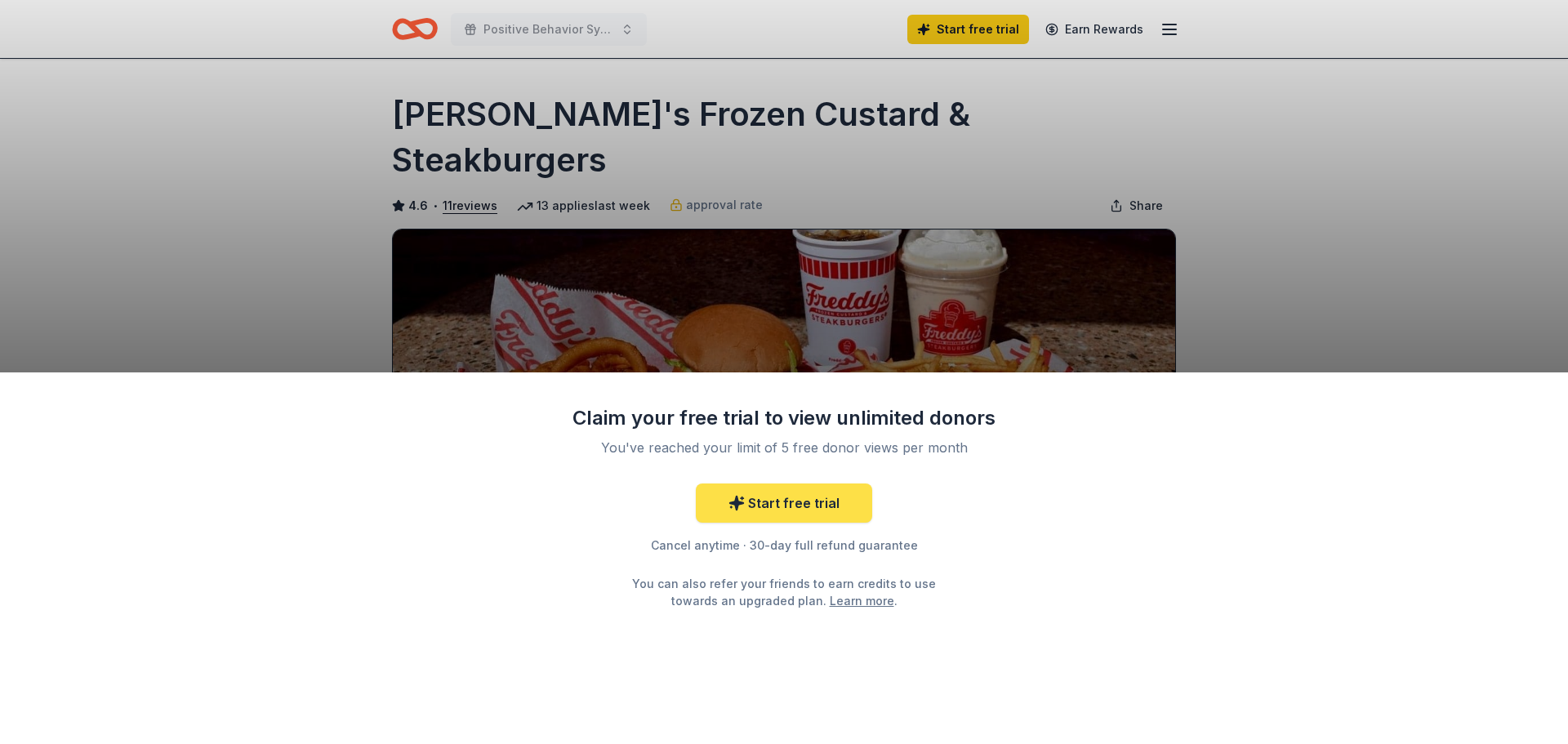
click at [793, 509] on link "Start free trial" at bounding box center [784, 503] width 177 height 39
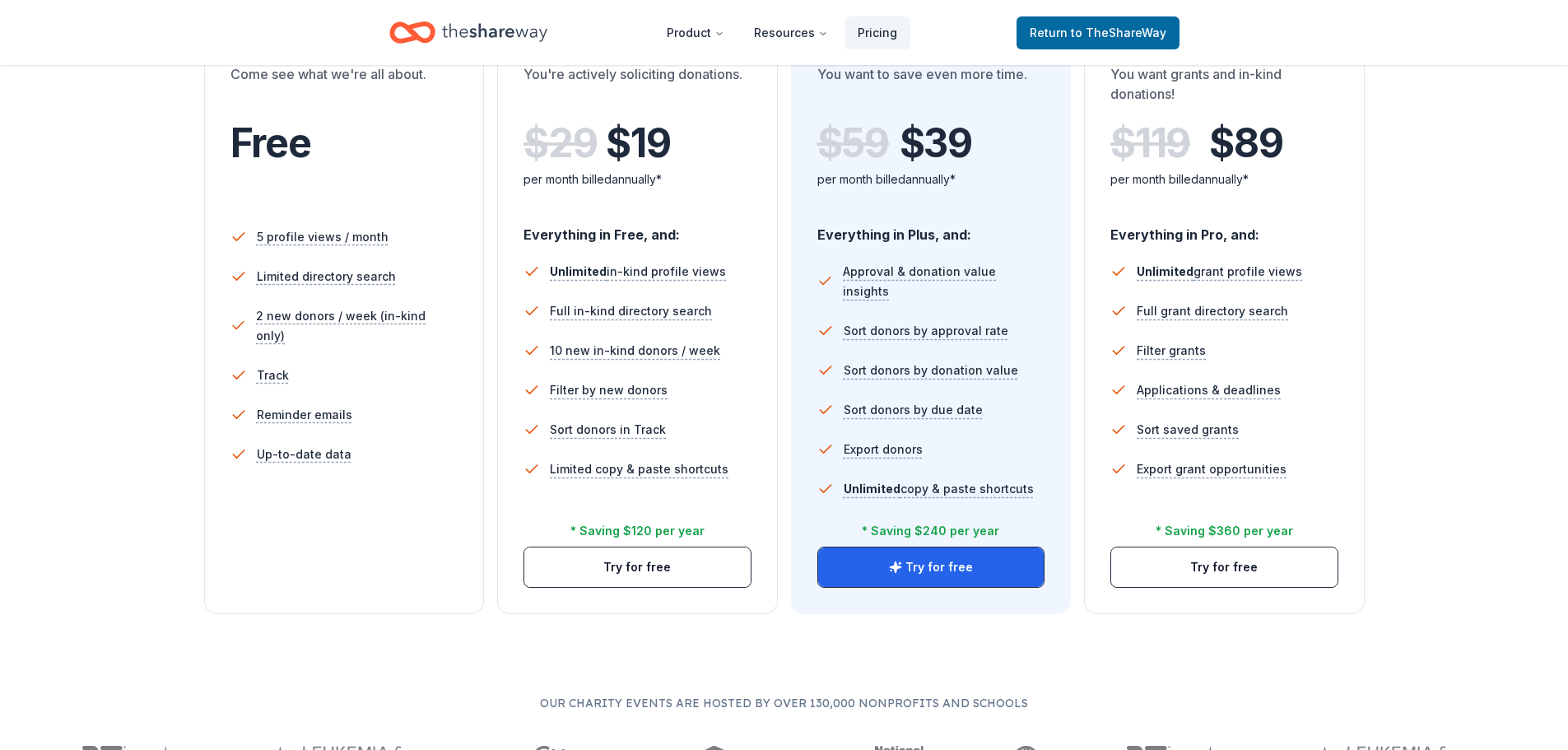
scroll to position [411, 0]
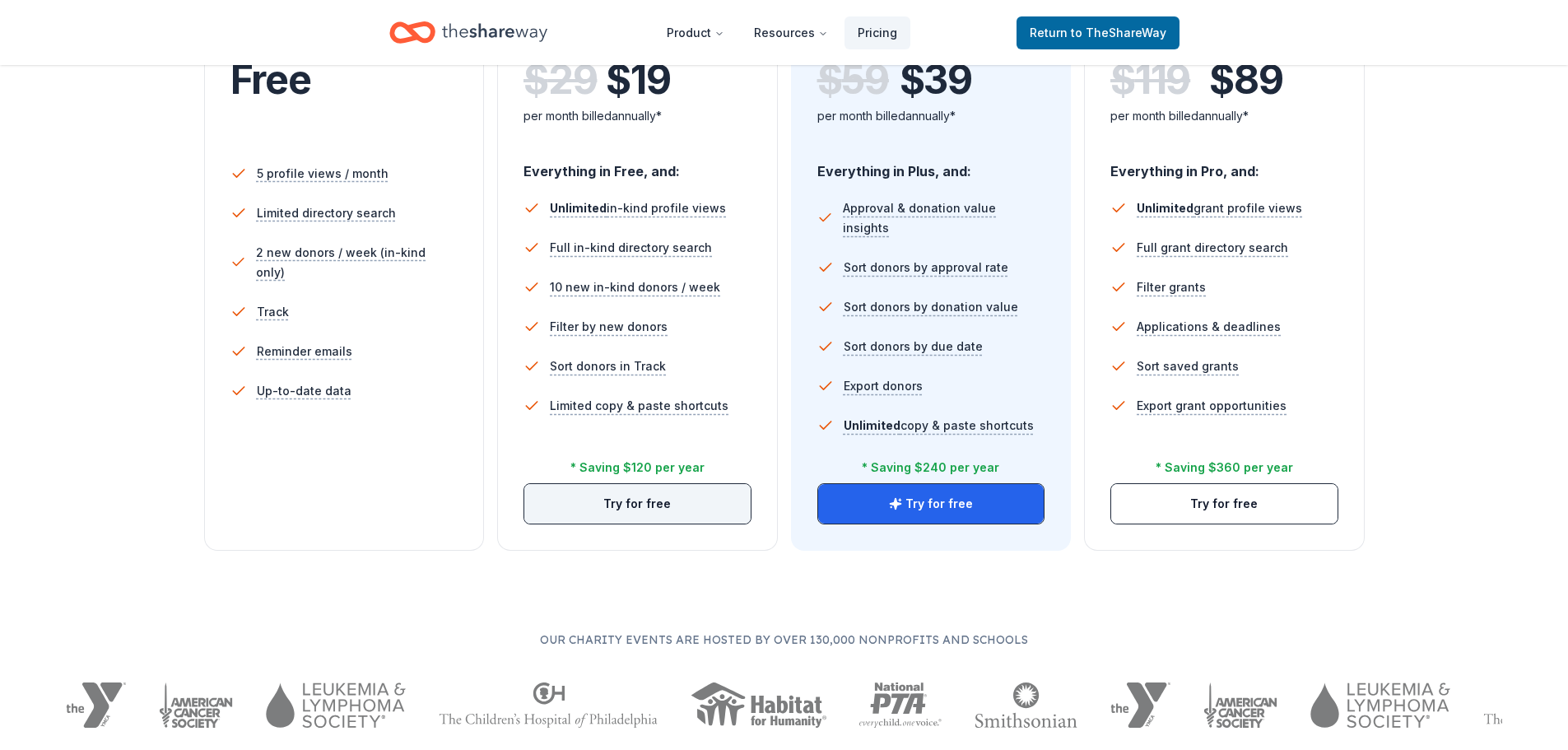
click at [671, 498] on button "Try for free" at bounding box center [637, 503] width 226 height 40
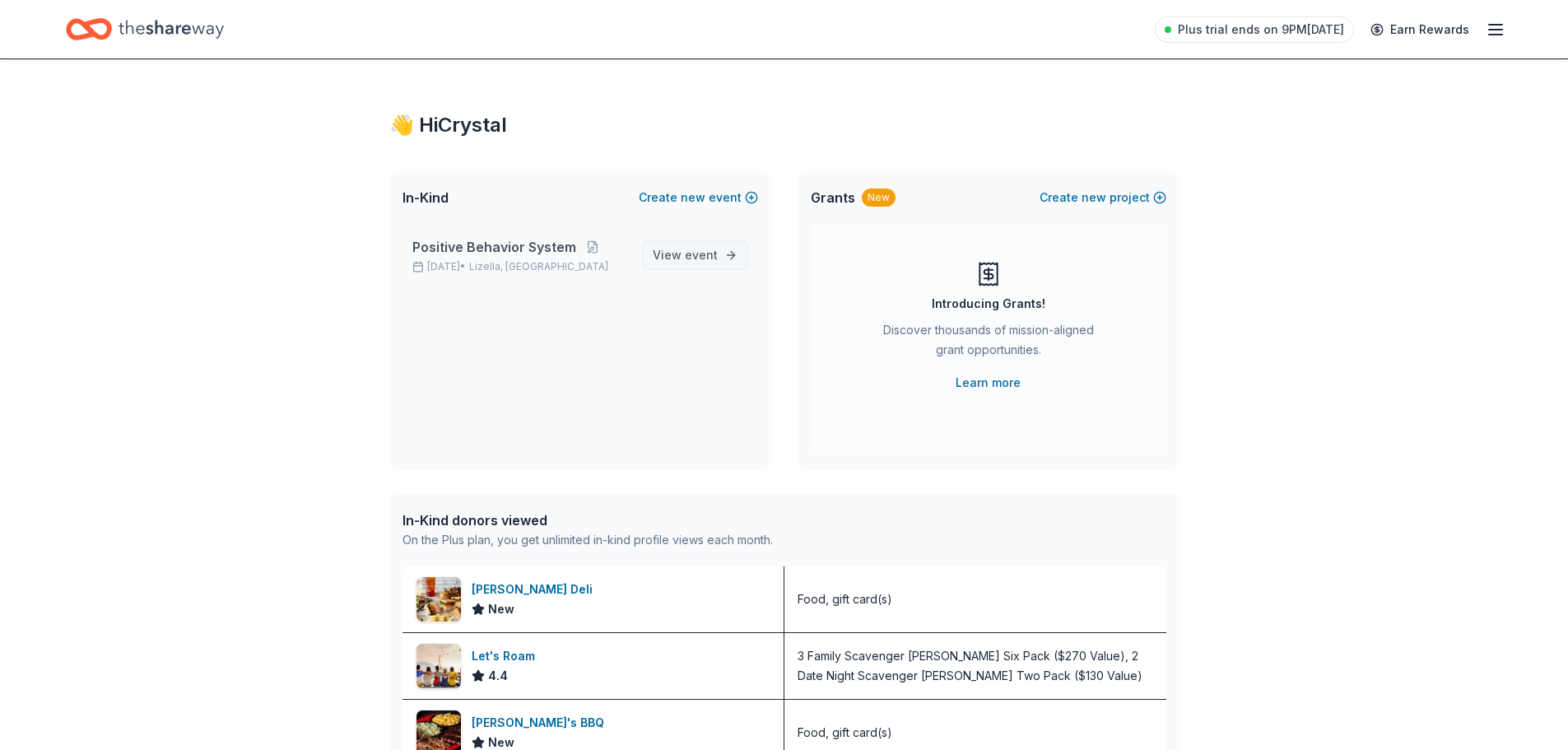
click at [698, 257] on span "event" at bounding box center [701, 255] width 33 height 14
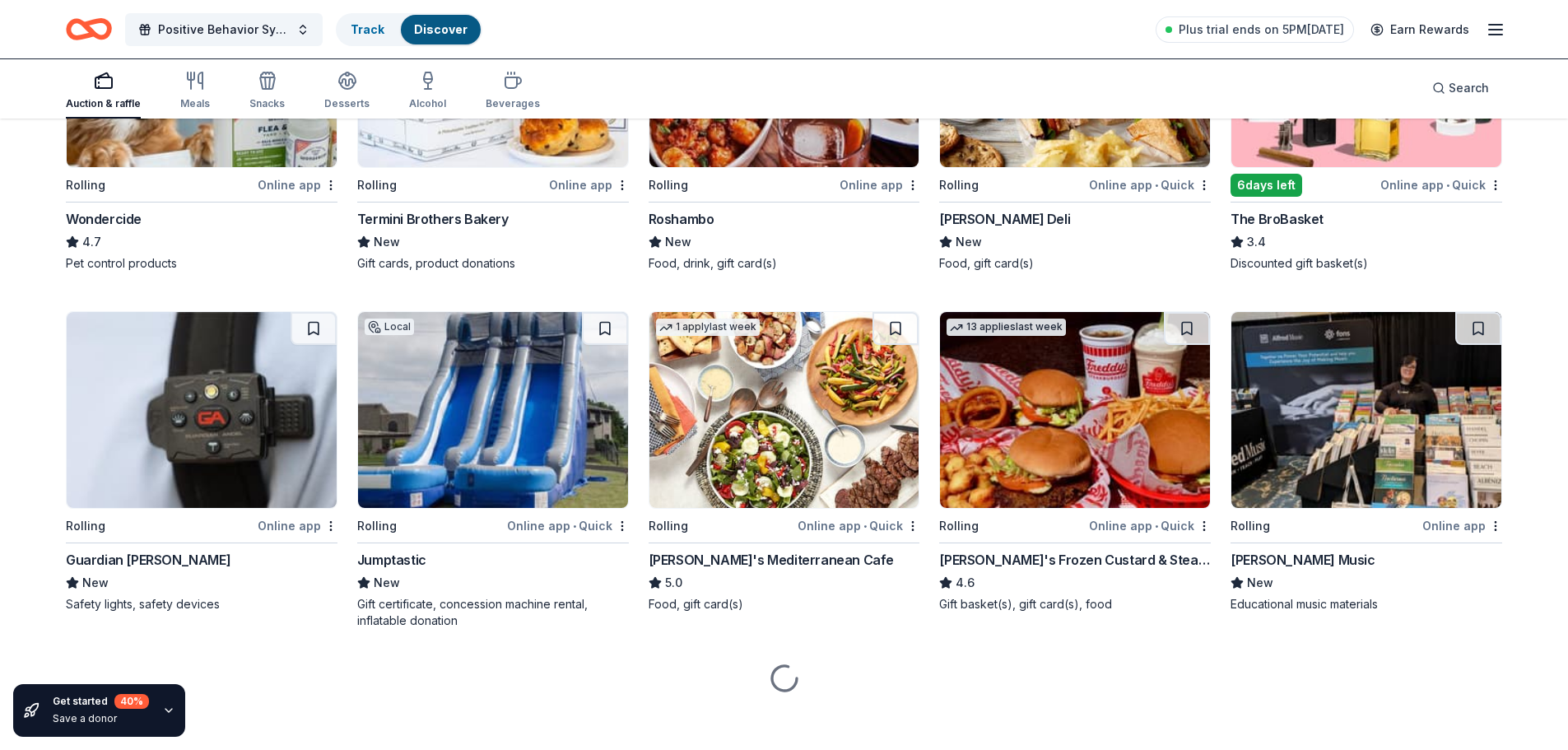
scroll to position [1041, 0]
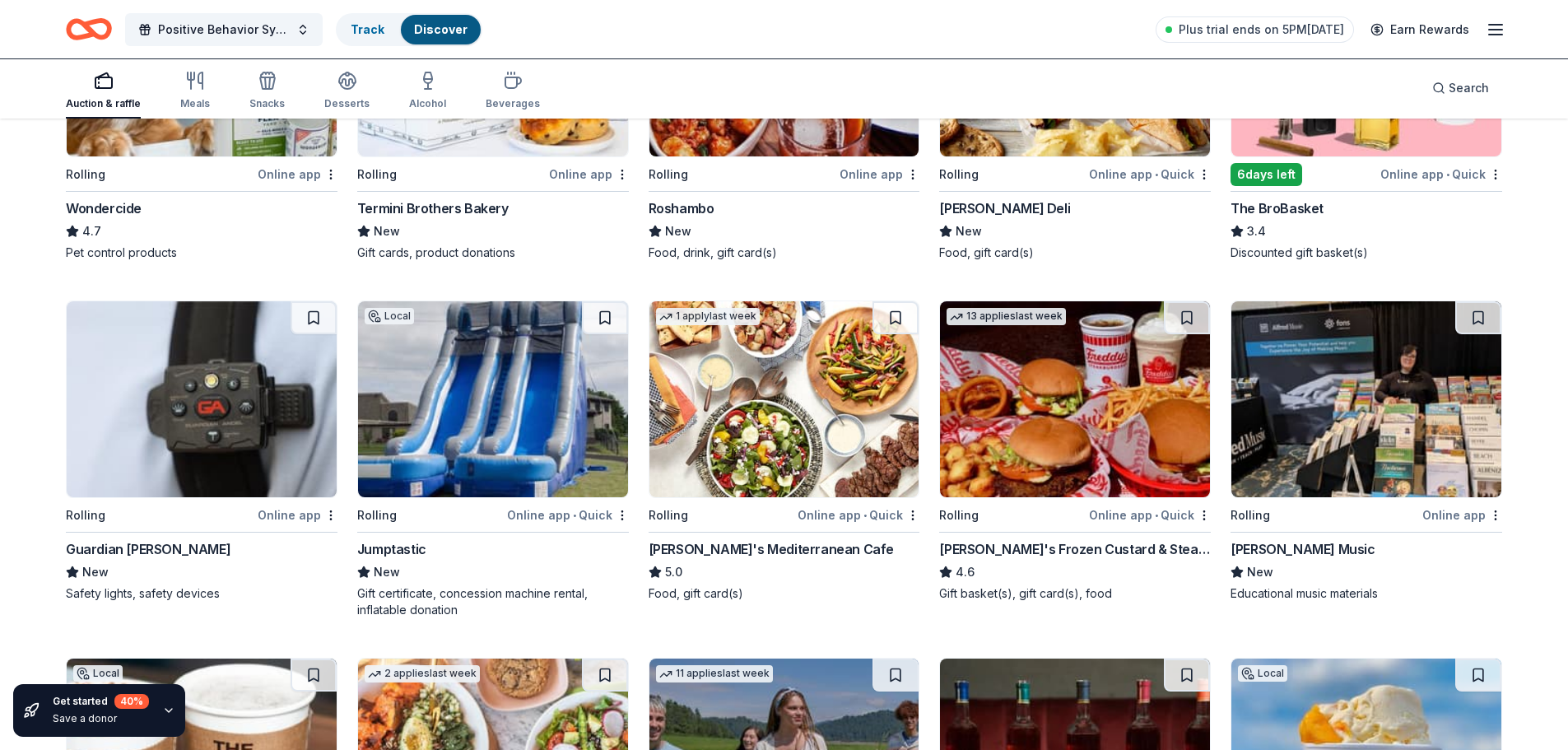
click at [1064, 400] on img at bounding box center [1074, 399] width 270 height 195
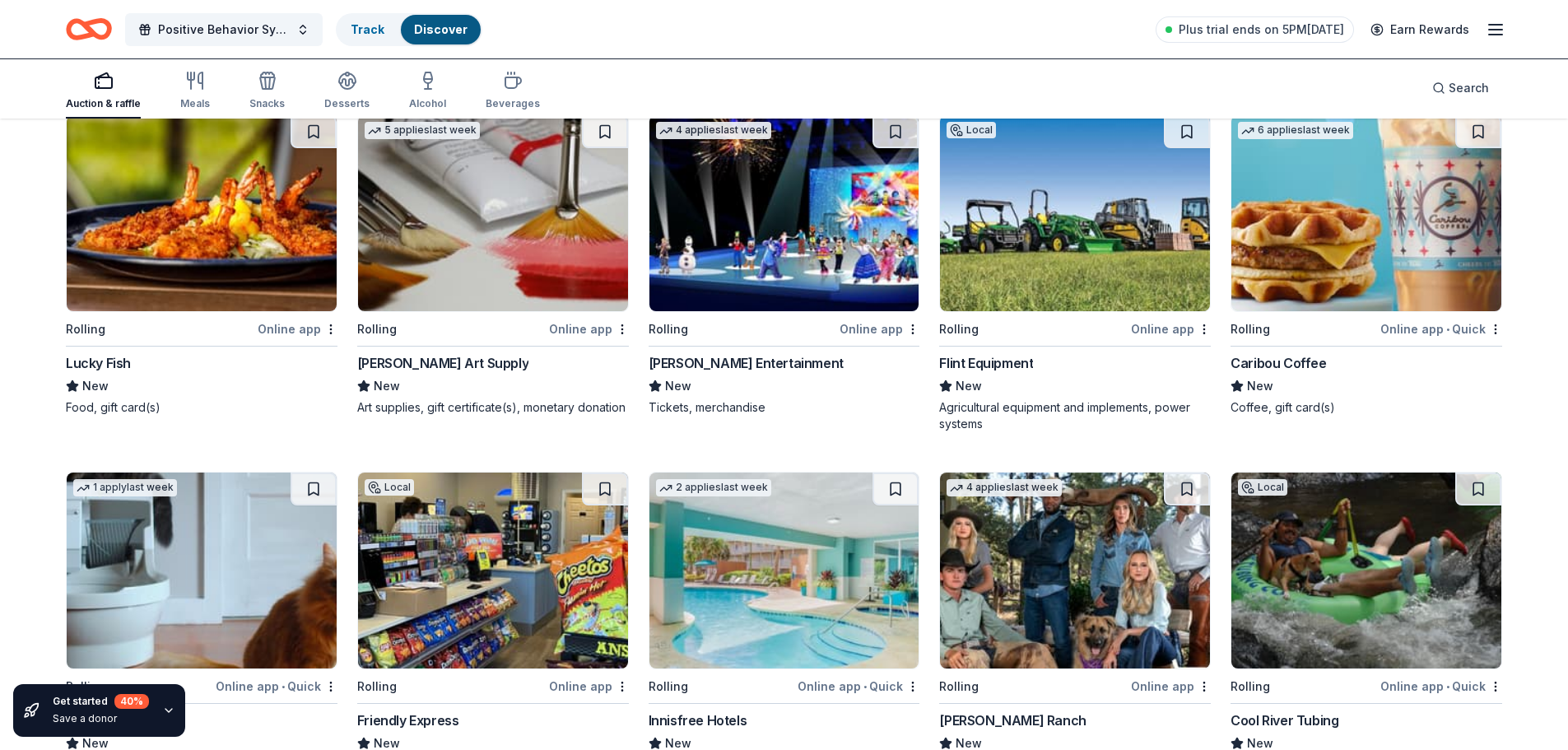
scroll to position [3360, 0]
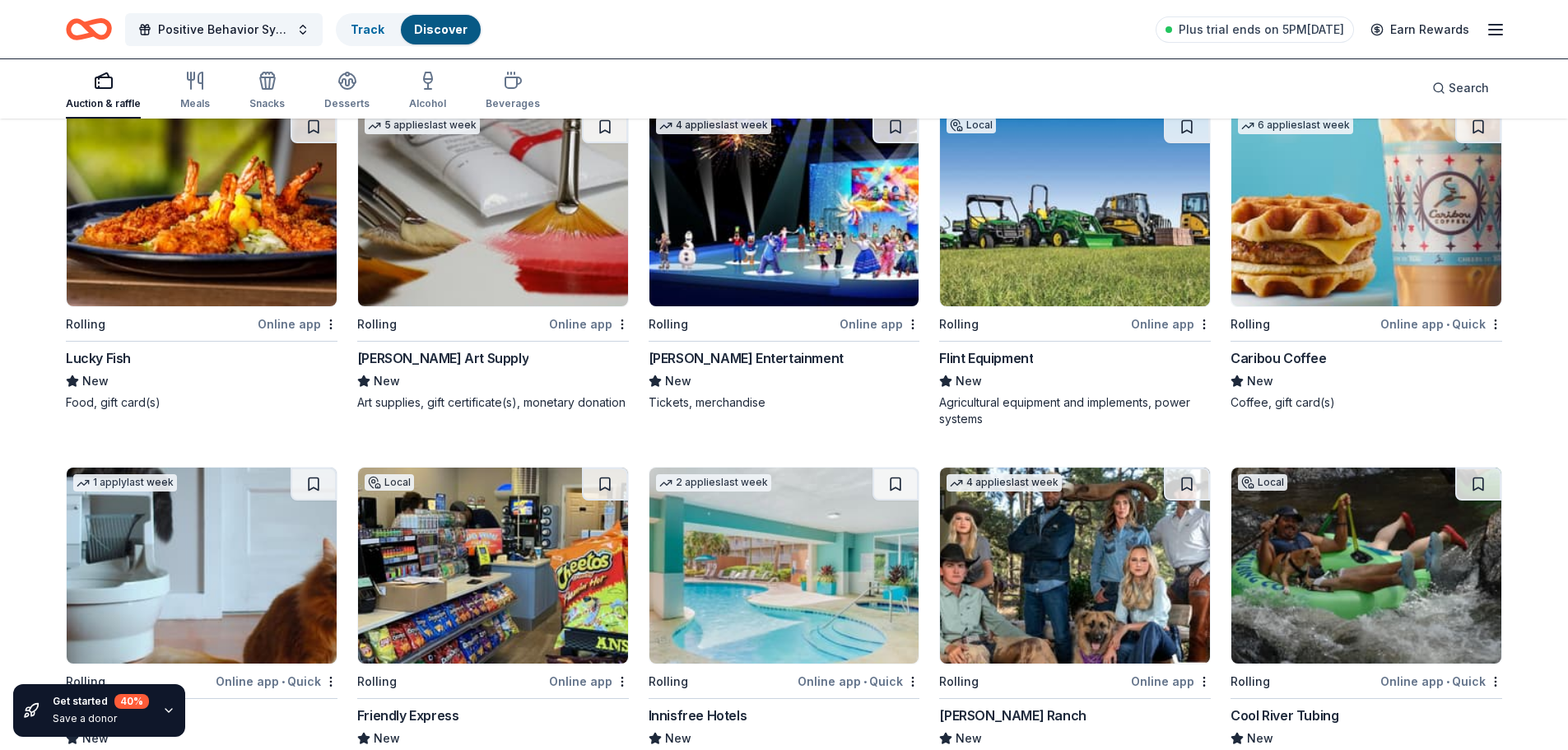
click at [1325, 266] on img at bounding box center [1366, 208] width 270 height 195
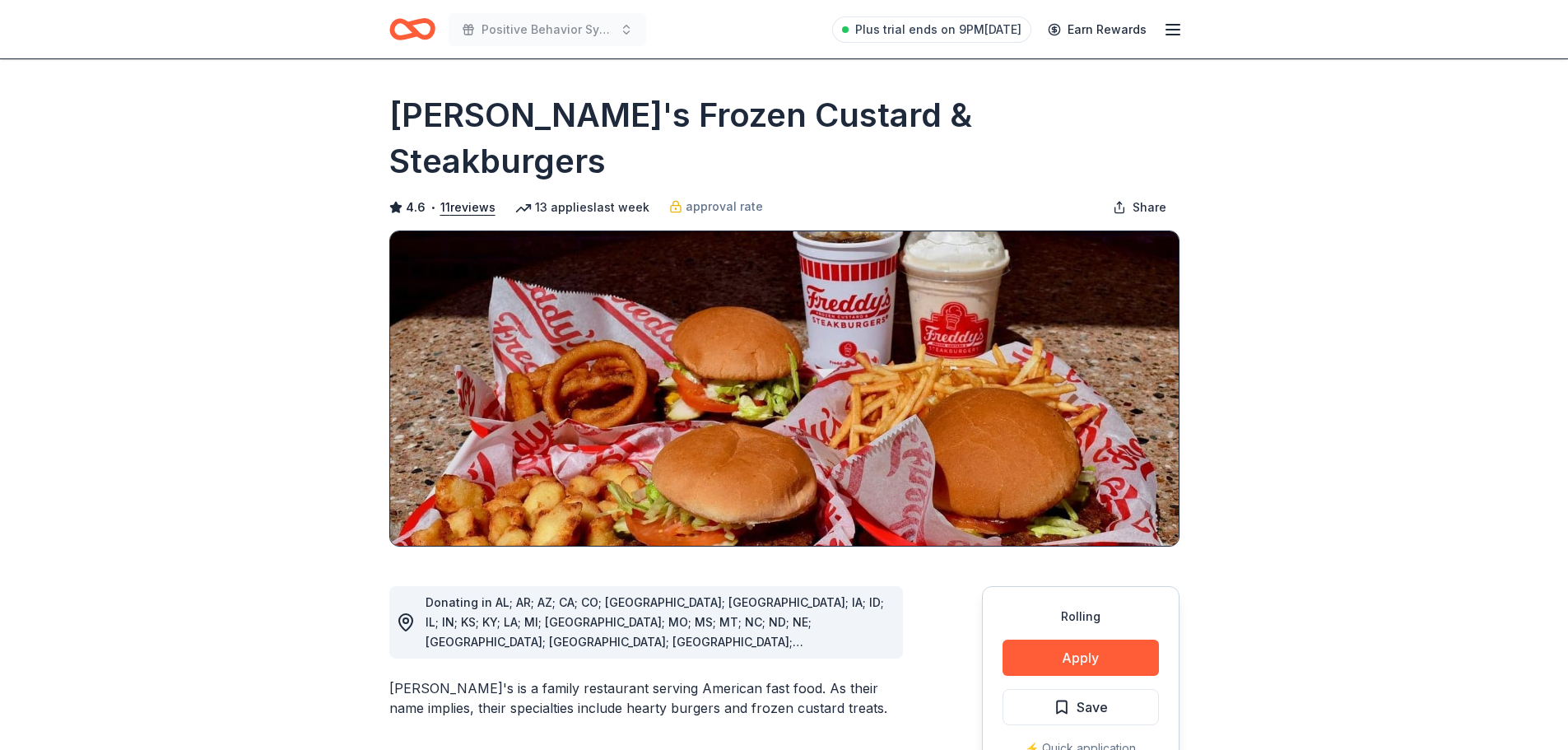
click at [1091, 640] on button "Apply" at bounding box center [1080, 657] width 157 height 36
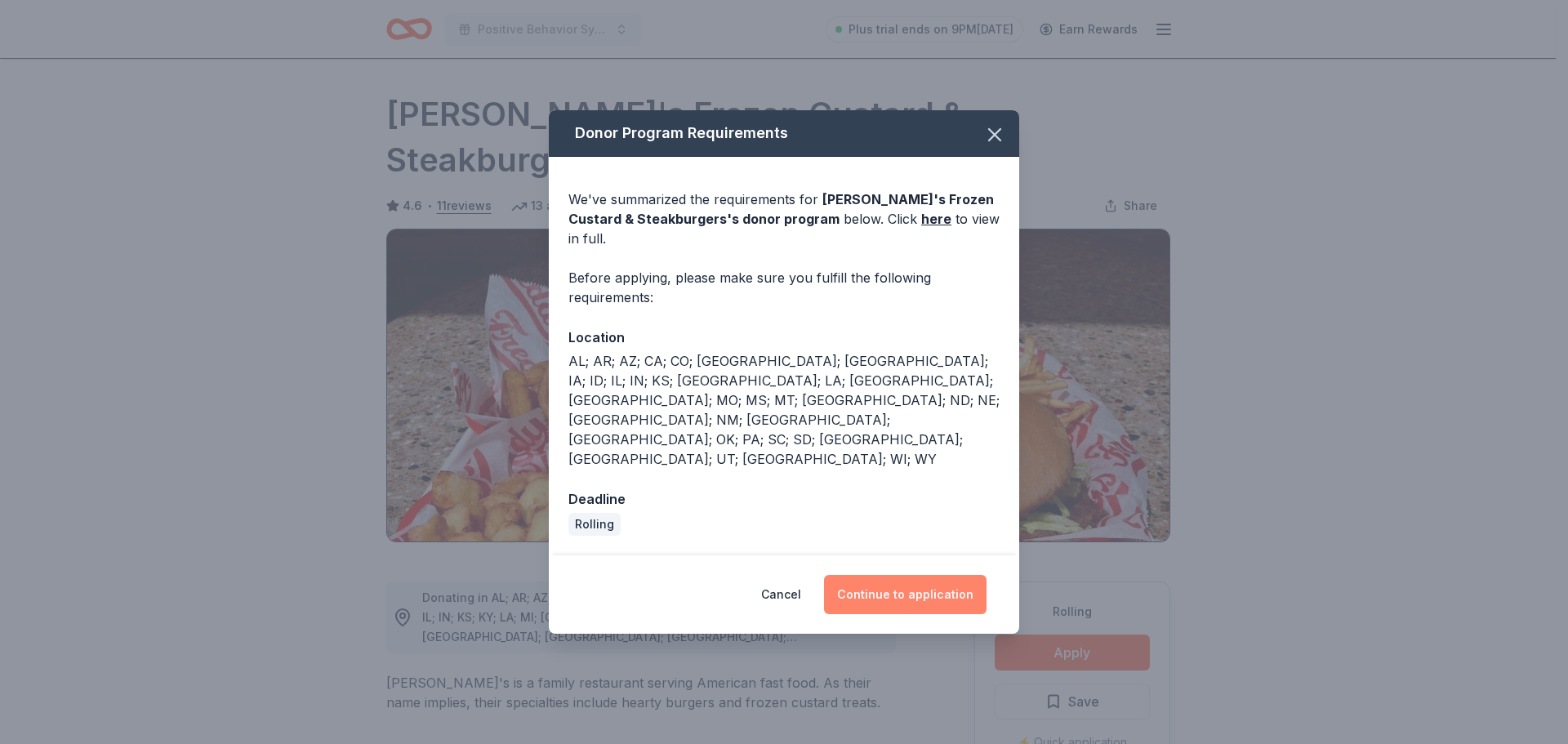
click at [899, 575] on button "Continue to application" at bounding box center [905, 594] width 162 height 39
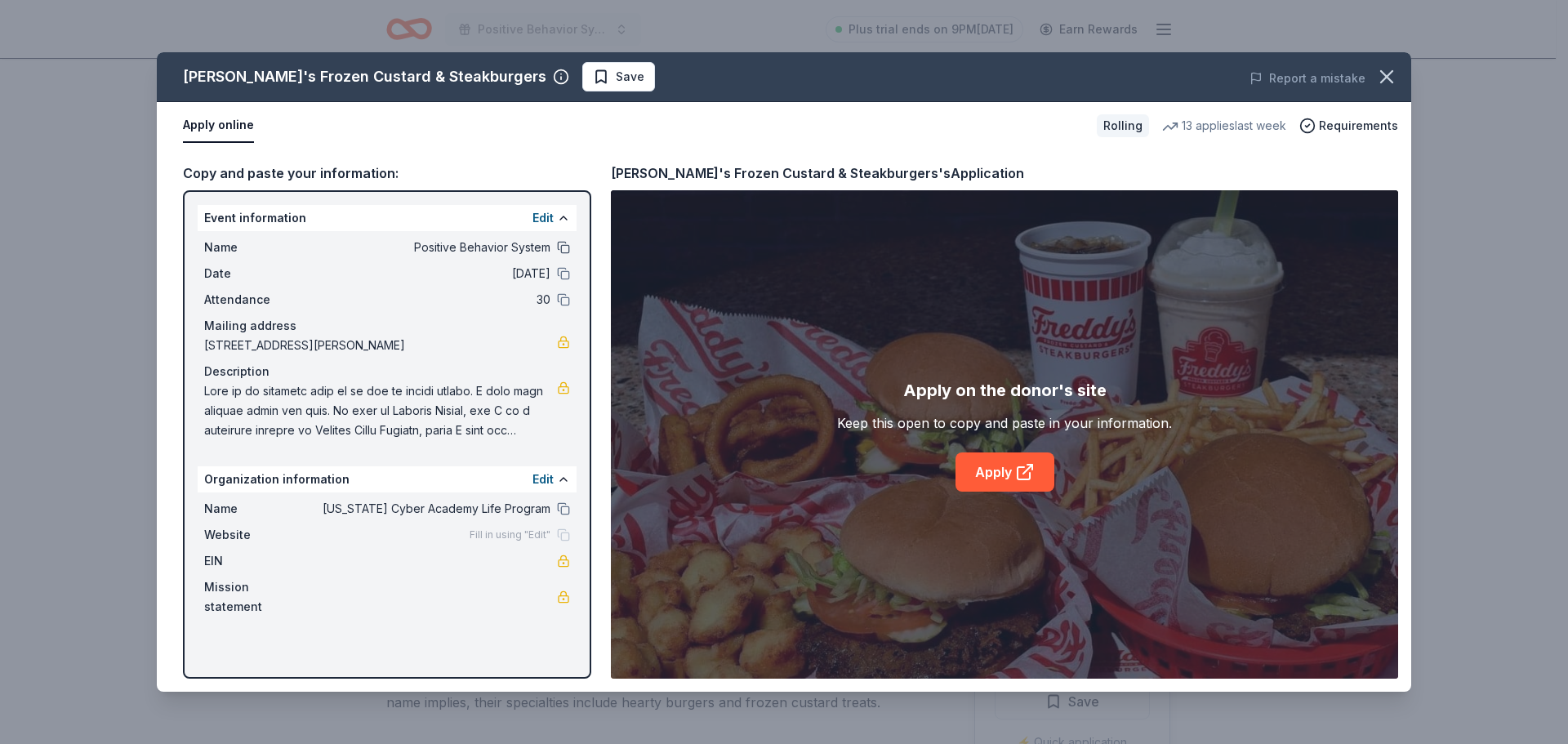
click at [559, 246] on button at bounding box center [564, 248] width 13 height 13
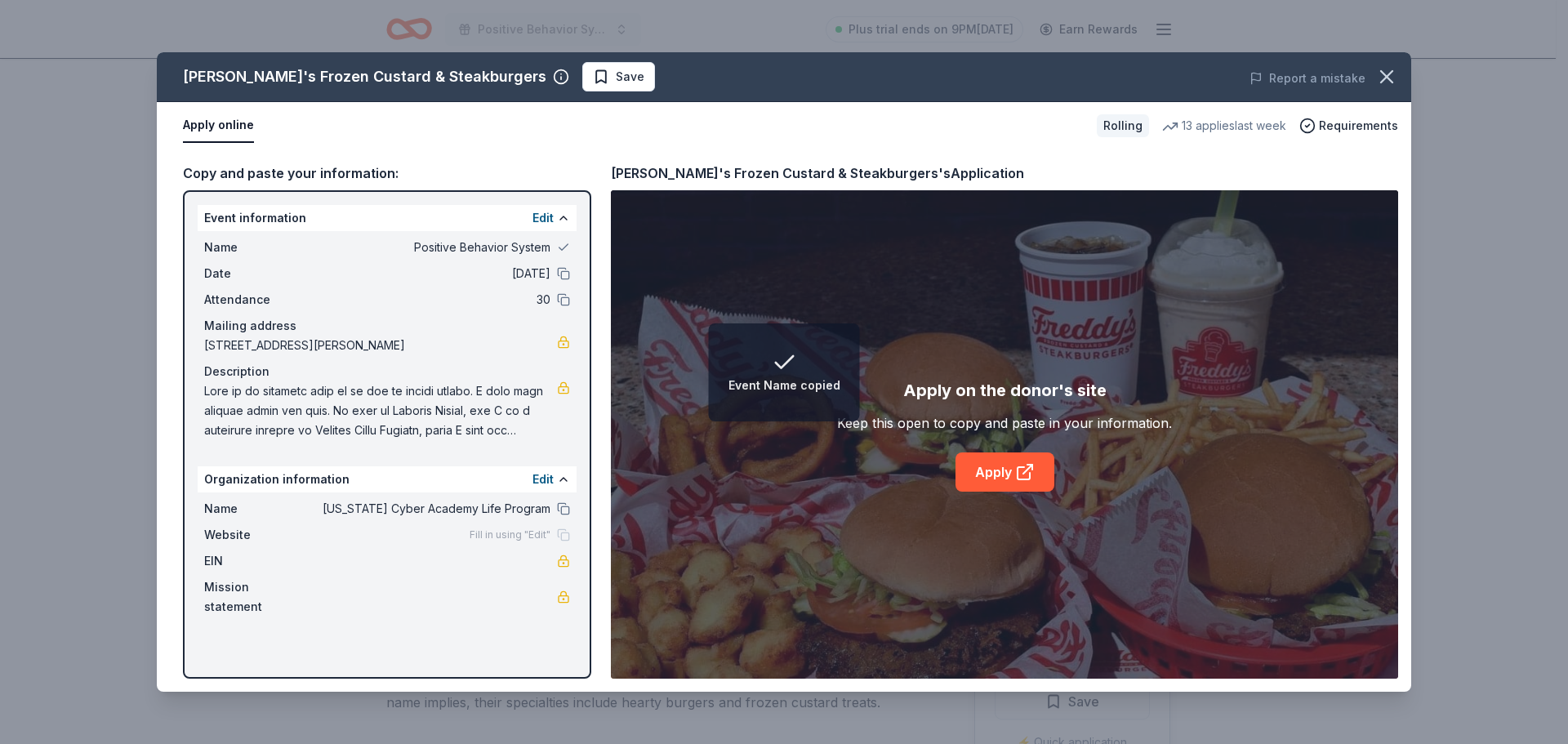
click at [561, 264] on div "Date 08/31/25" at bounding box center [387, 274] width 366 height 19
click at [562, 294] on button at bounding box center [564, 300] width 13 height 13
click at [564, 266] on div "Date 08/31/25" at bounding box center [387, 274] width 366 height 19
click at [564, 275] on button at bounding box center [564, 274] width 13 height 13
click at [567, 245] on button at bounding box center [564, 248] width 13 height 13
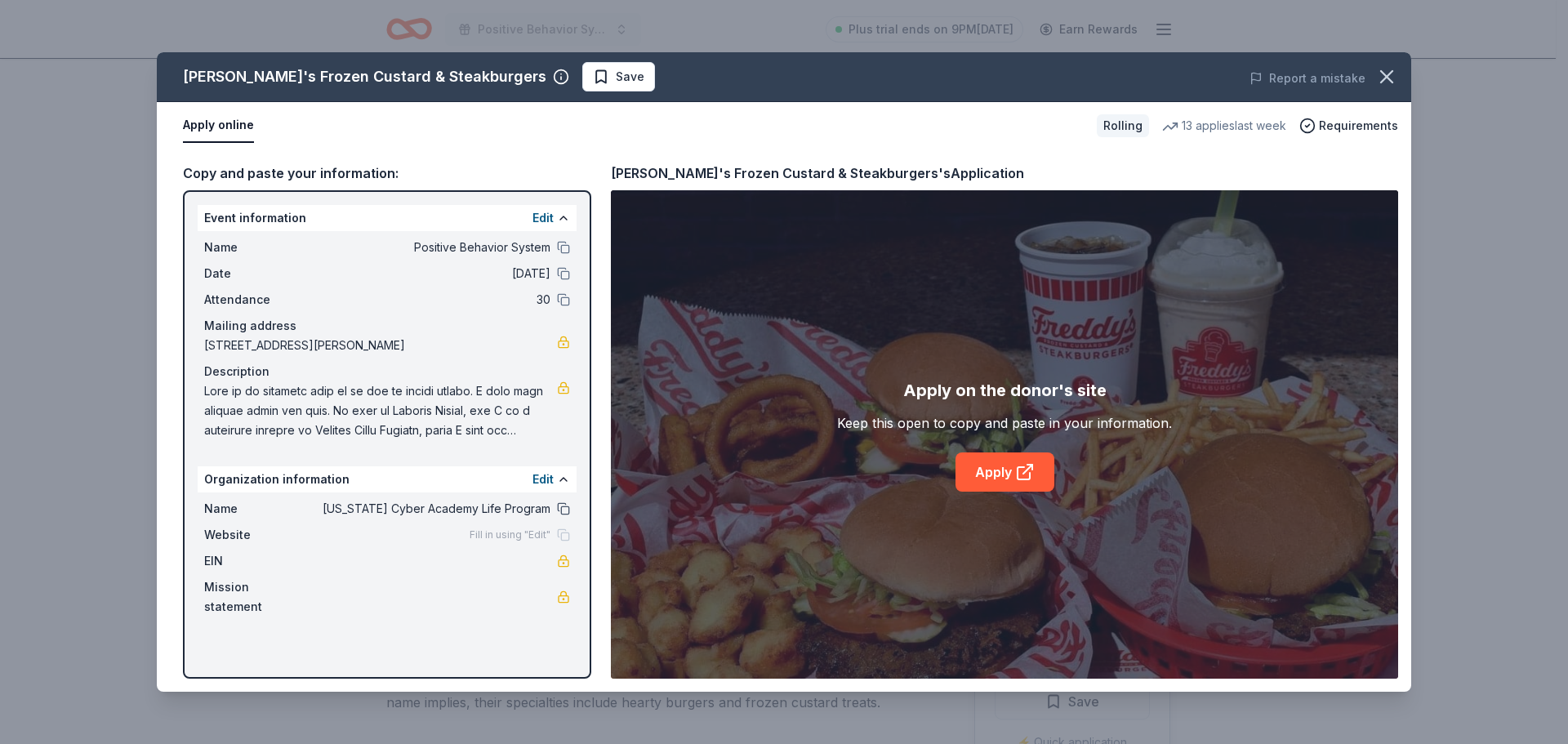
click at [565, 505] on button at bounding box center [564, 509] width 13 height 13
click at [1003, 476] on link "Apply" at bounding box center [1004, 471] width 99 height 39
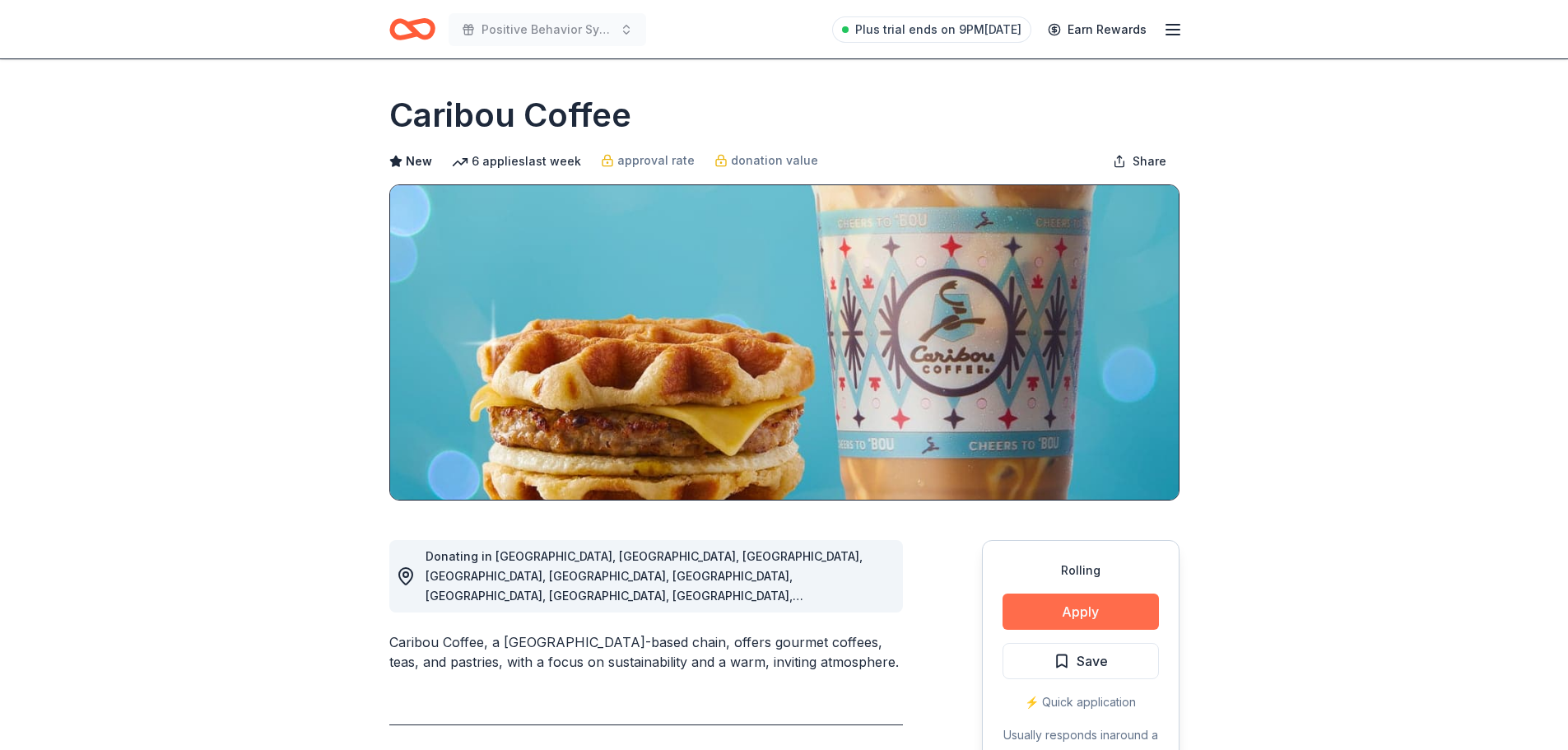
click at [1025, 602] on button "Apply" at bounding box center [1080, 611] width 157 height 36
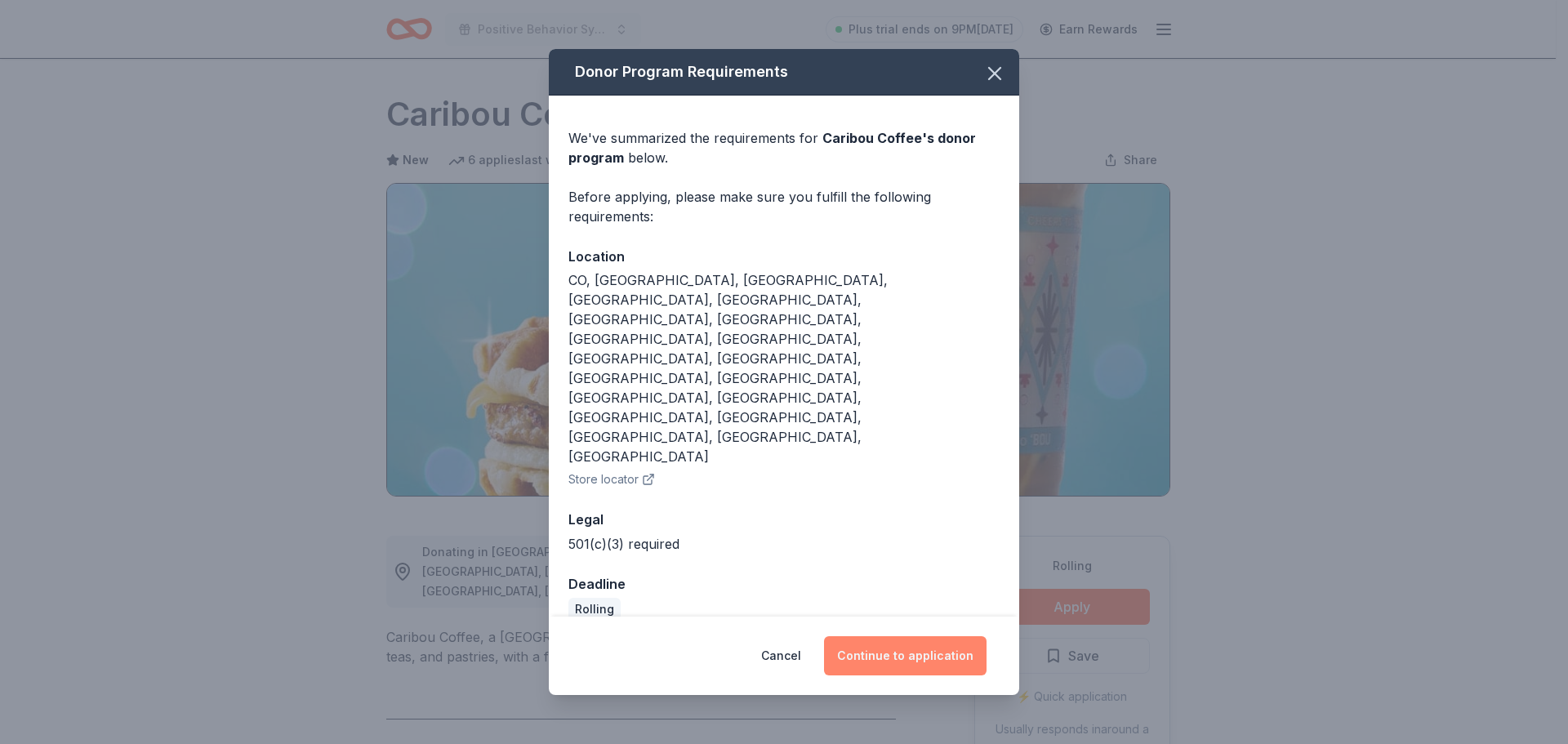
click at [867, 636] on button "Continue to application" at bounding box center [905, 656] width 162 height 39
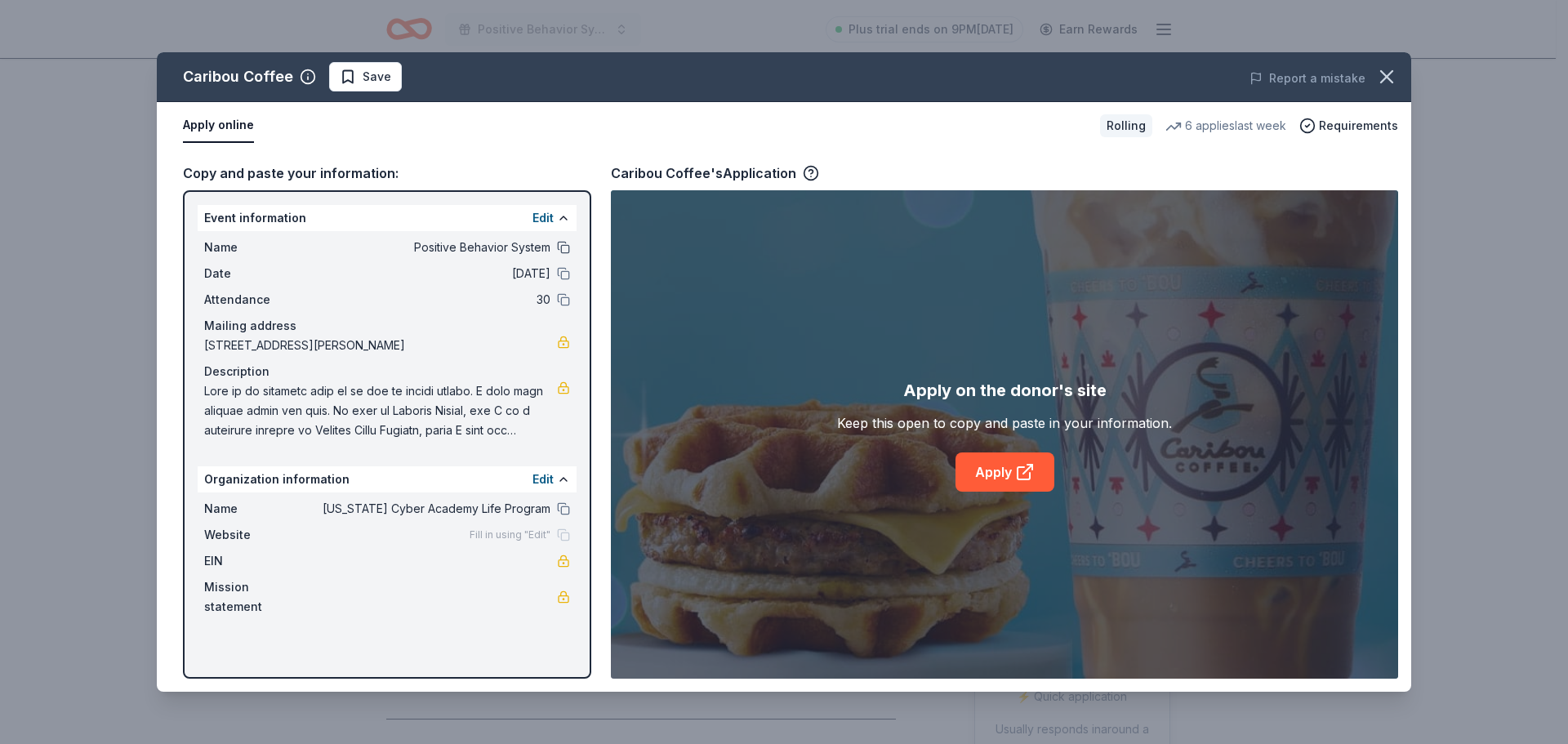
click at [565, 244] on button at bounding box center [564, 248] width 13 height 13
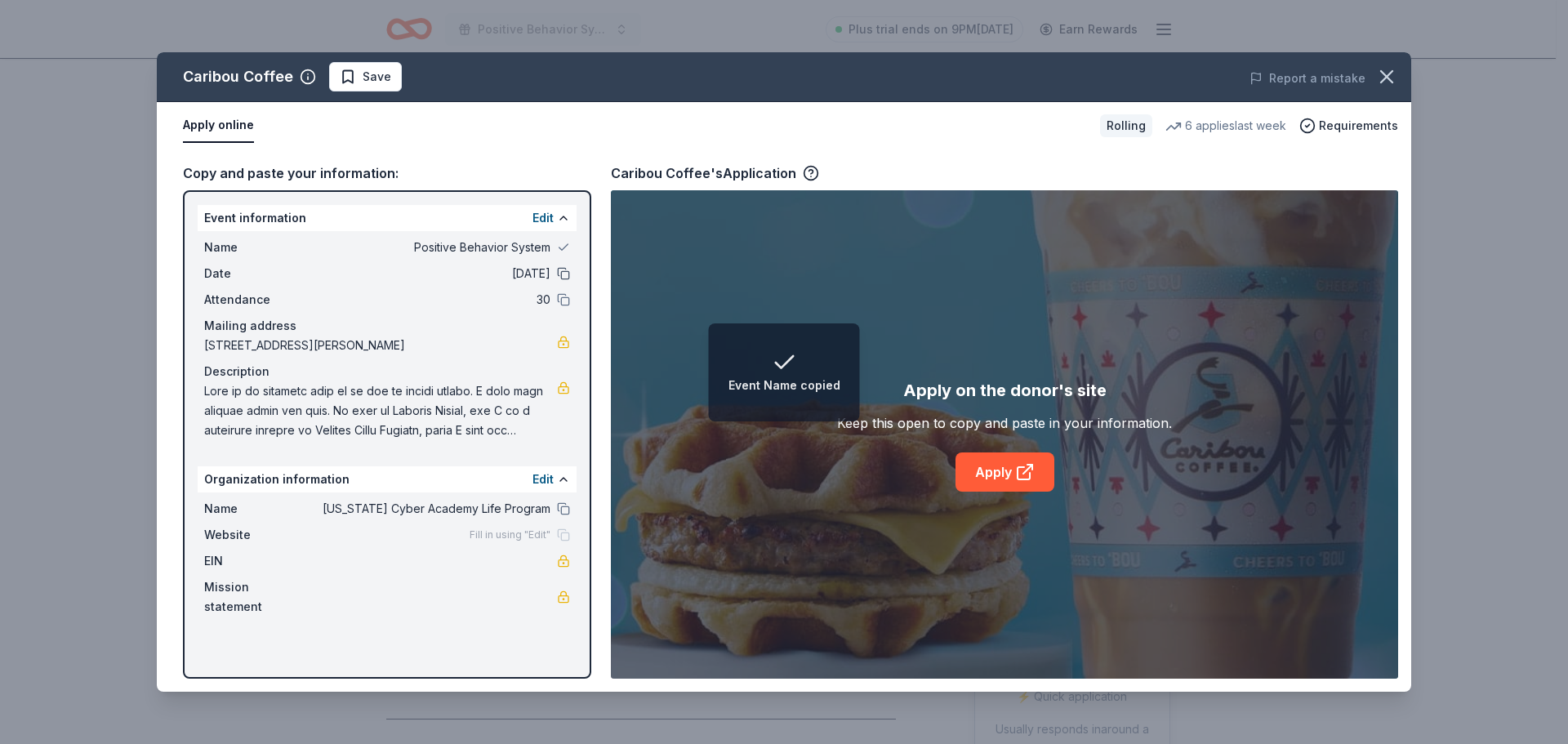
click at [565, 276] on button at bounding box center [564, 274] width 13 height 13
click at [563, 299] on button at bounding box center [564, 300] width 13 height 13
click at [561, 502] on button at bounding box center [564, 509] width 13 height 13
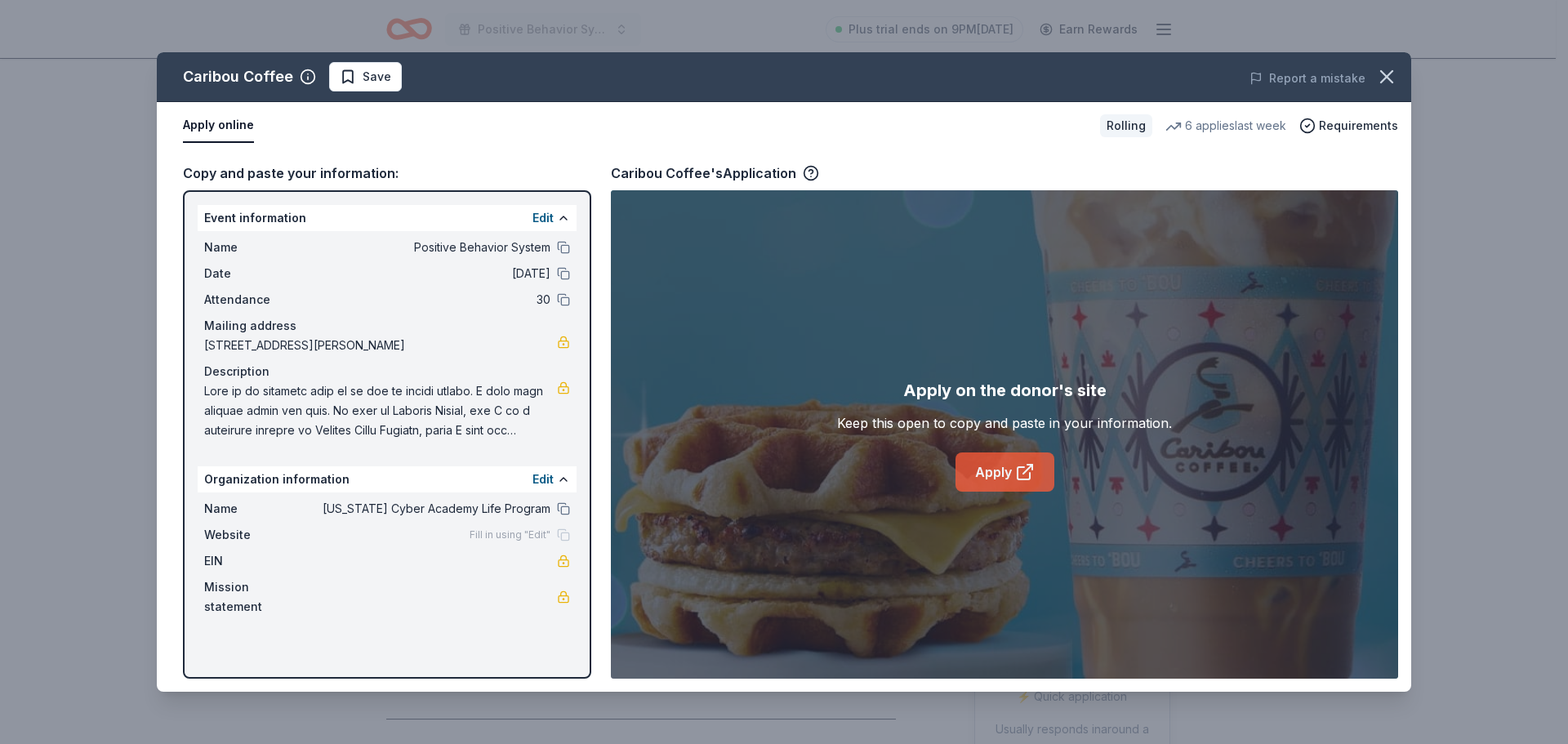
click at [1009, 470] on link "Apply" at bounding box center [1004, 471] width 99 height 39
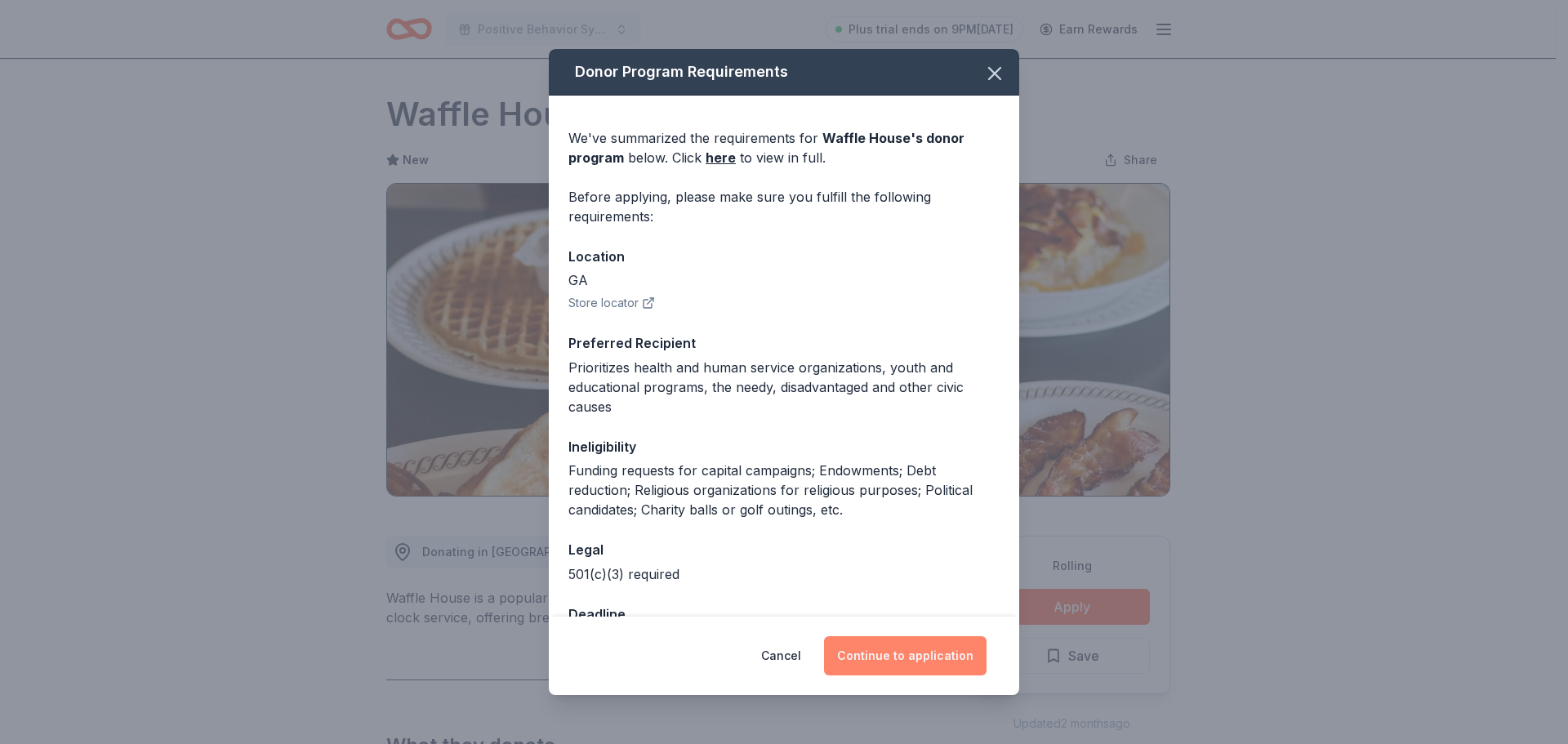
click at [905, 655] on button "Continue to application" at bounding box center [905, 656] width 162 height 39
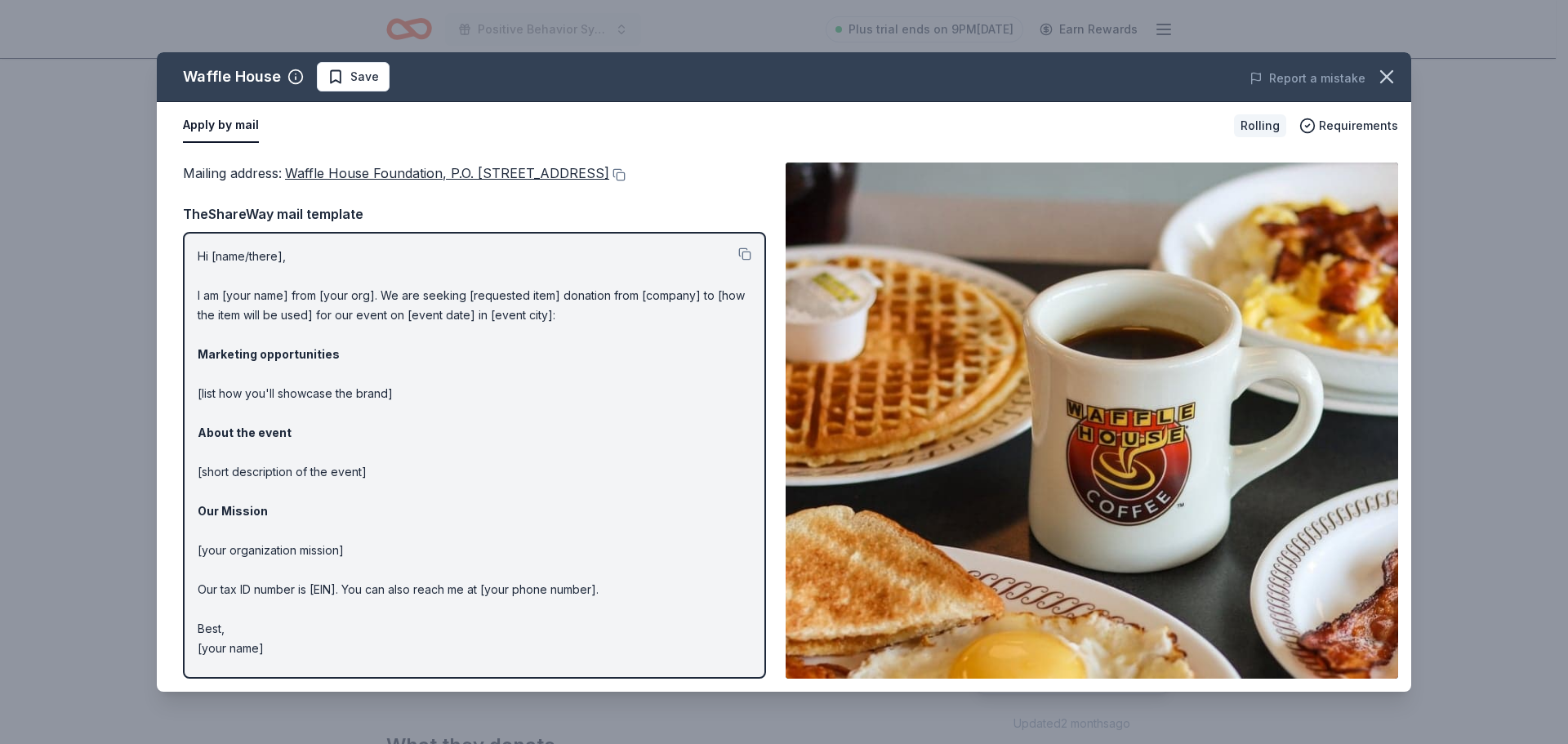
click at [206, 253] on p "Hi [name/there], I am [your name] from [your org]. We are seeking [requested it…" at bounding box center [474, 452] width 554 height 412
click at [290, 287] on p "Hi [name/there], I am [your name] from [your org]. We are seeking [requested it…" at bounding box center [474, 452] width 554 height 412
drag, startPoint x: 277, startPoint y: 634, endPoint x: 217, endPoint y: 252, distance: 386.7
click at [217, 252] on p "Hi [name/there], I am [your name] from [your org]. We are seeking [requested it…" at bounding box center [474, 452] width 554 height 412
click at [481, 286] on p "Hi [name/there], I am [your name] from [your org]. We are seeking [requested it…" at bounding box center [474, 452] width 554 height 412
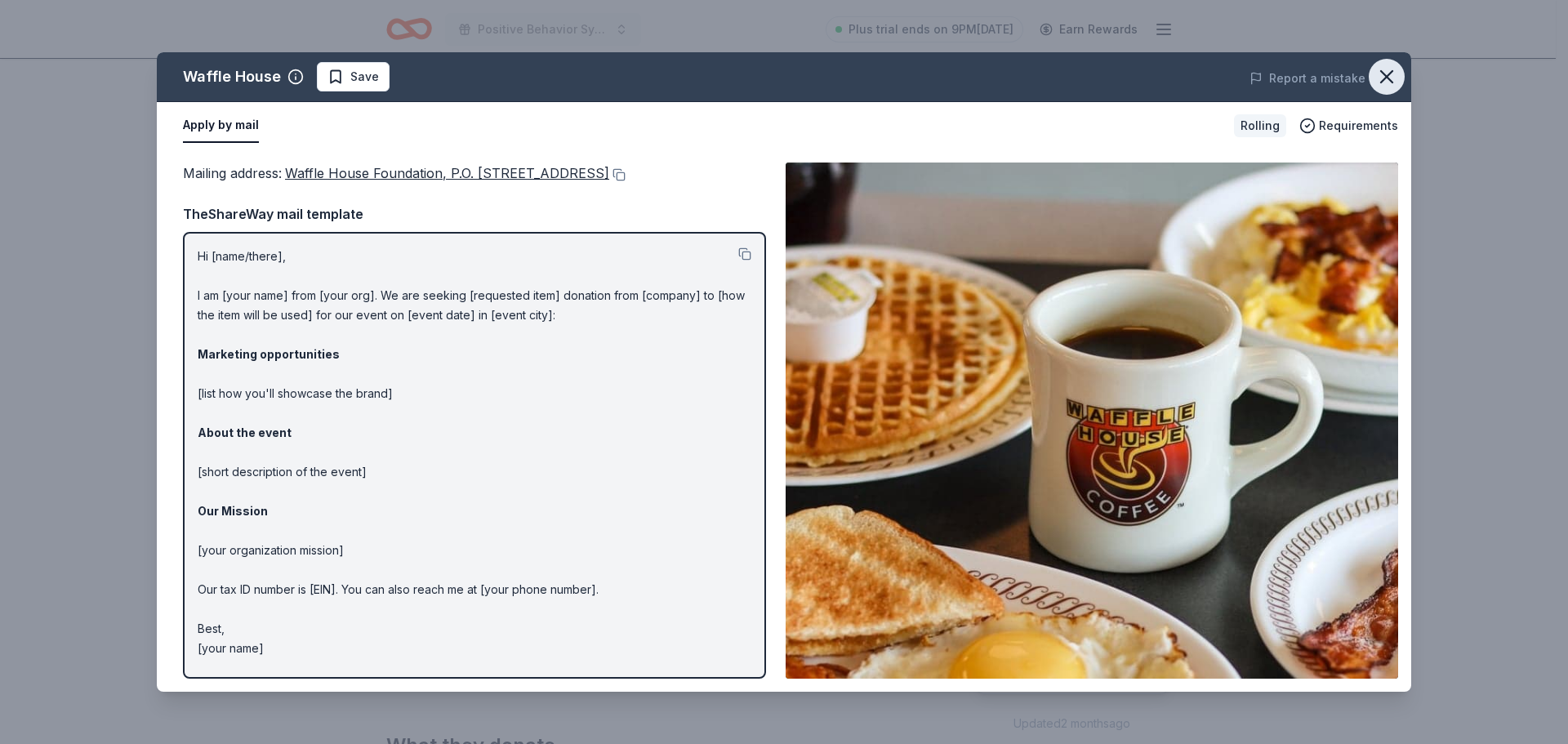
click at [1387, 86] on icon "button" at bounding box center [1387, 77] width 23 height 23
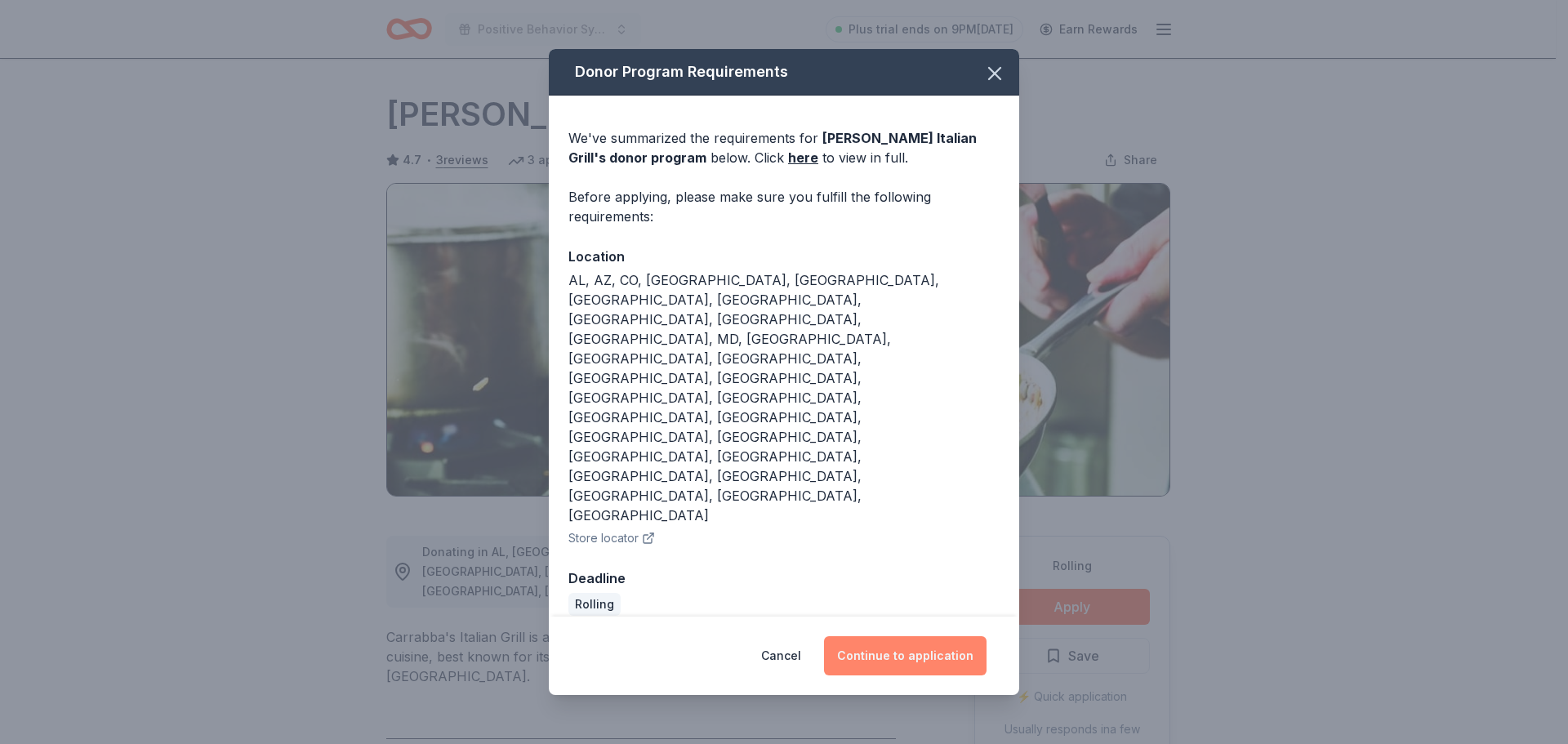
click at [883, 636] on button "Continue to application" at bounding box center [905, 656] width 162 height 39
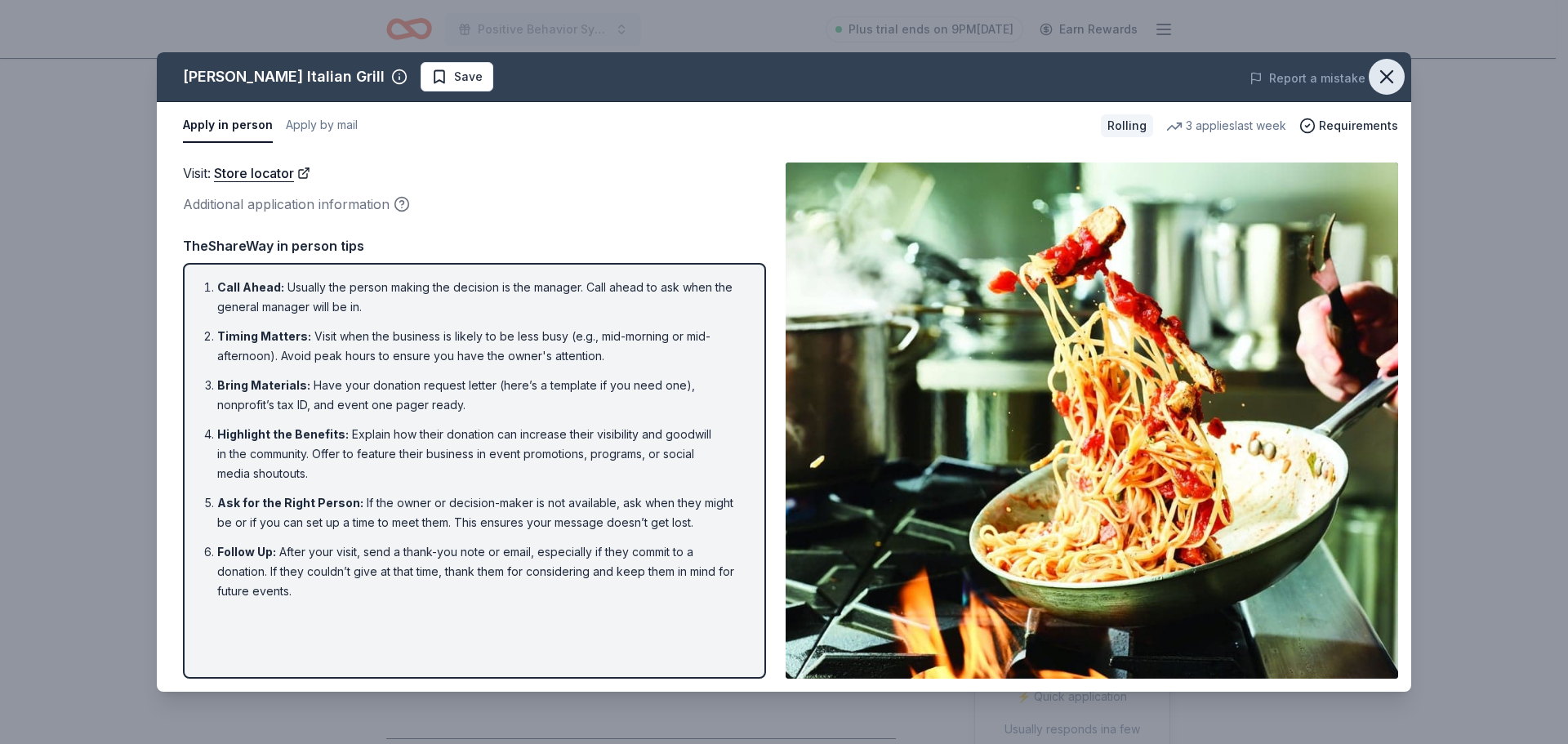
click at [1383, 84] on icon "button" at bounding box center [1387, 77] width 23 height 23
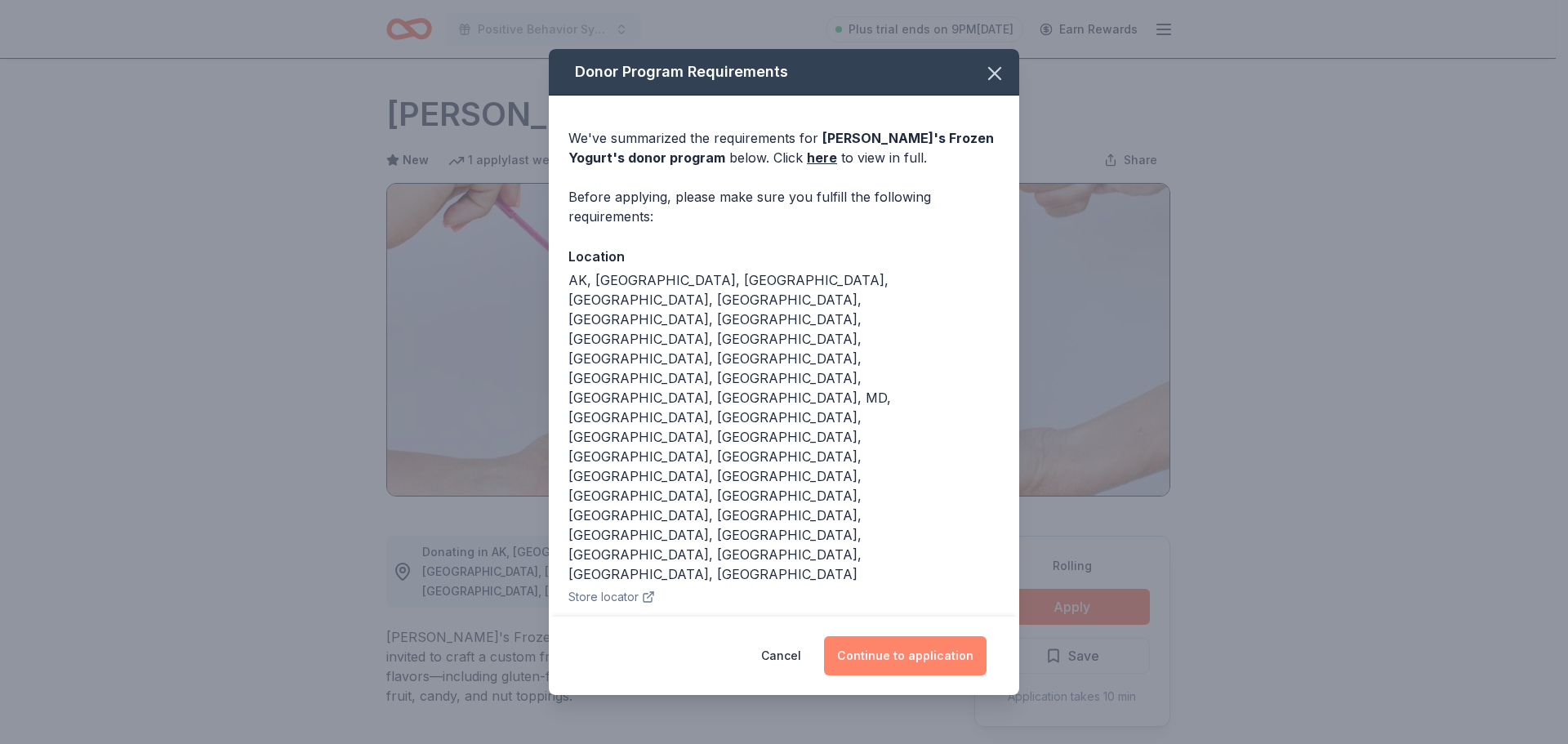
click at [885, 636] on button "Continue to application" at bounding box center [905, 656] width 162 height 39
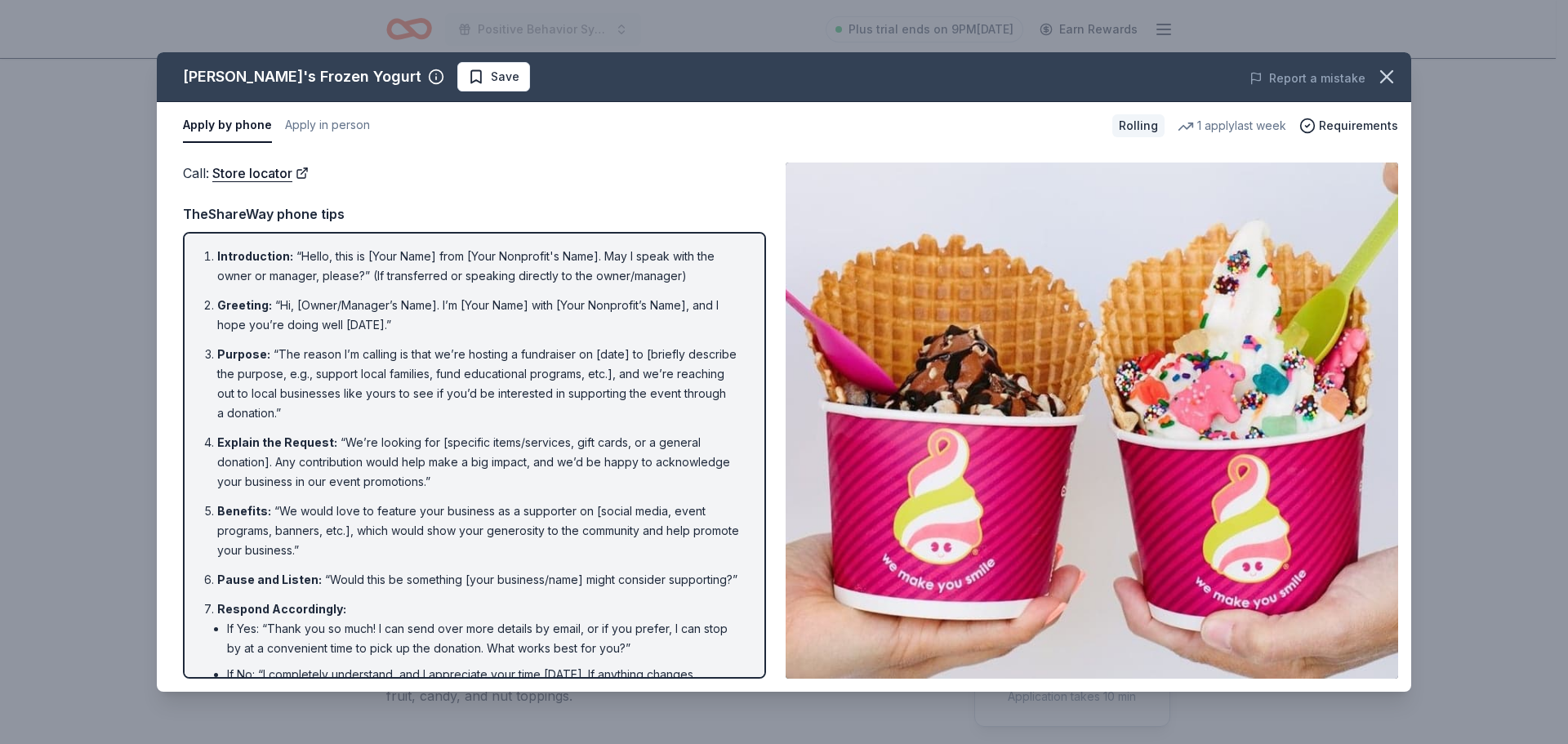
click at [449, 403] on li "Purpose : “The reason I’m calling is that we’re hosting a fundraiser on [date] …" at bounding box center [479, 384] width 524 height 79
click at [1392, 72] on icon "button" at bounding box center [1387, 77] width 12 height 12
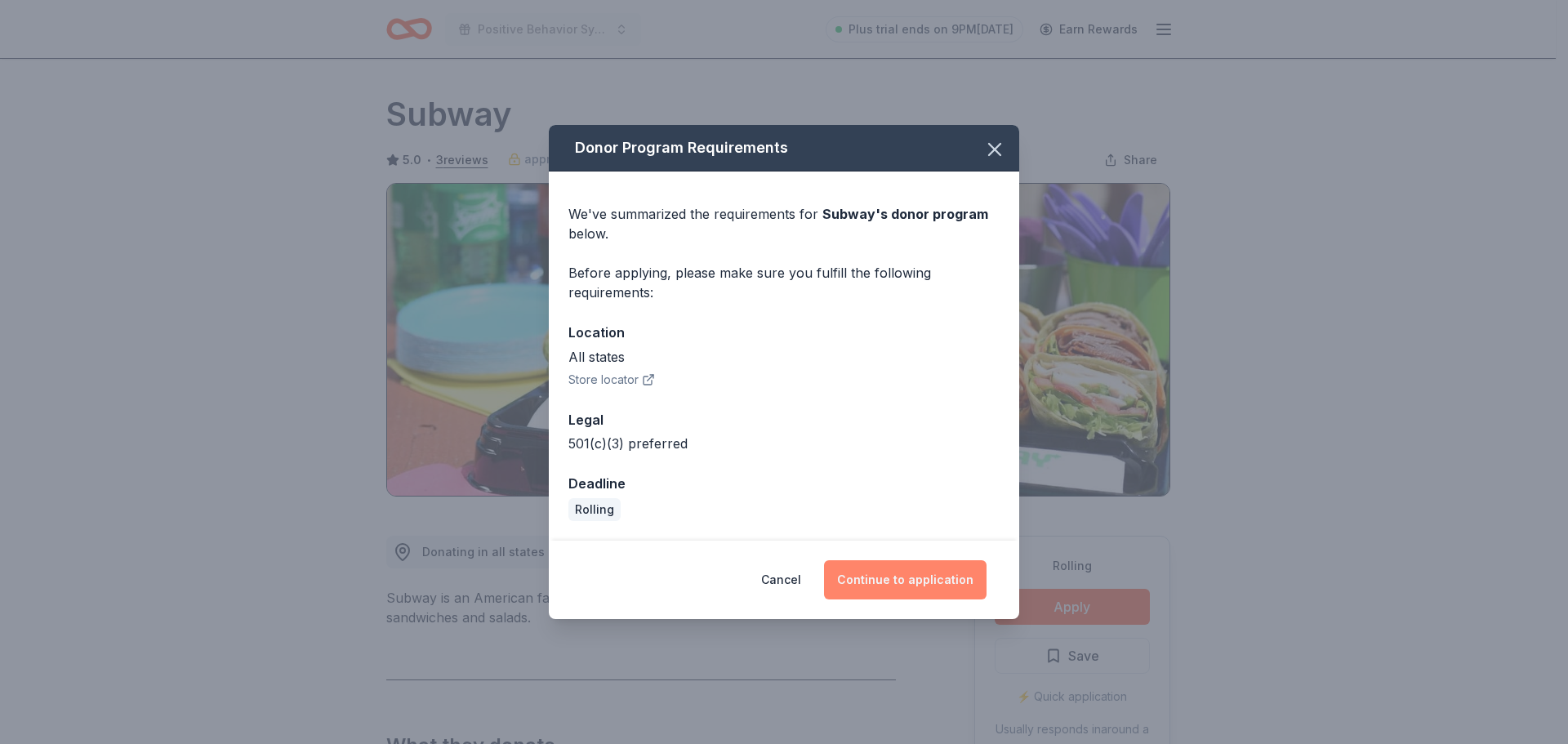
click at [899, 577] on button "Continue to application" at bounding box center [905, 580] width 162 height 39
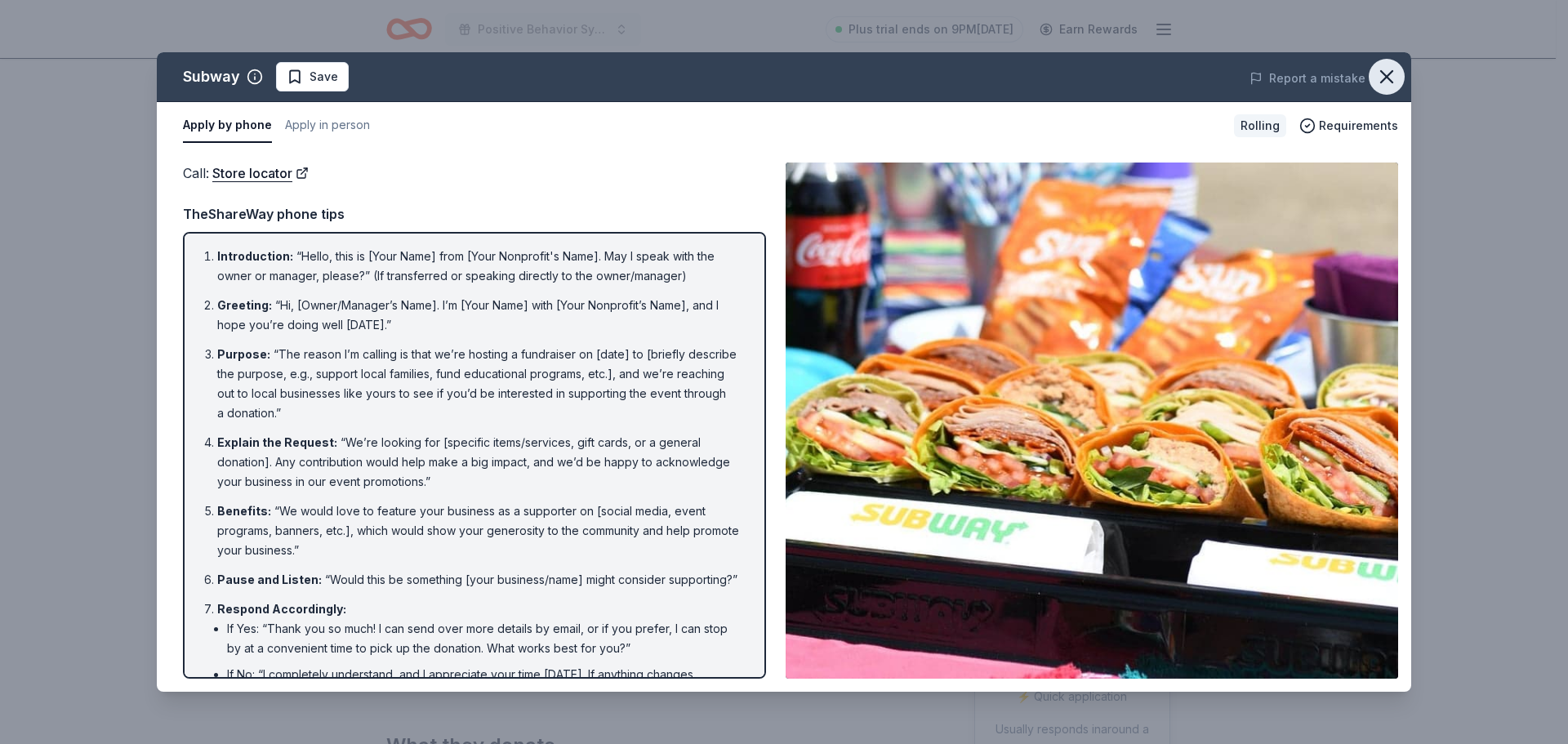
click at [1386, 78] on icon "button" at bounding box center [1387, 77] width 12 height 12
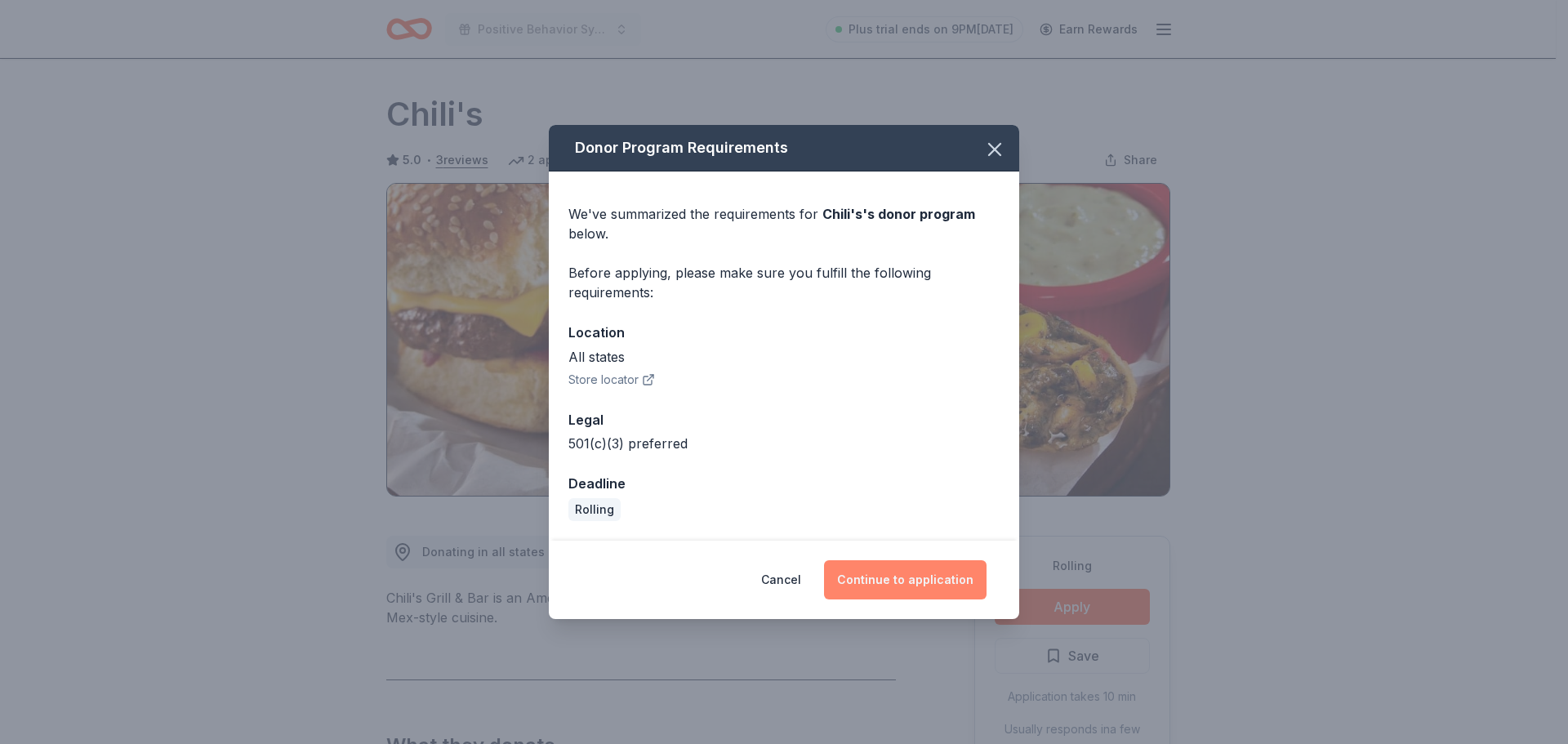
click at [918, 571] on button "Continue to application" at bounding box center [905, 580] width 162 height 39
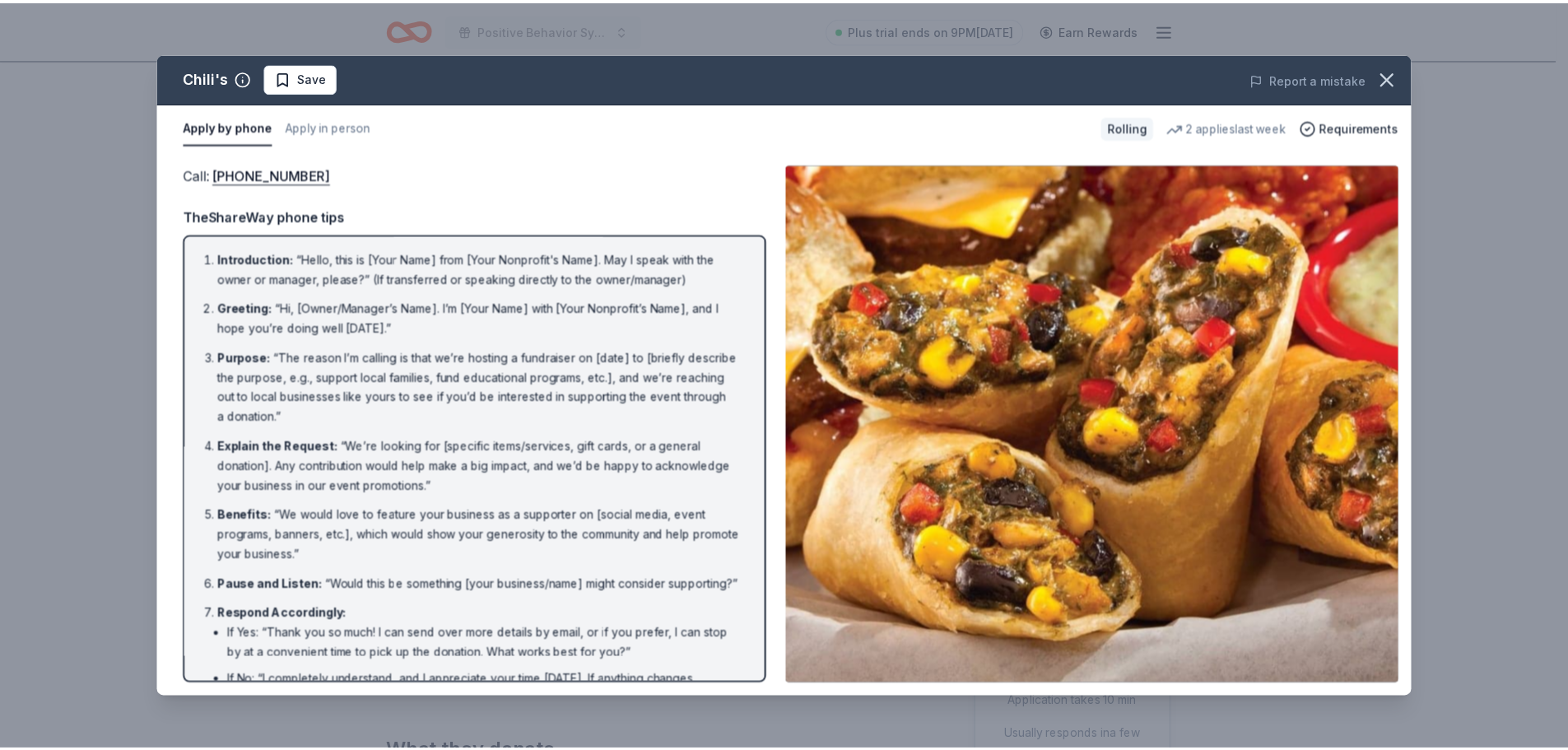
scroll to position [130, 0]
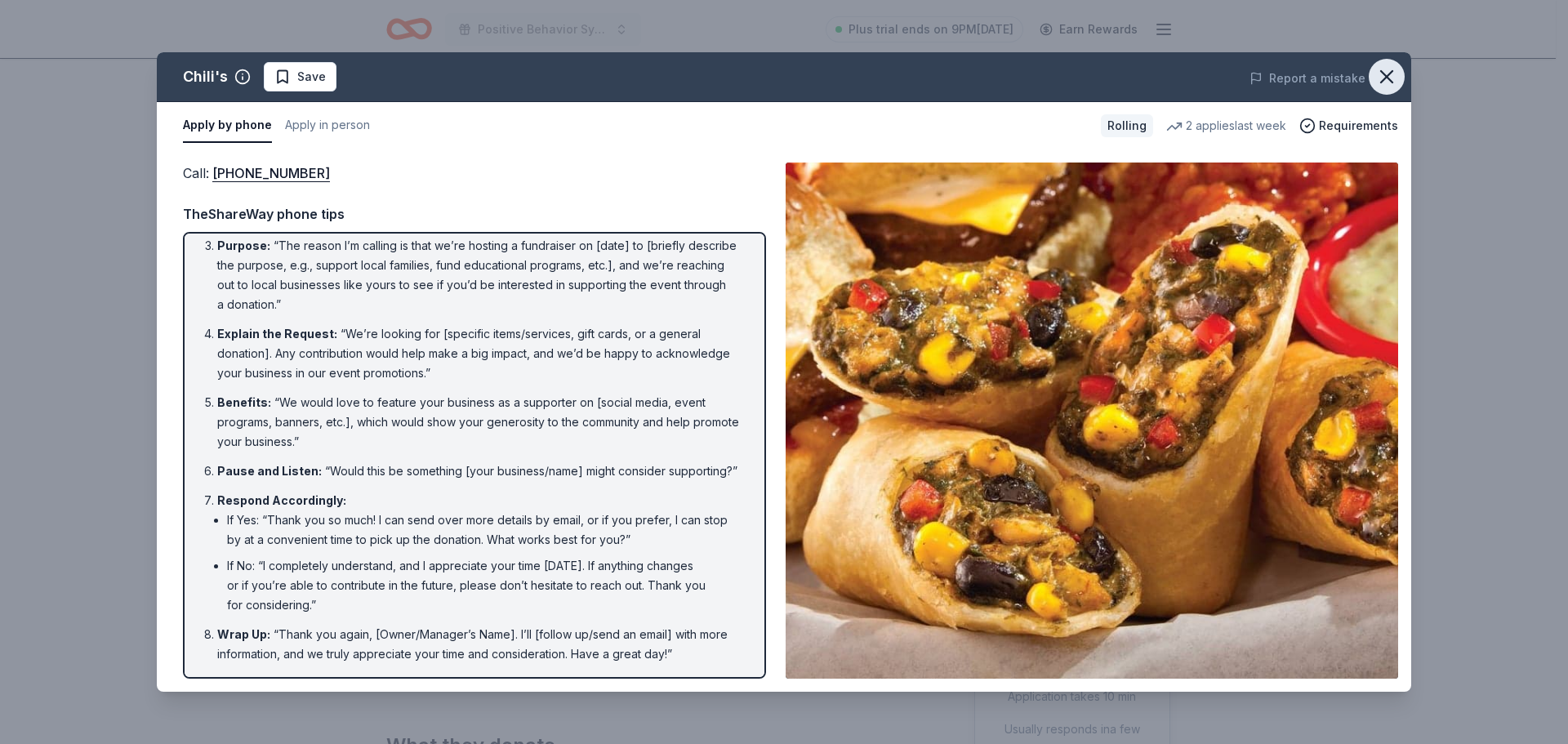
click at [1391, 82] on icon "button" at bounding box center [1387, 77] width 12 height 12
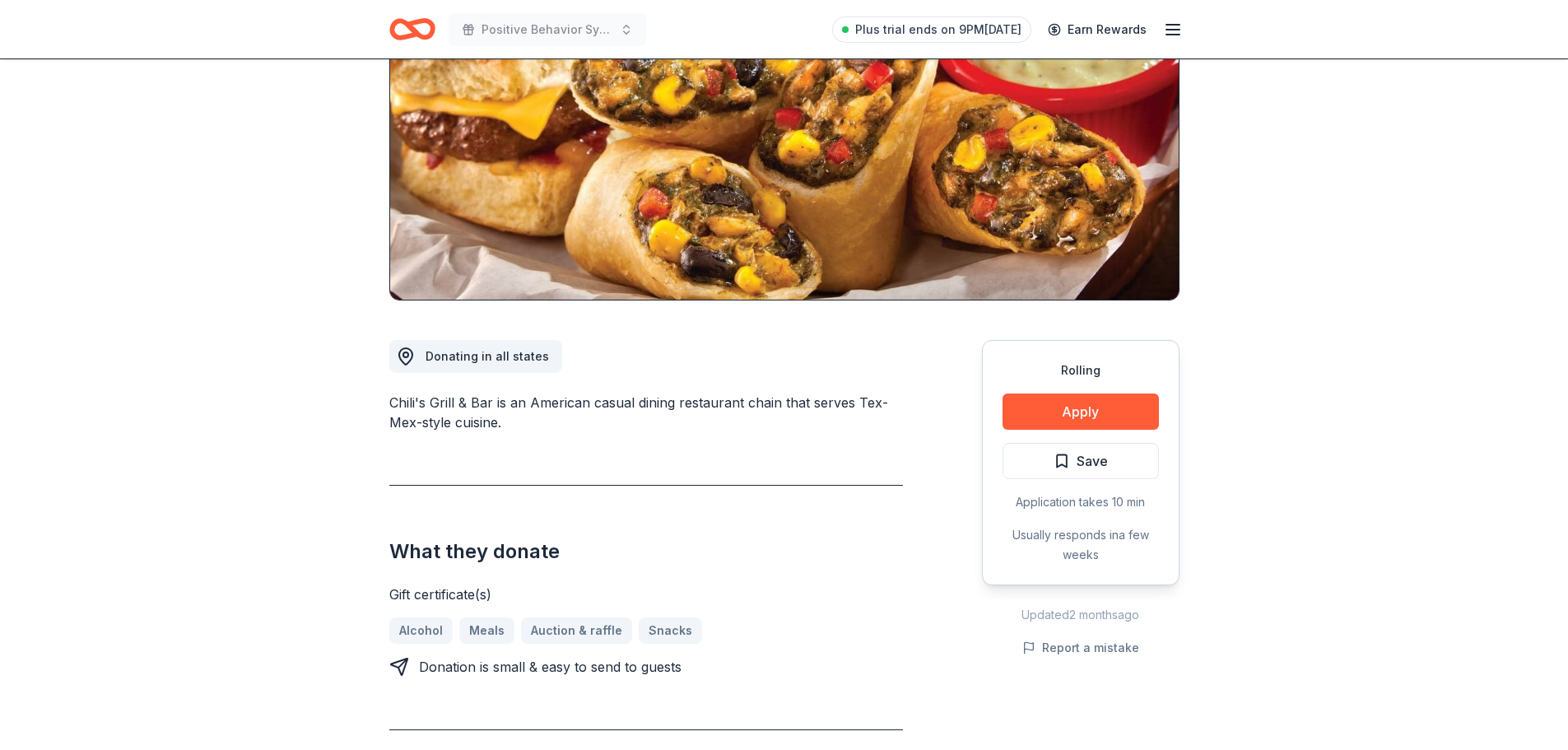
scroll to position [411, 0]
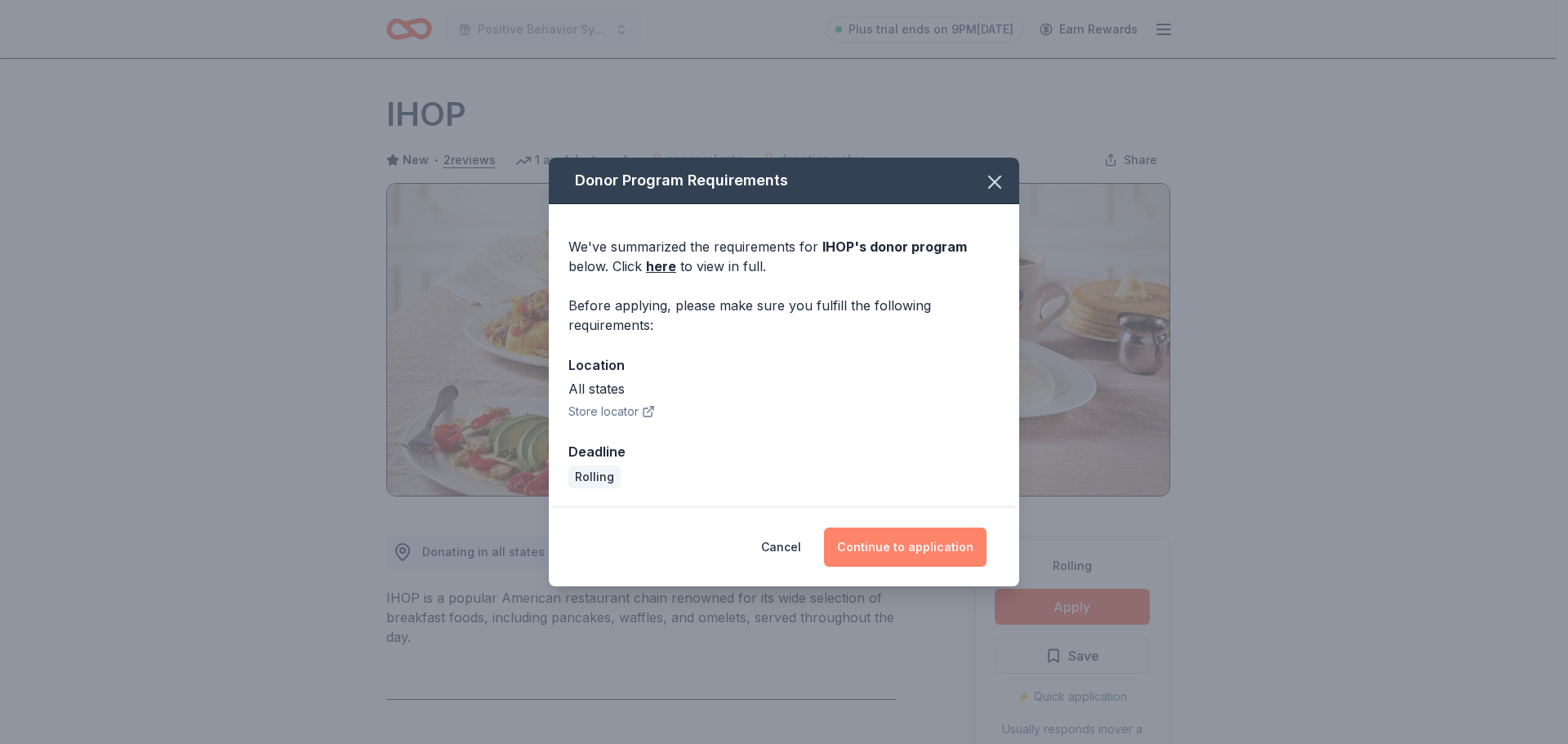
click at [884, 544] on button "Continue to application" at bounding box center [905, 547] width 162 height 39
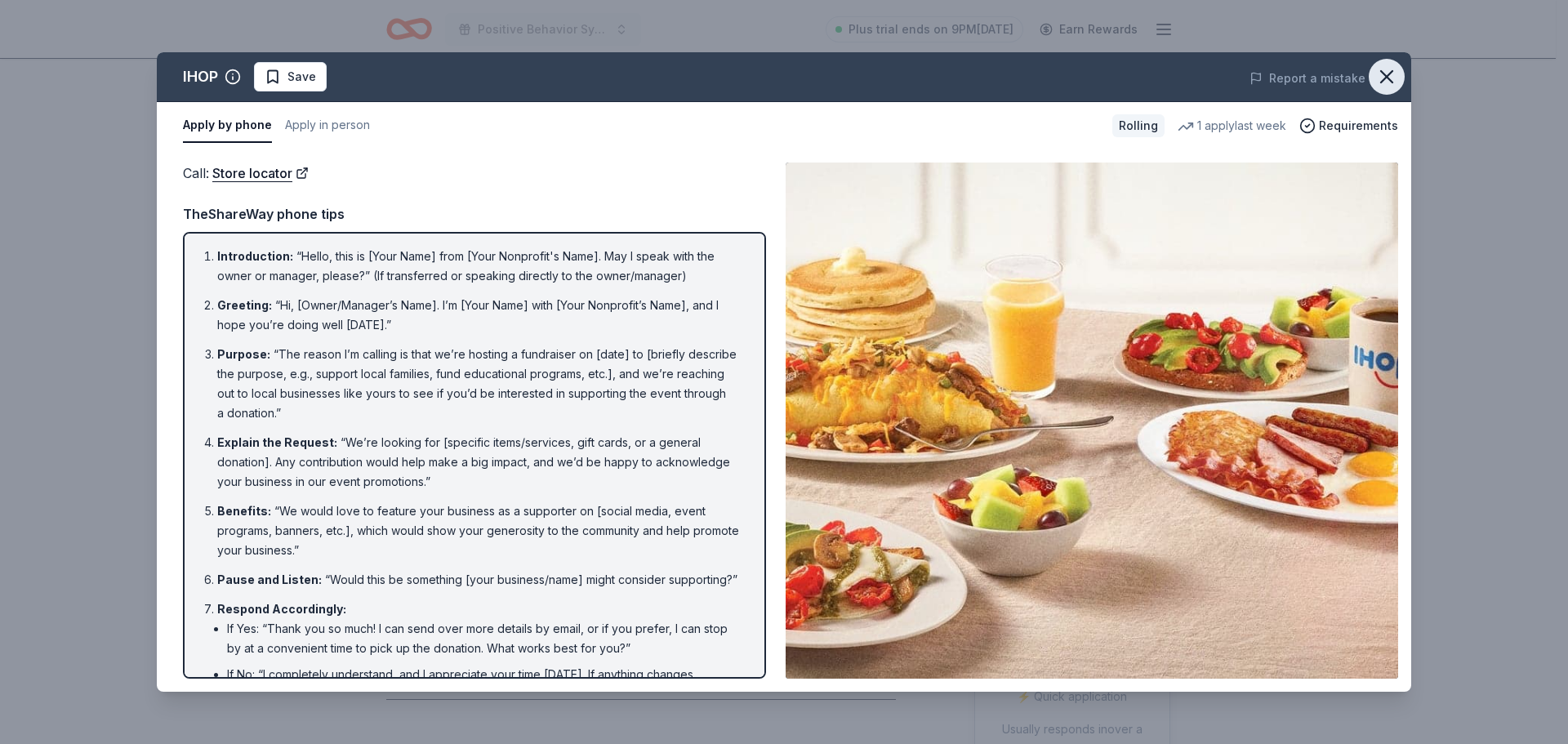
click at [1397, 65] on icon "button" at bounding box center [1387, 77] width 23 height 23
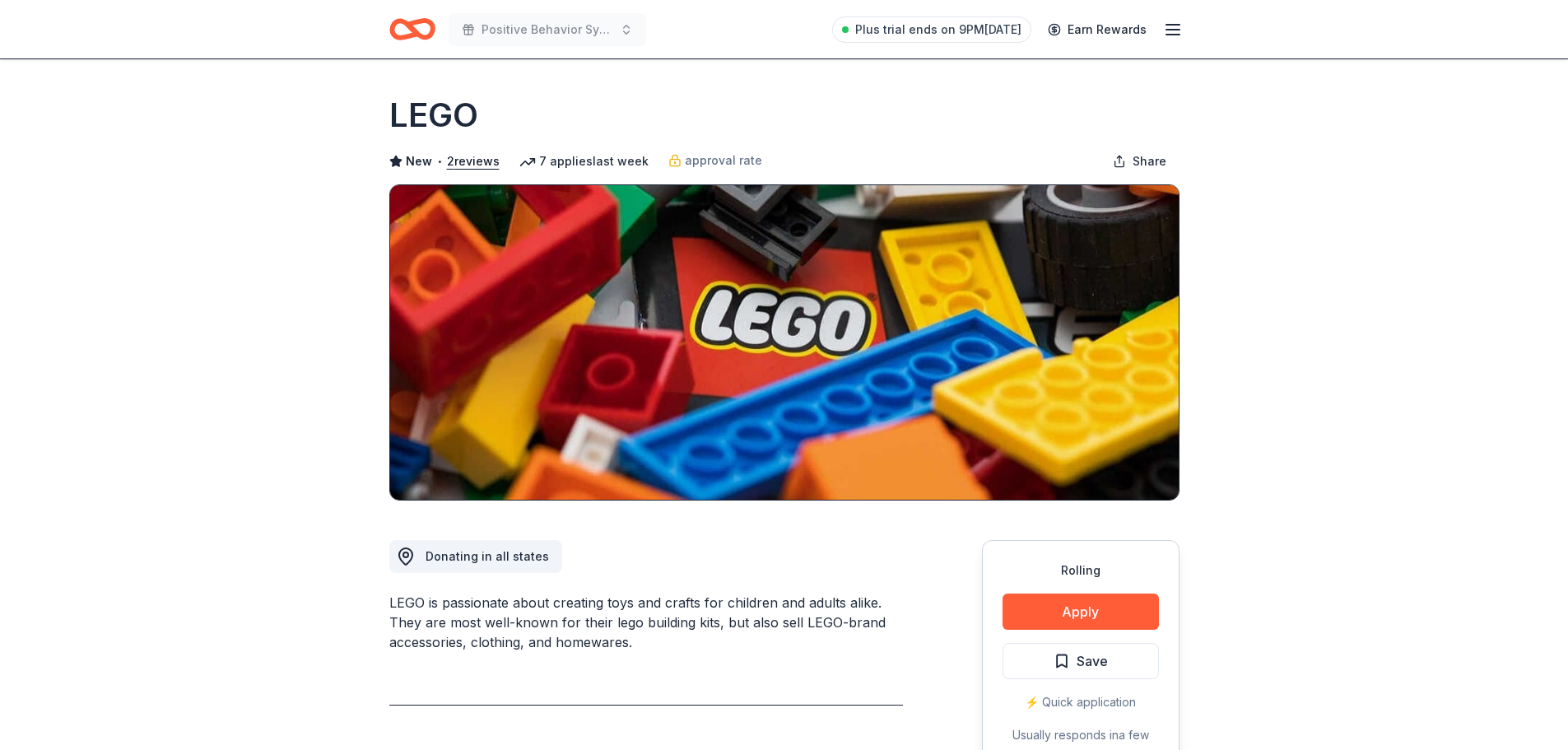
click at [1065, 604] on button "Apply" at bounding box center [1080, 611] width 157 height 36
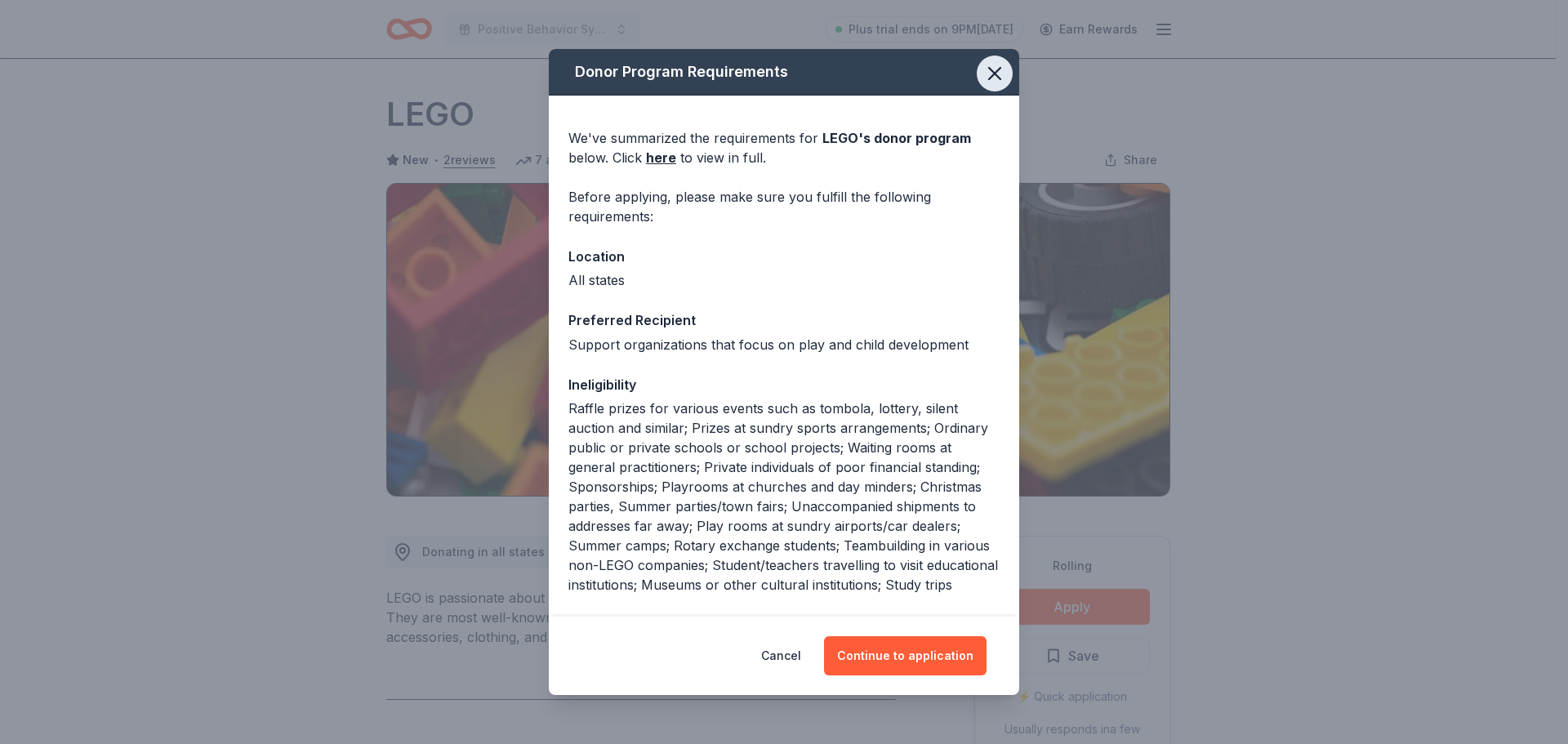
click at [987, 65] on icon "button" at bounding box center [995, 74] width 23 height 23
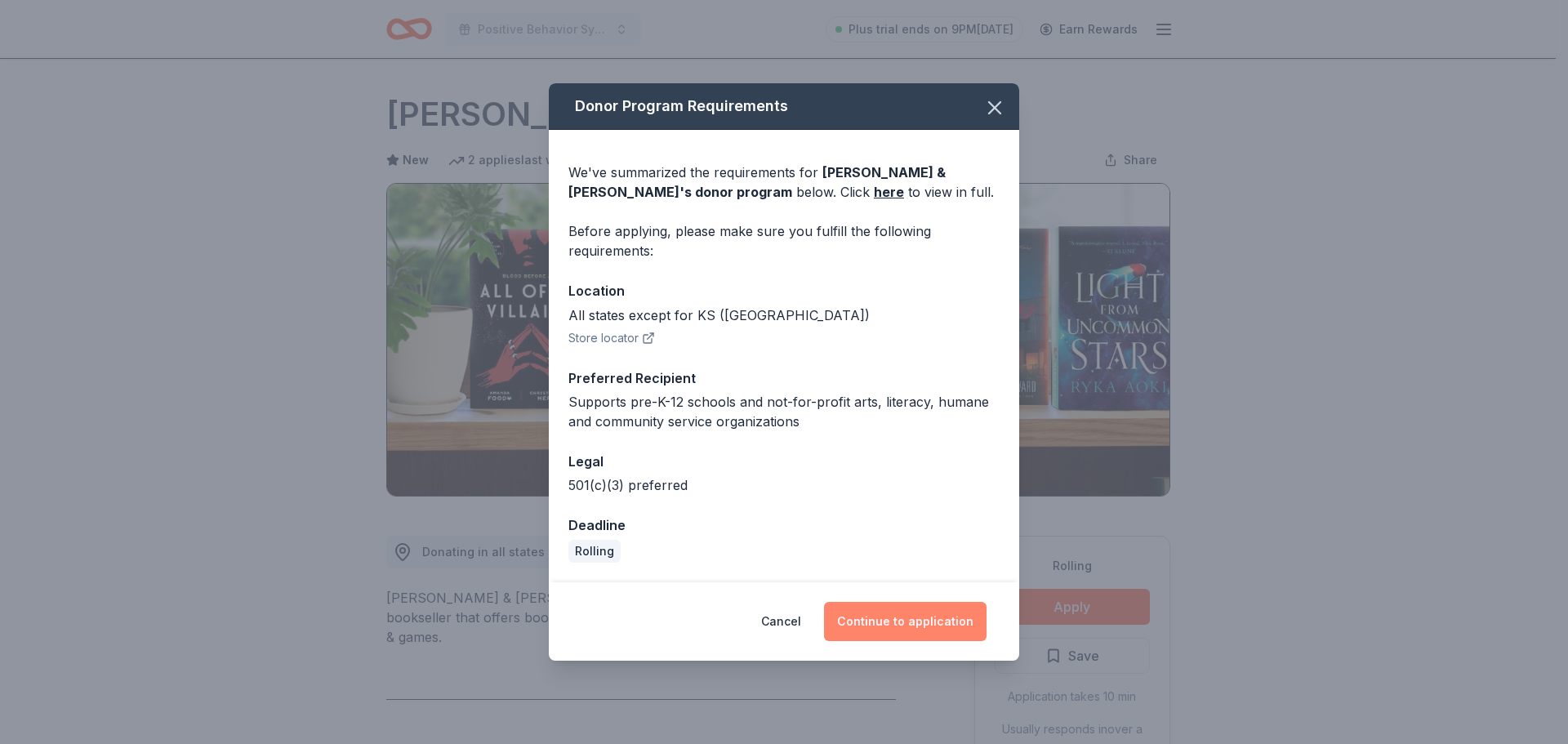
click at [886, 610] on button "Continue to application" at bounding box center [905, 621] width 162 height 39
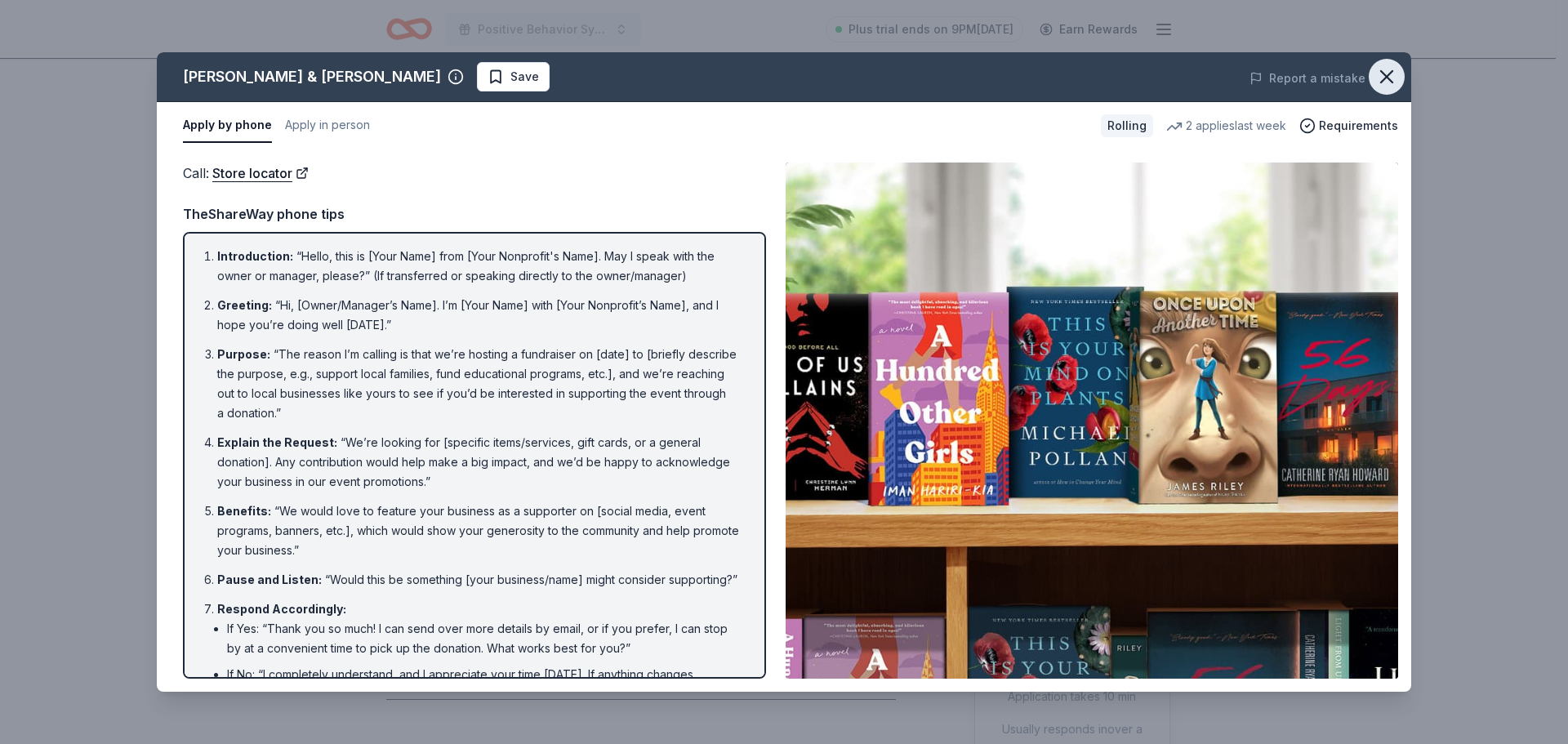
click at [1389, 70] on icon "button" at bounding box center [1387, 77] width 23 height 23
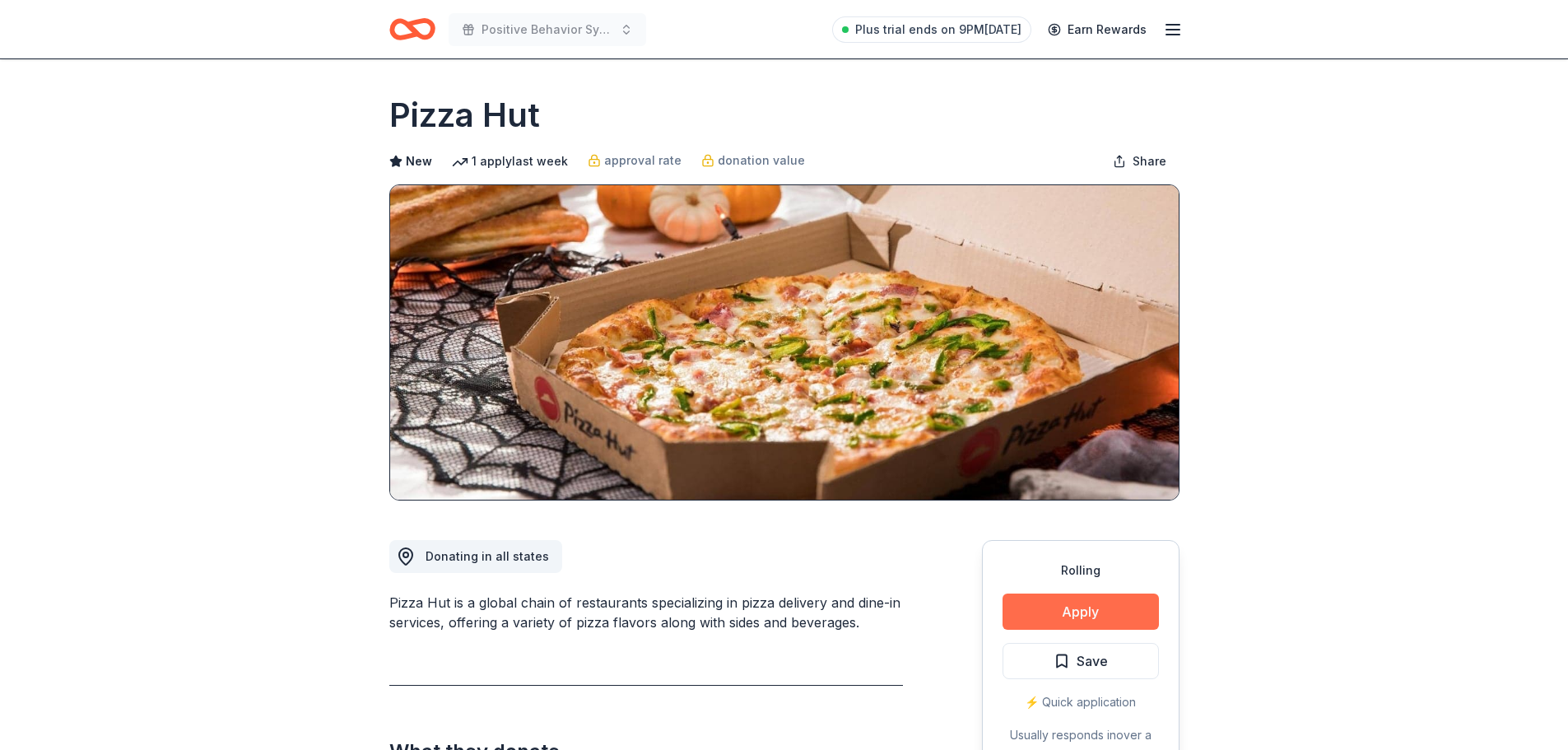
click at [1036, 616] on button "Apply" at bounding box center [1080, 611] width 157 height 36
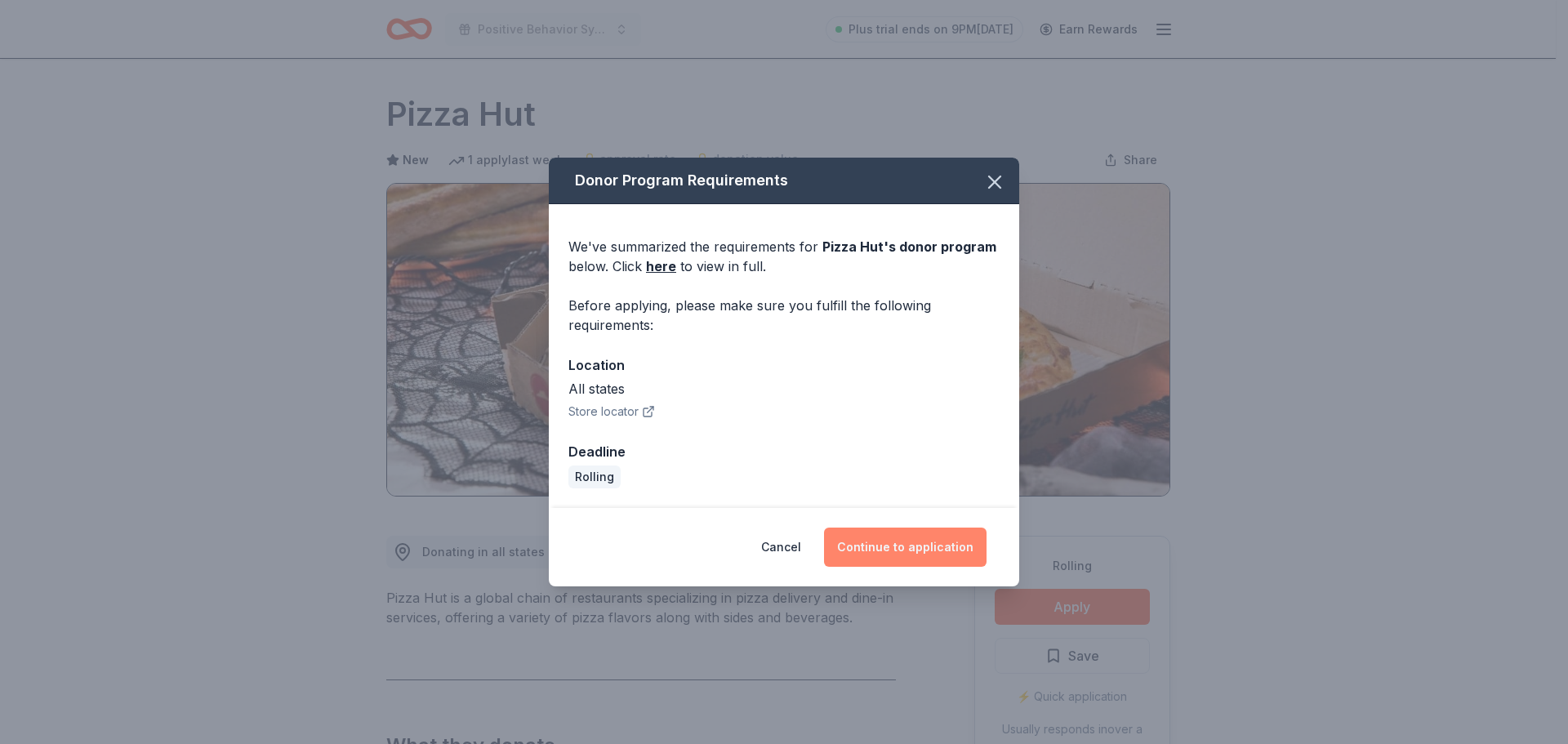
click at [940, 552] on button "Continue to application" at bounding box center [905, 547] width 162 height 39
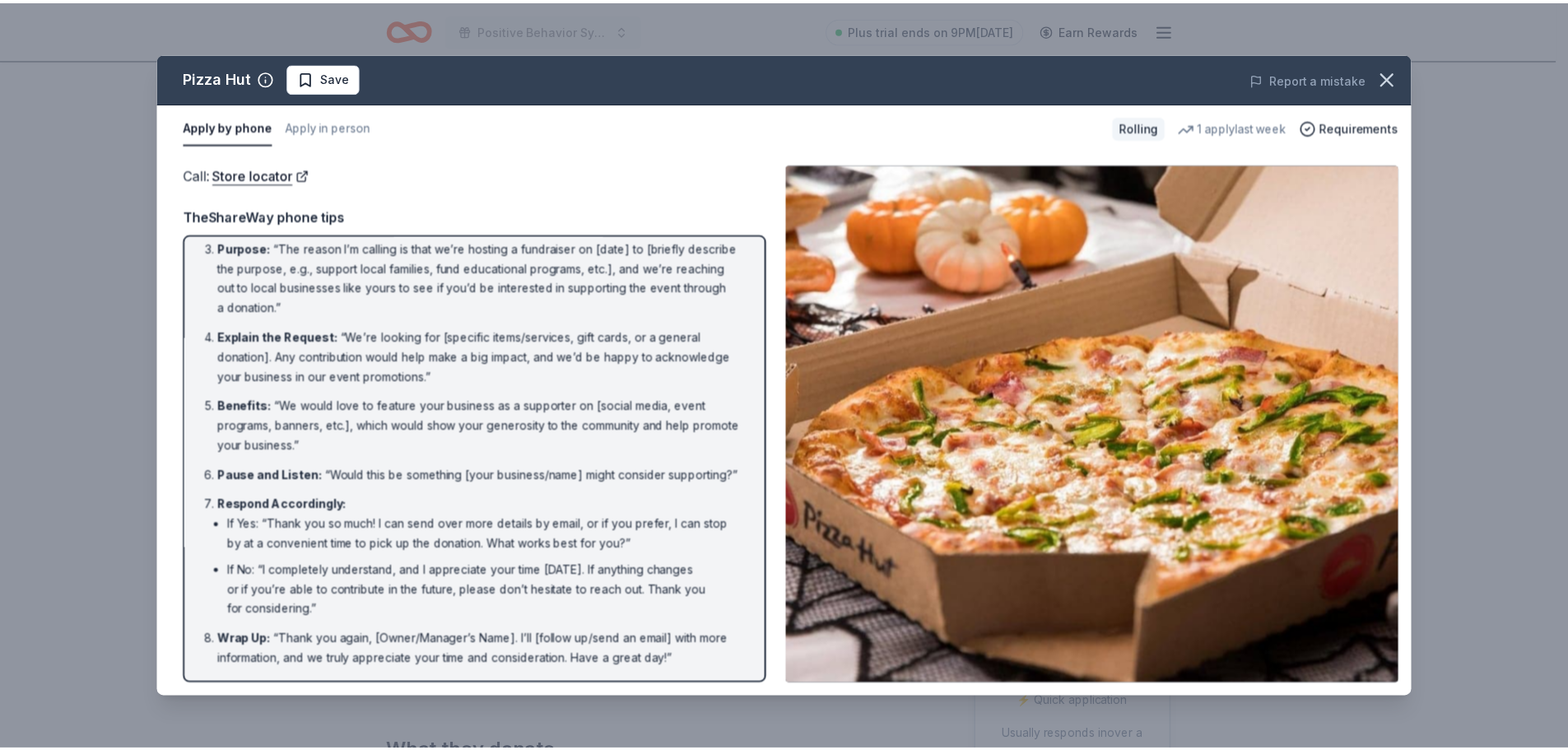
scroll to position [130, 0]
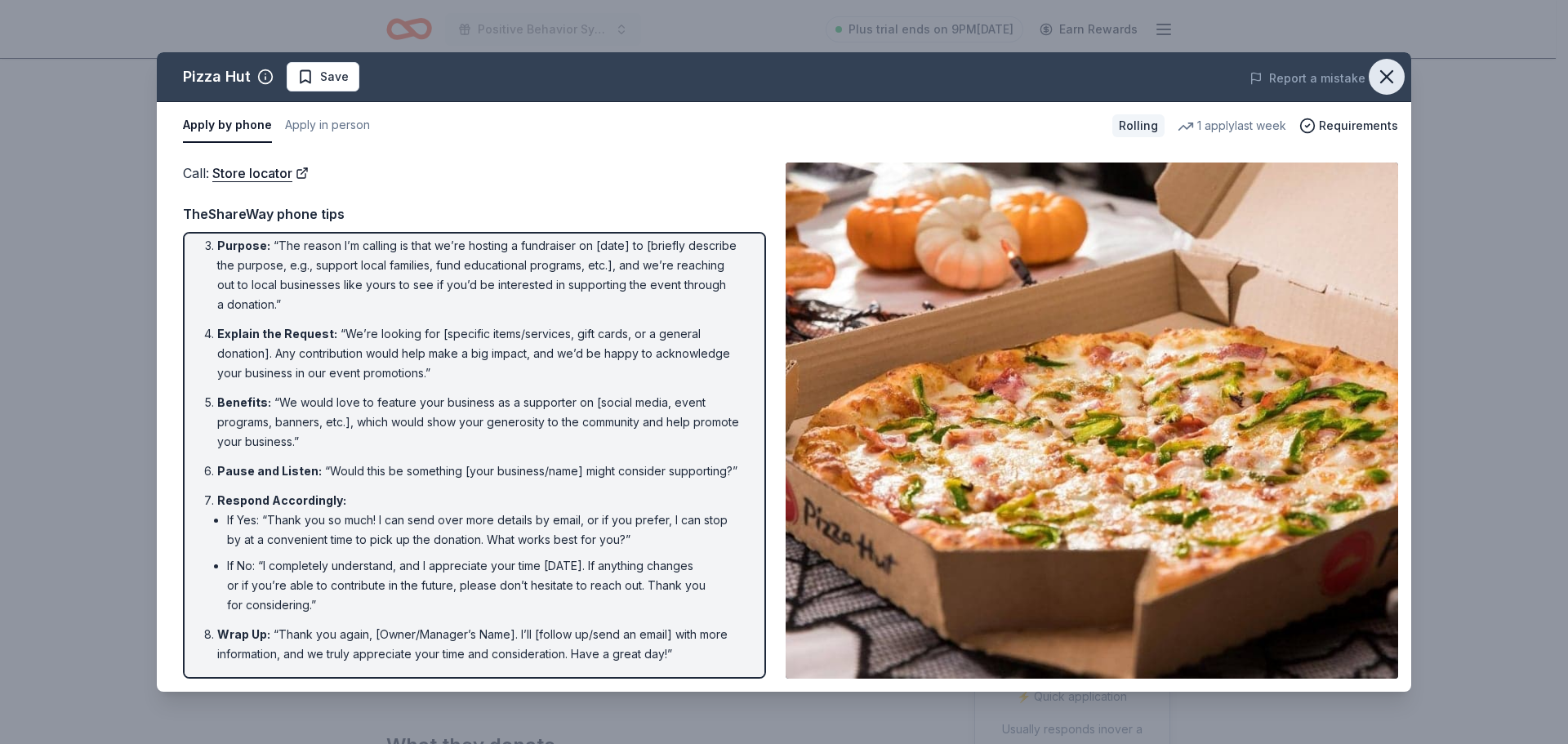
click at [1387, 81] on icon "button" at bounding box center [1387, 77] width 23 height 23
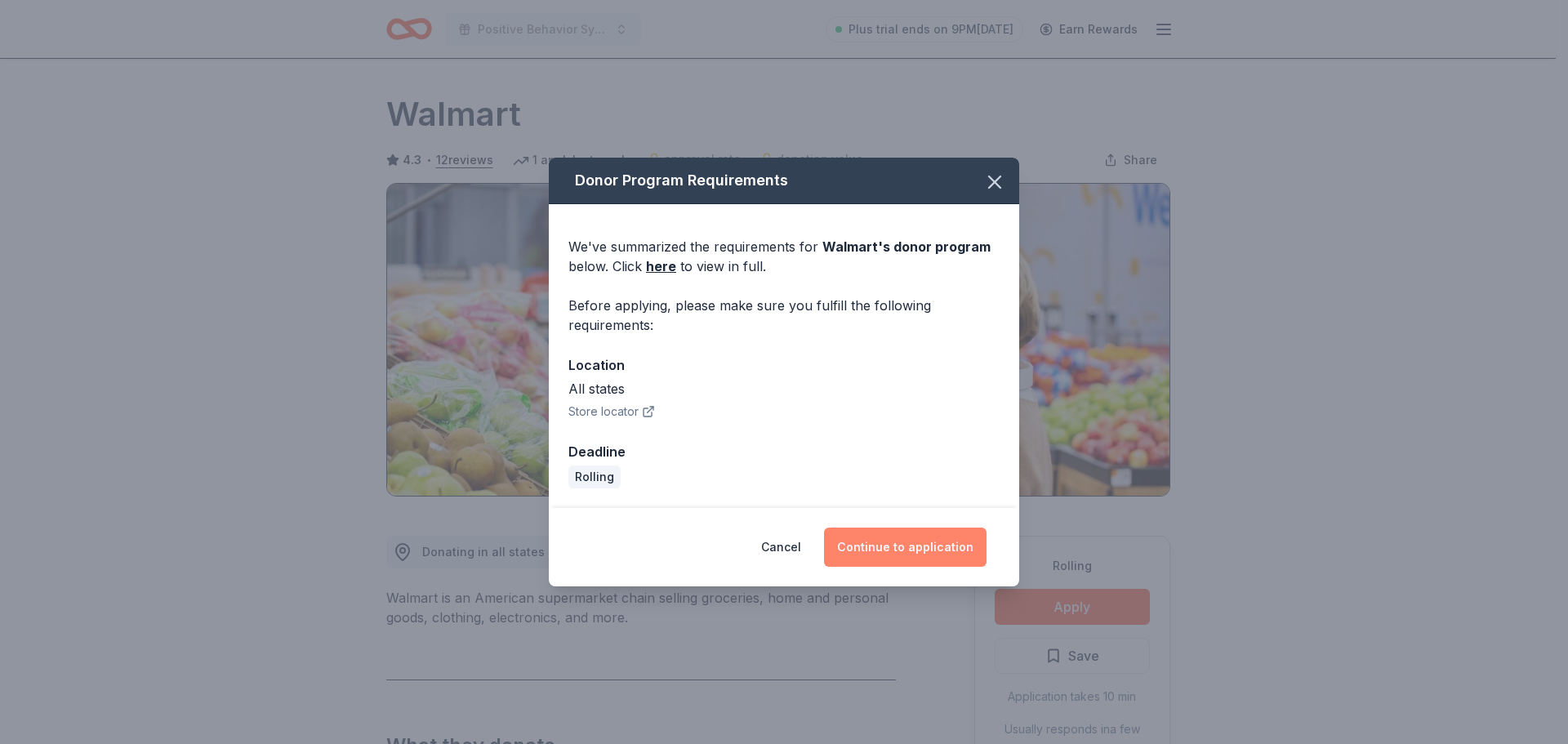
click at [892, 539] on button "Continue to application" at bounding box center [905, 547] width 162 height 39
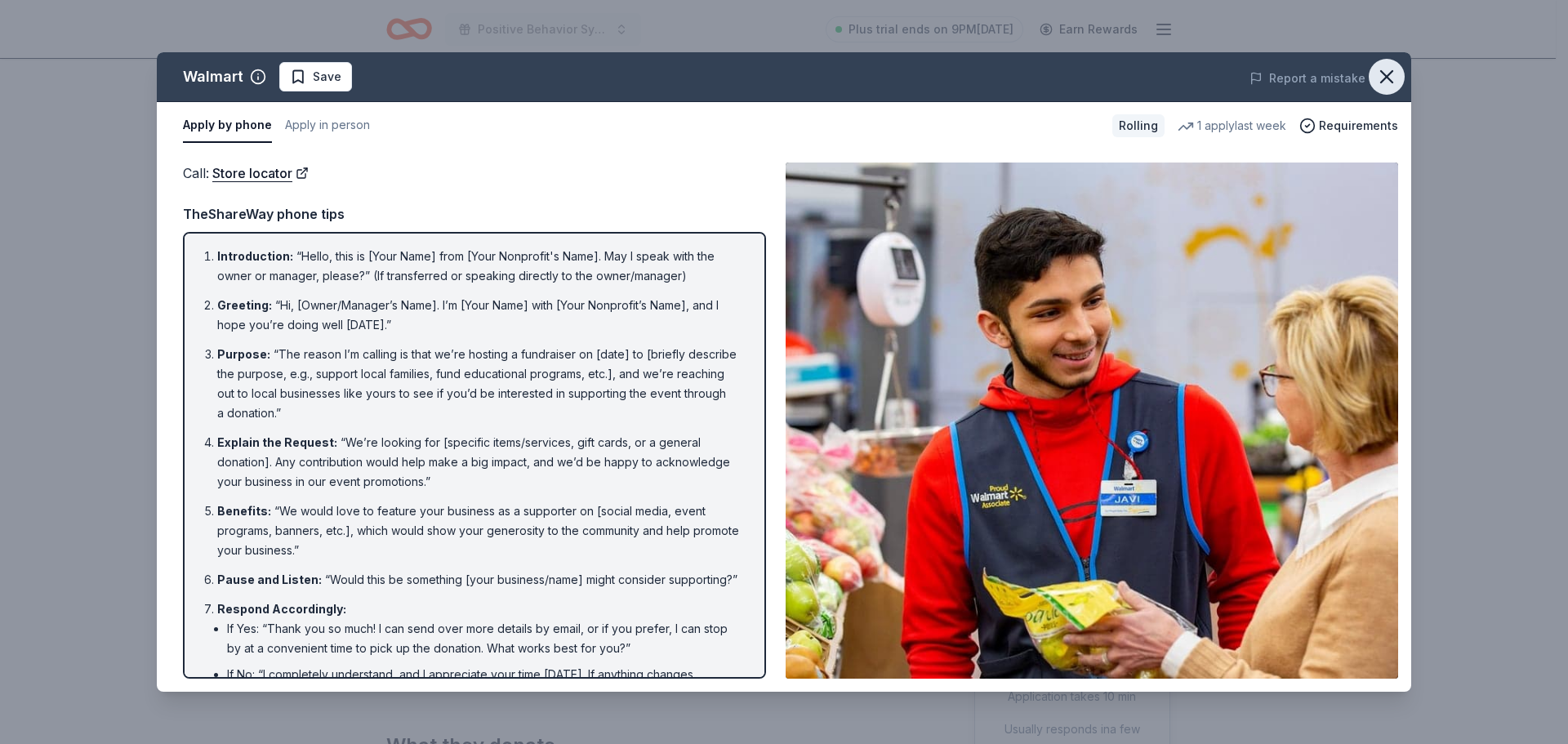
click at [1380, 68] on icon "button" at bounding box center [1387, 77] width 23 height 23
